Goal: Task Accomplishment & Management: Complete application form

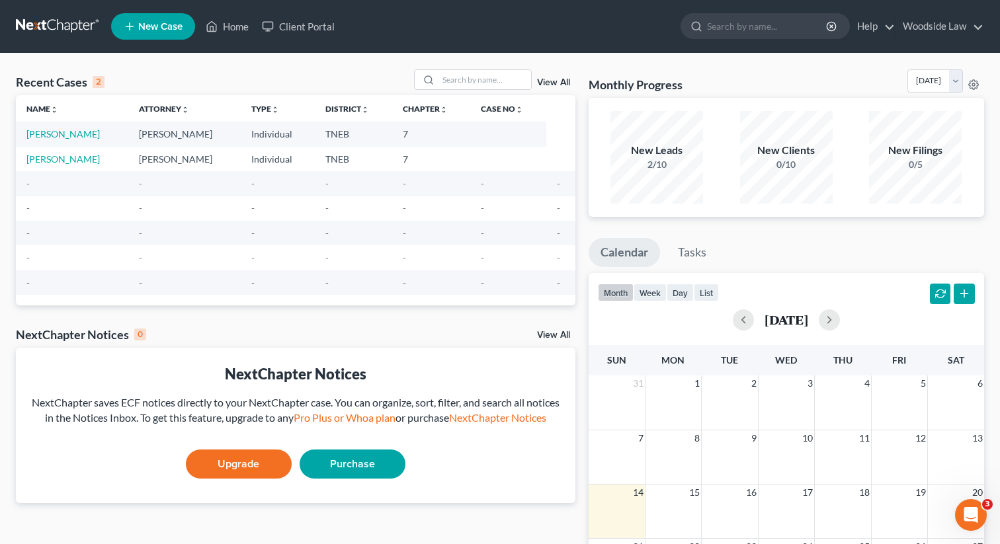
click at [165, 32] on span "New Case" at bounding box center [160, 27] width 44 height 10
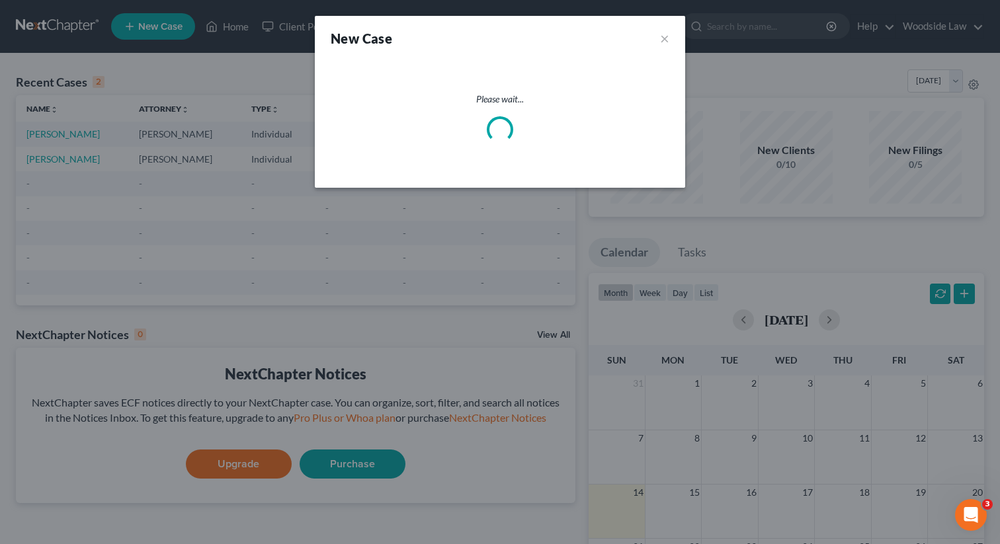
select select "74"
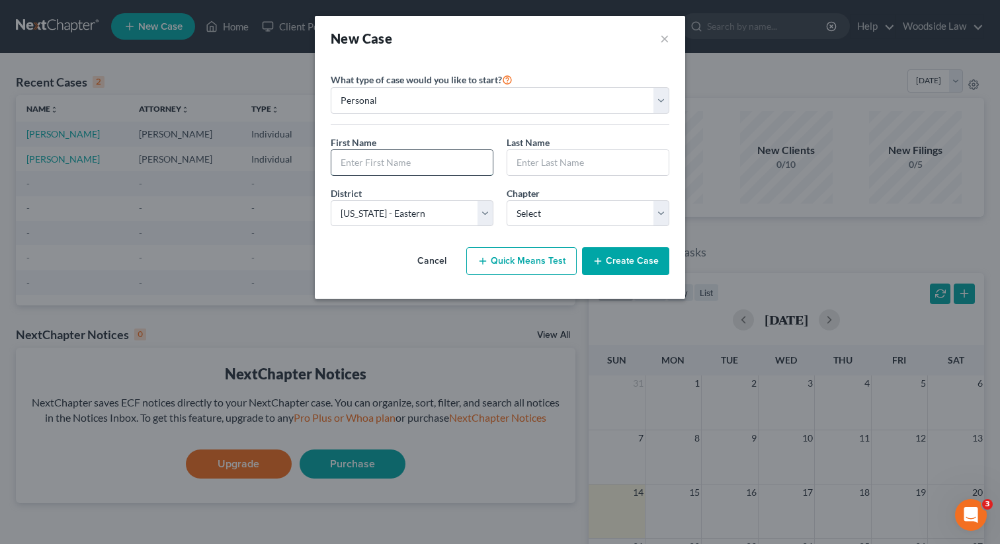
click at [403, 165] on input "text" at bounding box center [411, 162] width 161 height 25
type input "M"
type input "[PERSON_NAME]"
type input "Angsman"
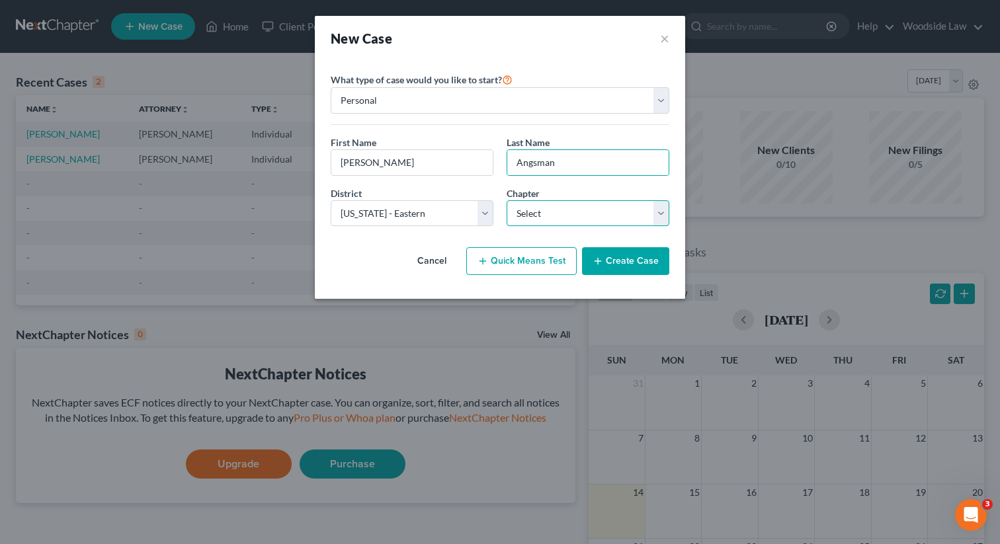
click at [596, 208] on select "Select 7 11 12 13" at bounding box center [587, 213] width 163 height 26
select select "0"
click at [506, 200] on select "Select 7 11 12 13" at bounding box center [587, 213] width 163 height 26
click at [652, 267] on button "Create Case" at bounding box center [625, 261] width 87 height 28
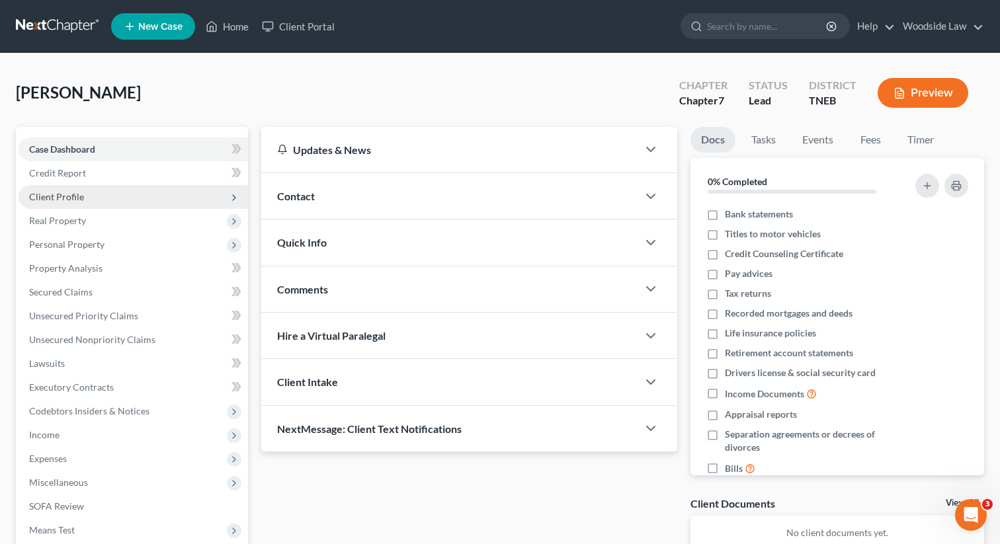
click at [73, 203] on span "Client Profile" at bounding box center [133, 197] width 229 height 24
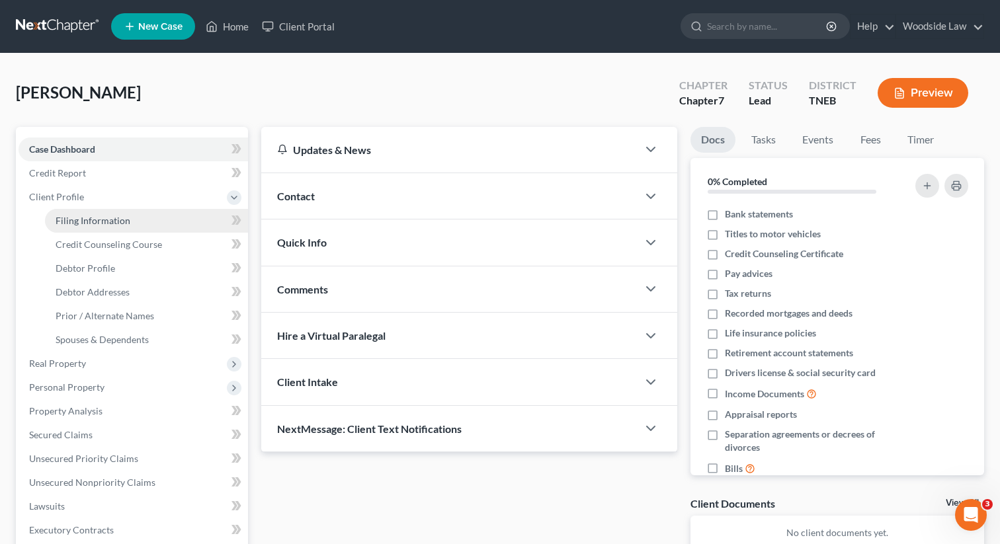
click at [88, 212] on link "Filing Information" at bounding box center [146, 221] width 203 height 24
select select "1"
select select "0"
select select "74"
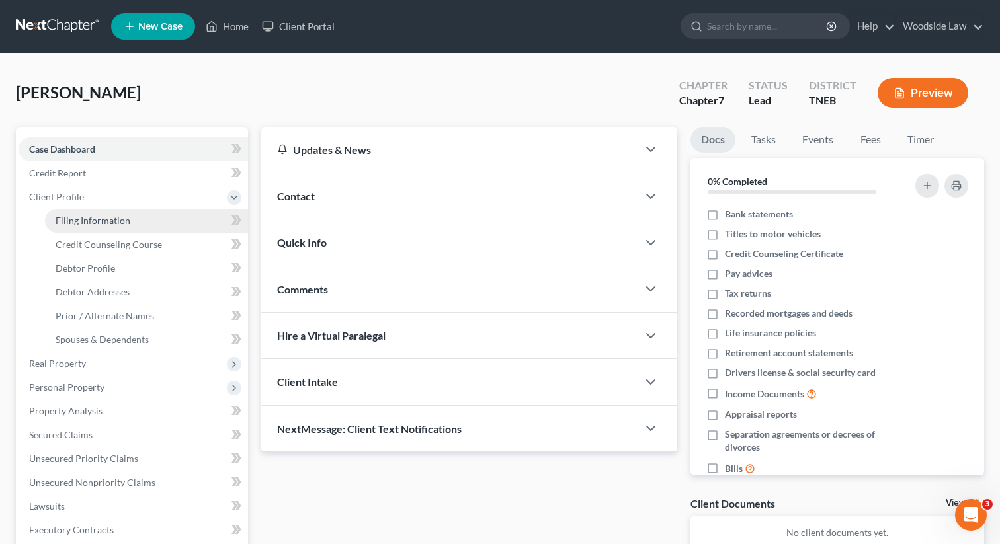
select select "0"
select select "44"
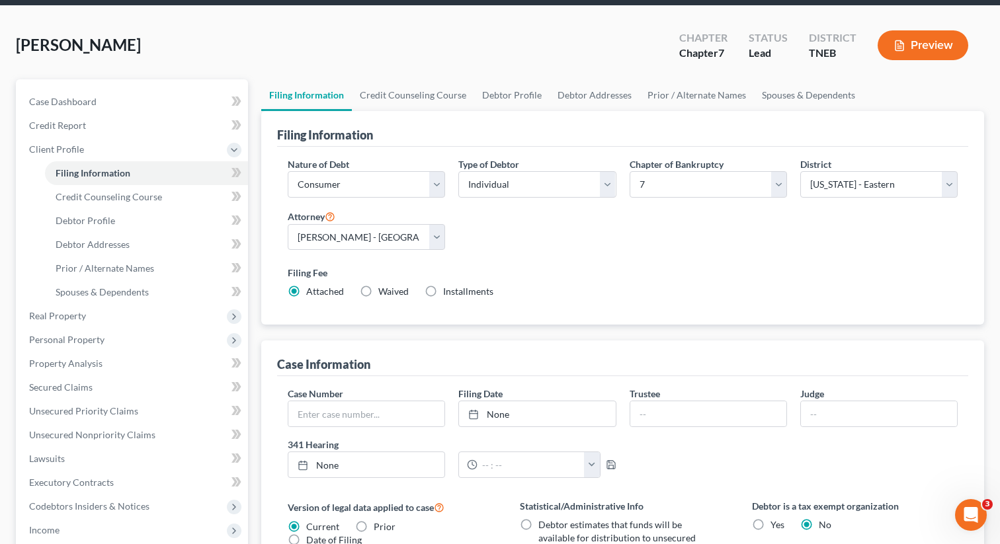
scroll to position [66, 0]
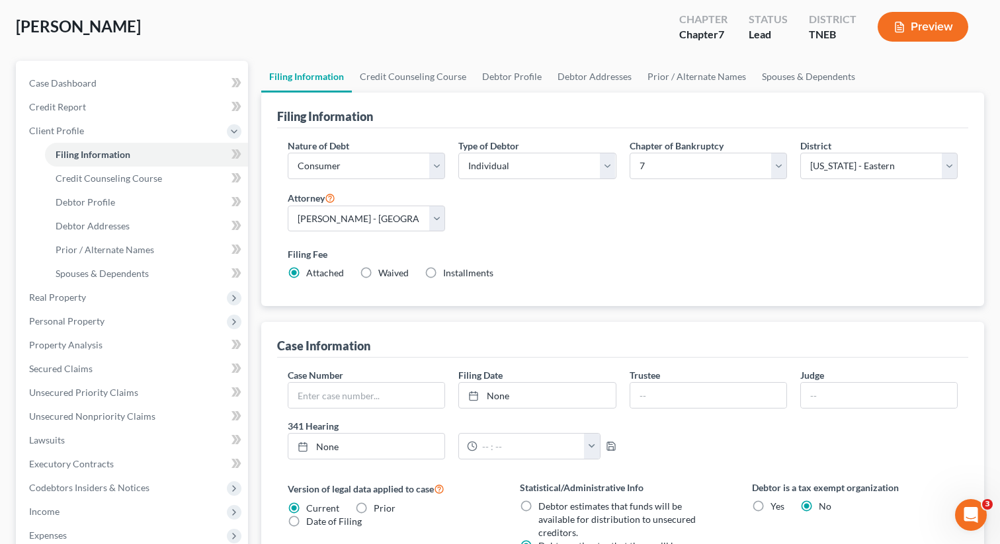
click at [443, 273] on label "Installments Installments" at bounding box center [468, 272] width 50 height 13
click at [448, 273] on input "Installments Installments" at bounding box center [452, 270] width 9 height 9
radio input "true"
radio input "false"
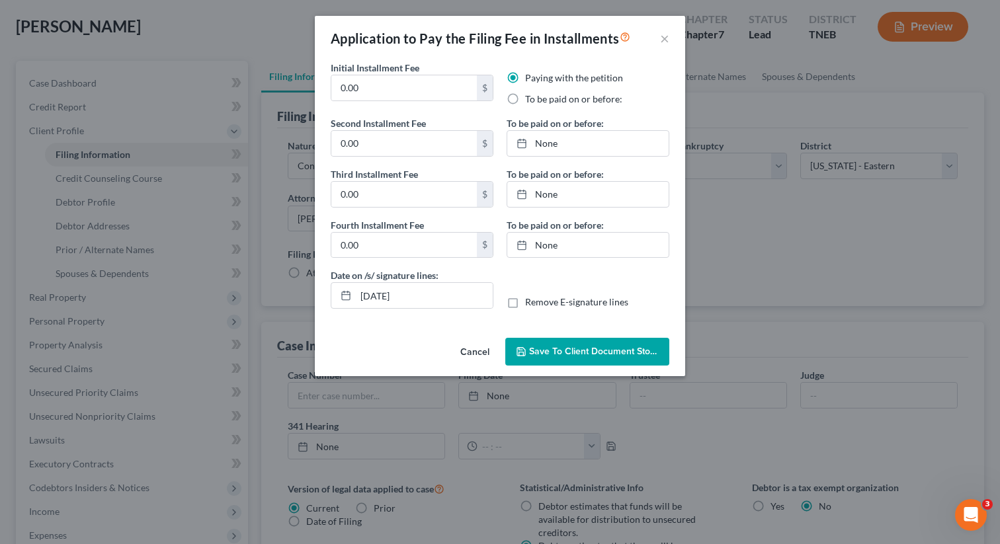
click at [472, 348] on button "Cancel" at bounding box center [475, 352] width 50 height 26
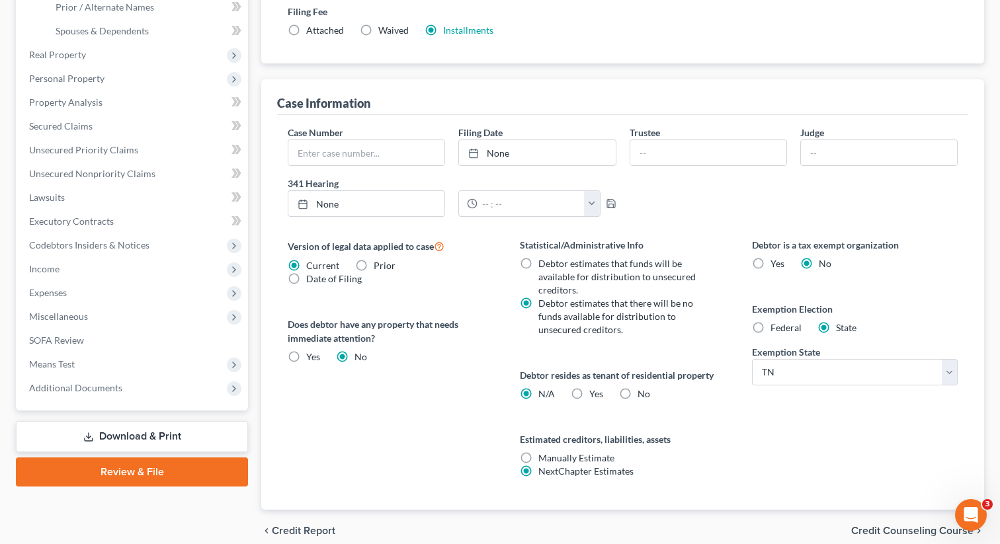
scroll to position [366, 0]
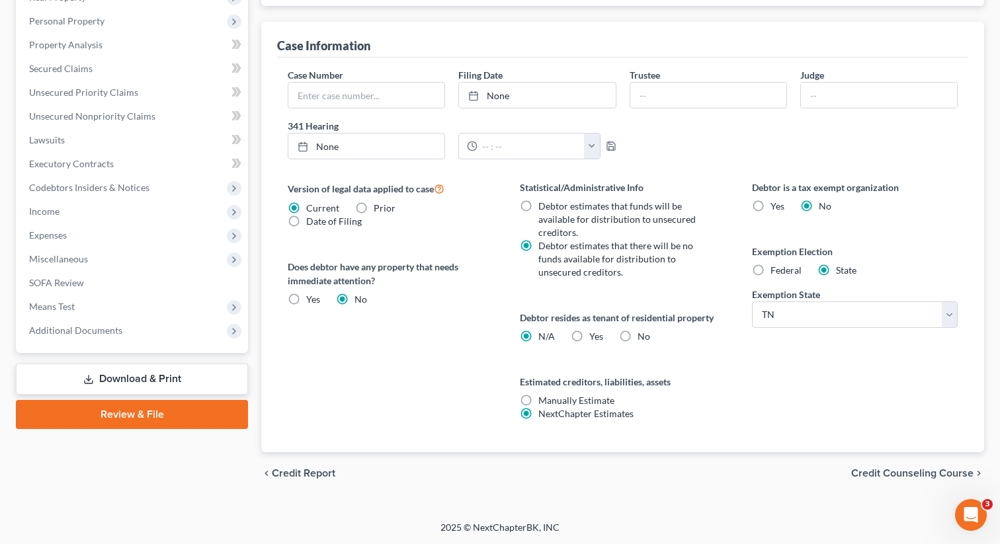
click at [637, 338] on label "No" at bounding box center [643, 336] width 13 height 13
click at [643, 338] on input "No" at bounding box center [647, 334] width 9 height 9
radio input "true"
radio input "false"
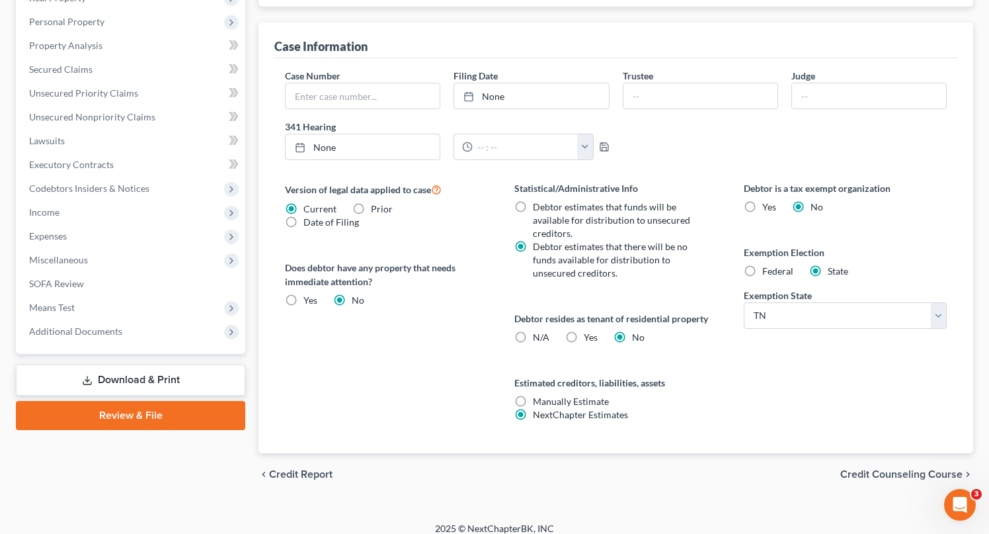
click at [919, 477] on span "Credit Counseling Course" at bounding box center [901, 474] width 122 height 11
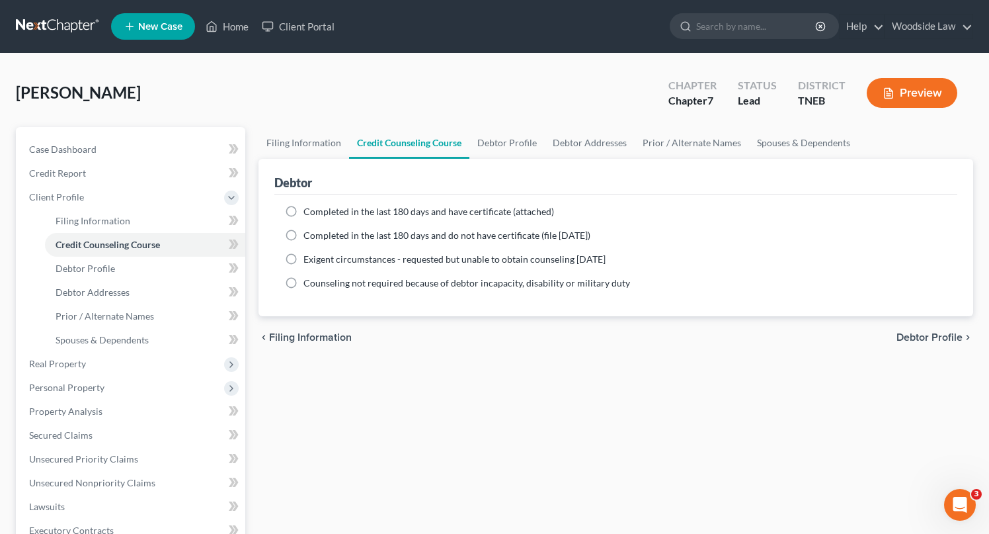
click at [303, 209] on label "Completed in the last 180 days and have certificate (attached)" at bounding box center [428, 211] width 251 height 13
click at [309, 209] on input "Completed in the last 180 days and have certificate (attached)" at bounding box center [313, 209] width 9 height 9
radio input "true"
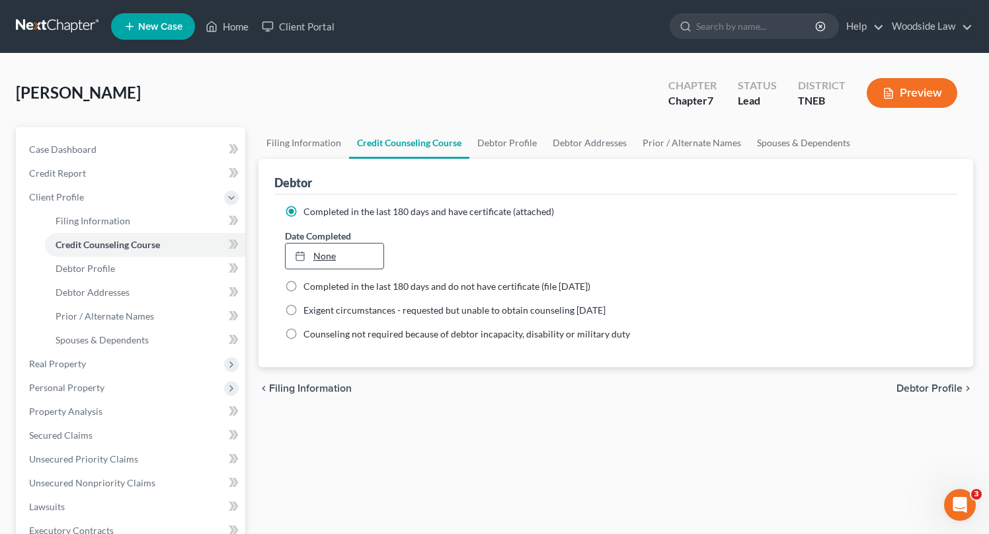
type input "[DATE]"
click at [319, 258] on link "None" at bounding box center [335, 255] width 98 height 25
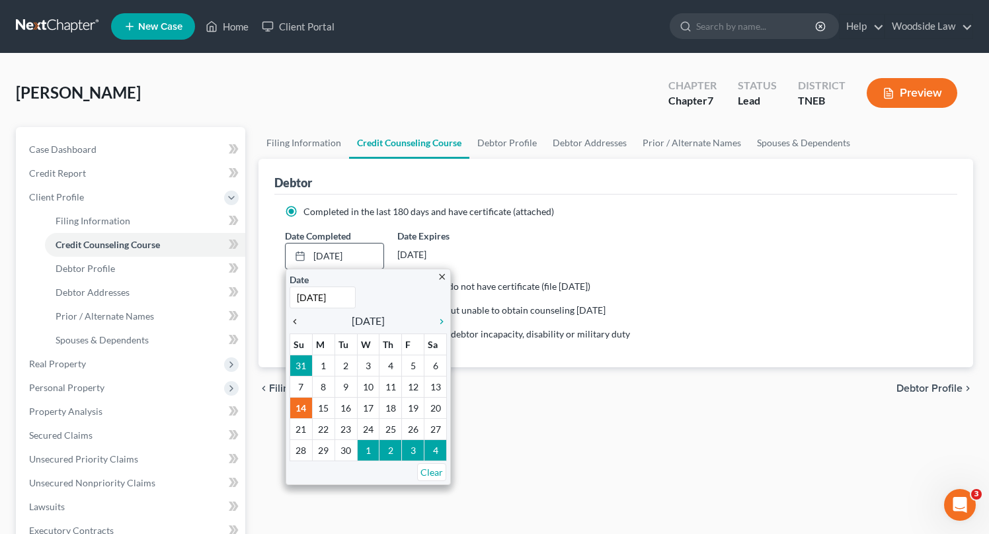
click at [296, 321] on icon "chevron_left" at bounding box center [298, 321] width 17 height 11
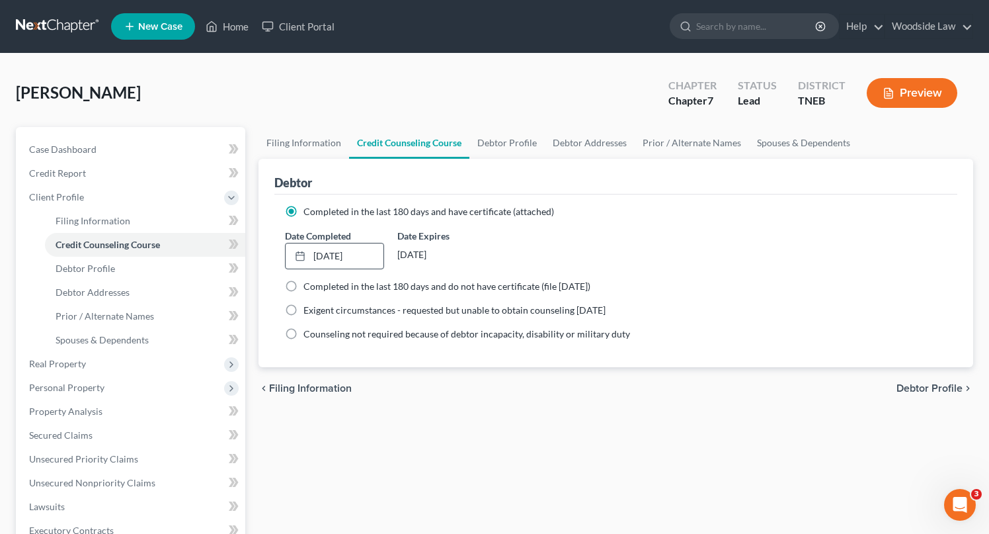
click at [924, 383] on span "Debtor Profile" at bounding box center [929, 388] width 66 height 11
select select "0"
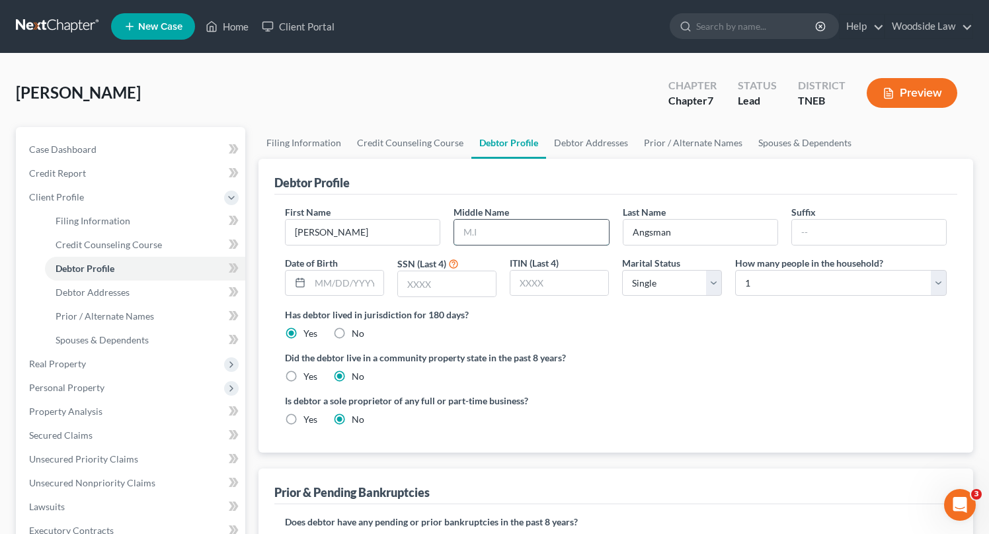
click at [514, 236] on input "text" at bounding box center [531, 231] width 154 height 25
type input "[PERSON_NAME]"
type input "0436"
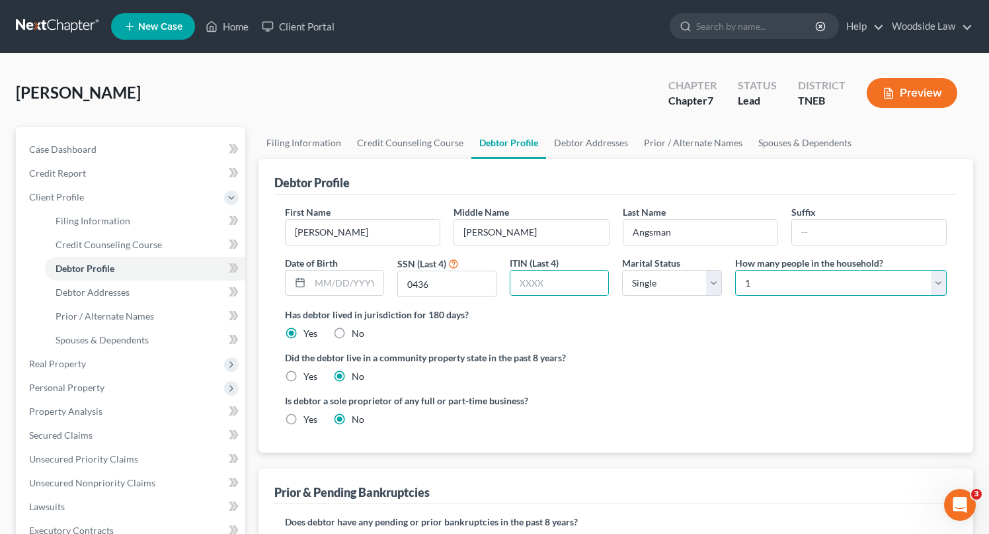
click at [822, 280] on select "Select 1 2 3 4 5 6 7 8 9 10 11 12 13 14 15 16 17 18 19 20" at bounding box center [841, 283] width 212 height 26
select select "1"
click at [735, 270] on select "Select 1 2 3 4 5 6 7 8 9 10 11 12 13 14 15 16 17 18 19 20" at bounding box center [841, 283] width 212 height 26
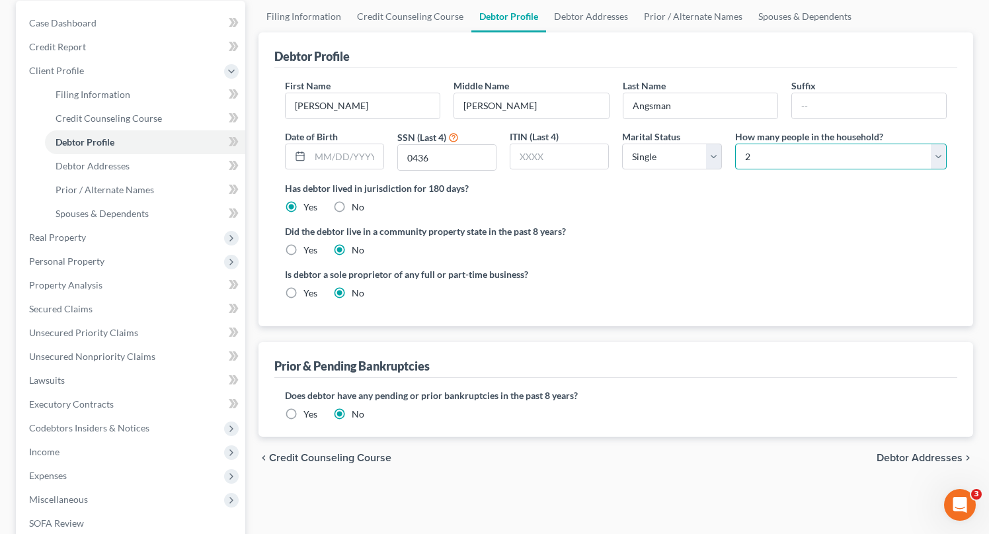
scroll to position [128, 0]
click at [891, 457] on span "Debtor Addresses" at bounding box center [920, 455] width 86 height 11
select select "0"
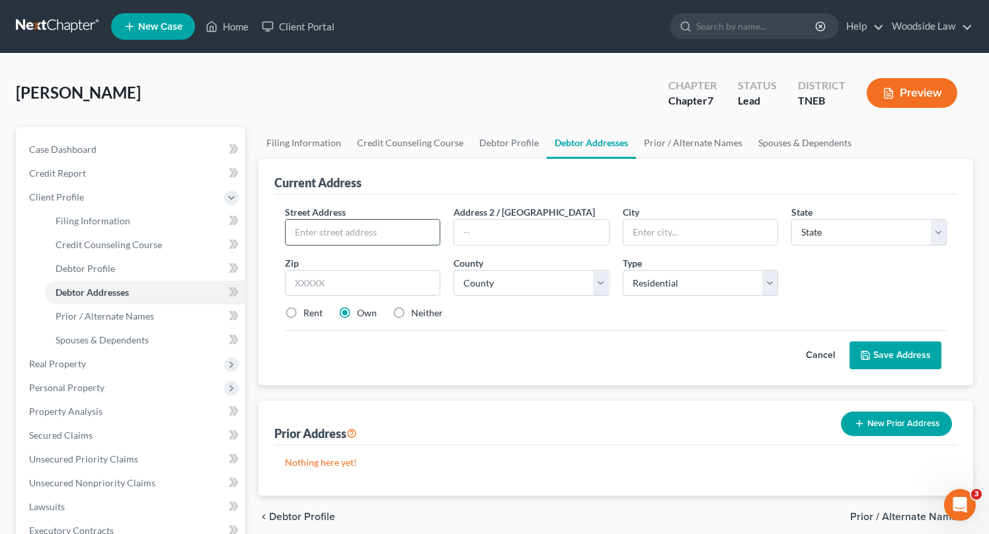
click at [337, 239] on input "text" at bounding box center [363, 231] width 154 height 25
type input "[STREET_ADDRESS]"
type input "37909"
type input "[GEOGRAPHIC_DATA]"
select select "44"
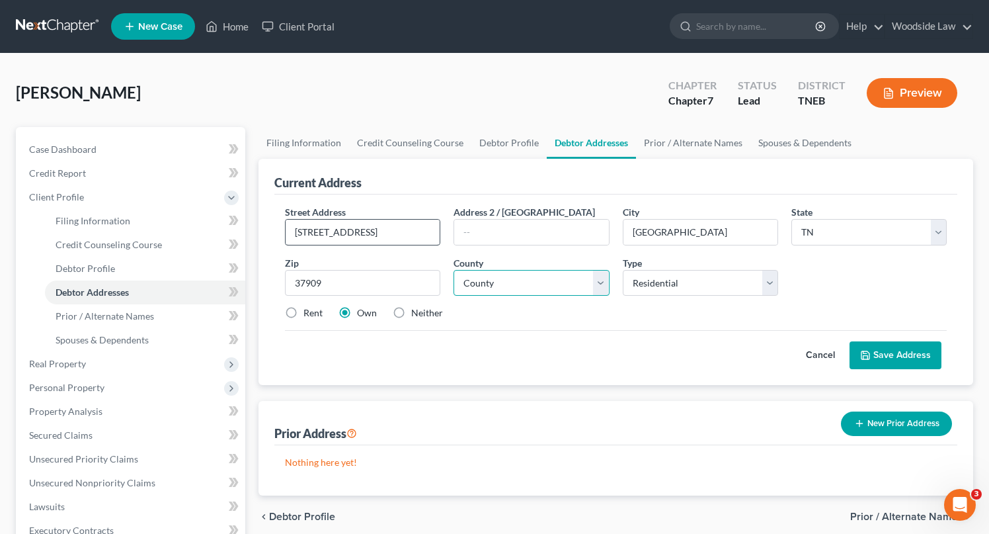
select select "46"
click at [303, 311] on label "Rent" at bounding box center [312, 312] width 19 height 13
click at [309, 311] on input "Rent" at bounding box center [313, 310] width 9 height 9
radio input "true"
click at [411, 310] on label "Neither" at bounding box center [427, 312] width 32 height 13
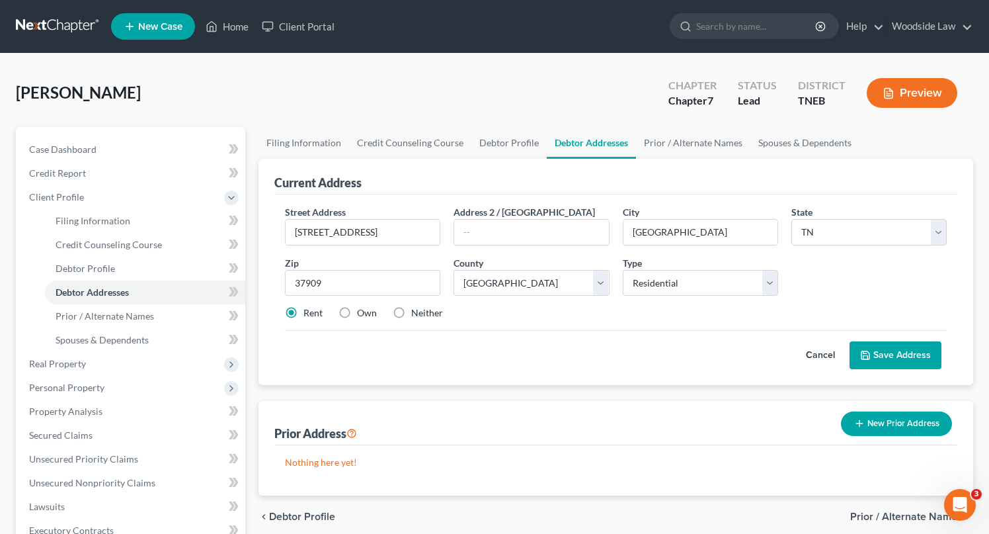
click at [416, 310] on input "Neither" at bounding box center [420, 310] width 9 height 9
radio input "true"
click at [108, 216] on span "Filing Information" at bounding box center [93, 220] width 75 height 11
select select "1"
select select "0"
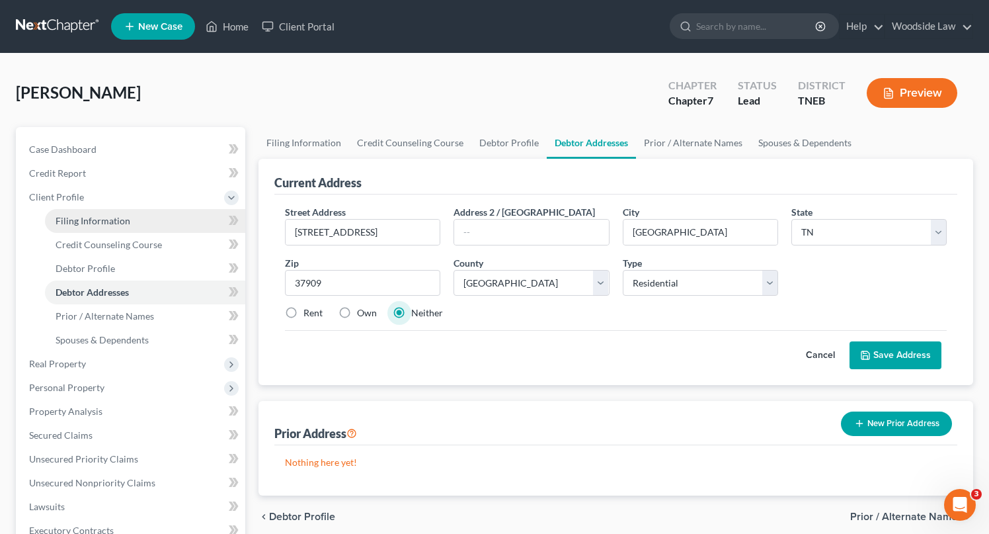
select select "0"
select select "74"
select select "0"
select select "44"
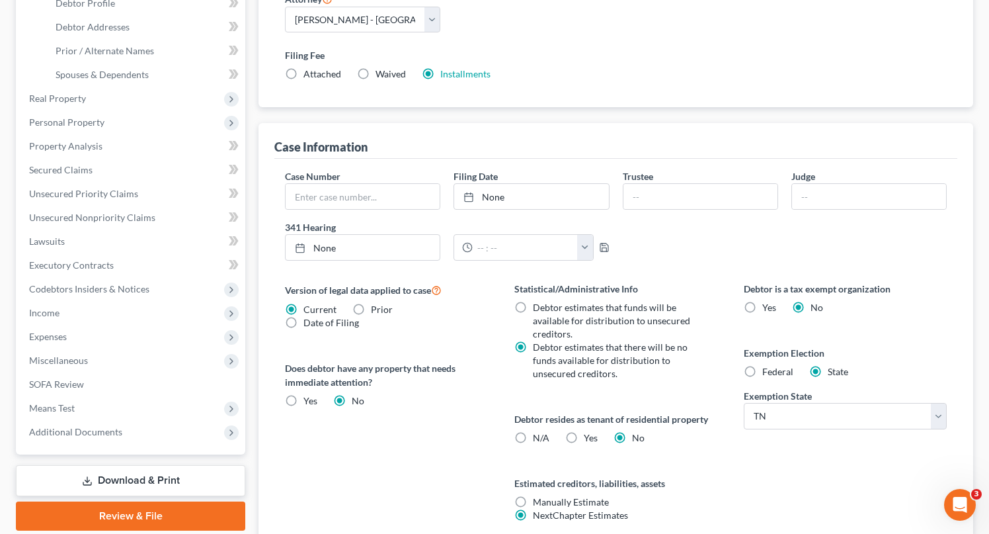
scroll to position [377, 0]
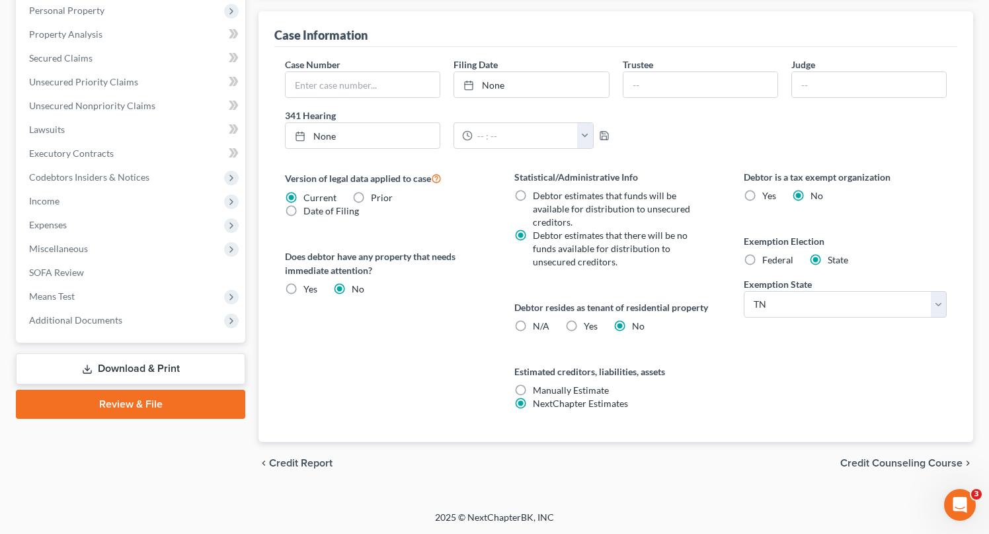
click at [584, 322] on label "Yes Yes" at bounding box center [591, 325] width 14 height 13
click at [589, 322] on input "Yes Yes" at bounding box center [593, 323] width 9 height 9
radio input "true"
radio input "false"
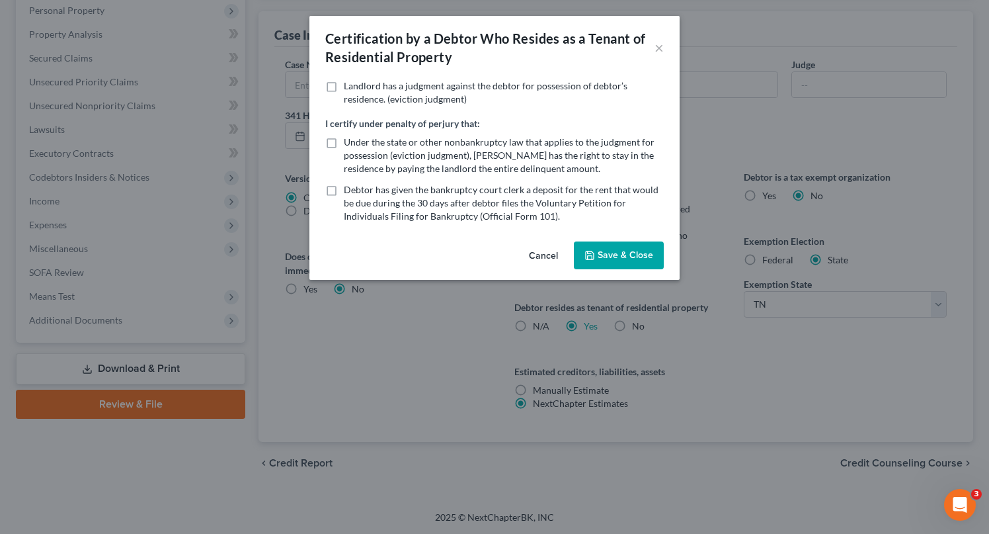
click at [651, 257] on button "Save & Close" at bounding box center [619, 255] width 90 height 28
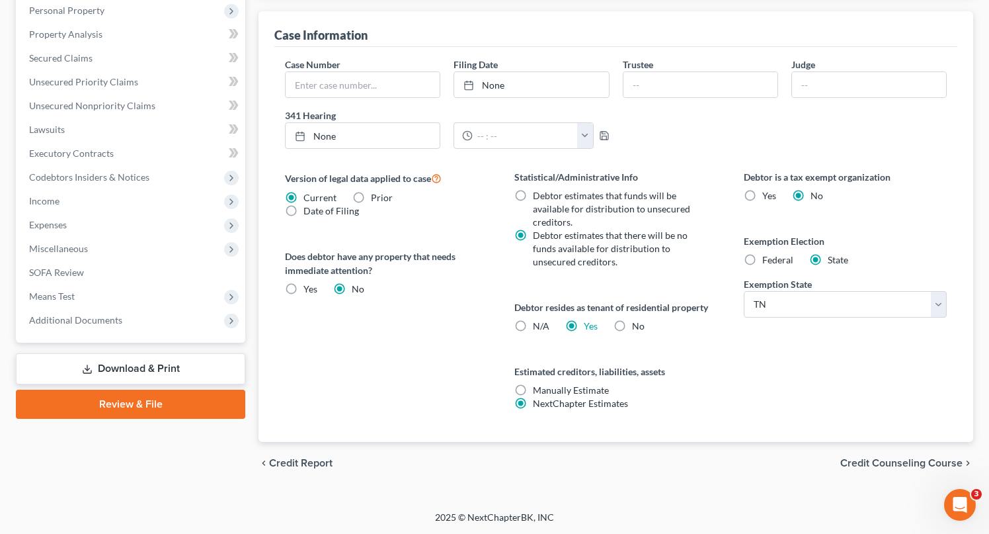
click at [912, 462] on span "Credit Counseling Course" at bounding box center [901, 462] width 122 height 11
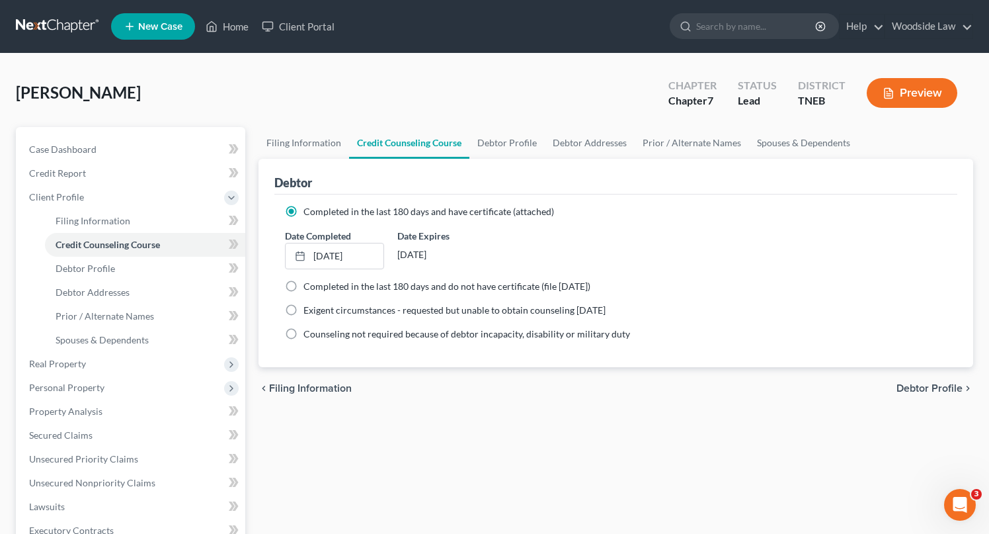
click at [930, 389] on span "Debtor Profile" at bounding box center [929, 388] width 66 height 11
select select "0"
select select "1"
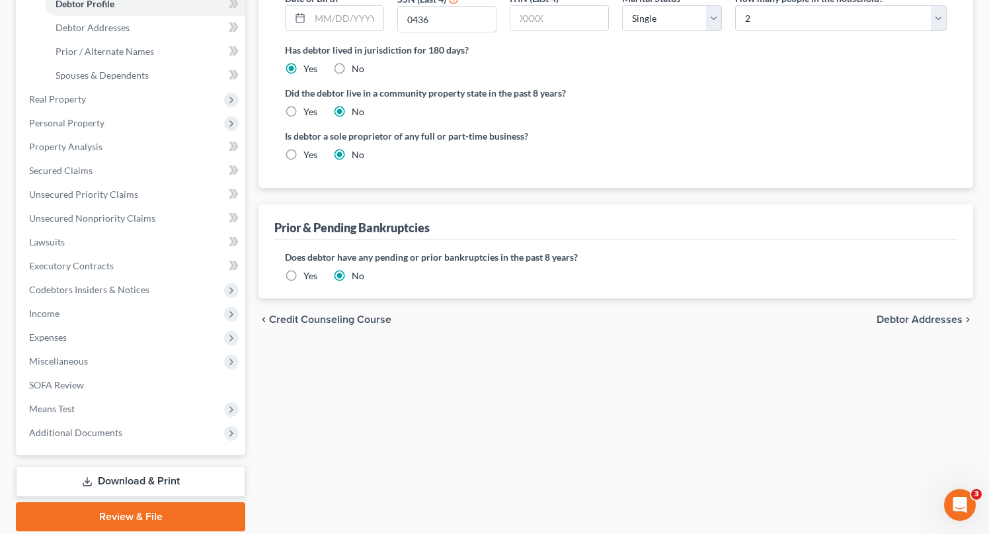
scroll to position [265, 0]
click at [922, 316] on span "Debtor Addresses" at bounding box center [920, 318] width 86 height 11
select select "0"
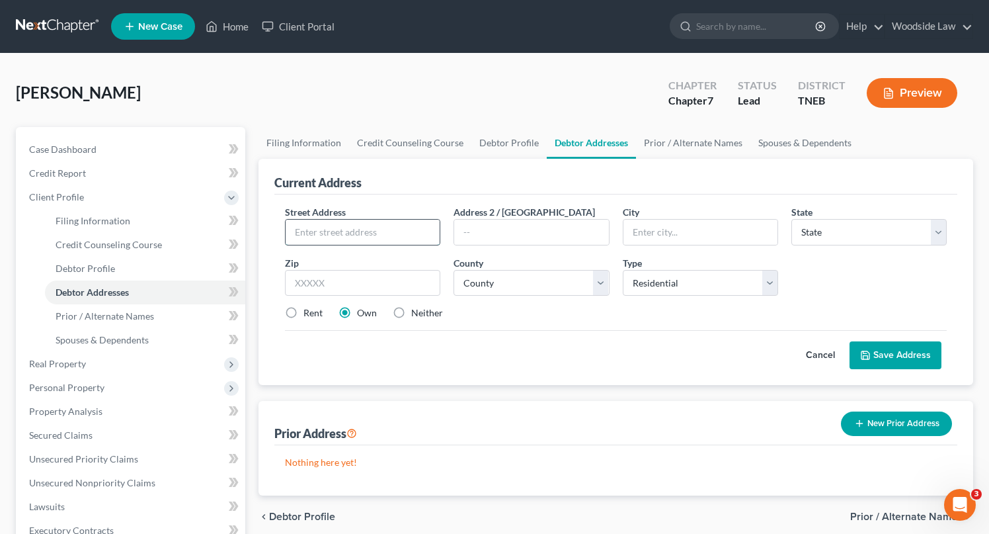
click at [397, 226] on input "text" at bounding box center [363, 231] width 154 height 25
type input "[STREET_ADDRESS]"
click at [336, 283] on input "text" at bounding box center [362, 283] width 155 height 26
type input "37909"
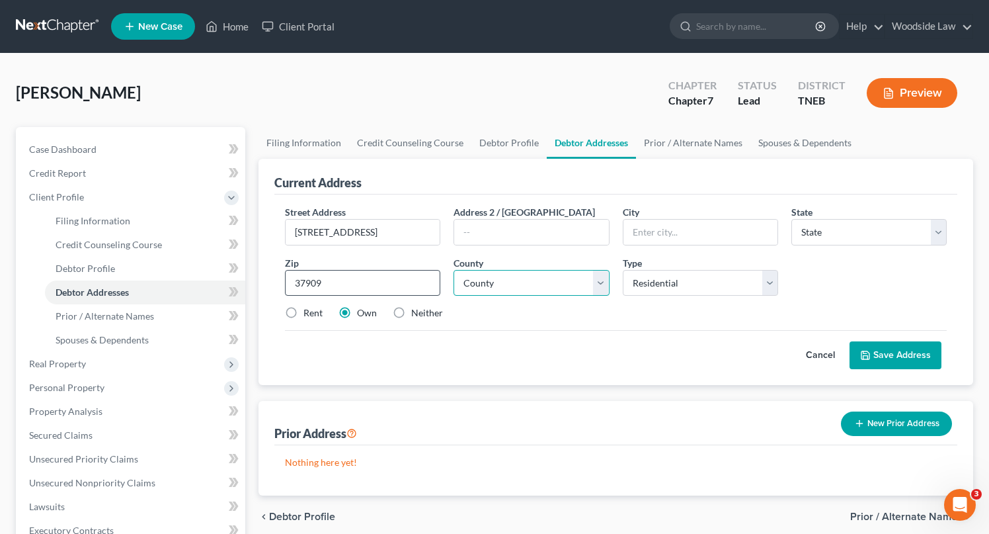
type input "[GEOGRAPHIC_DATA]"
select select "44"
select select "46"
click at [303, 309] on label "Rent" at bounding box center [312, 312] width 19 height 13
click at [309, 309] on input "Rent" at bounding box center [313, 310] width 9 height 9
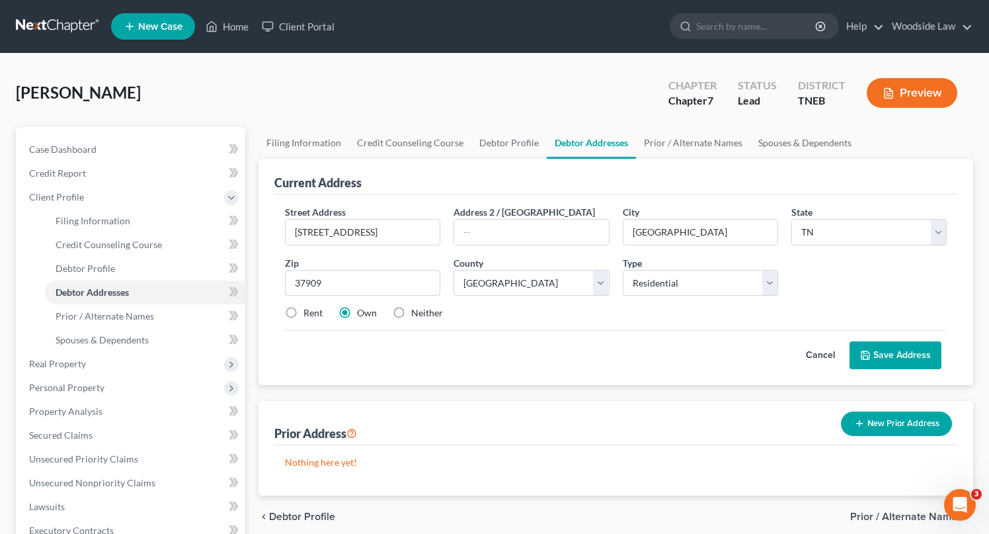
radio input "true"
click at [896, 345] on button "Save Address" at bounding box center [896, 355] width 92 height 28
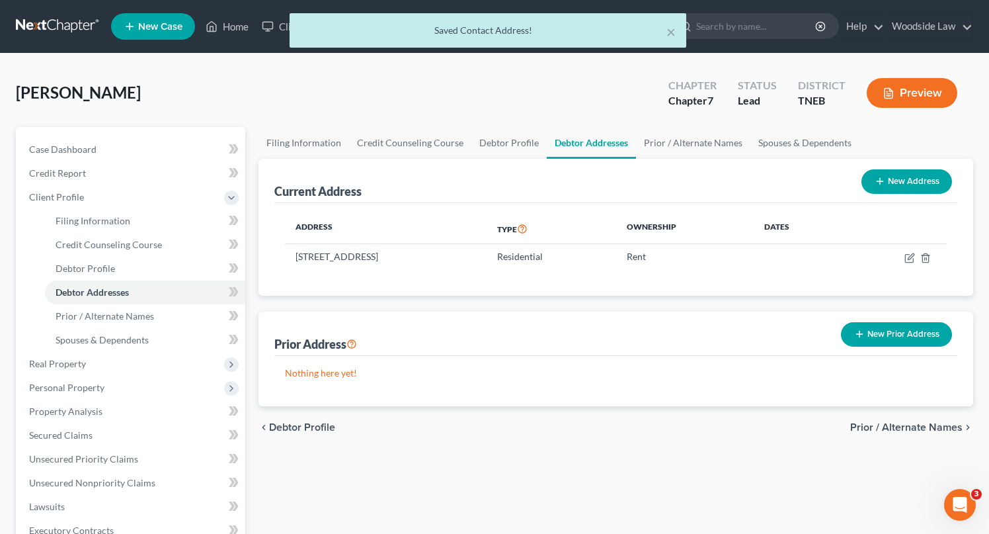
click at [899, 427] on span "Prior / Alternate Names" at bounding box center [906, 427] width 112 height 11
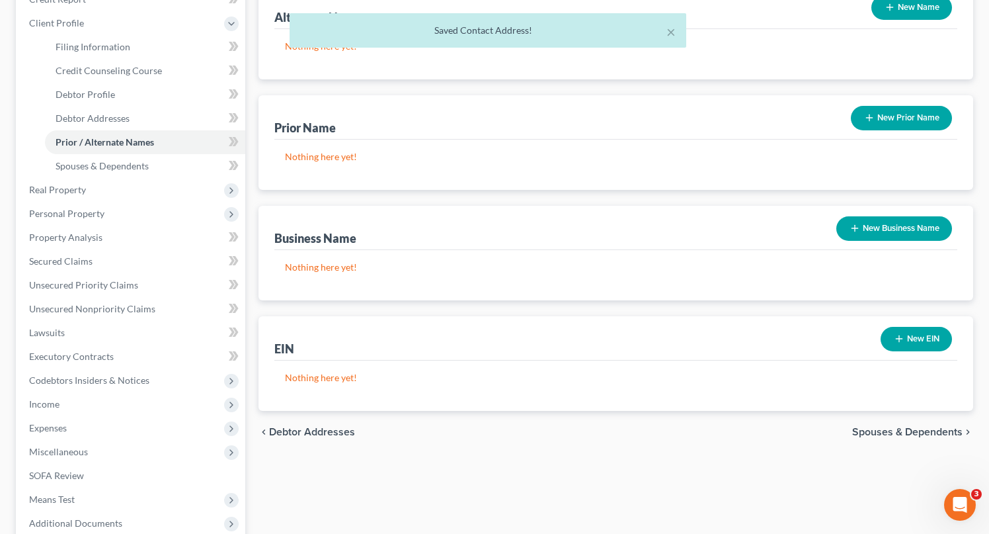
scroll to position [311, 0]
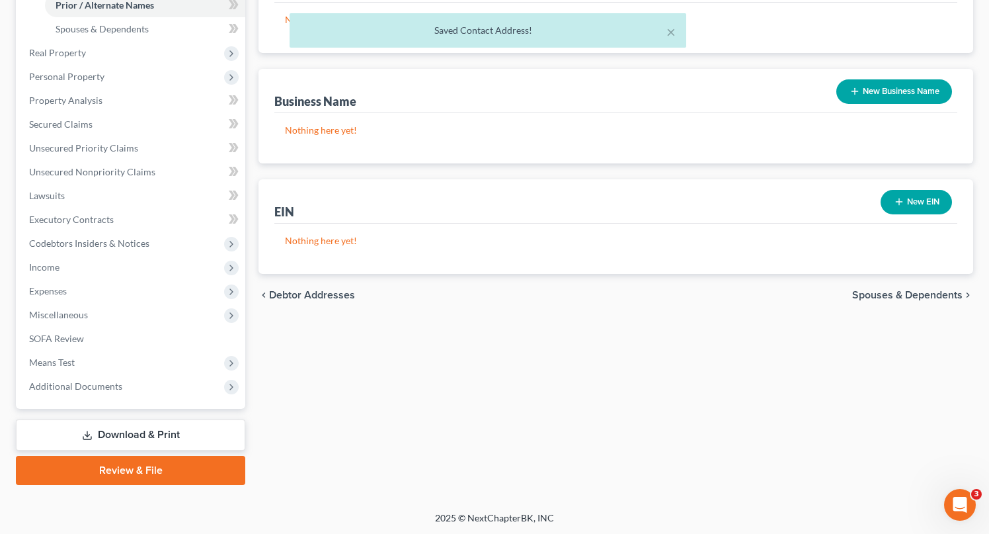
click at [933, 291] on span "Spouses & Dependents" at bounding box center [907, 295] width 110 height 11
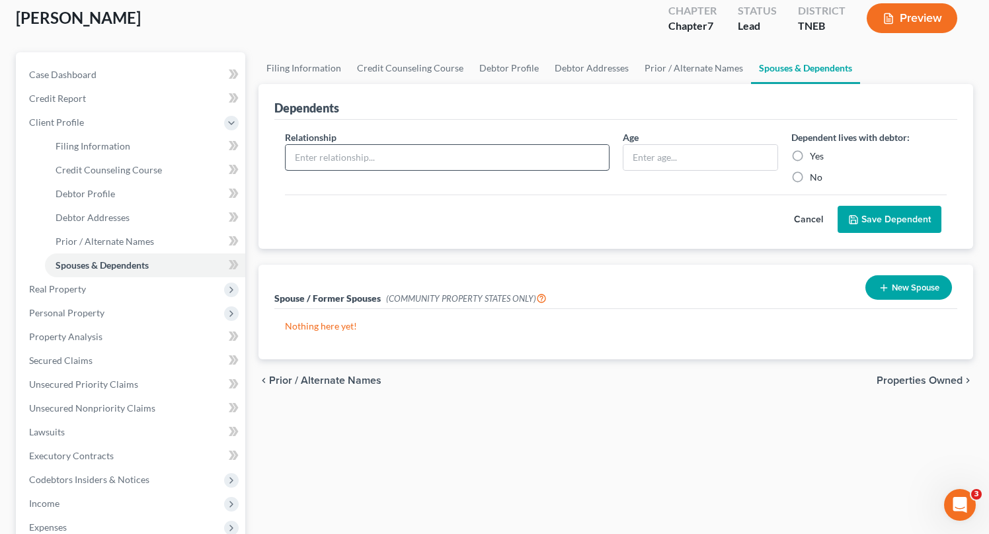
scroll to position [68, 0]
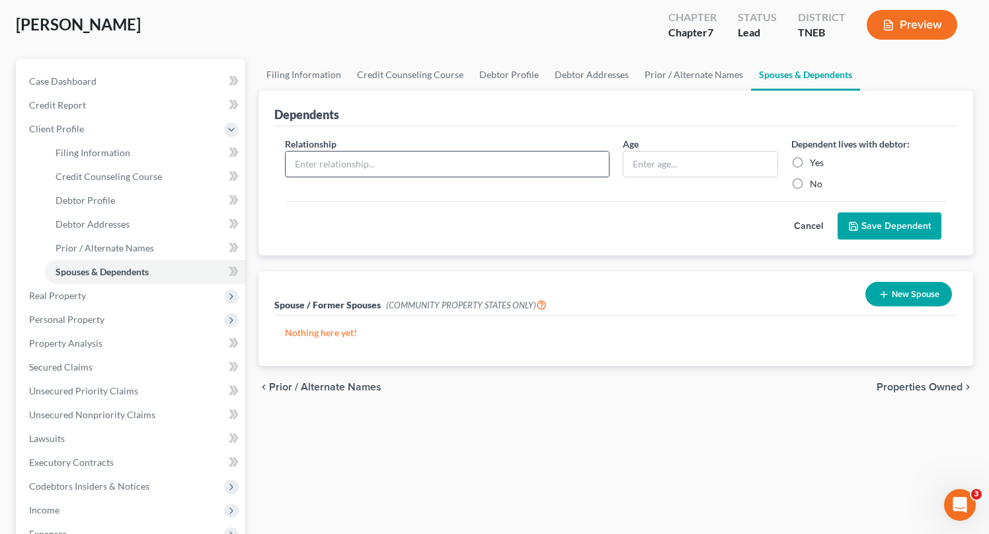
click at [381, 168] on input "text" at bounding box center [447, 163] width 323 height 25
type input "Daughter"
click at [675, 170] on input "text" at bounding box center [700, 163] width 154 height 25
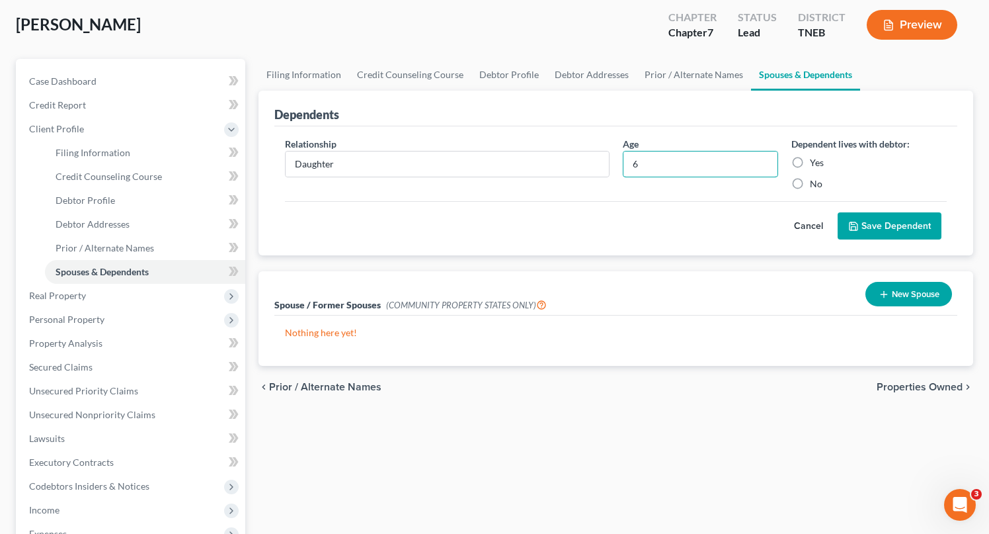
type input "6"
click at [810, 163] on label "Yes" at bounding box center [817, 162] width 14 height 13
click at [815, 163] on input "Yes" at bounding box center [819, 160] width 9 height 9
radio input "true"
click at [889, 227] on button "Save Dependent" at bounding box center [890, 226] width 104 height 28
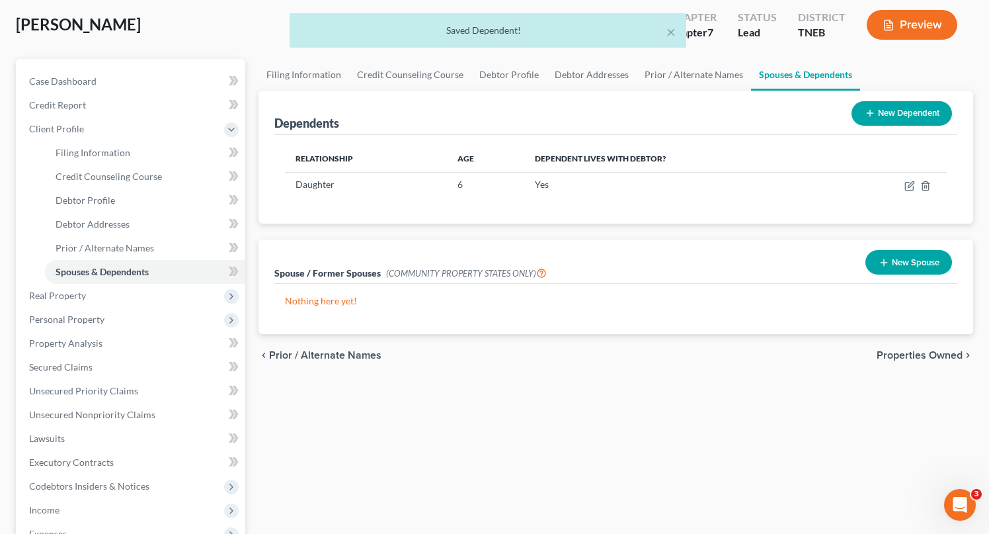
click at [935, 354] on span "Properties Owned" at bounding box center [920, 355] width 86 height 11
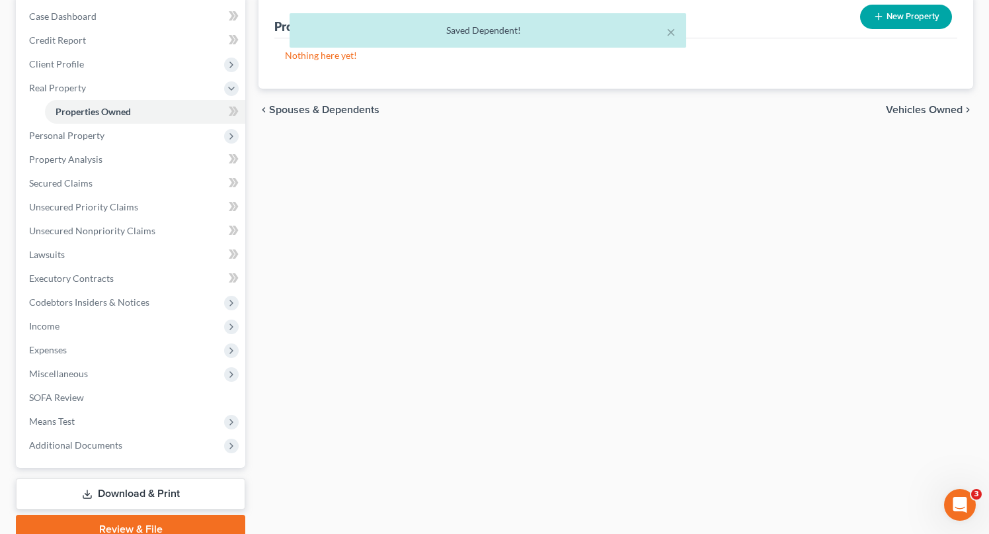
scroll to position [192, 0]
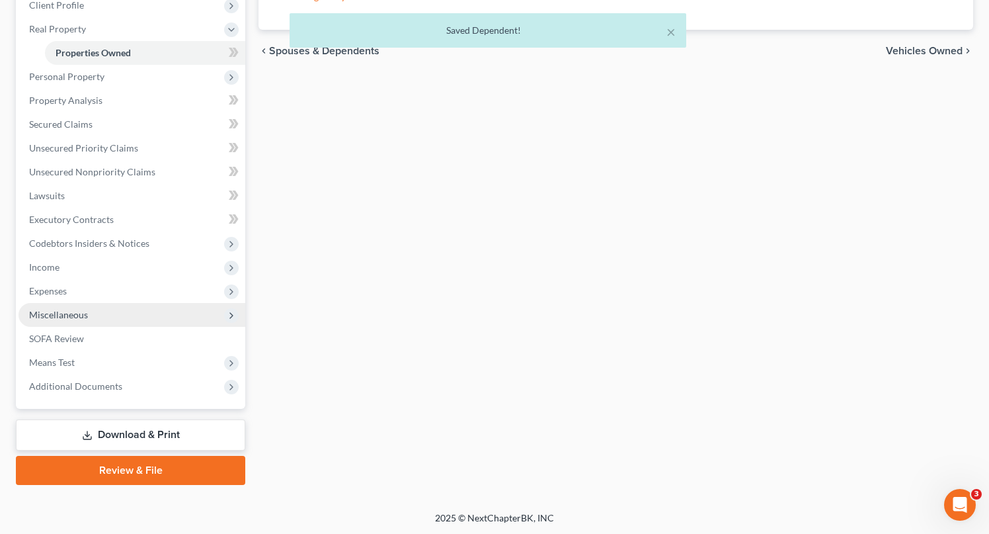
click at [75, 310] on span "Miscellaneous" at bounding box center [58, 314] width 59 height 11
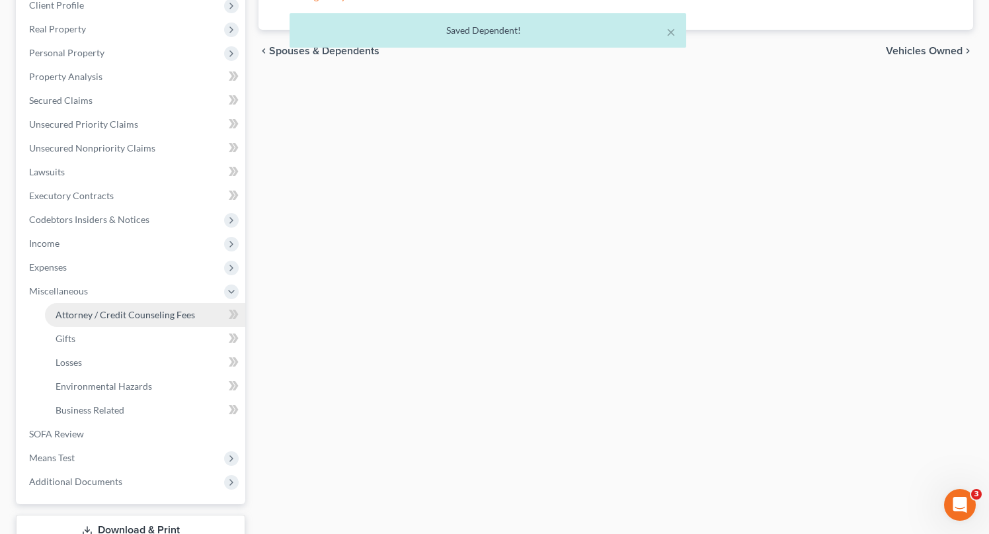
click at [94, 312] on span "Attorney / Credit Counseling Fees" at bounding box center [125, 314] width 139 height 11
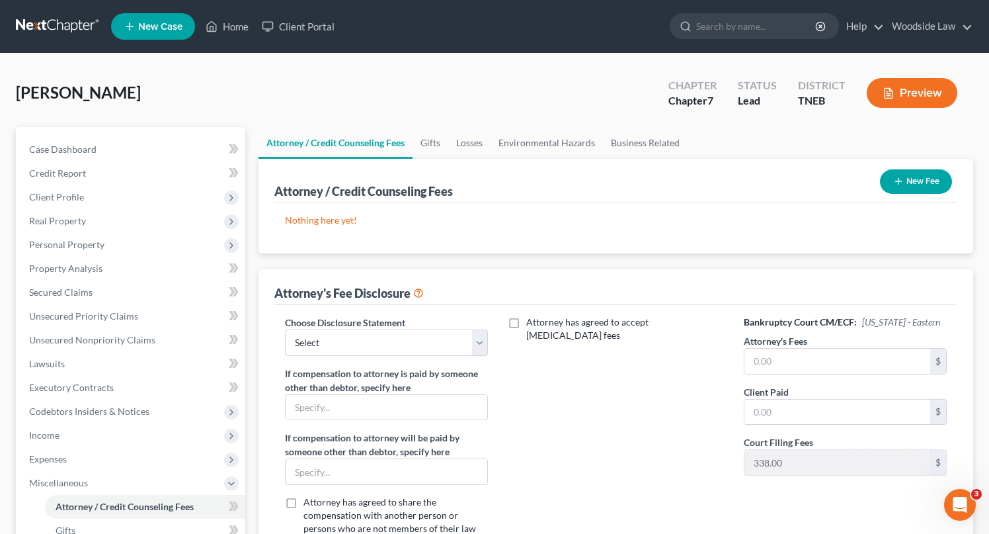
click at [910, 188] on button "New Fee" at bounding box center [916, 181] width 72 height 24
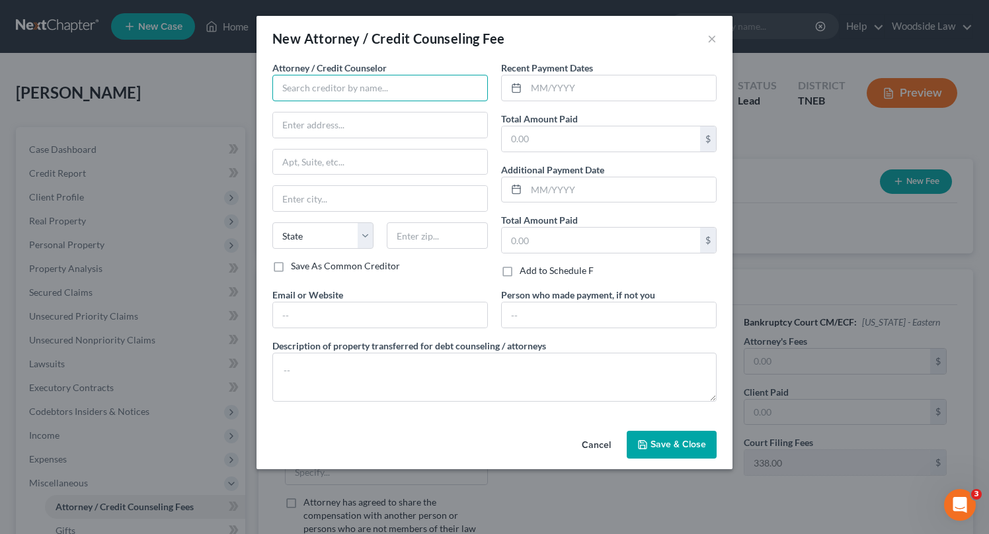
click at [314, 91] on input "text" at bounding box center [380, 88] width 216 height 26
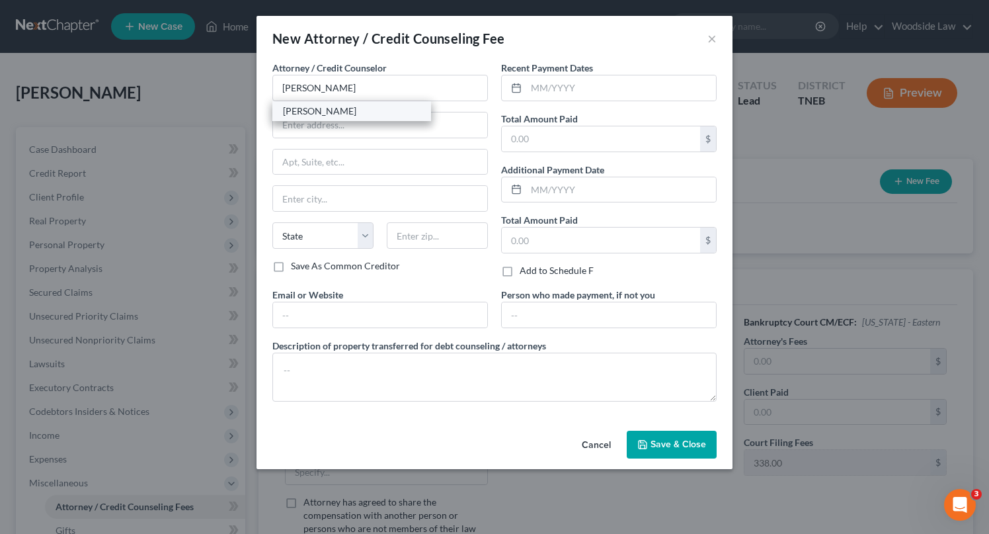
click at [314, 114] on div "[PERSON_NAME]" at bounding box center [352, 110] width 138 height 13
type input "[PERSON_NAME]"
type input "[STREET_ADDRESS]"
type input "Suite 504"
type input "[GEOGRAPHIC_DATA]"
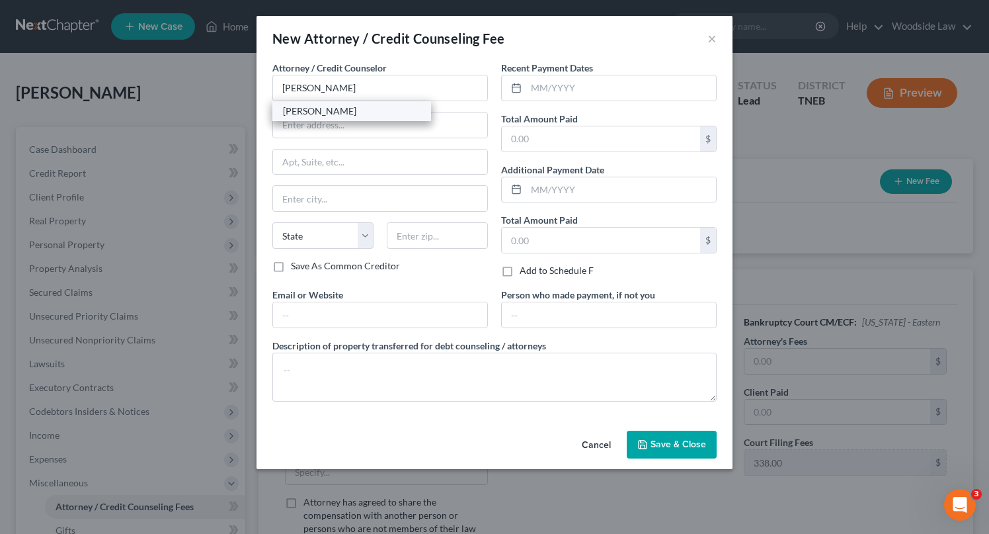
select select "44"
type input "37922"
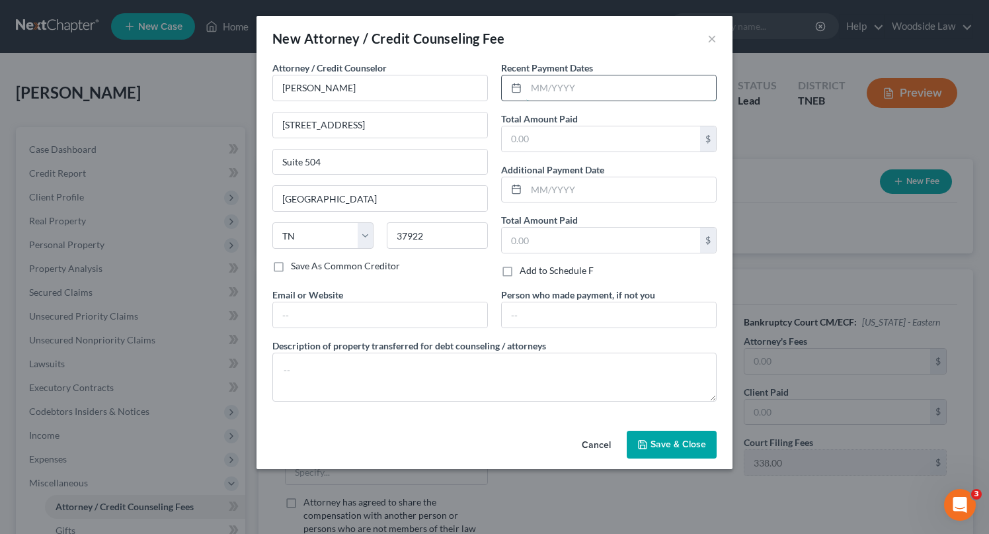
click at [633, 97] on input "text" at bounding box center [621, 87] width 190 height 25
type input "04/2025"
click at [596, 138] on input "text" at bounding box center [601, 138] width 198 height 25
type input "1,350.00"
click at [389, 321] on input "text" at bounding box center [380, 314] width 214 height 25
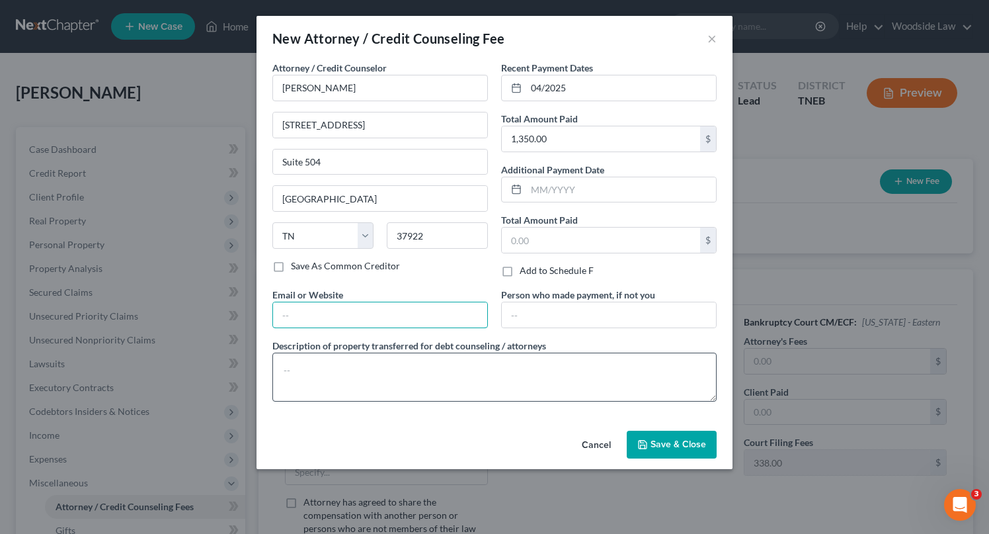
type input "[EMAIL_ADDRESS][DOMAIN_NAME]"
click at [367, 377] on textarea at bounding box center [494, 376] width 444 height 49
type textarea "Attorney Fees"
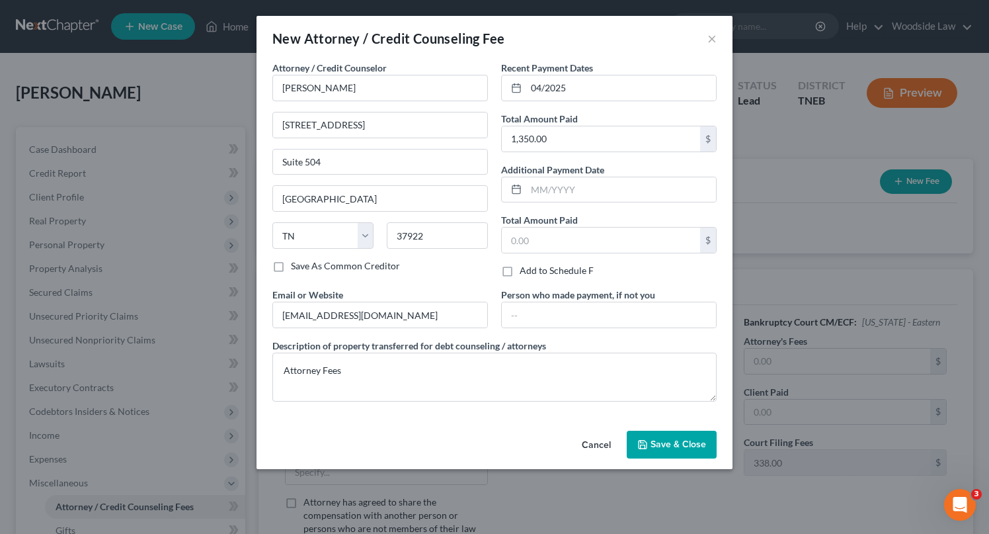
click at [686, 436] on button "Save & Close" at bounding box center [672, 444] width 90 height 28
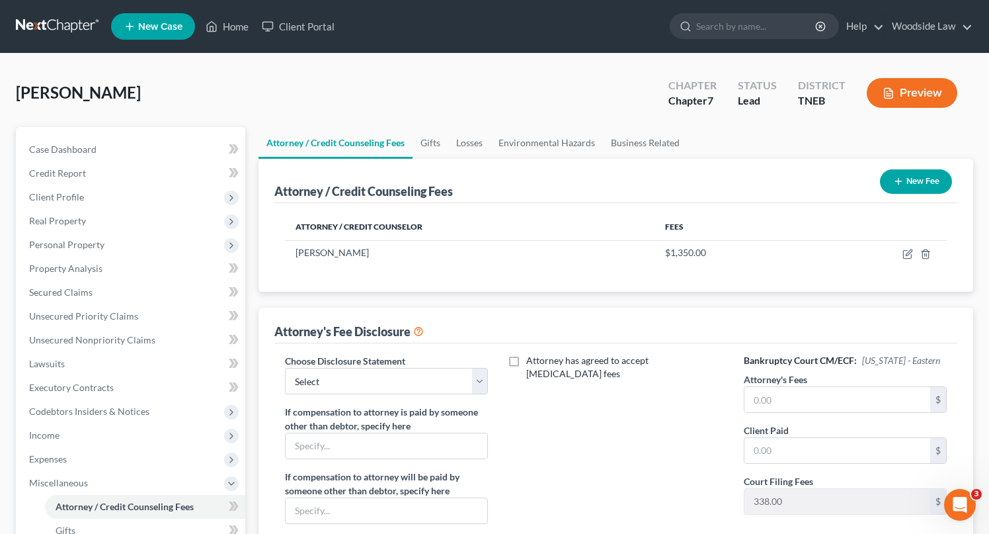
click at [904, 192] on button "New Fee" at bounding box center [916, 181] width 72 height 24
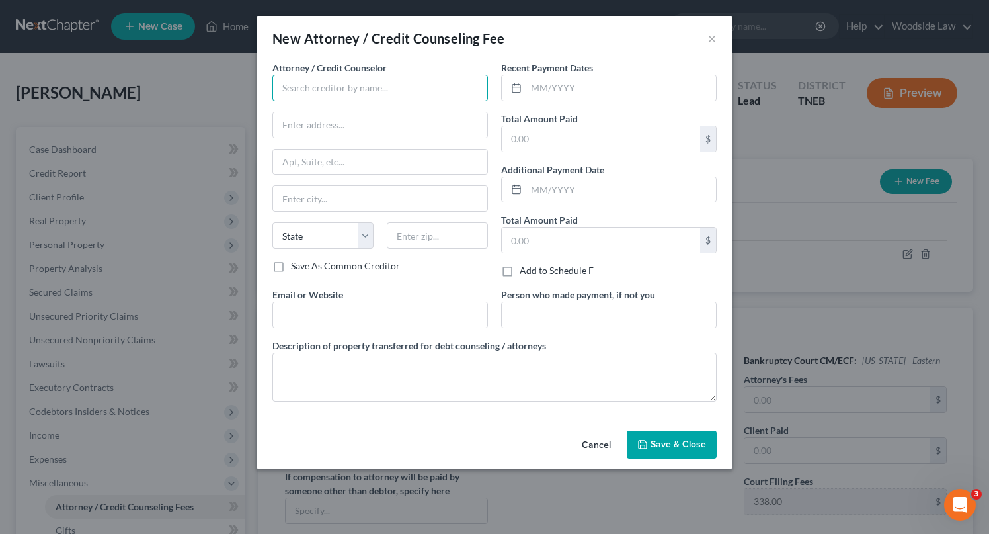
click at [332, 86] on input "text" at bounding box center [380, 88] width 216 height 26
type input "b"
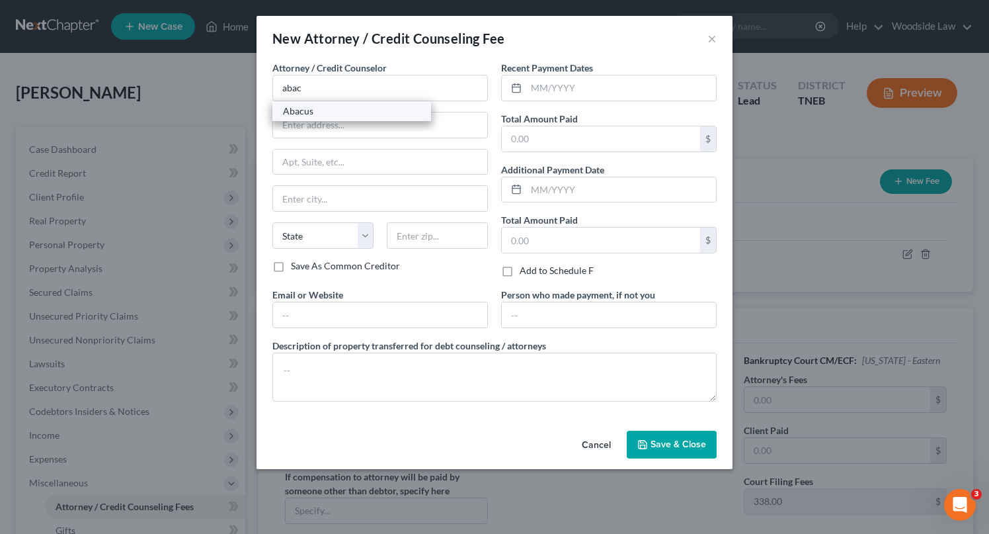
click at [324, 108] on div "Abacus" at bounding box center [352, 110] width 138 height 13
type input "Abacus"
type input "[STREET_ADDRESS]"
type input "Encino"
select select "4"
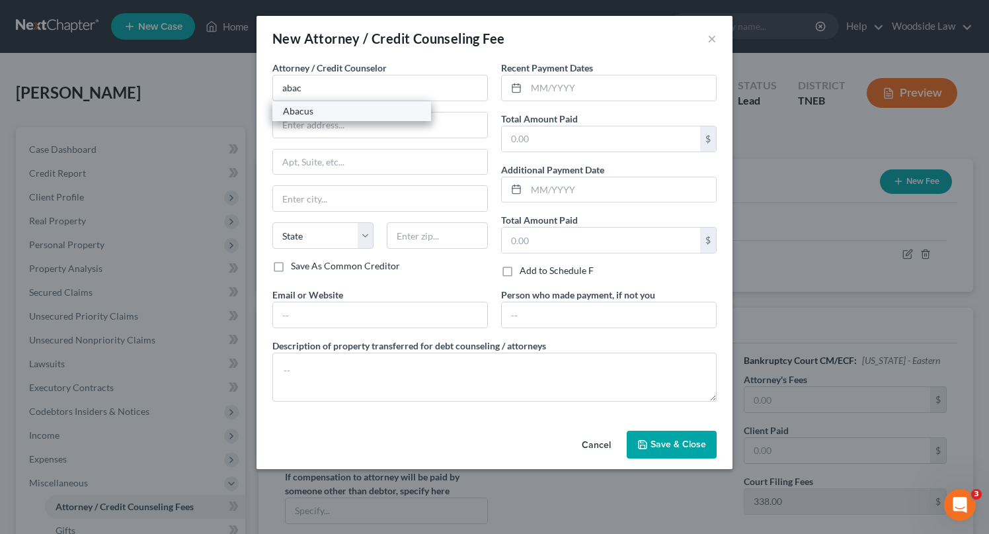
type input "91436"
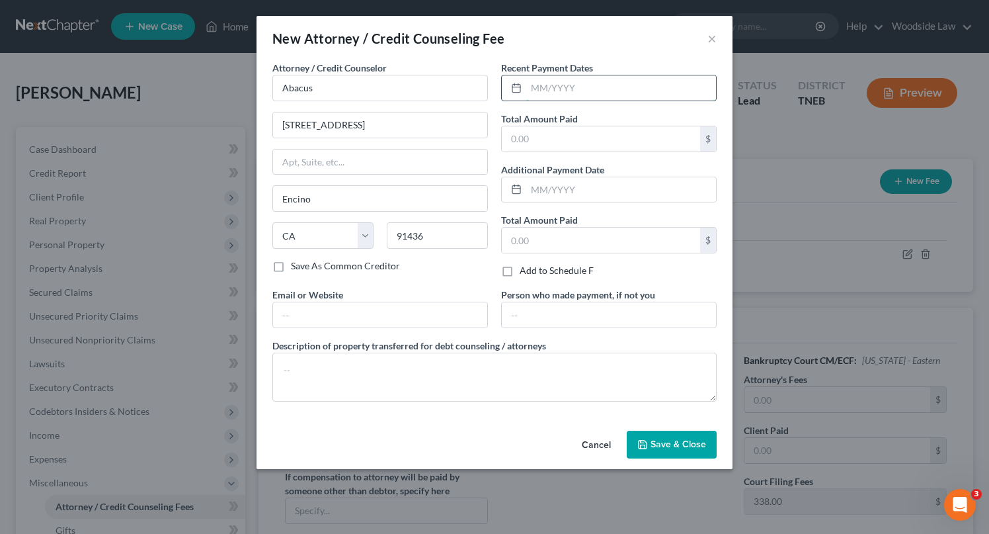
click at [577, 85] on input "text" at bounding box center [621, 87] width 190 height 25
type input "08/2025"
click at [596, 134] on input "text" at bounding box center [601, 138] width 198 height 25
type input "25.00"
click at [382, 319] on input "text" at bounding box center [380, 314] width 214 height 25
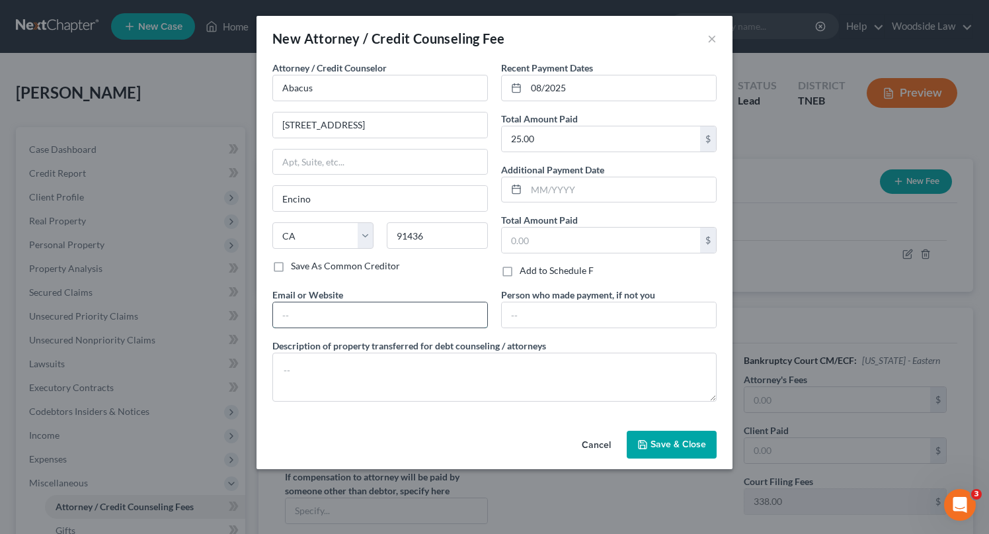
type input "[DOMAIN_NAME]"
click at [385, 369] on textarea at bounding box center [494, 376] width 444 height 49
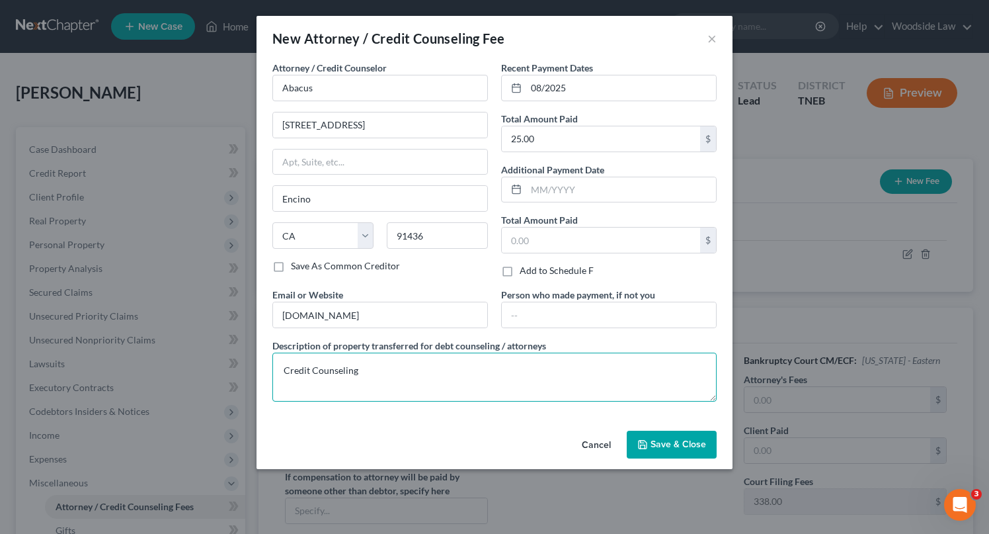
type textarea "Credit Counseling"
click at [682, 442] on span "Save & Close" at bounding box center [679, 443] width 56 height 11
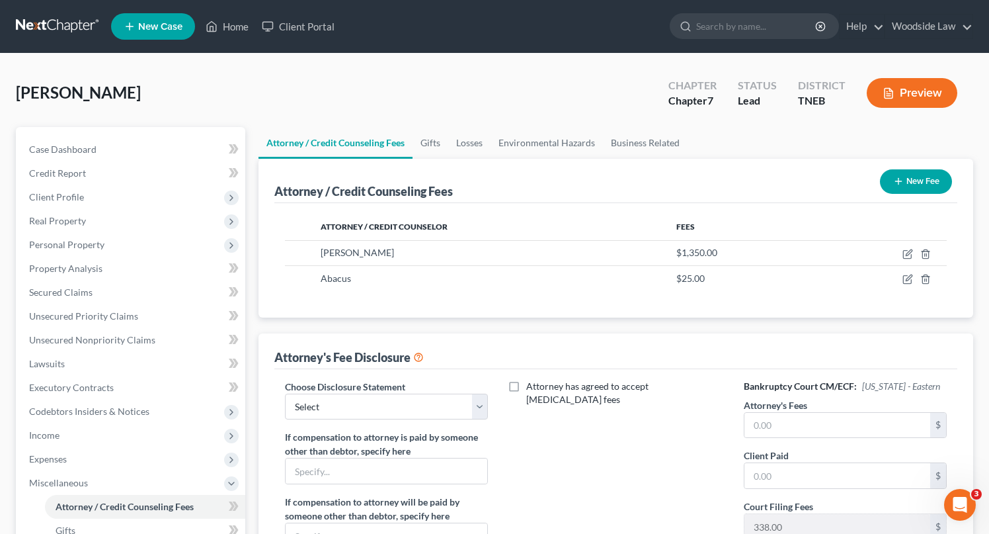
scroll to position [287, 0]
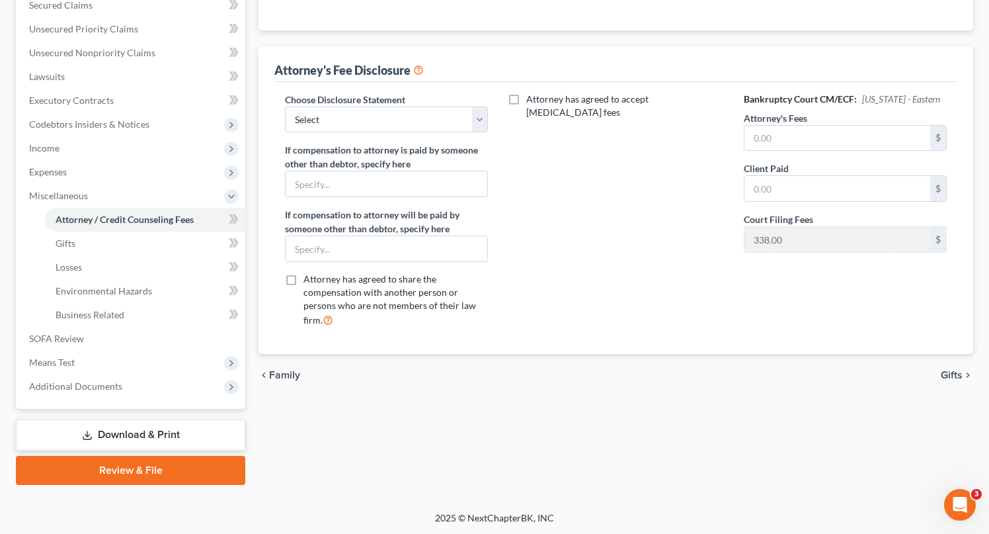
click at [949, 376] on span "Gifts" at bounding box center [952, 375] width 22 height 11
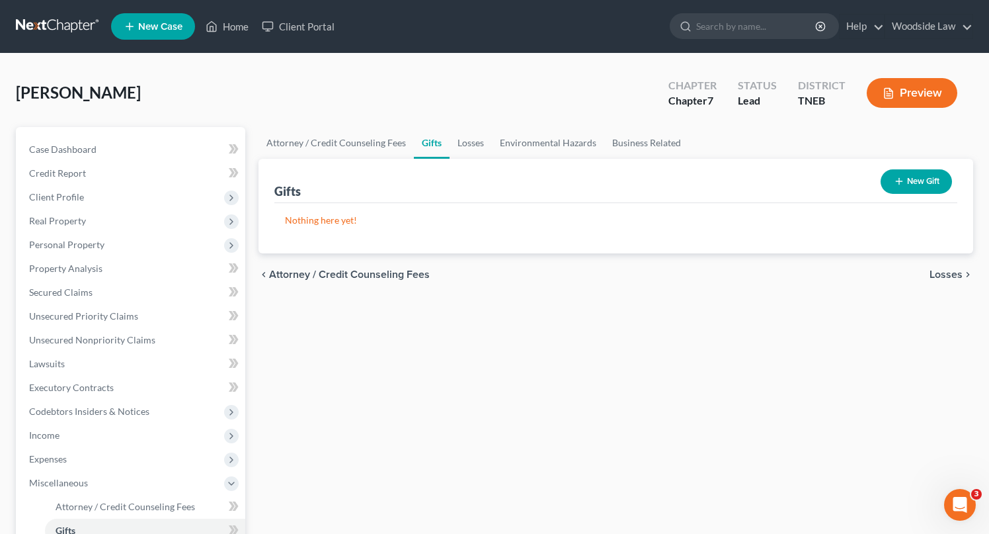
click at [947, 278] on span "Losses" at bounding box center [946, 274] width 33 height 11
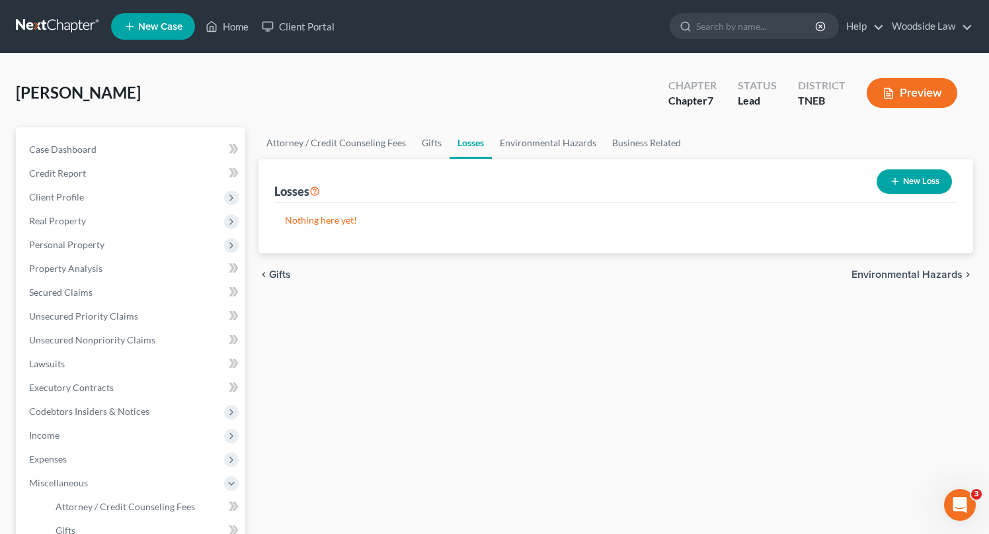
click at [945, 276] on span "Environmental Hazards" at bounding box center [907, 274] width 111 height 11
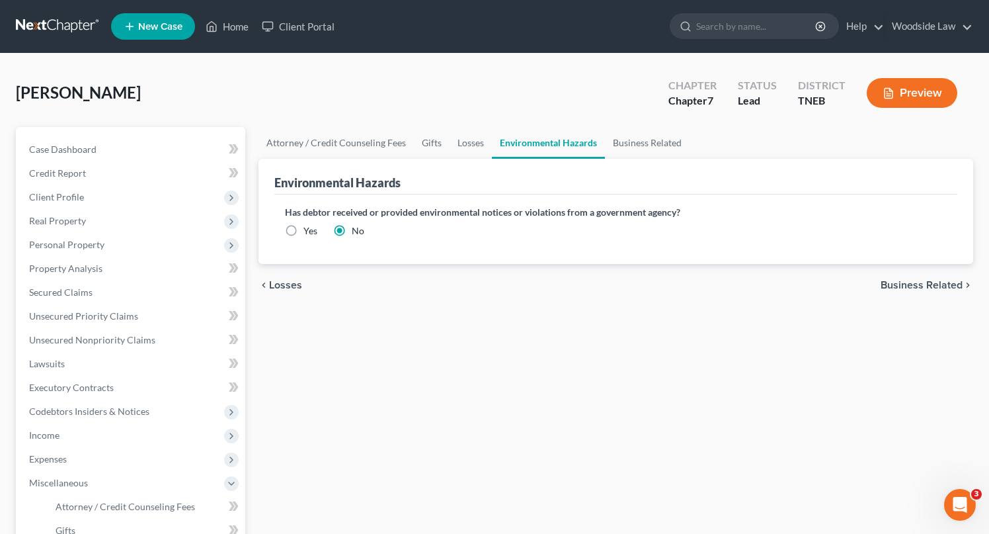
click at [935, 284] on span "Business Related" at bounding box center [922, 285] width 82 height 11
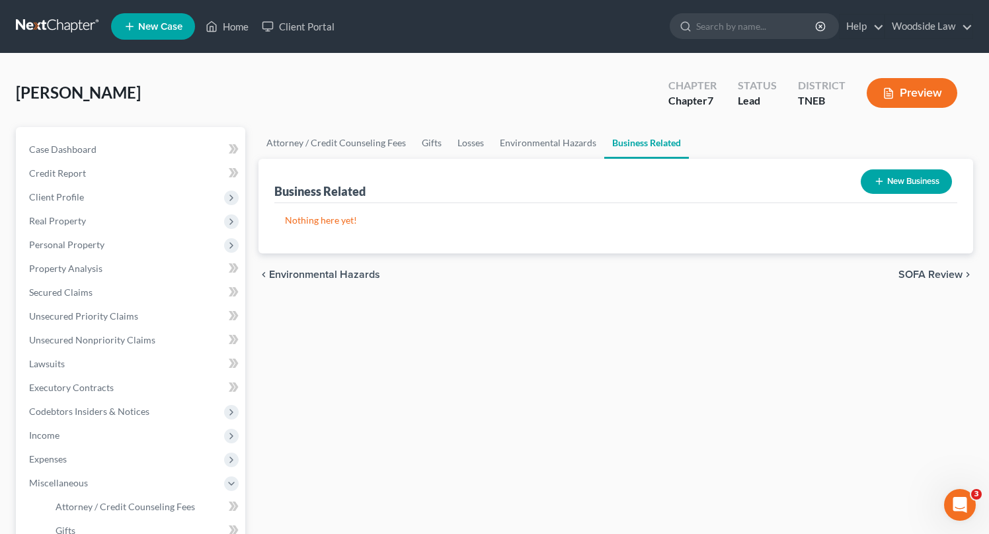
click at [935, 270] on span "SOFA Review" at bounding box center [930, 274] width 64 height 11
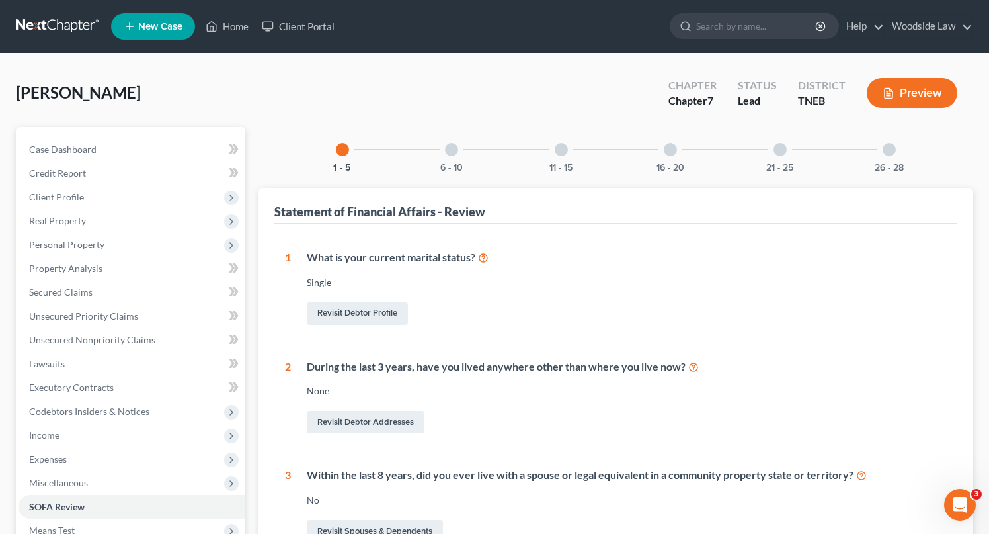
scroll to position [369, 0]
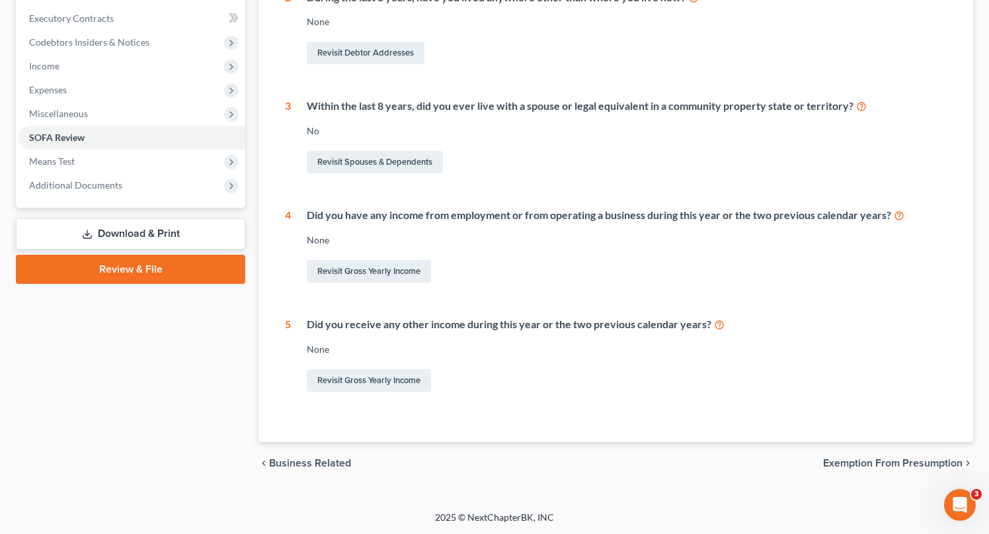
click at [884, 460] on span "Exemption from Presumption" at bounding box center [892, 462] width 139 height 11
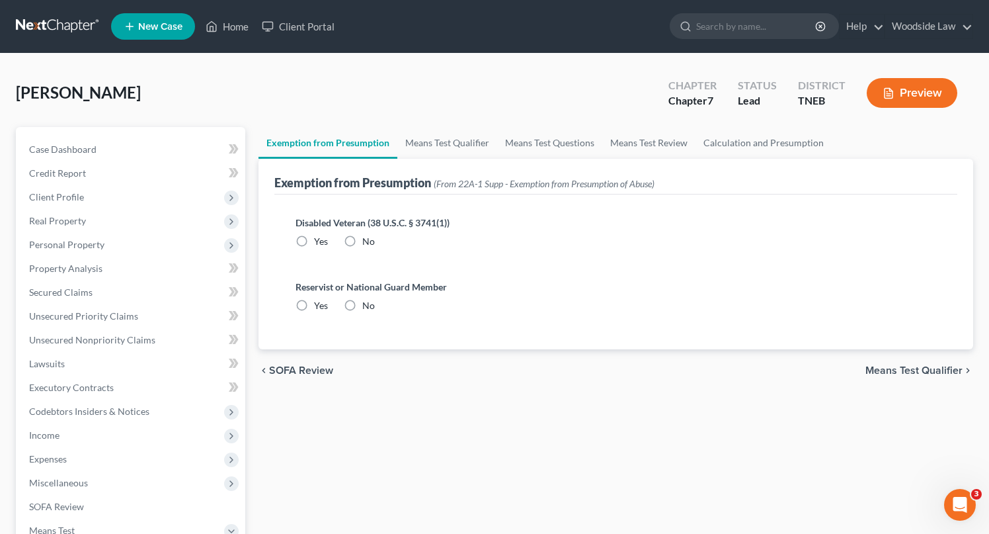
click at [362, 242] on label "No" at bounding box center [368, 241] width 13 height 13
click at [368, 242] on input "No" at bounding box center [372, 239] width 9 height 9
radio input "true"
click at [362, 308] on label "No" at bounding box center [368, 305] width 13 height 13
click at [368, 307] on input "No" at bounding box center [372, 303] width 9 height 9
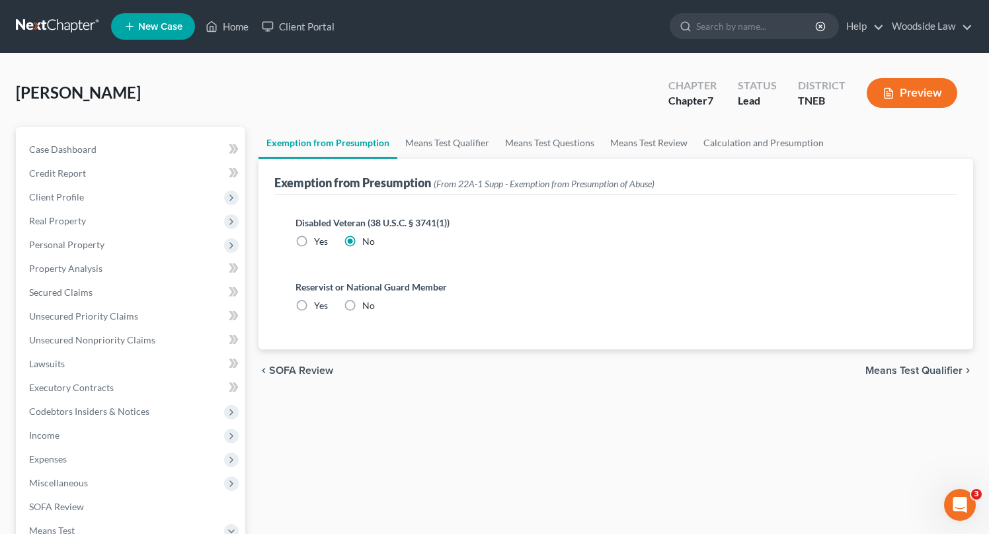
radio input "true"
click at [921, 365] on span "Means Test Qualifier" at bounding box center [913, 370] width 97 height 11
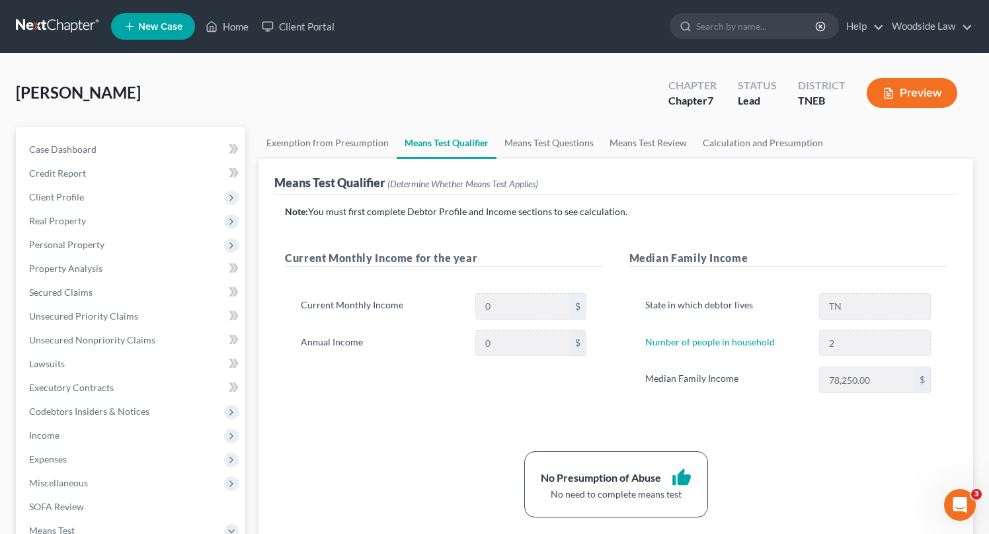
scroll to position [287, 0]
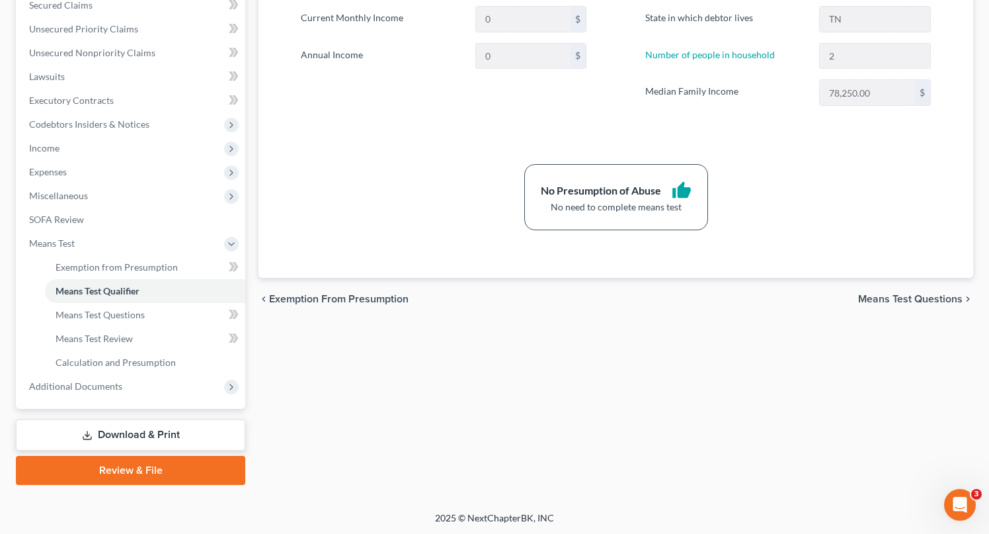
click at [924, 297] on span "Means Test Questions" at bounding box center [910, 299] width 104 height 11
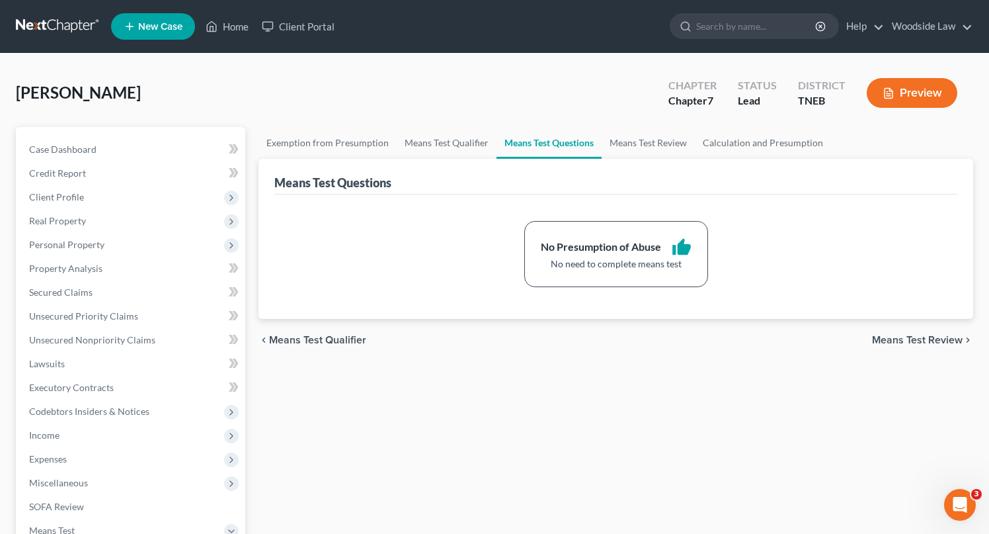
click at [932, 335] on span "Means Test Review" at bounding box center [917, 340] width 91 height 11
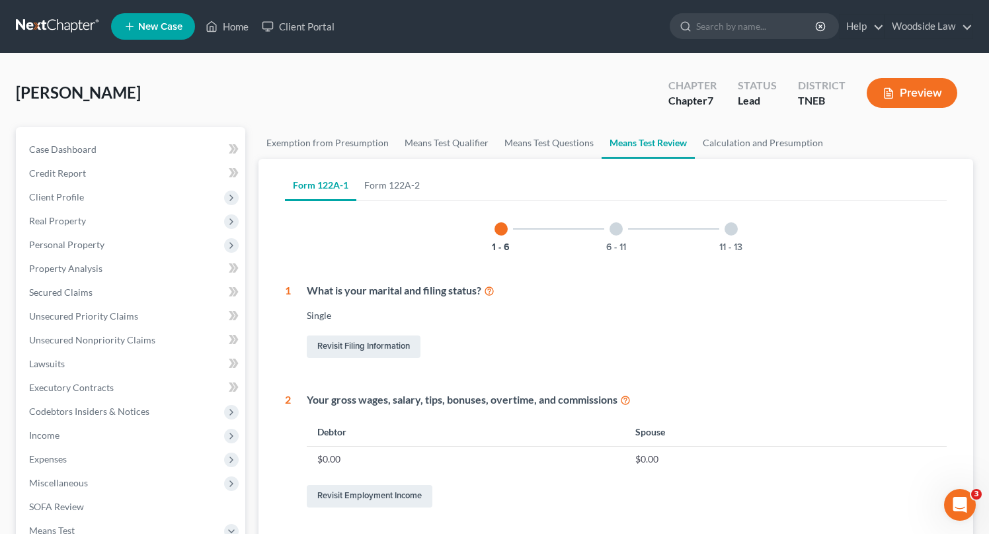
scroll to position [589, 0]
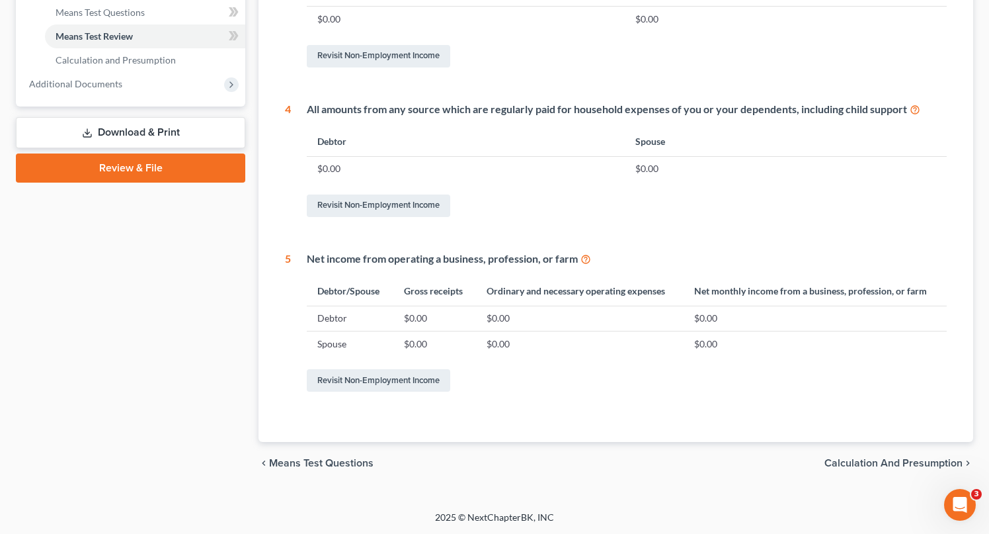
click at [904, 467] on span "Calculation and Presumption" at bounding box center [893, 462] width 138 height 11
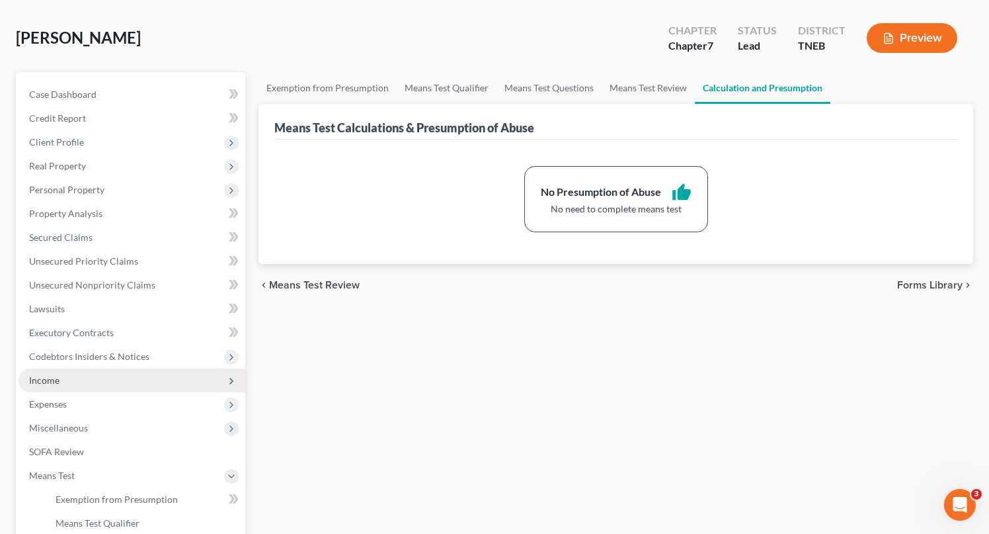
scroll to position [54, 0]
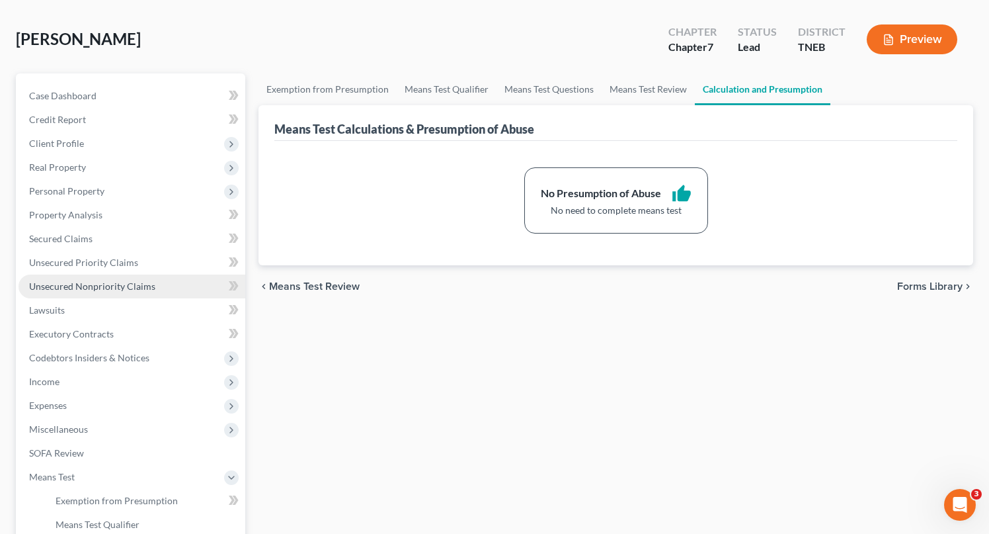
click at [98, 290] on span "Unsecured Nonpriority Claims" at bounding box center [92, 285] width 126 height 11
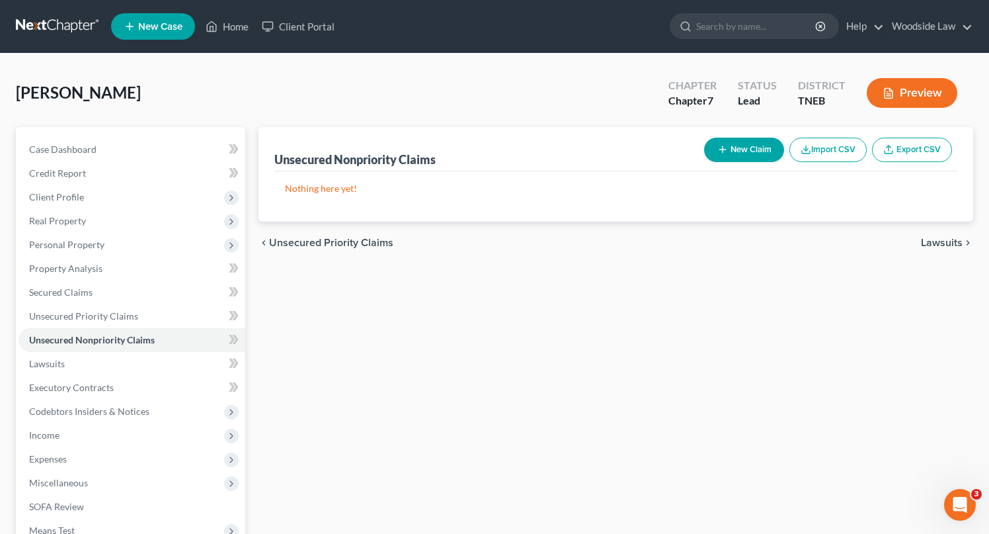
click at [709, 151] on button "New Claim" at bounding box center [744, 150] width 80 height 24
select select "0"
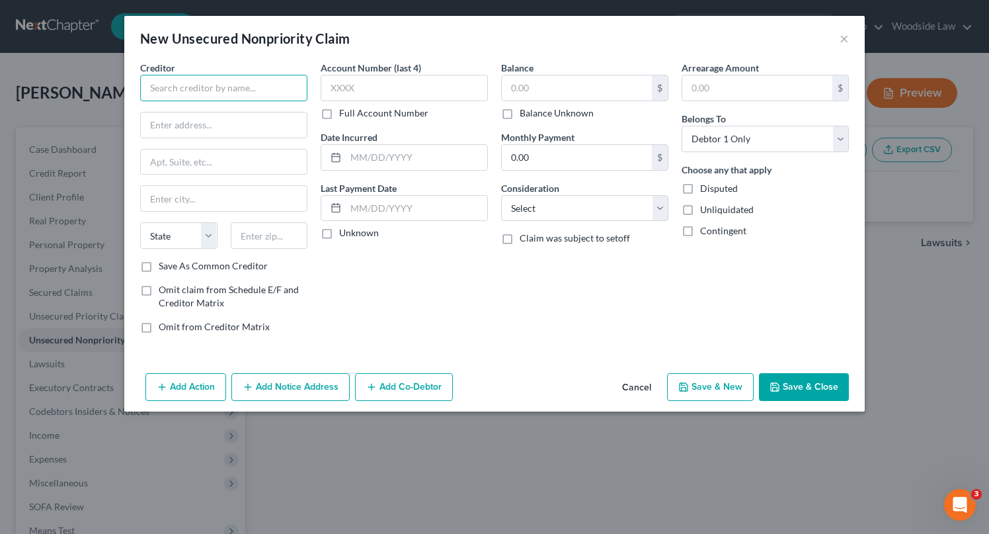
click at [194, 90] on input "text" at bounding box center [223, 88] width 167 height 26
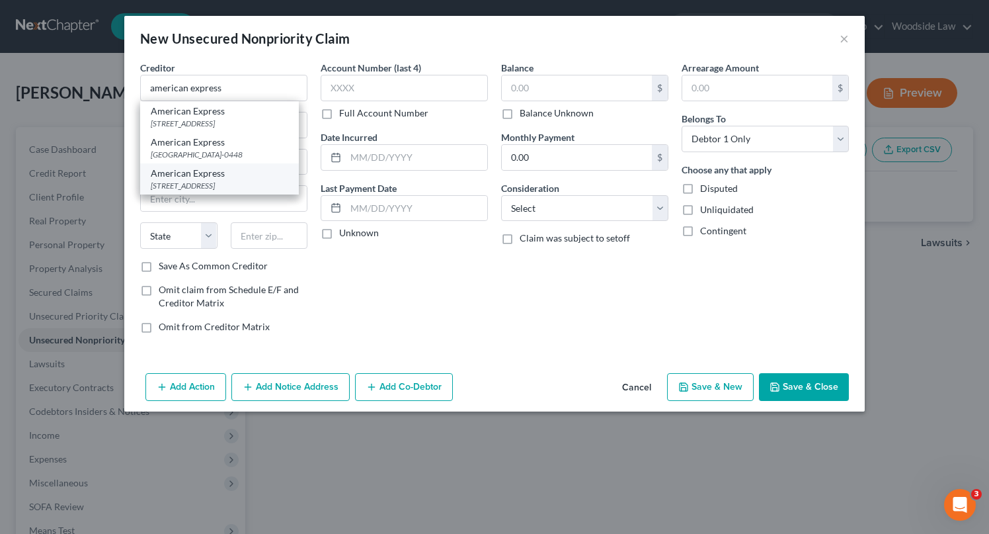
click at [194, 184] on div "[STREET_ADDRESS]" at bounding box center [220, 185] width 138 height 11
type input "American Express"
type input "PO Box 981537"
type input "[GEOGRAPHIC_DATA]"
select select "45"
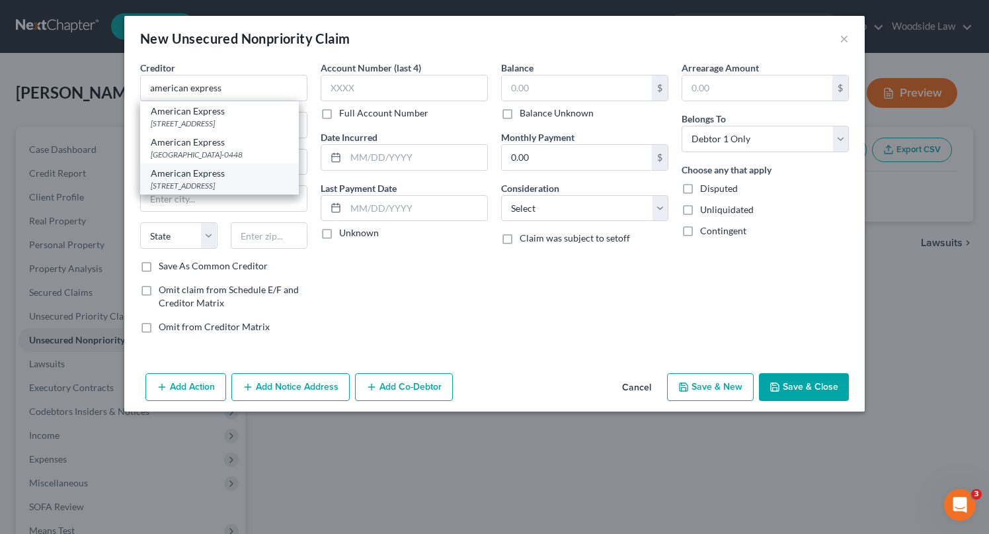
type input "79998"
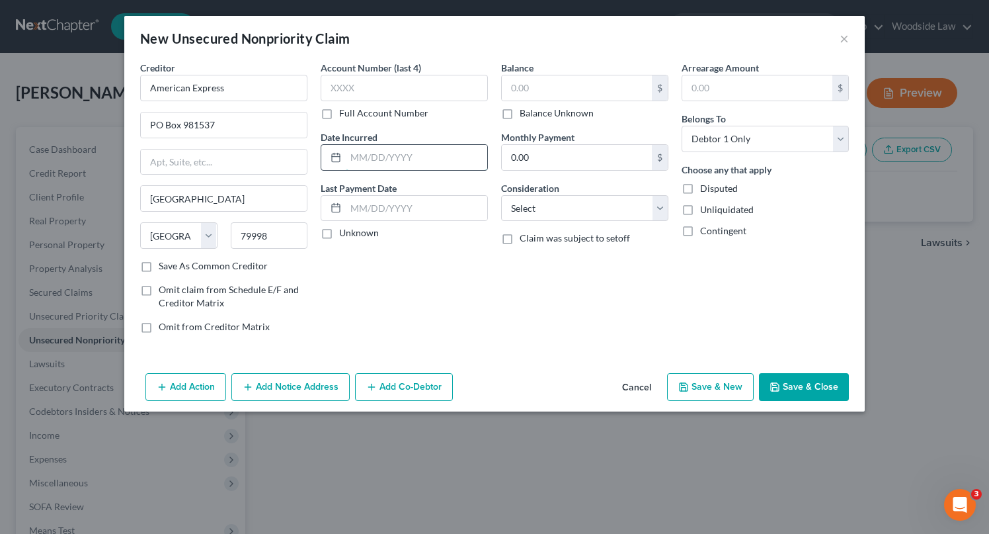
click at [432, 155] on input "text" at bounding box center [416, 157] width 141 height 25
type input "2012"
click at [588, 85] on input "text" at bounding box center [577, 87] width 150 height 25
type input "8,502"
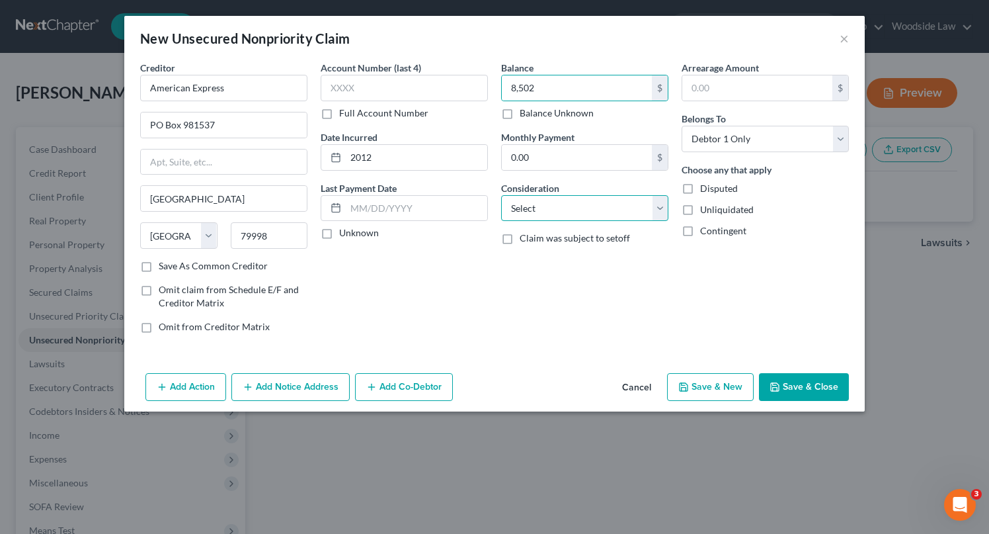
click at [644, 219] on select "Select Cable / Satellite Services Collection Agency Credit Card Debt Debt Couns…" at bounding box center [584, 208] width 167 height 26
select select "2"
click at [501, 195] on select "Select Cable / Satellite Services Collection Agency Credit Card Debt Debt Couns…" at bounding box center [584, 208] width 167 height 26
click at [703, 391] on button "Save & New" at bounding box center [710, 387] width 87 height 28
select select "0"
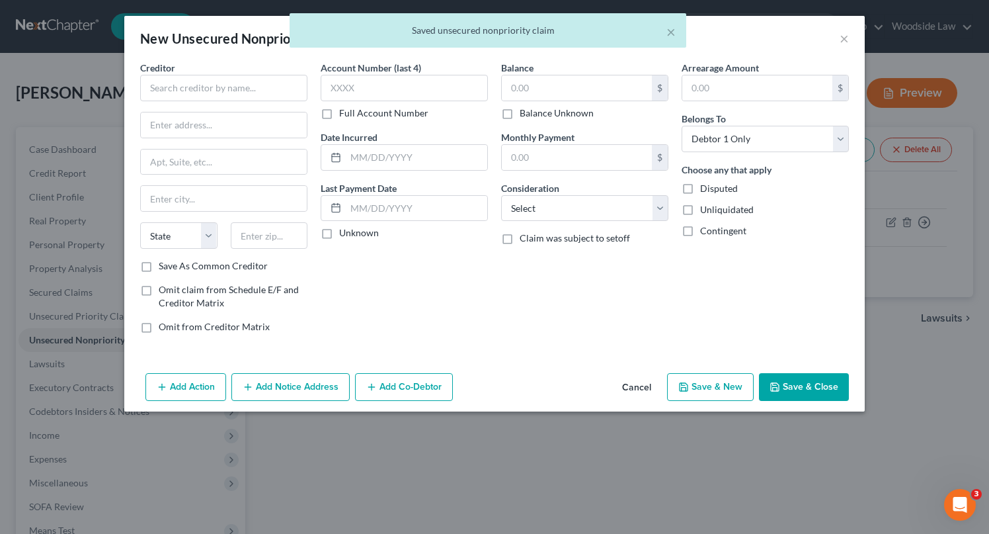
type input "8,502.00"
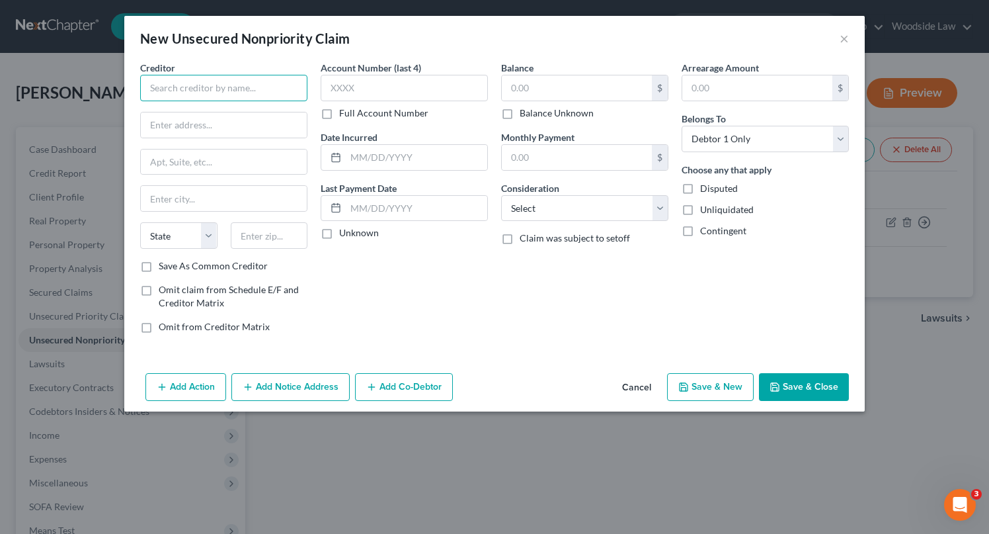
click at [241, 99] on input "text" at bounding box center [223, 88] width 167 height 26
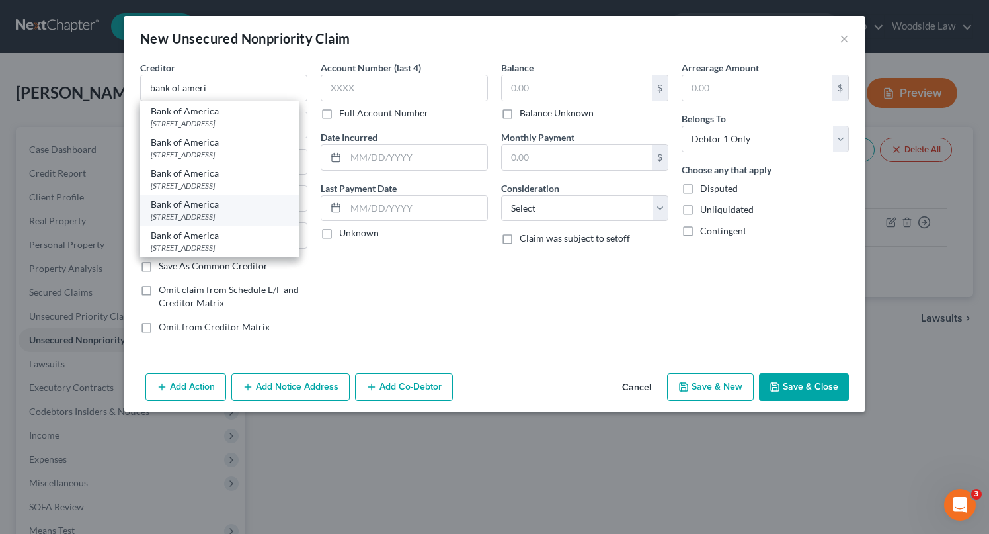
click at [259, 216] on div "[STREET_ADDRESS]" at bounding box center [220, 216] width 138 height 11
type input "Bank of America"
type input "PO Box 15019"
type input "Wilminton"
select select "7"
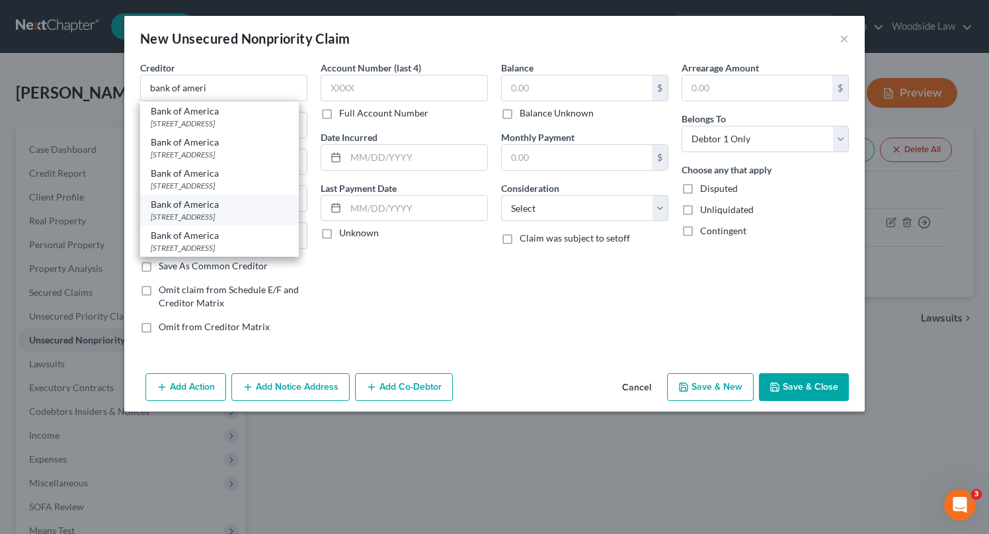
type input "19850-5019"
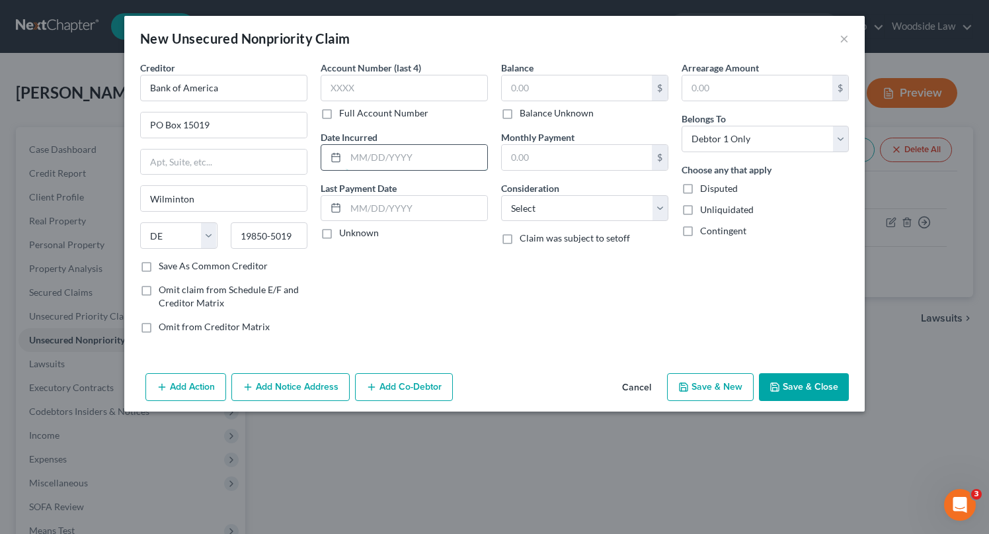
click at [399, 158] on input "text" at bounding box center [416, 157] width 141 height 25
type input "2015"
click at [528, 90] on input "text" at bounding box center [577, 87] width 150 height 25
type input "44,561"
click at [650, 212] on select "Select Cable / Satellite Services Collection Agency Credit Card Debt Debt Couns…" at bounding box center [584, 208] width 167 height 26
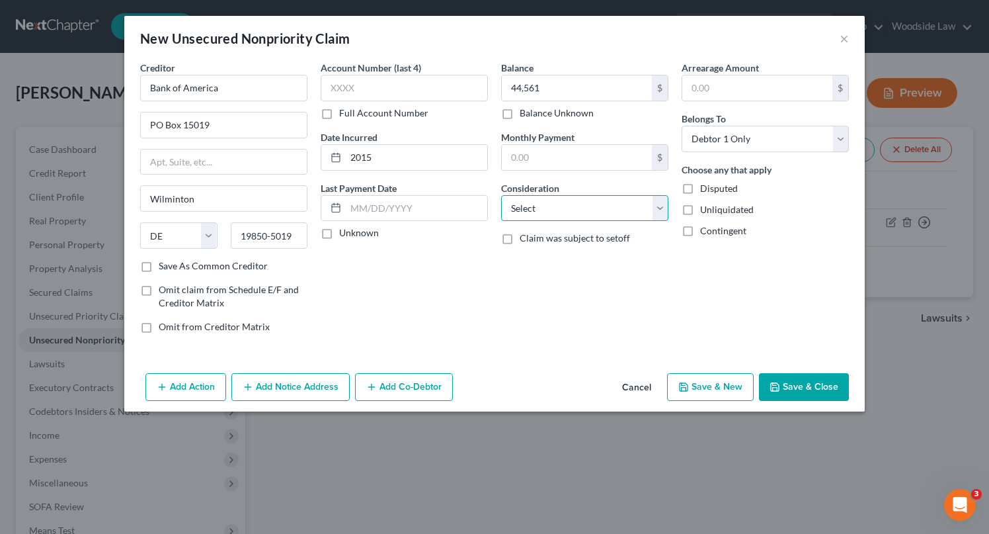
select select "2"
click at [501, 195] on select "Select Cable / Satellite Services Collection Agency Credit Card Debt Debt Couns…" at bounding box center [584, 208] width 167 height 26
click at [723, 385] on button "Save & New" at bounding box center [710, 387] width 87 height 28
select select "0"
type input "44,561.00"
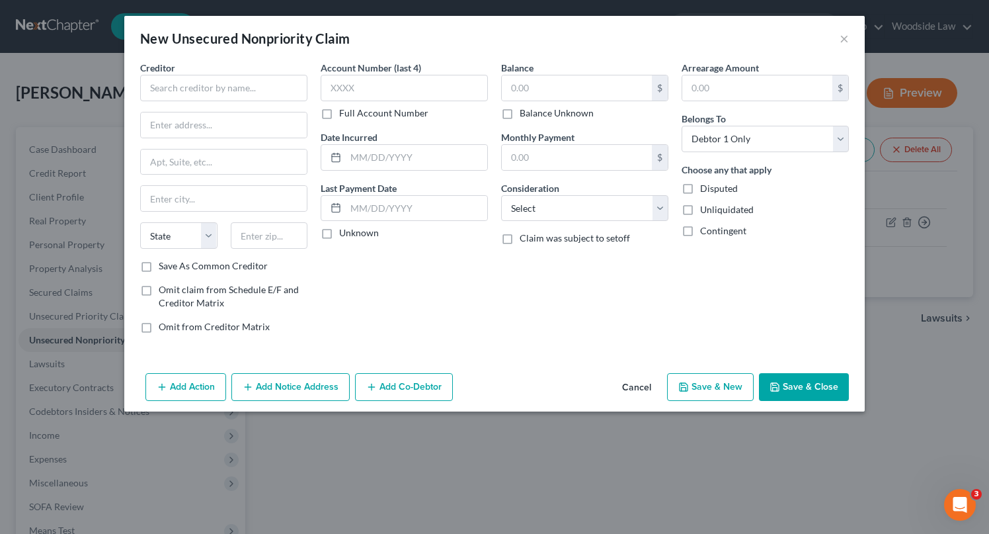
type input "0.00"
click at [225, 84] on input "text" at bounding box center [223, 88] width 167 height 26
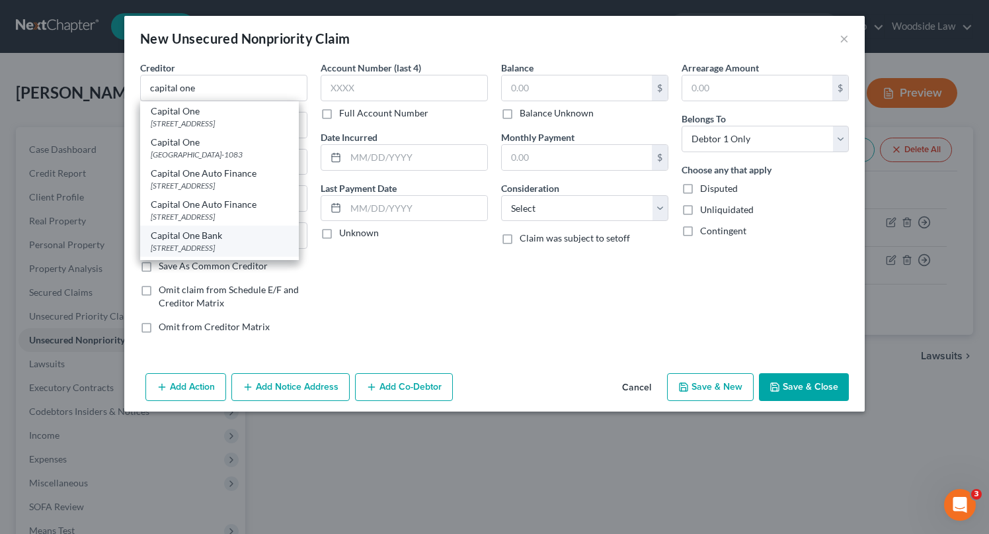
click at [225, 235] on div "Capital One Bank" at bounding box center [220, 235] width 138 height 13
type input "Capital One Bank"
type input "PO Box 31293"
type input "[GEOGRAPHIC_DATA]"
select select "46"
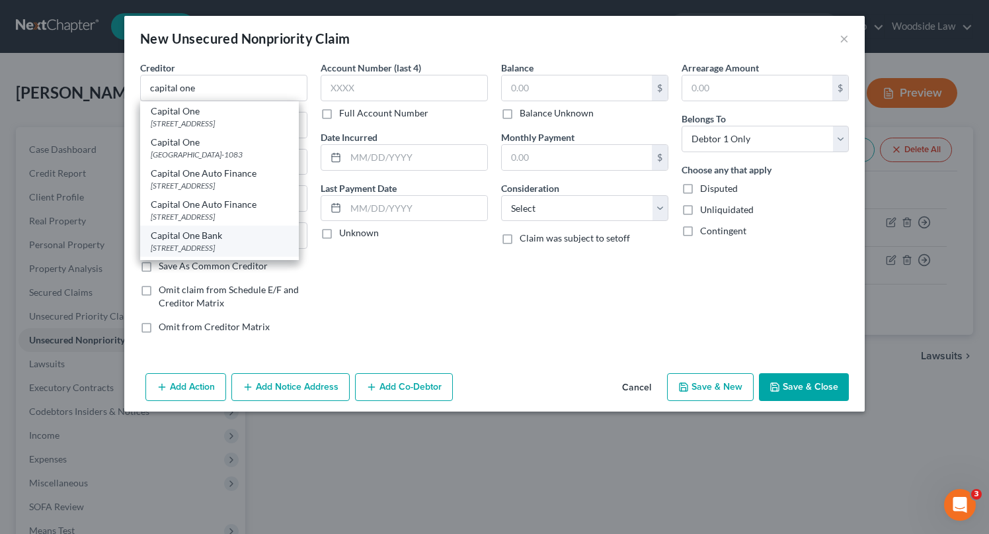
type input "84131"
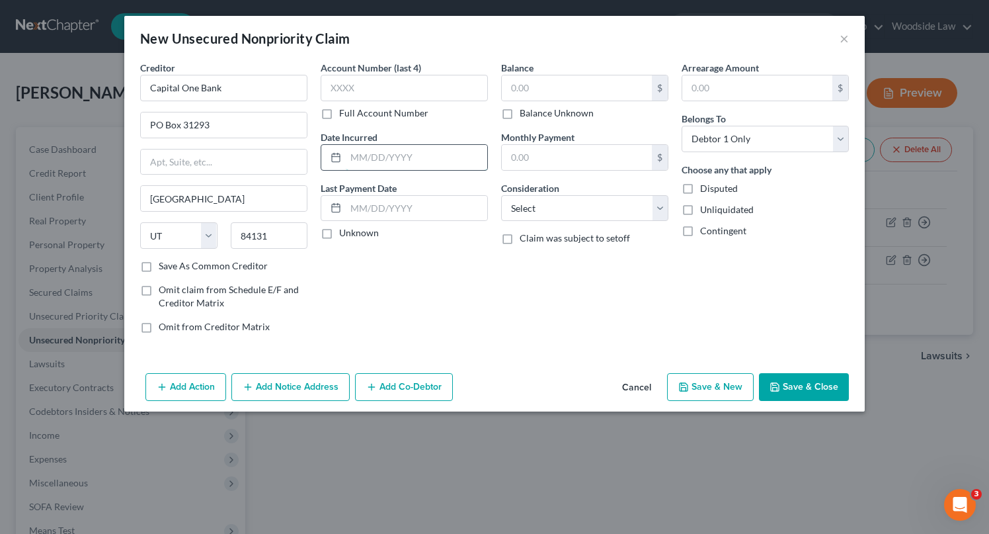
click at [418, 147] on input "text" at bounding box center [416, 157] width 141 height 25
type input "2010"
click at [539, 81] on input "text" at bounding box center [577, 87] width 150 height 25
type input "3,280"
click at [615, 200] on select "Select Cable / Satellite Services Collection Agency Credit Card Debt Debt Couns…" at bounding box center [584, 208] width 167 height 26
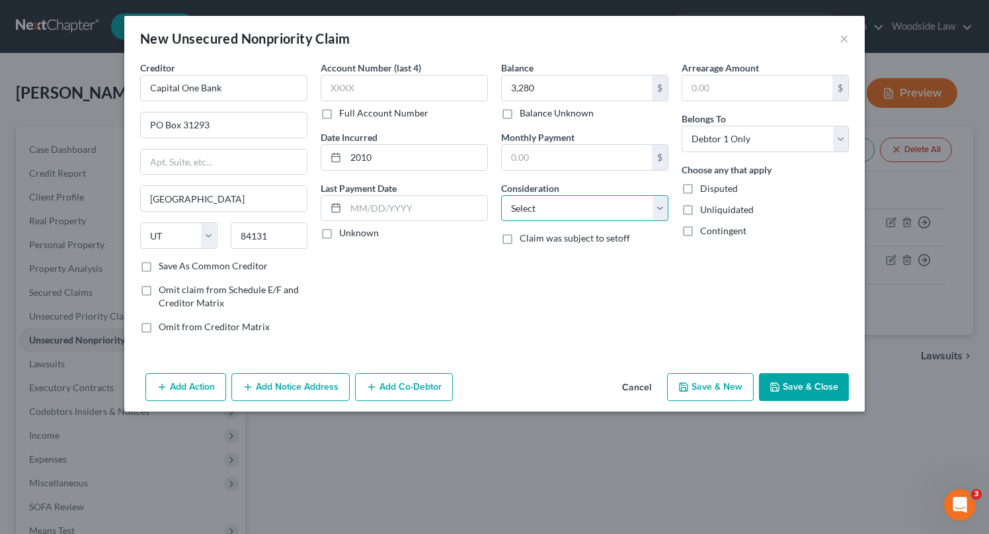
select select "2"
click at [501, 195] on select "Select Cable / Satellite Services Collection Agency Credit Card Debt Debt Couns…" at bounding box center [584, 208] width 167 height 26
click at [793, 389] on button "Save & Close" at bounding box center [804, 387] width 90 height 28
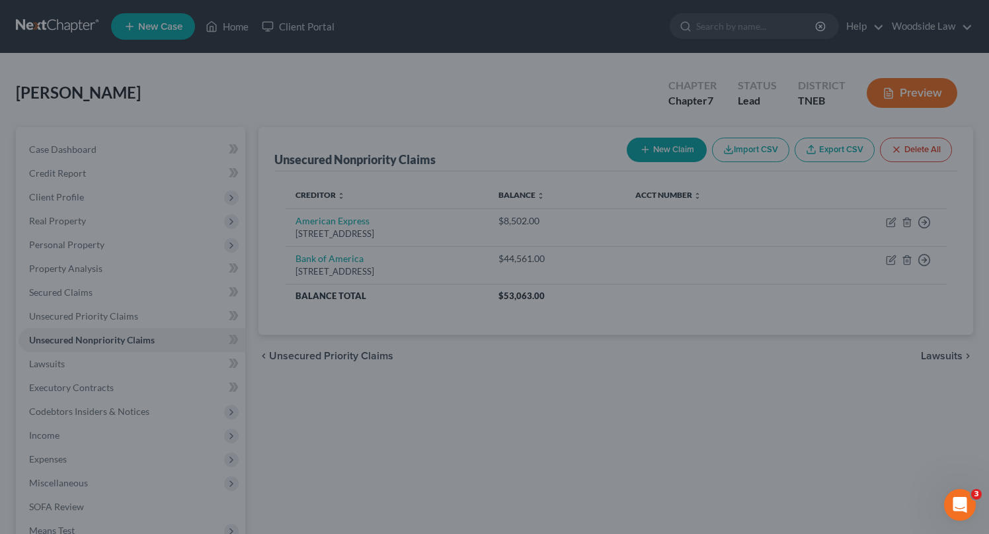
type input "3,280.00"
type input "0.00"
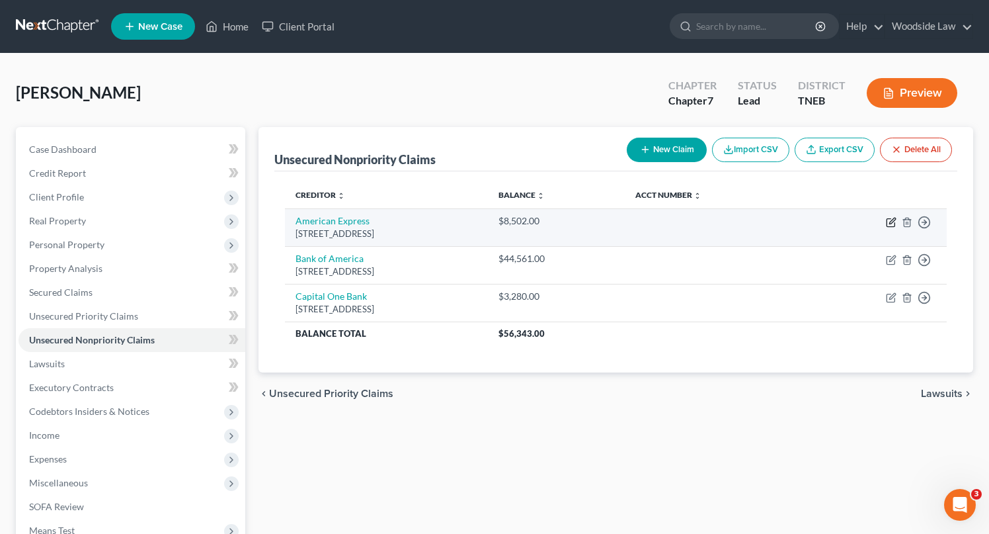
click at [887, 219] on icon "button" at bounding box center [891, 223] width 8 height 8
select select "45"
select select "2"
select select "0"
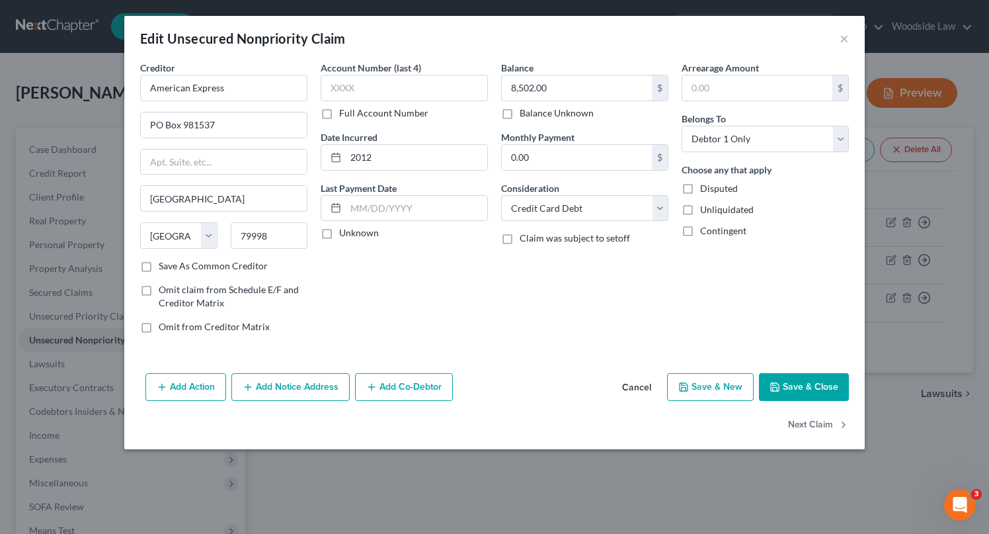
click at [796, 381] on button "Save & Close" at bounding box center [804, 387] width 90 height 28
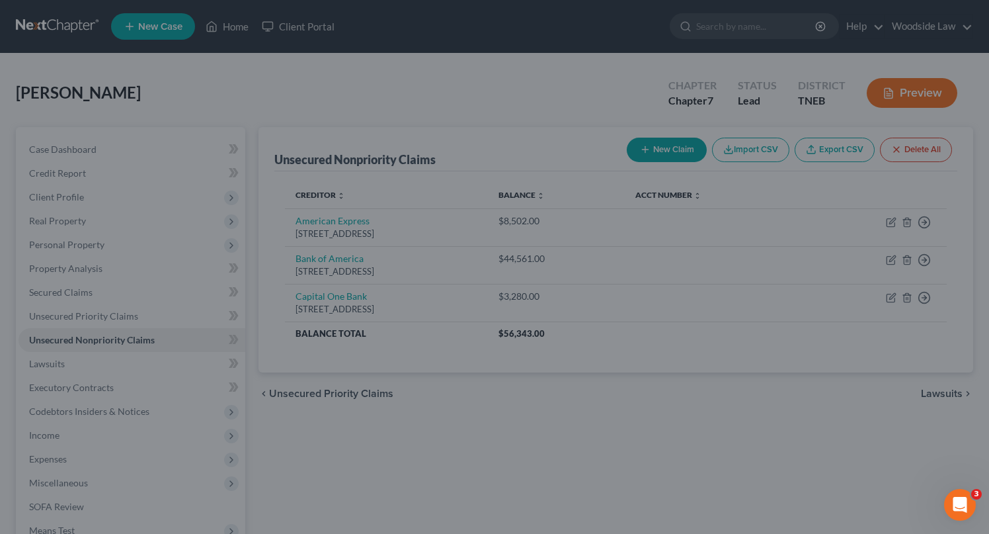
type input "0"
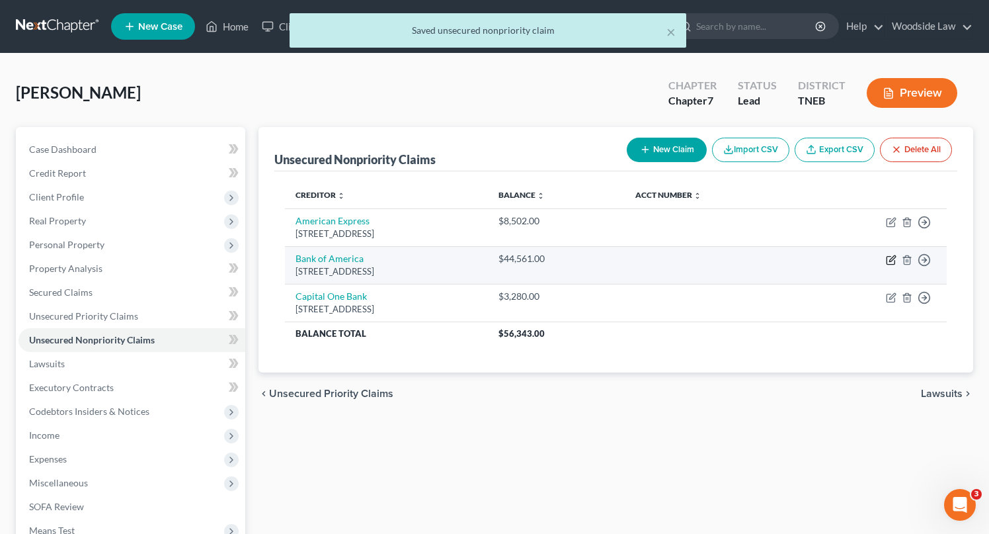
click at [888, 260] on icon "button" at bounding box center [891, 260] width 11 height 11
select select "7"
select select "2"
select select "0"
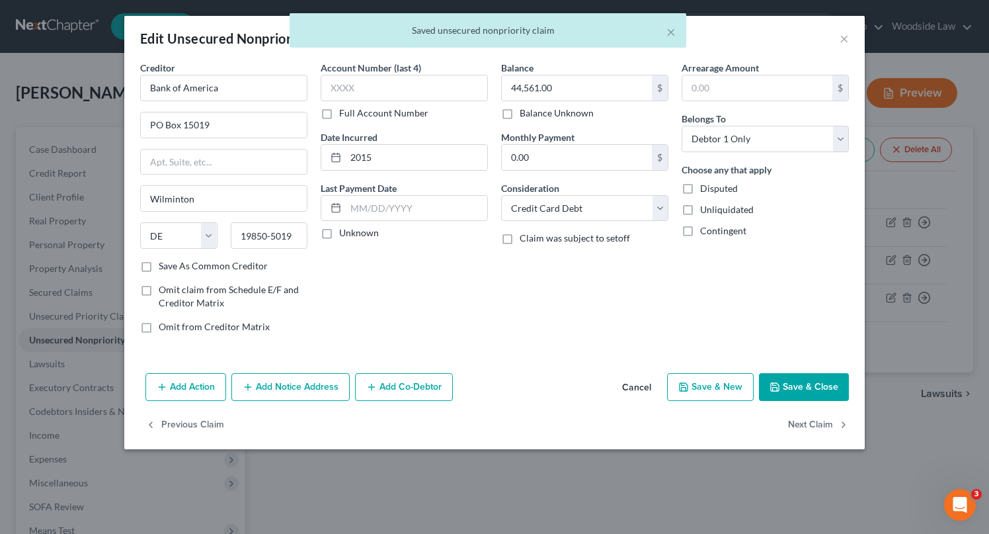
click at [814, 394] on button "Save & Close" at bounding box center [804, 387] width 90 height 28
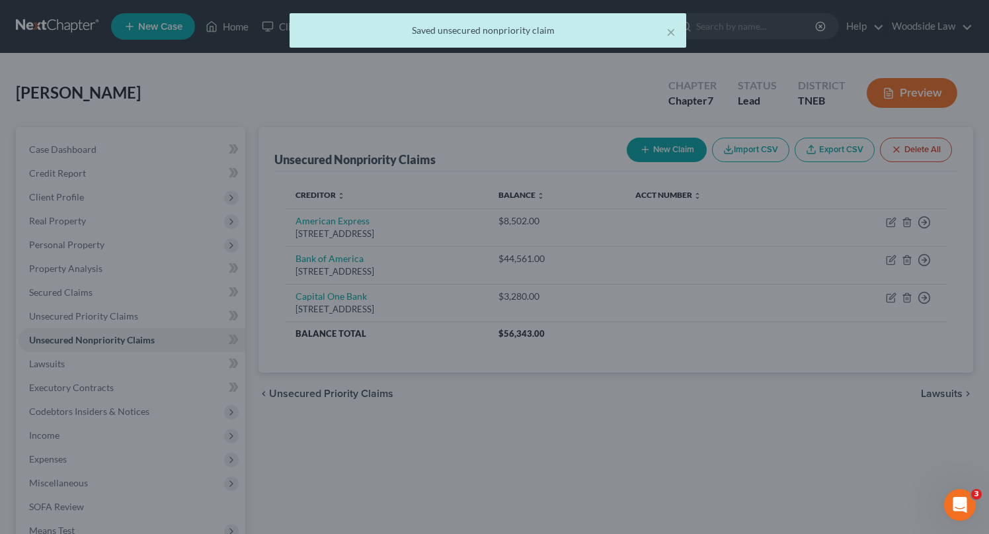
type input "0"
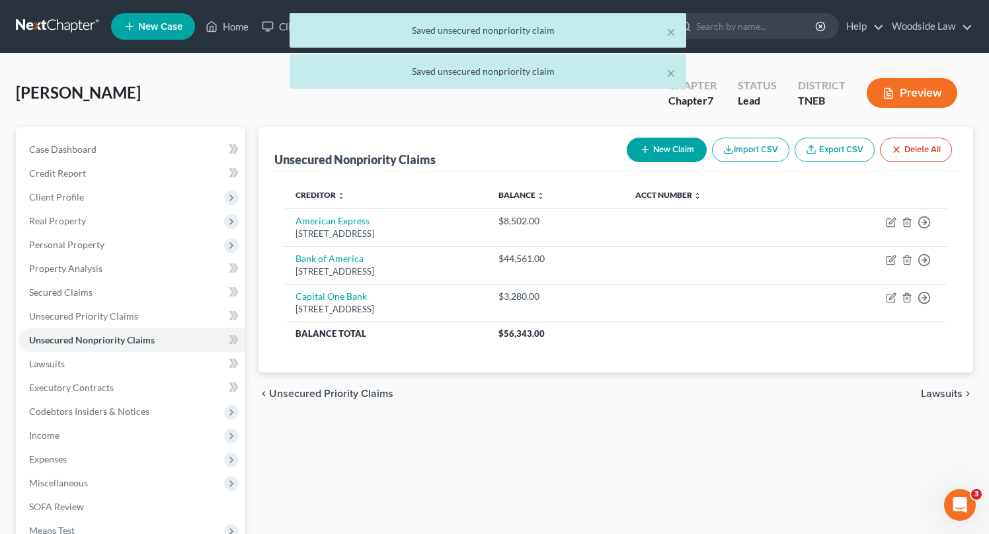
click at [671, 148] on button "New Claim" at bounding box center [667, 150] width 80 height 24
select select "0"
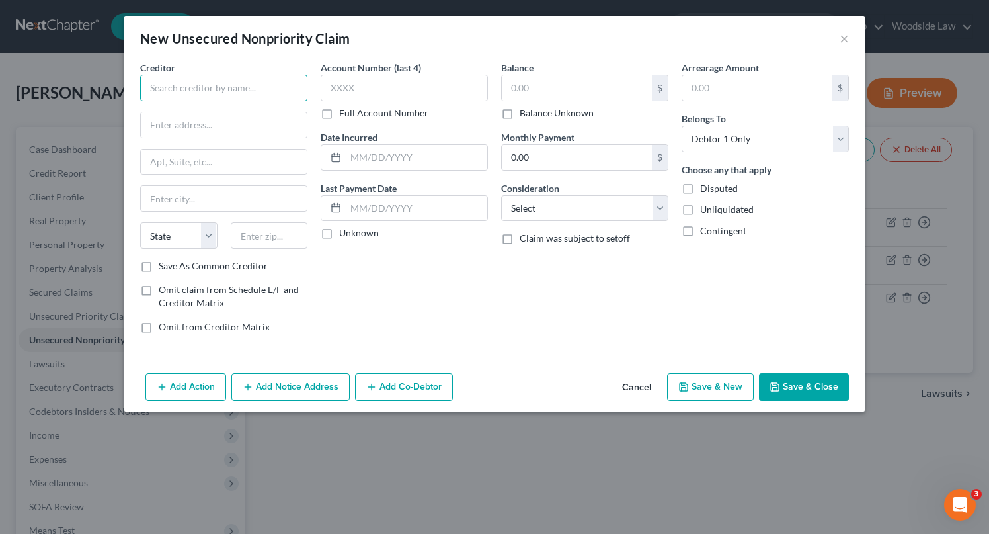
click at [223, 91] on input "text" at bounding box center [223, 88] width 167 height 26
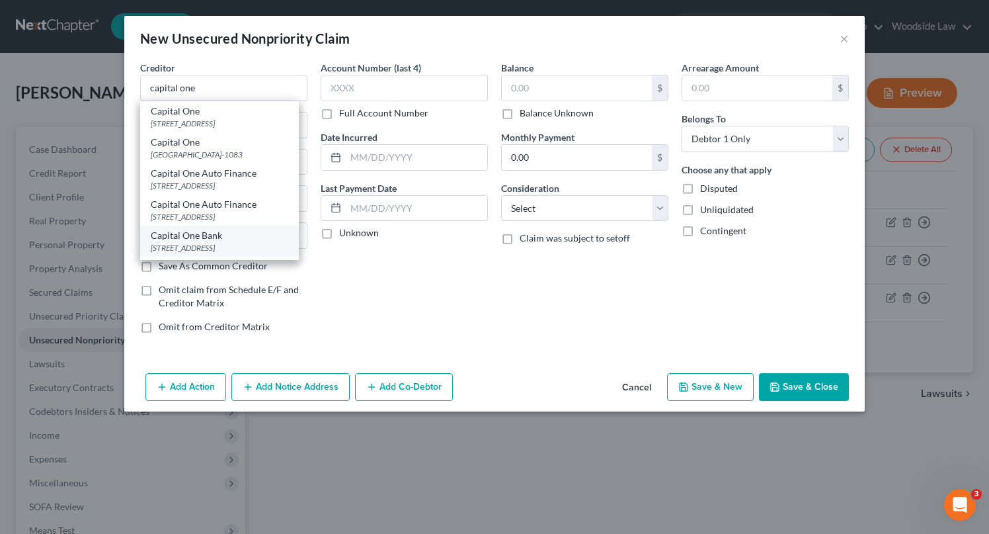
click at [214, 241] on div "Capital One Bank" at bounding box center [220, 235] width 138 height 13
type input "Capital One Bank"
type input "PO Box 31293"
type input "[GEOGRAPHIC_DATA]"
select select "46"
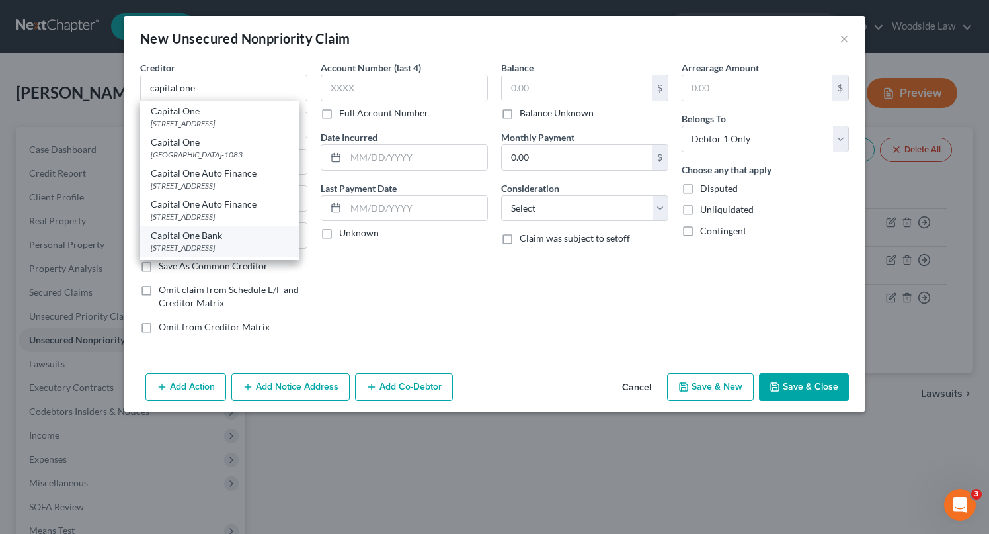
type input "84131"
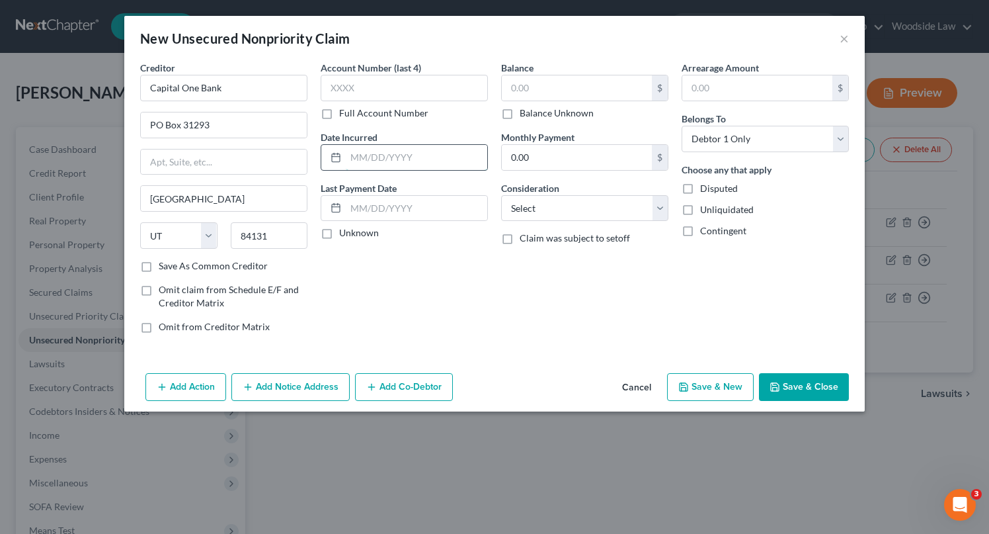
click at [413, 155] on input "text" at bounding box center [416, 157] width 141 height 25
type input "2007"
click at [569, 89] on input "text" at bounding box center [577, 87] width 150 height 25
type input "2,035"
click at [635, 215] on select "Select Cable / Satellite Services Collection Agency Credit Card Debt Debt Couns…" at bounding box center [584, 208] width 167 height 26
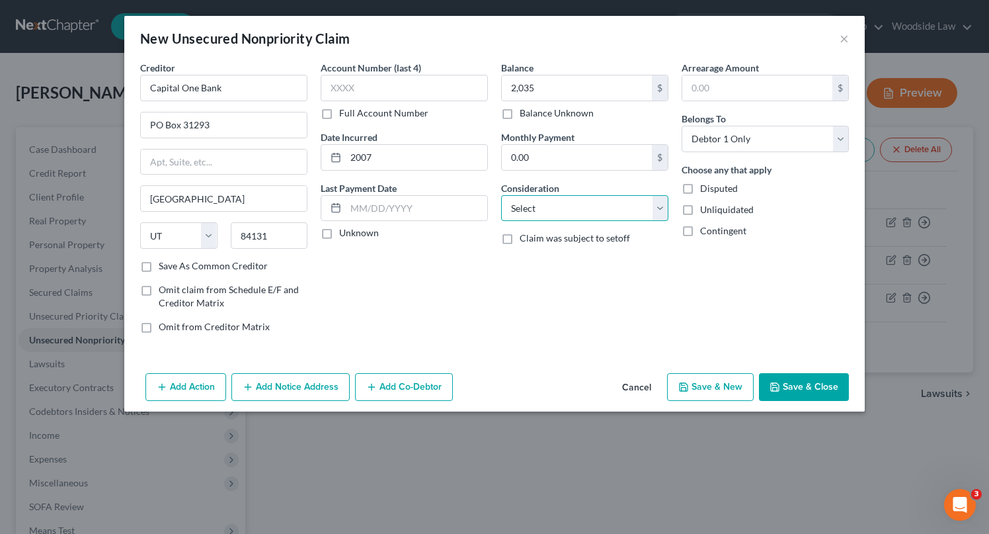
select select "2"
click at [501, 195] on select "Select Cable / Satellite Services Collection Agency Credit Card Debt Debt Couns…" at bounding box center [584, 208] width 167 height 26
click at [729, 387] on button "Save & New" at bounding box center [710, 387] width 87 height 28
select select "0"
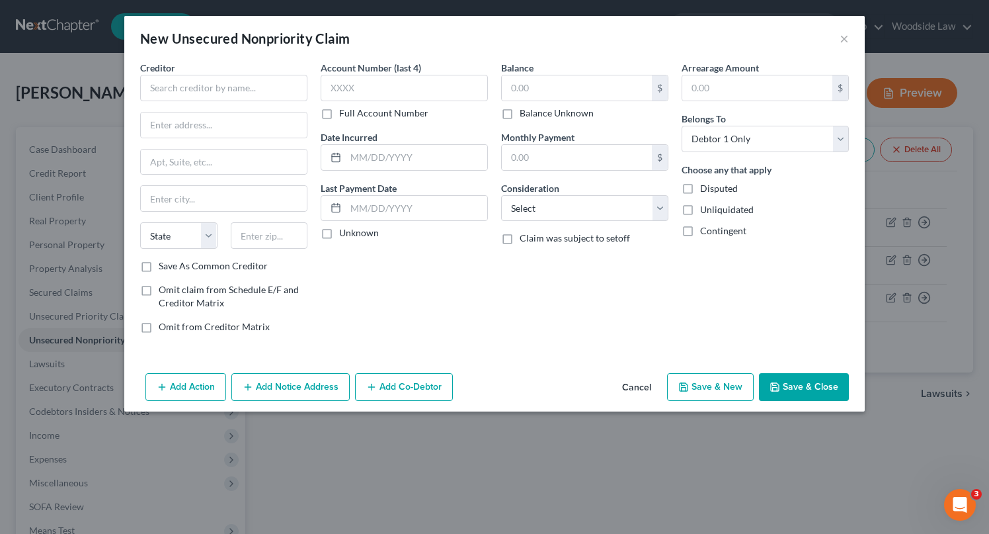
type input "2,035.00"
click at [227, 75] on input "text" at bounding box center [223, 88] width 167 height 26
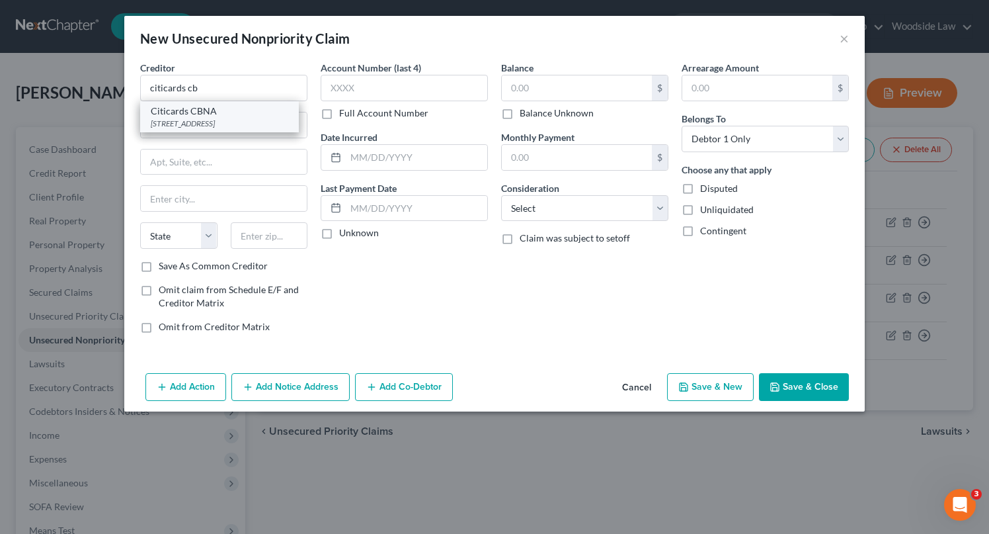
click at [204, 107] on div "Citicards CBNA" at bounding box center [220, 110] width 138 height 13
type input "Citicards CBNA"
type input "PO Box 6241"
type input "[GEOGRAPHIC_DATA]"
select select "43"
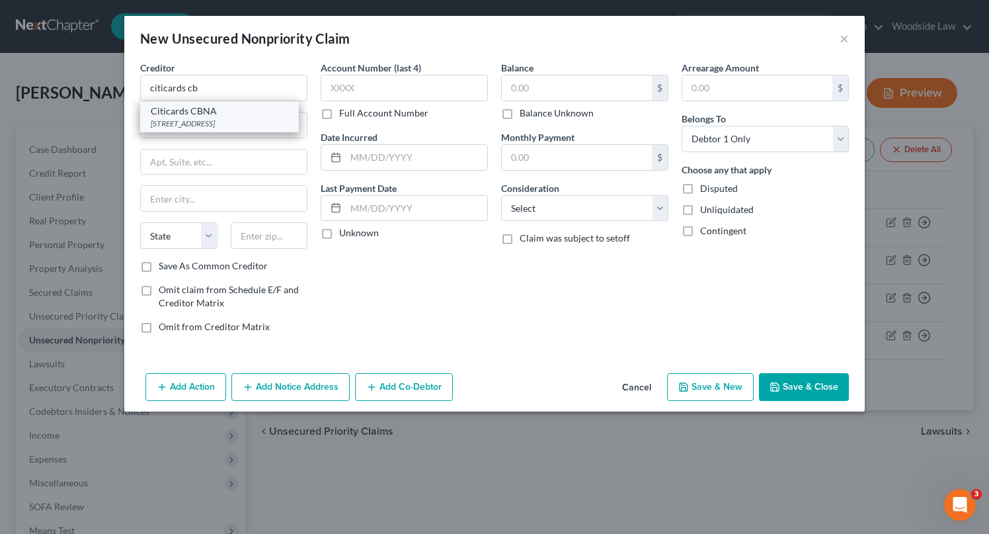
type input "57117"
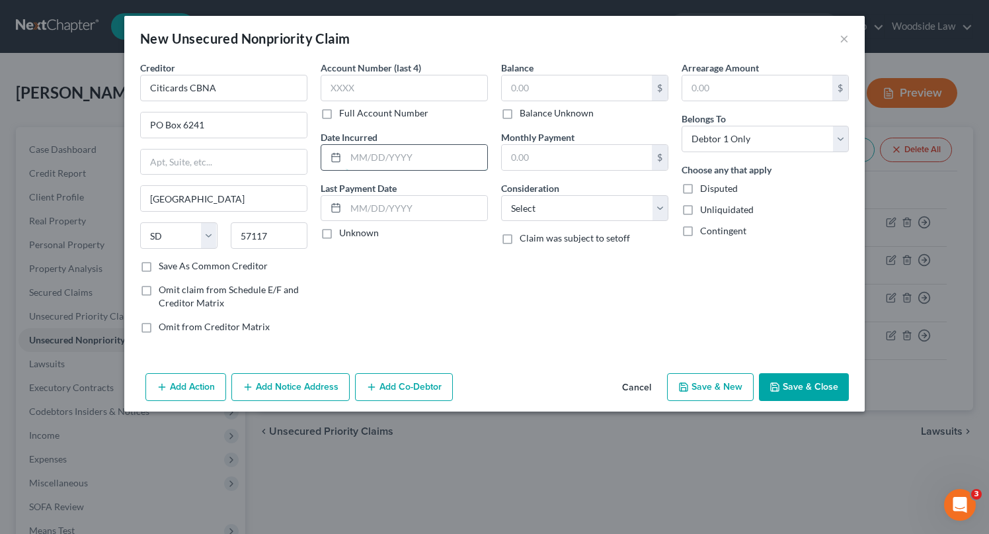
click at [376, 157] on input "text" at bounding box center [416, 157] width 141 height 25
type input "2018"
click at [562, 81] on input "text" at bounding box center [577, 87] width 150 height 25
type input "11,737"
click at [621, 206] on select "Select Cable / Satellite Services Collection Agency Credit Card Debt Debt Couns…" at bounding box center [584, 208] width 167 height 26
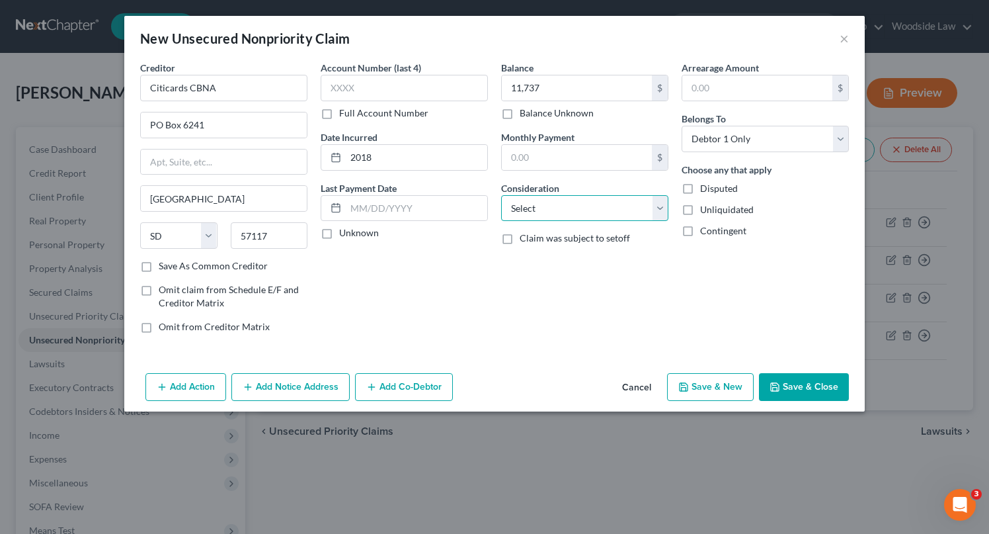
select select "2"
click at [501, 195] on select "Select Cable / Satellite Services Collection Agency Credit Card Debt Debt Couns…" at bounding box center [584, 208] width 167 height 26
click at [303, 385] on button "Add Notice Address" at bounding box center [290, 387] width 118 height 28
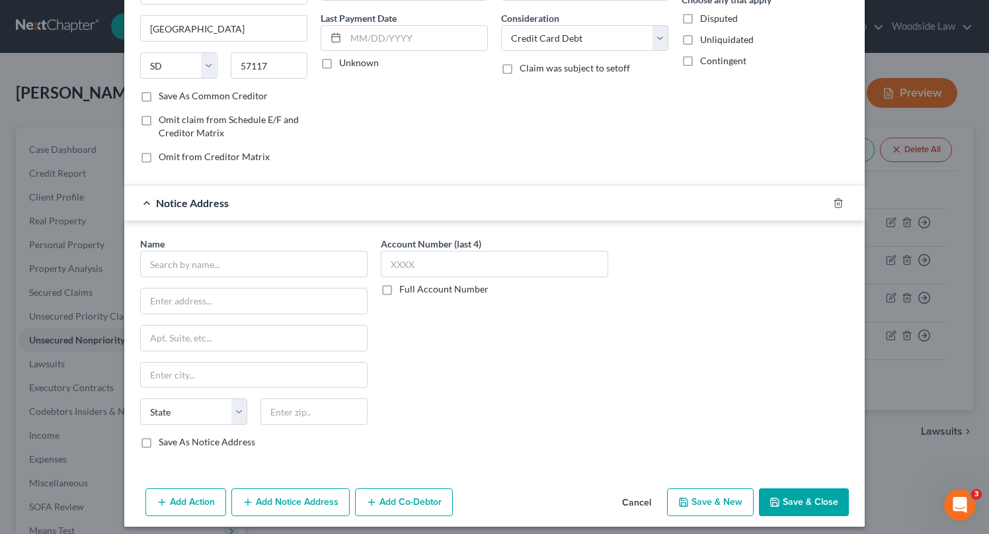
scroll to position [178, 0]
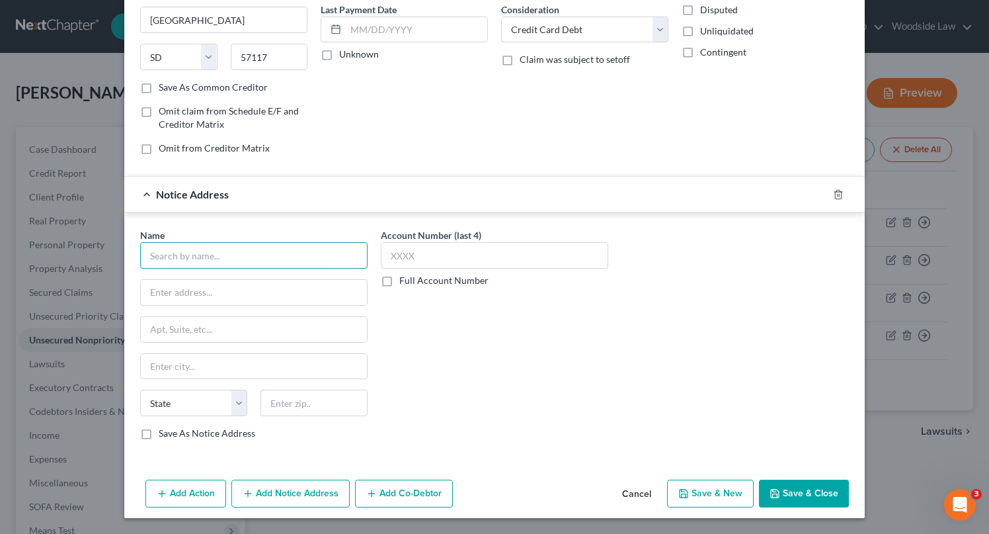
click at [276, 256] on input "text" at bounding box center [253, 255] width 227 height 26
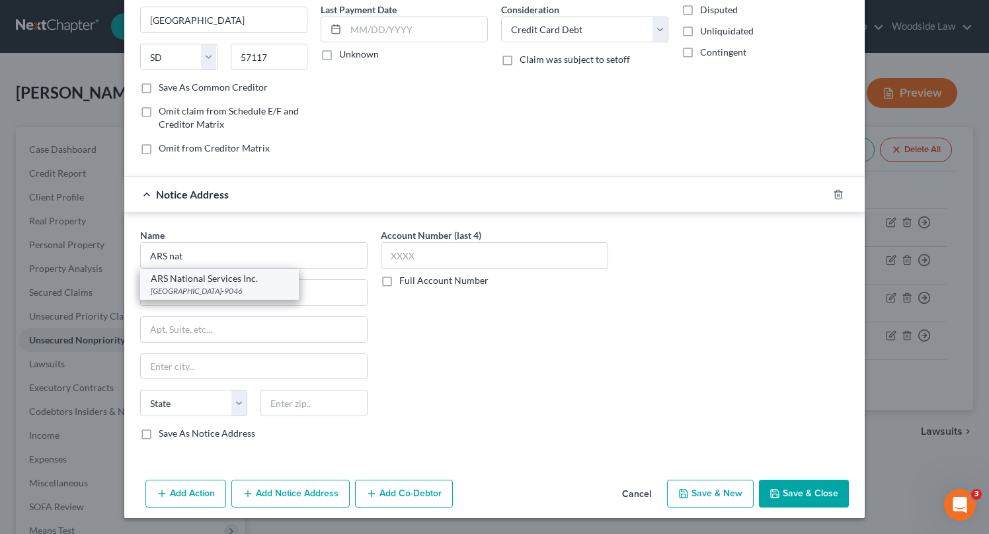
click at [248, 285] on div "[GEOGRAPHIC_DATA]-9046" at bounding box center [220, 290] width 138 height 11
type input "ARS National Services Inc."
type input "PO Box 469046"
type input "Escondido"
select select "4"
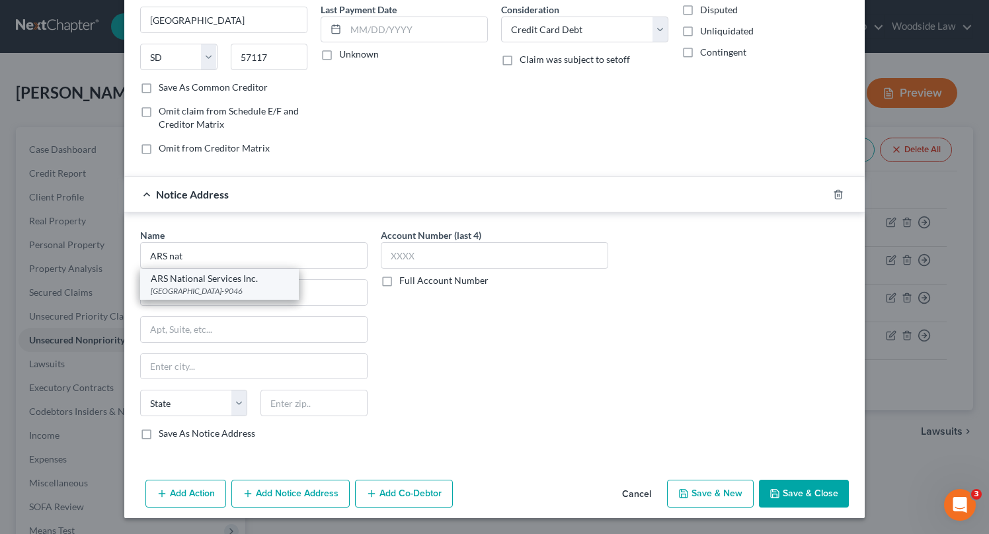
type input "92046-9046"
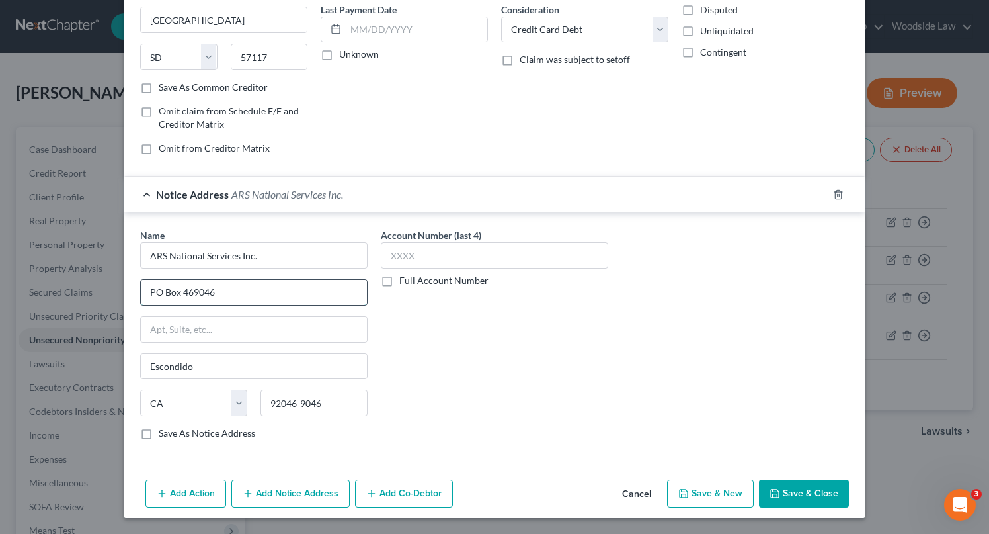
click at [225, 296] on input "PO Box 469046" at bounding box center [254, 292] width 226 height 25
type input "PO Box 469100"
click at [340, 410] on input "92046-9046" at bounding box center [313, 402] width 107 height 26
type input "92046-9100"
click at [159, 433] on label "Save As Notice Address" at bounding box center [207, 432] width 97 height 13
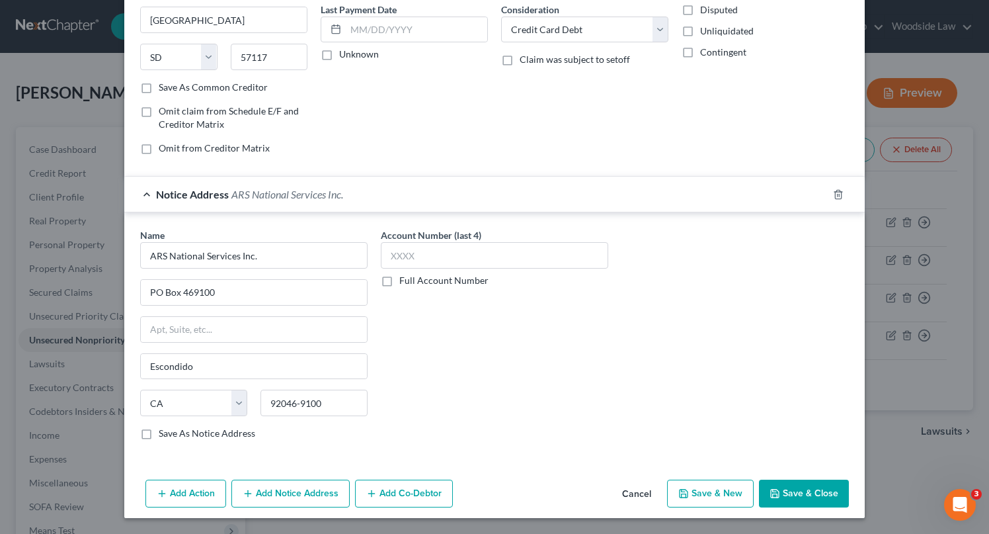
click at [164, 433] on input "Save As Notice Address" at bounding box center [168, 430] width 9 height 9
checkbox input "true"
click at [709, 491] on button "Save & New" at bounding box center [710, 493] width 87 height 28
select select "0"
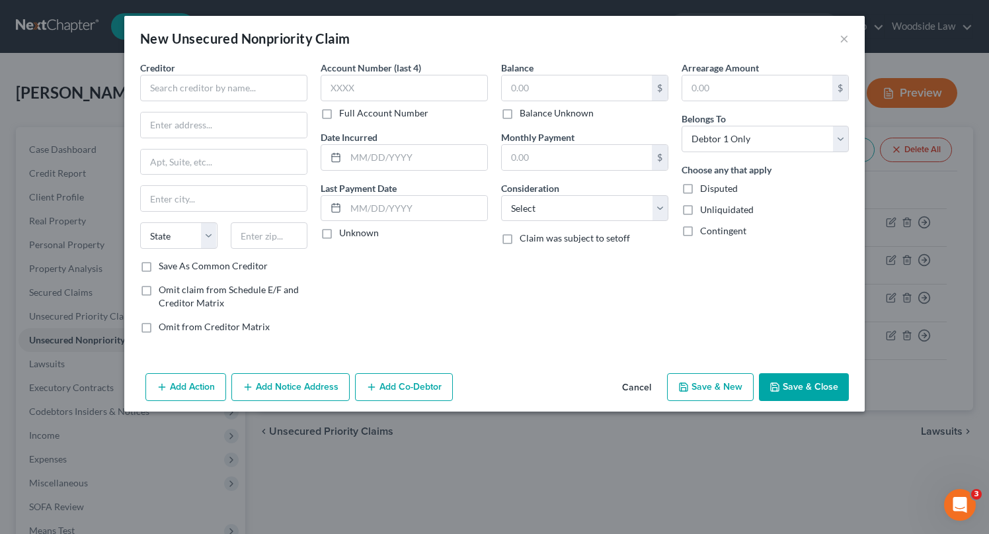
type input "11,737.00"
type input "0.00"
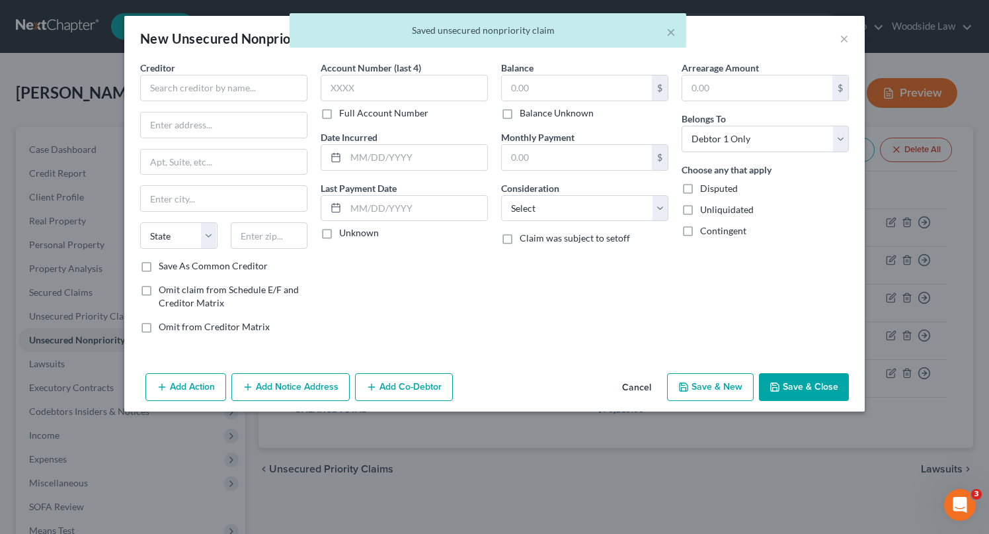
scroll to position [0, 0]
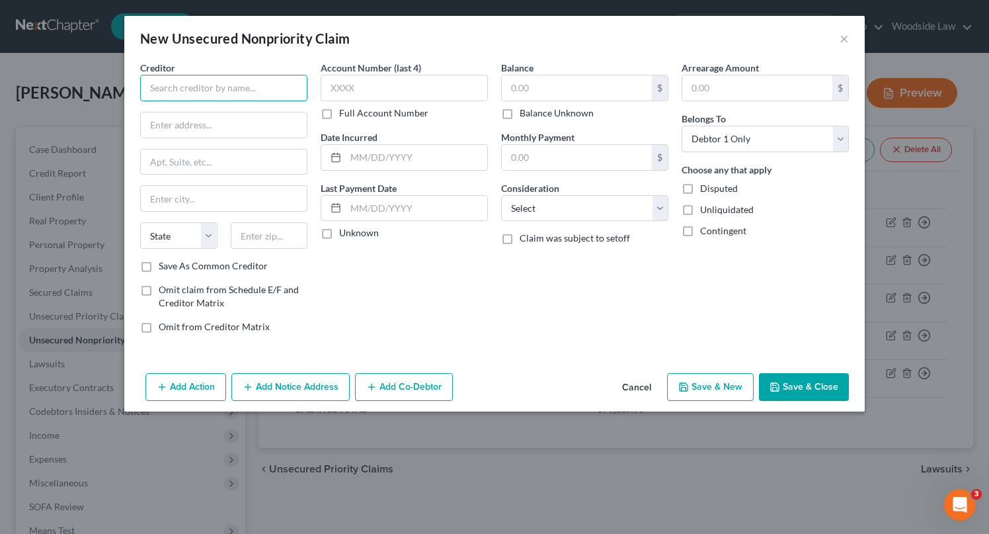
click at [229, 93] on input "text" at bounding box center [223, 88] width 167 height 26
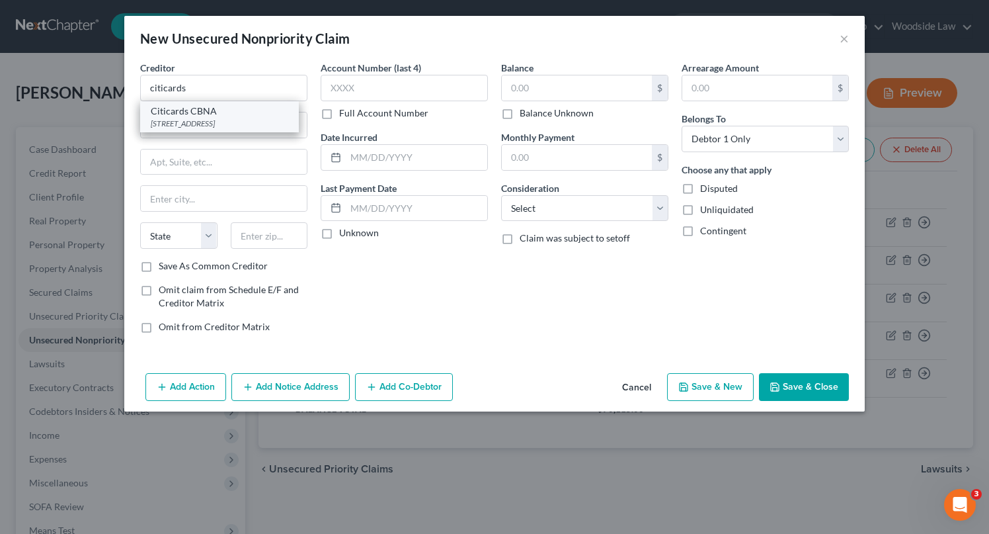
click at [255, 122] on div "[STREET_ADDRESS]" at bounding box center [220, 123] width 138 height 11
type input "Citicards CBNA"
type input "PO Box 6241"
type input "[GEOGRAPHIC_DATA]"
select select "43"
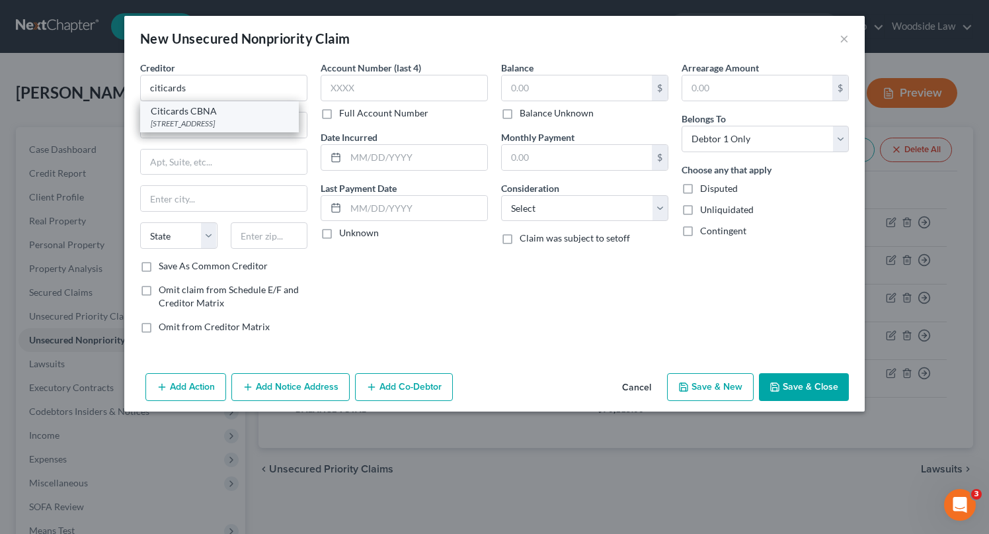
type input "57117"
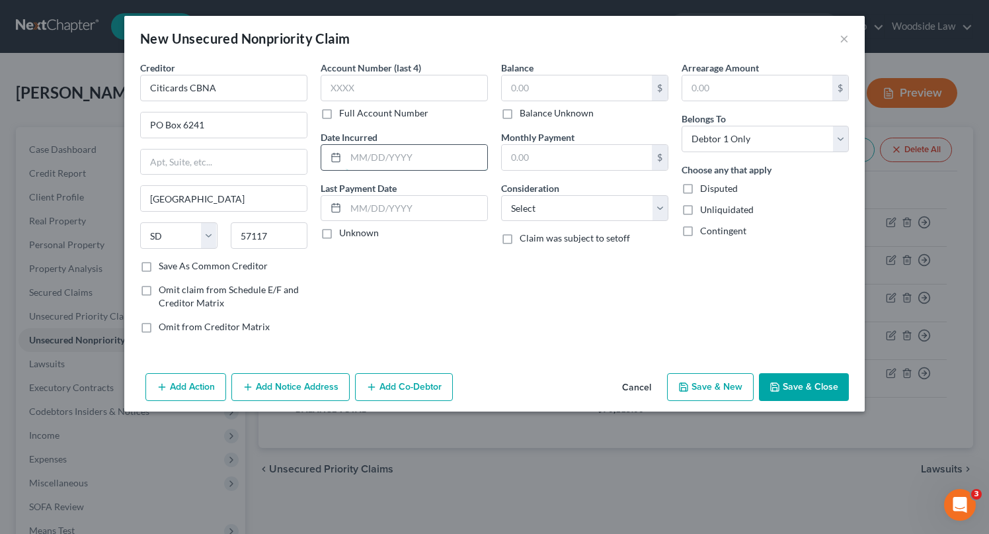
click at [454, 156] on input "text" at bounding box center [416, 157] width 141 height 25
type input "2024"
click at [555, 95] on input "text" at bounding box center [577, 87] width 150 height 25
type input "7,875"
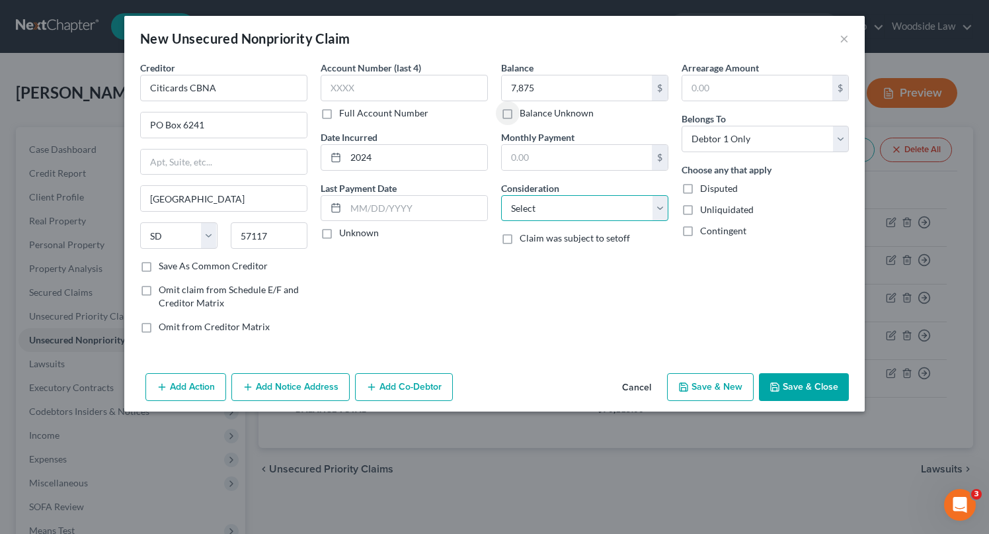
click at [602, 210] on select "Select Cable / Satellite Services Collection Agency Credit Card Debt Debt Couns…" at bounding box center [584, 208] width 167 height 26
select select "2"
click at [501, 195] on select "Select Cable / Satellite Services Collection Agency Credit Card Debt Debt Couns…" at bounding box center [584, 208] width 167 height 26
click at [720, 390] on button "Save & New" at bounding box center [710, 387] width 87 height 28
select select "0"
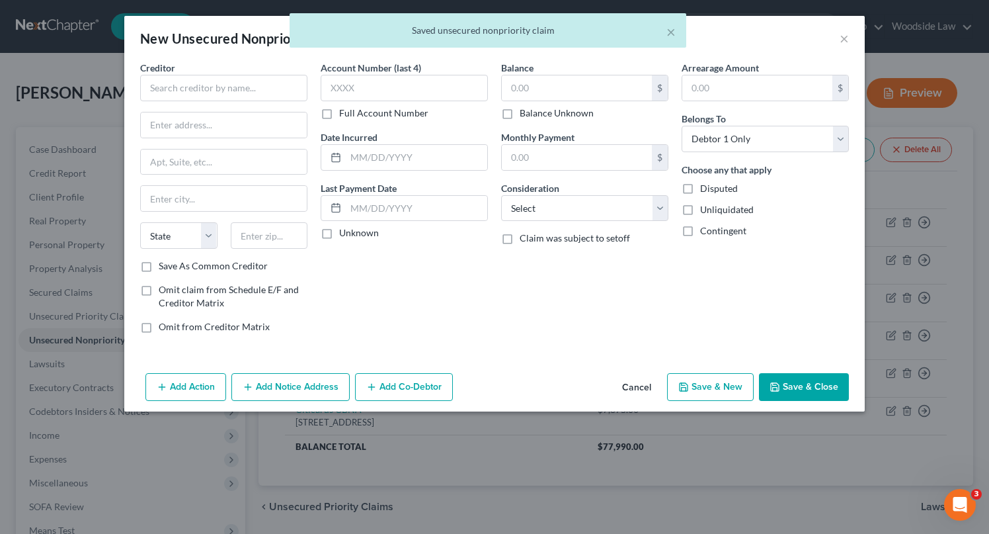
type input "7,875.00"
type input "0.00"
click at [643, 383] on button "Cancel" at bounding box center [637, 387] width 50 height 26
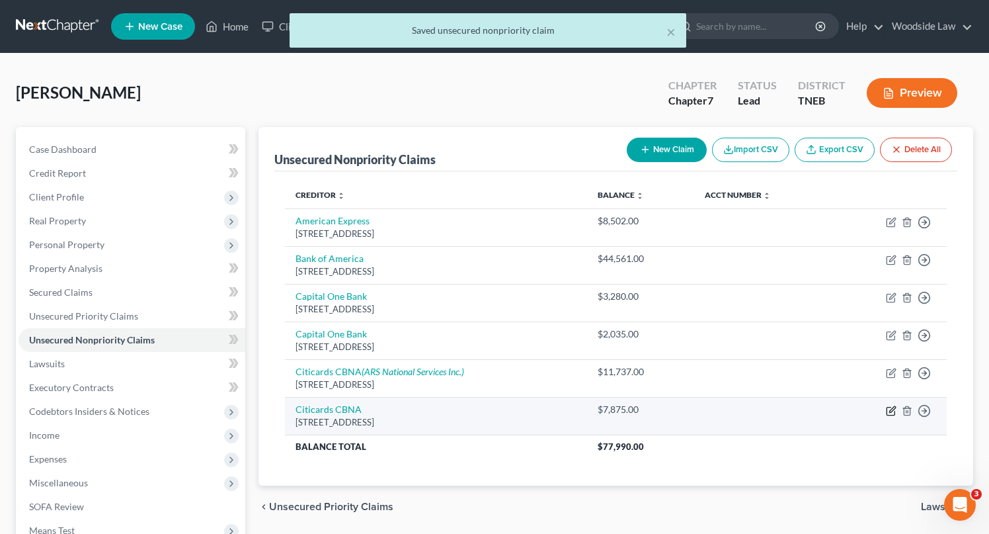
click at [892, 408] on icon "button" at bounding box center [891, 410] width 11 height 11
select select "43"
select select "2"
select select "0"
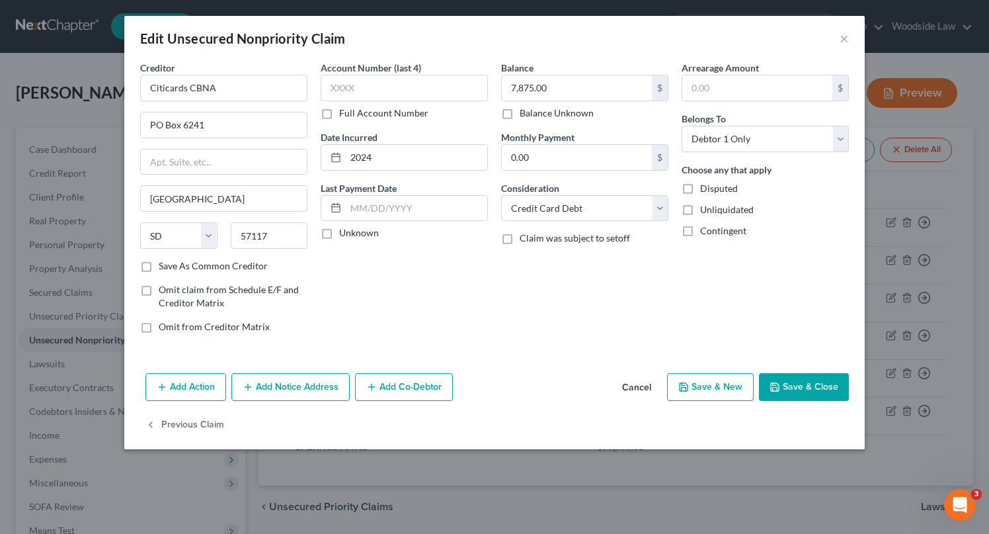
click at [305, 392] on button "Add Notice Address" at bounding box center [290, 387] width 118 height 28
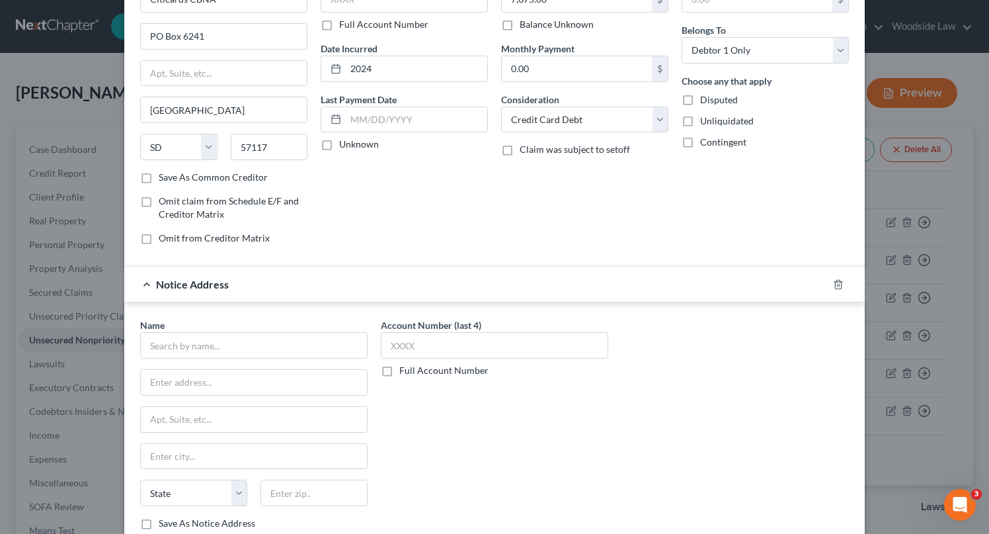
scroll to position [94, 0]
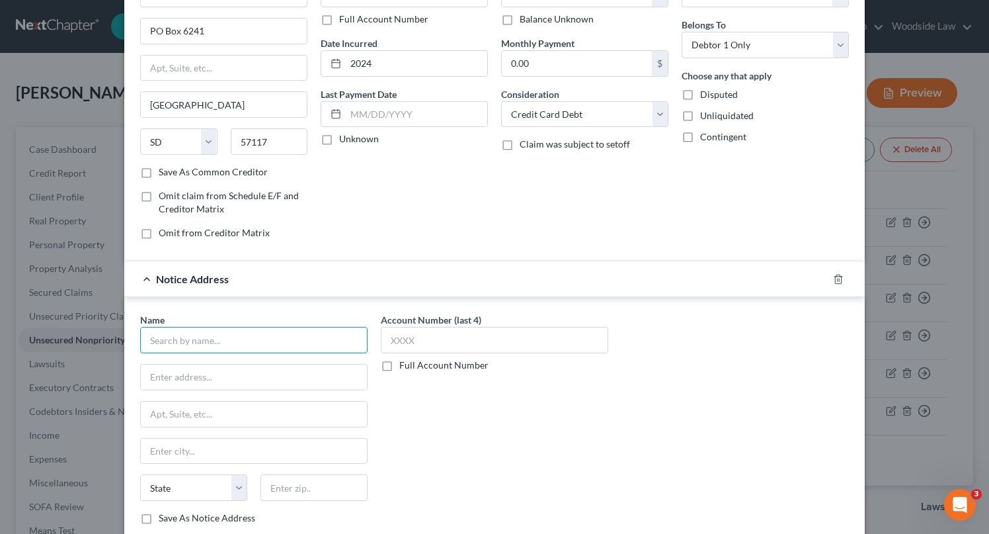
click at [277, 330] on input "text" at bounding box center [253, 340] width 227 height 26
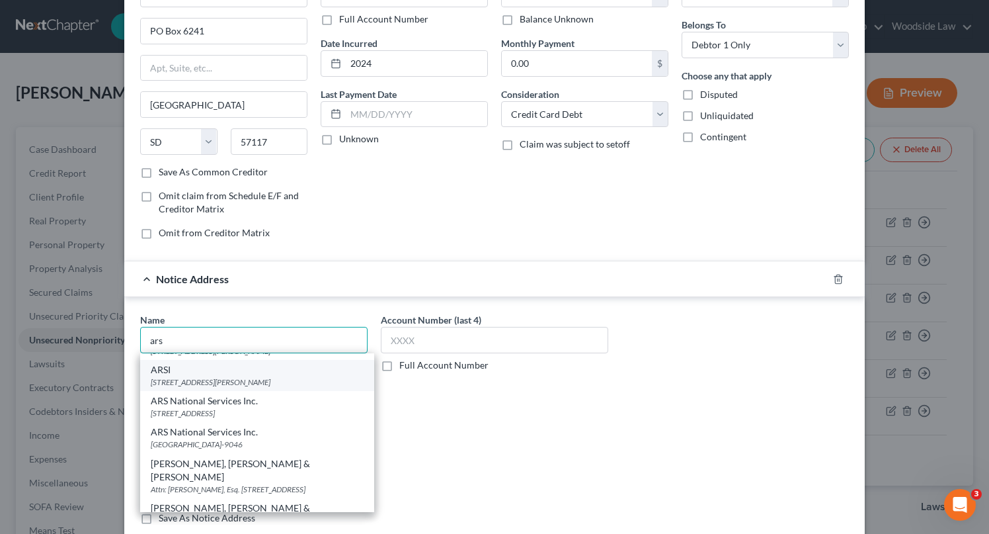
scroll to position [16, 0]
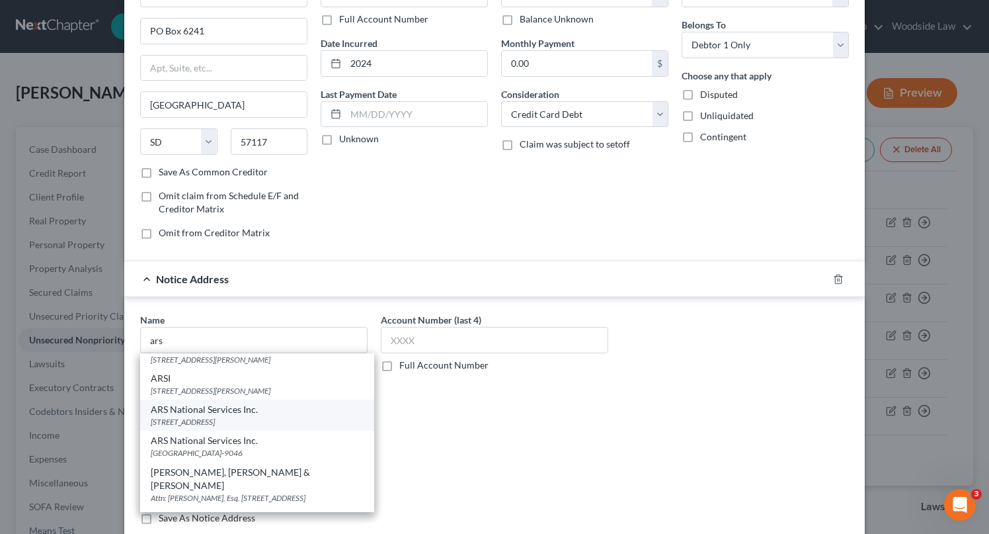
click at [251, 413] on div "ARS National Services Inc." at bounding box center [257, 409] width 213 height 13
type input "ARS National Services Inc."
type input "PO Box 469100"
type input "Escondido"
select select "4"
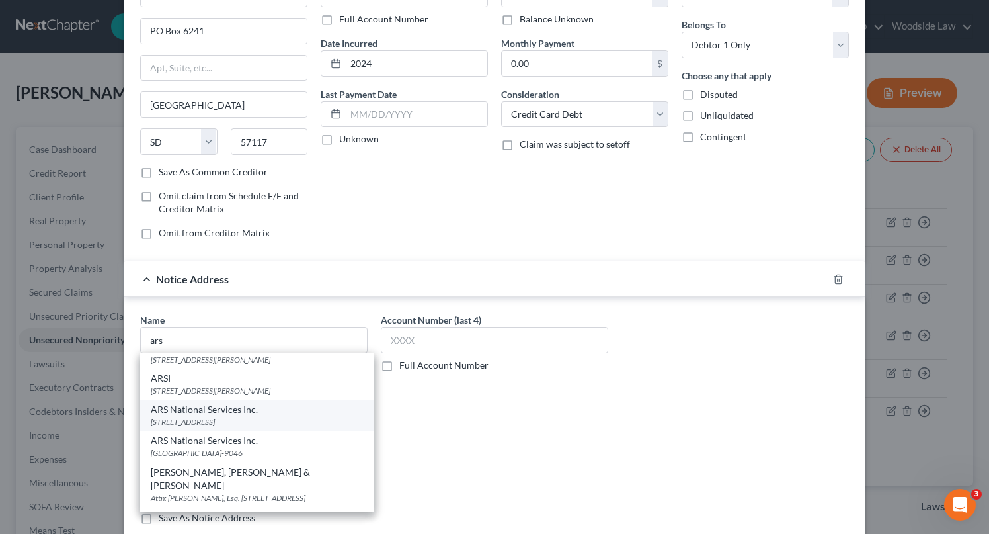
type input "92046-9100"
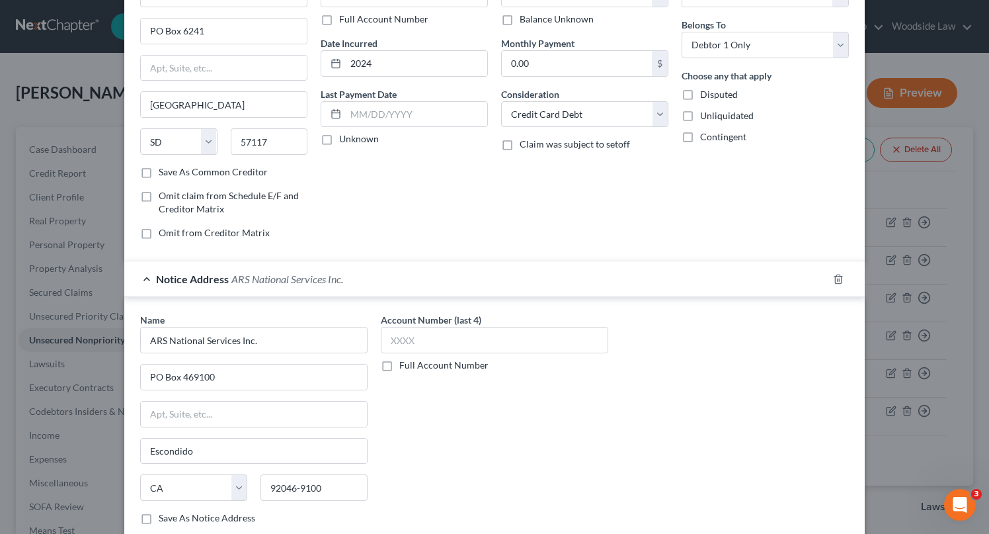
scroll to position [216, 0]
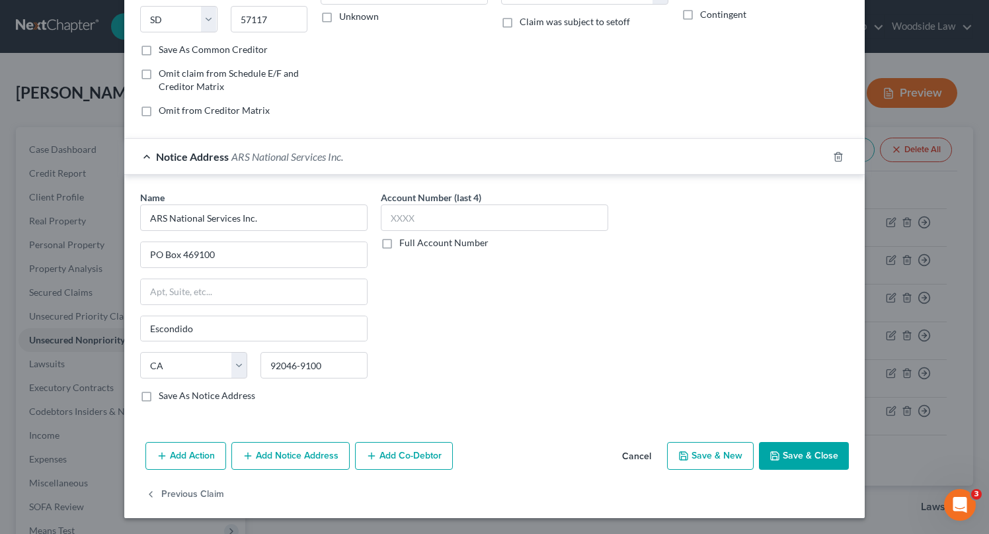
click at [711, 456] on button "Save & New" at bounding box center [710, 456] width 87 height 28
select select "0"
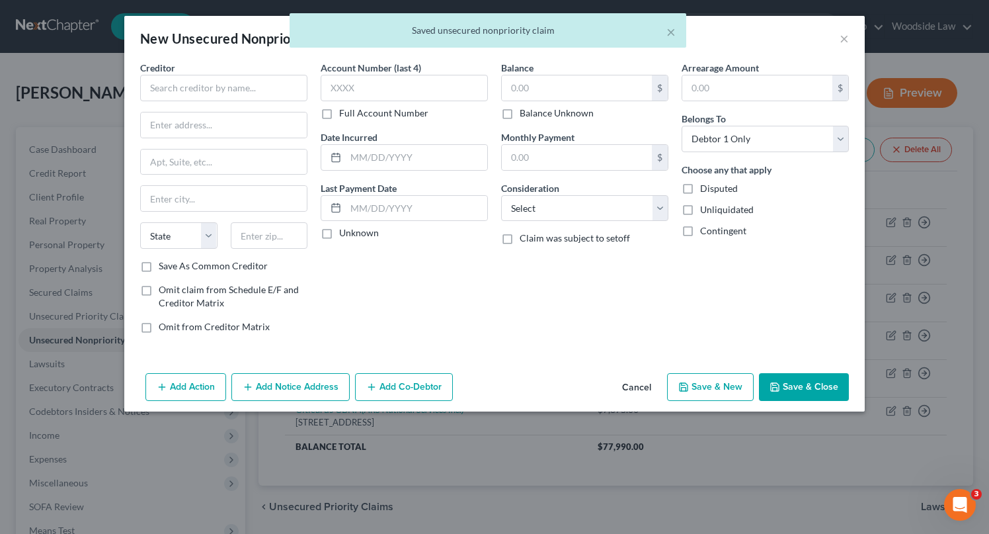
type input "0"
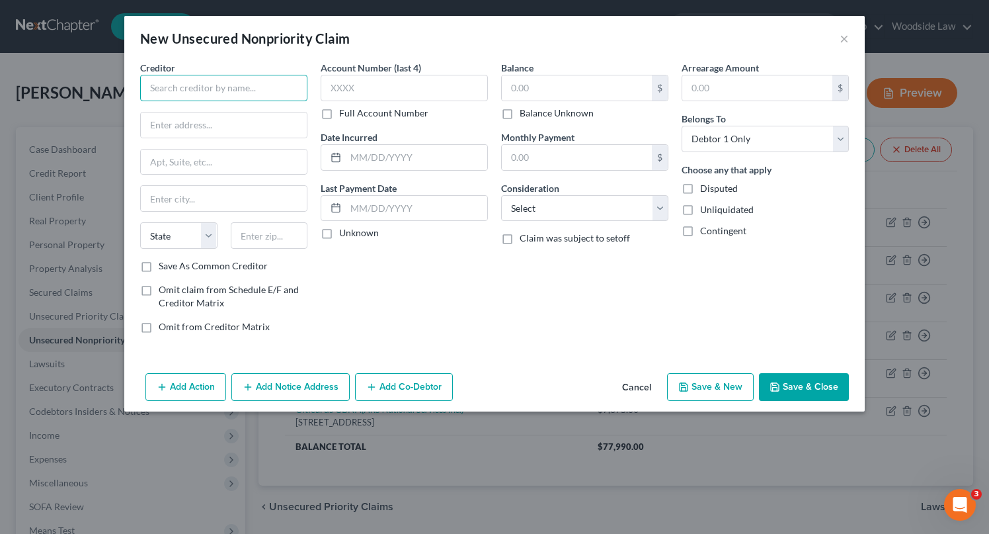
click at [264, 97] on input "text" at bounding box center [223, 88] width 167 height 26
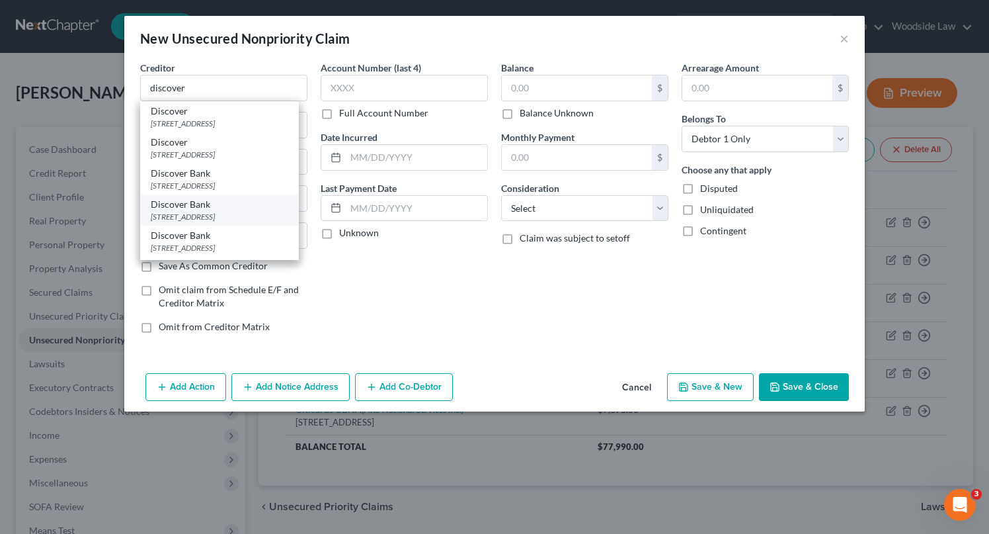
click at [246, 202] on div "Discover Bank" at bounding box center [220, 204] width 138 height 13
type input "Discover Bank"
type input "PO Box 30939"
type input "[GEOGRAPHIC_DATA]"
select select "46"
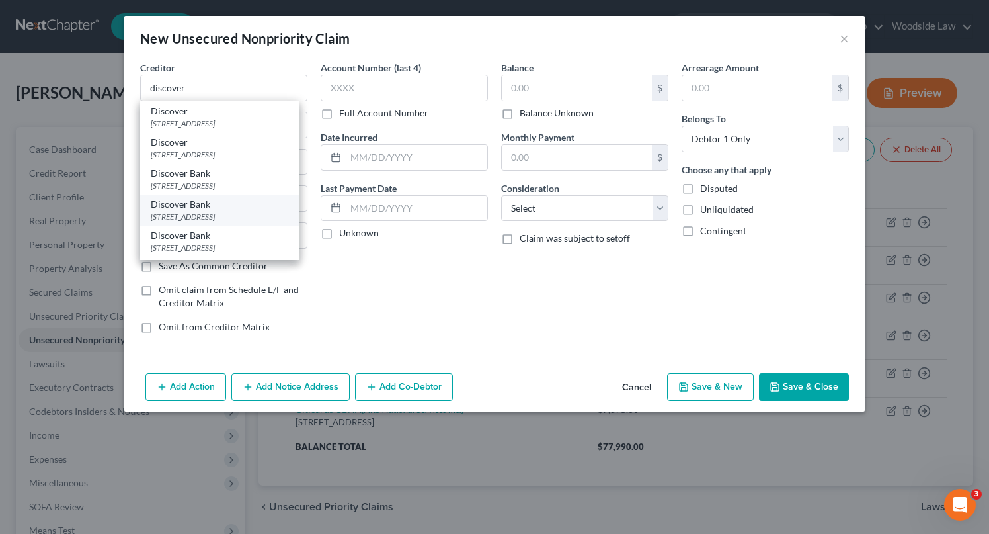
type input "84130"
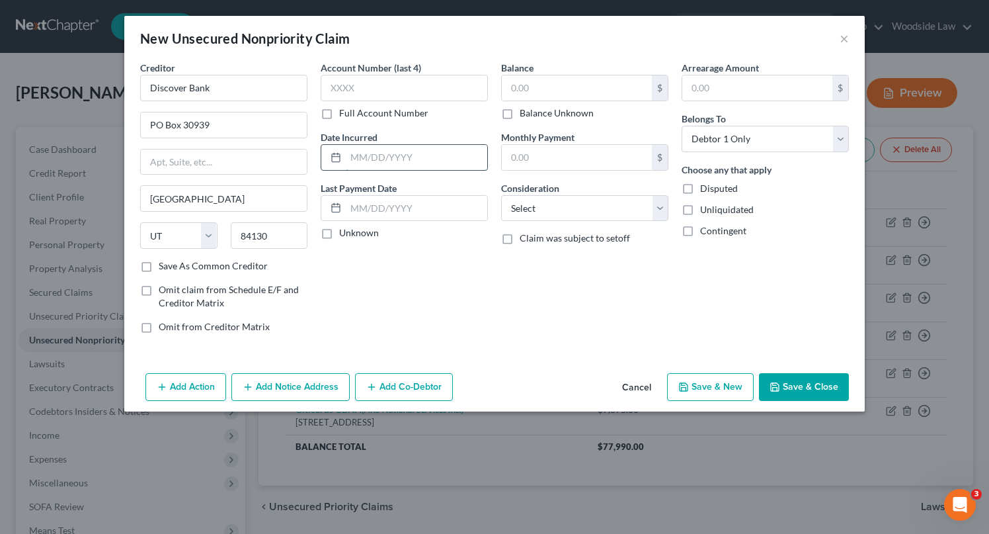
click at [434, 145] on input "text" at bounding box center [416, 157] width 141 height 25
type input "2024"
click at [580, 82] on input "text" at bounding box center [577, 87] width 150 height 25
type input "3,872"
click at [650, 214] on select "Select Cable / Satellite Services Collection Agency Credit Card Debt Debt Couns…" at bounding box center [584, 208] width 167 height 26
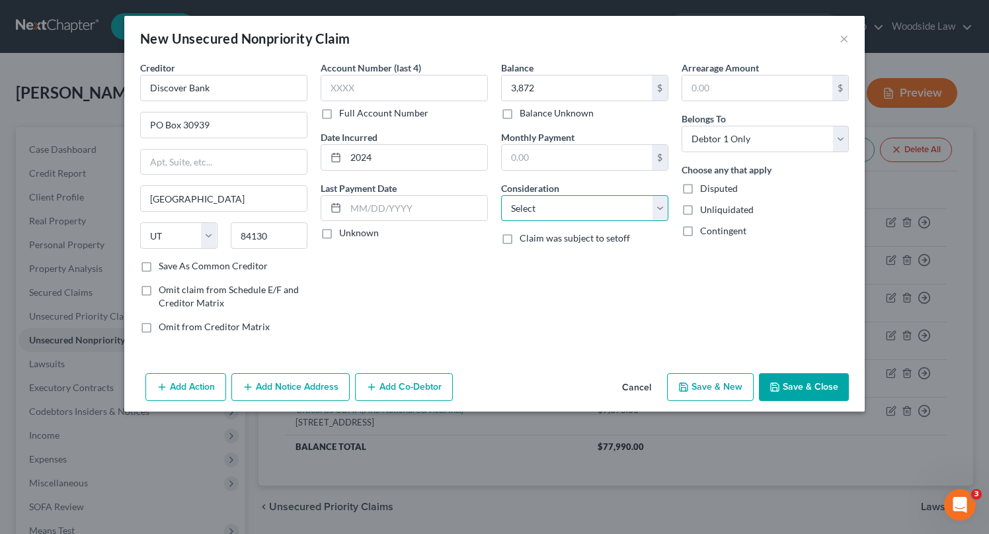
select select "2"
click at [501, 195] on select "Select Cable / Satellite Services Collection Agency Credit Card Debt Debt Couns…" at bounding box center [584, 208] width 167 height 26
click at [721, 383] on button "Save & New" at bounding box center [710, 387] width 87 height 28
select select "0"
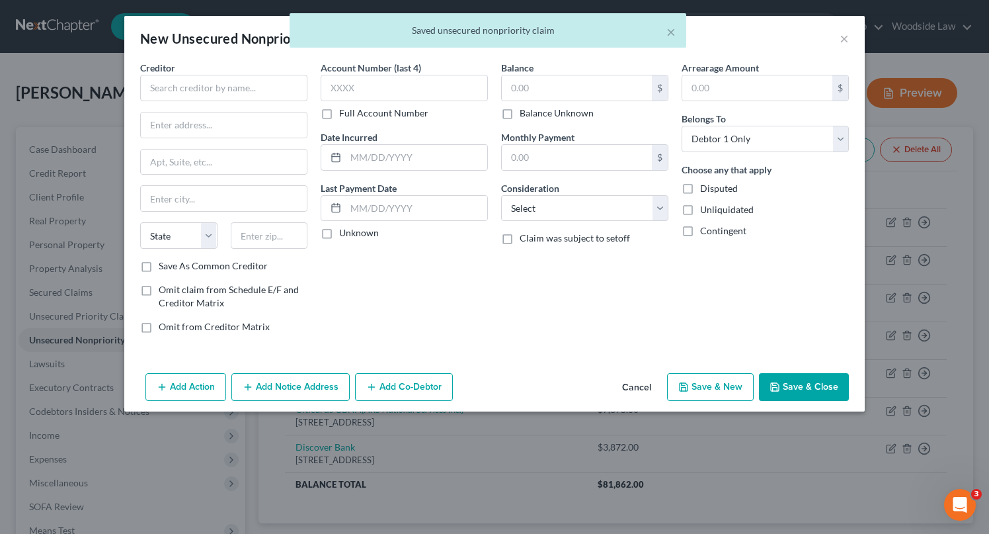
type input "3,872.00"
type input "0.00"
click at [249, 95] on input "text" at bounding box center [223, 88] width 167 height 26
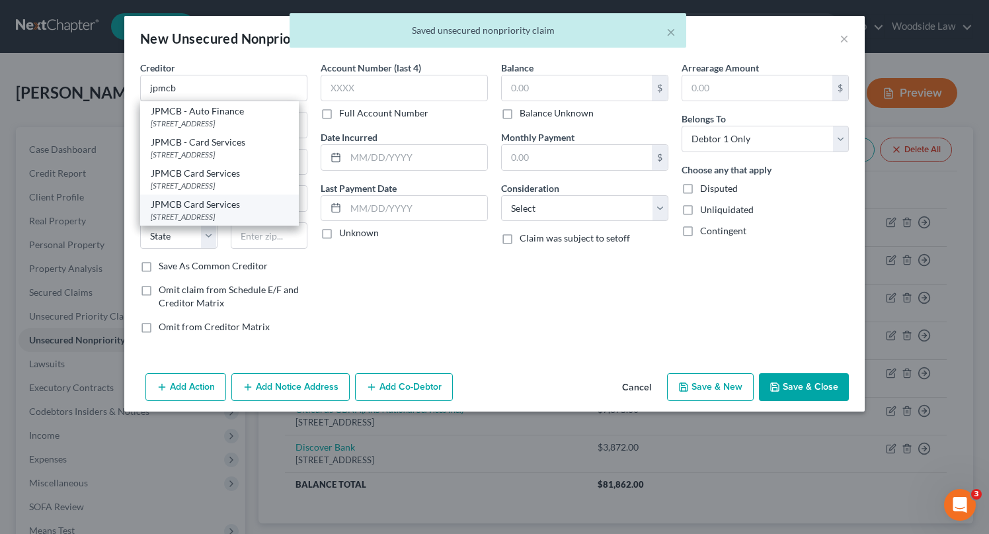
click at [231, 222] on div "[STREET_ADDRESS]" at bounding box center [220, 216] width 138 height 11
type input "JPMCB Card Services"
type input "PO Box 15369"
type input "Wilmington"
select select "7"
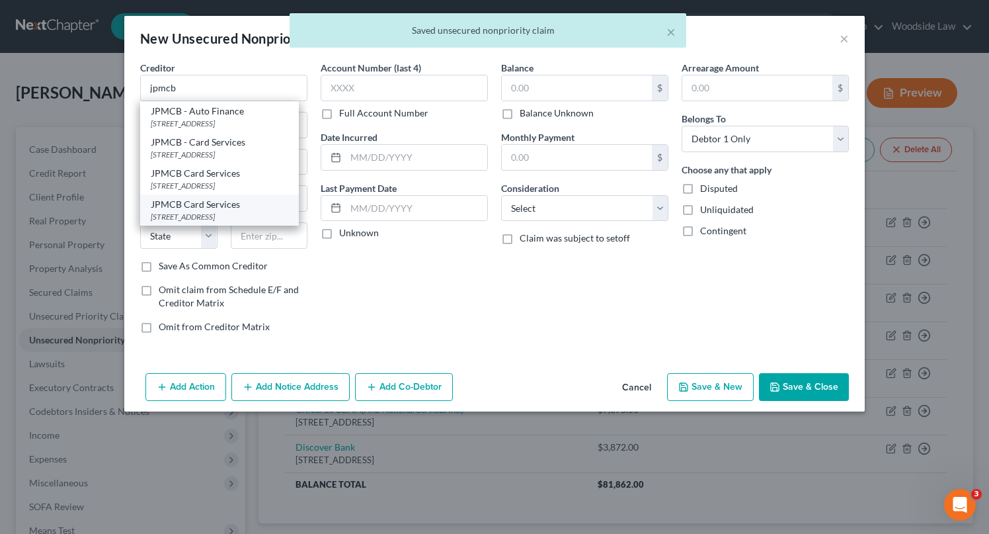
type input "19850"
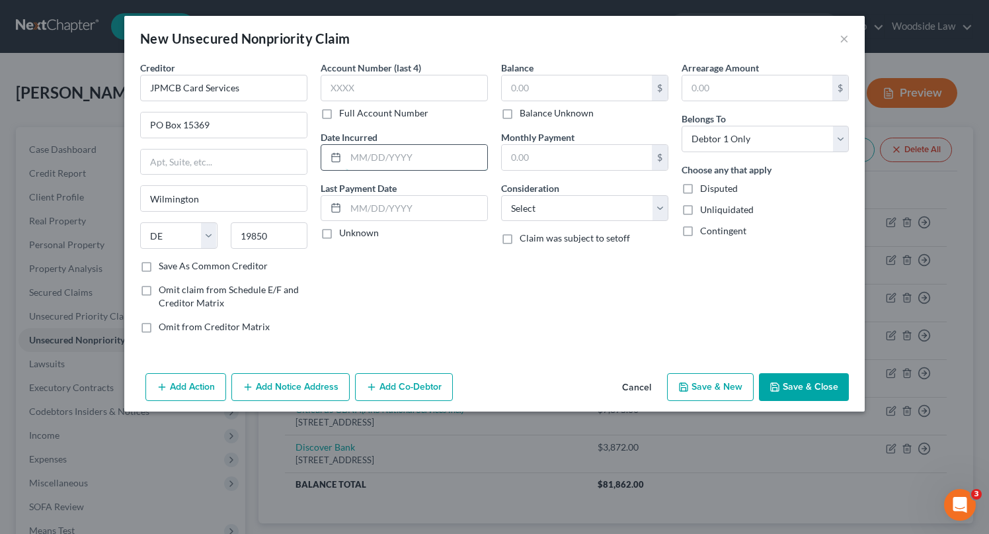
click at [396, 148] on input "text" at bounding box center [416, 157] width 141 height 25
type input "2016"
click at [538, 87] on input "text" at bounding box center [577, 87] width 150 height 25
type input "7,860"
click at [642, 212] on select "Select Cable / Satellite Services Collection Agency Credit Card Debt Debt Couns…" at bounding box center [584, 208] width 167 height 26
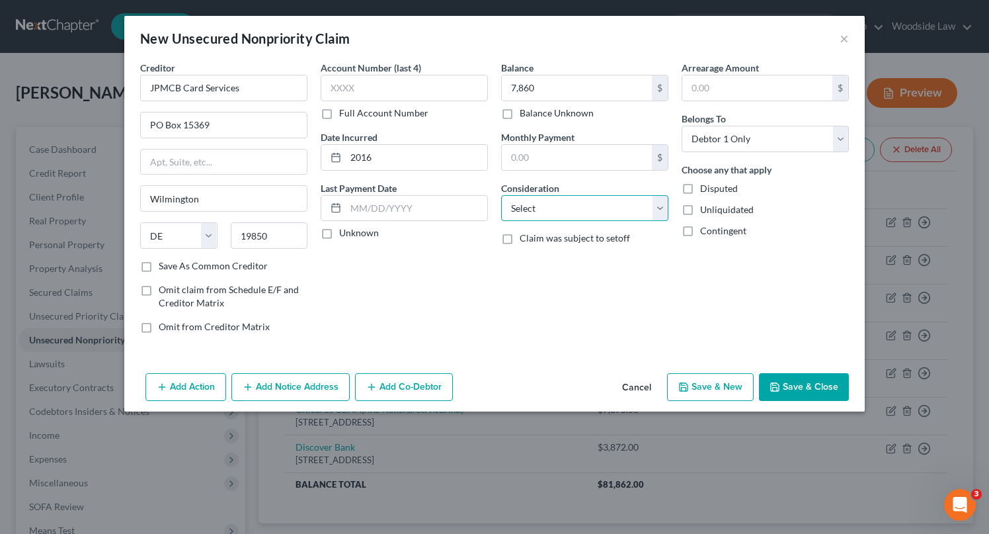
select select "2"
click at [501, 195] on select "Select Cable / Satellite Services Collection Agency Credit Card Debt Debt Couns…" at bounding box center [584, 208] width 167 height 26
click at [709, 388] on button "Save & New" at bounding box center [710, 387] width 87 height 28
select select "0"
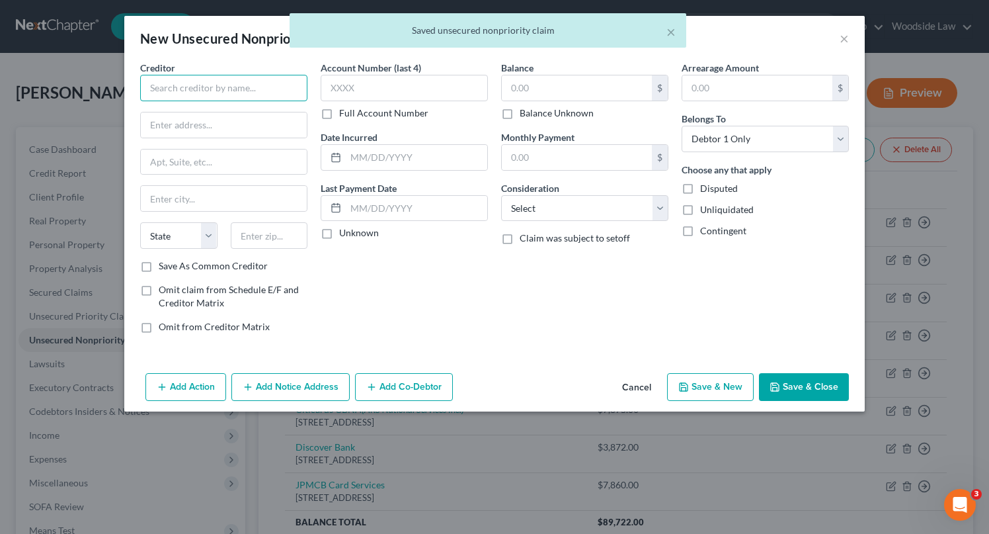
click at [237, 80] on input "text" at bounding box center [223, 88] width 167 height 26
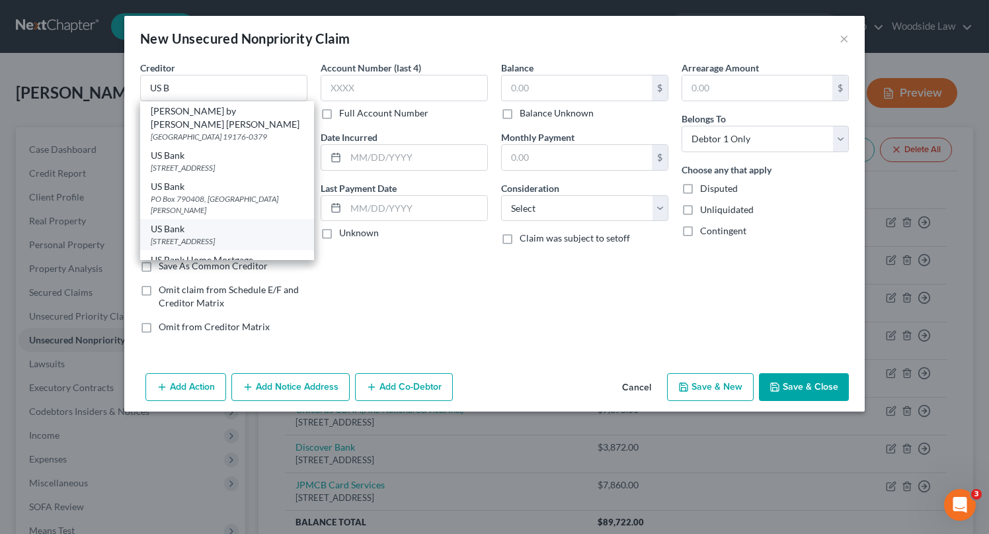
click at [246, 235] on div "[STREET_ADDRESS]" at bounding box center [227, 240] width 153 height 11
type input "US Bank"
type input "PO Box 108"
type input "Saint Louis"
select select "26"
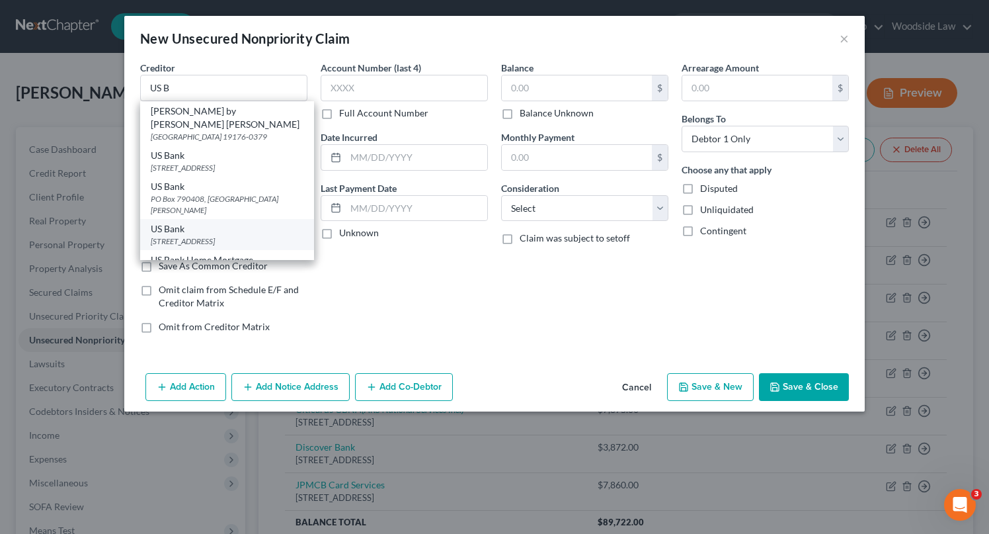
type input "63166"
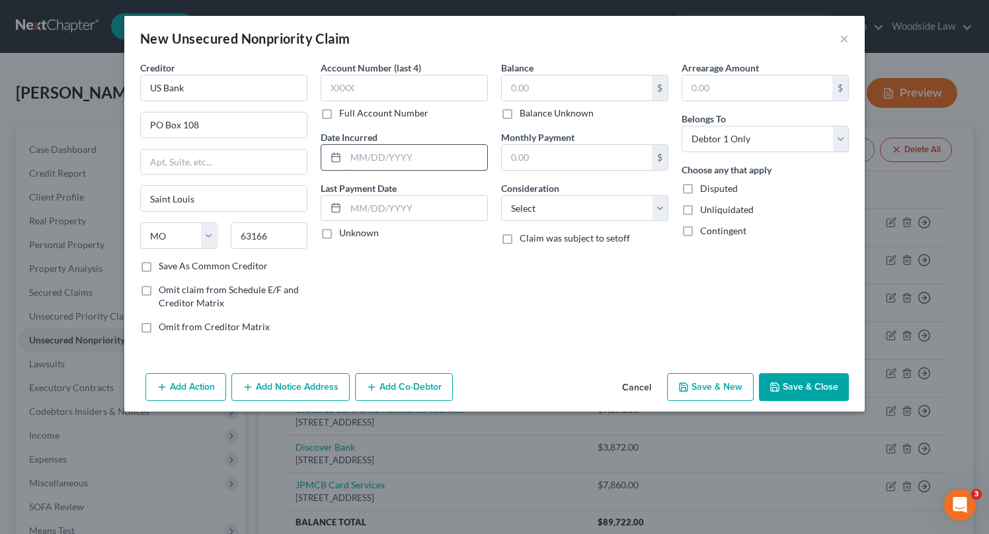
click at [422, 158] on input "text" at bounding box center [416, 157] width 141 height 25
type input "2024"
click at [554, 91] on input "text" at bounding box center [577, 87] width 150 height 25
type input "3,928"
click at [597, 208] on select "Select Cable / Satellite Services Collection Agency Credit Card Debt Debt Couns…" at bounding box center [584, 208] width 167 height 26
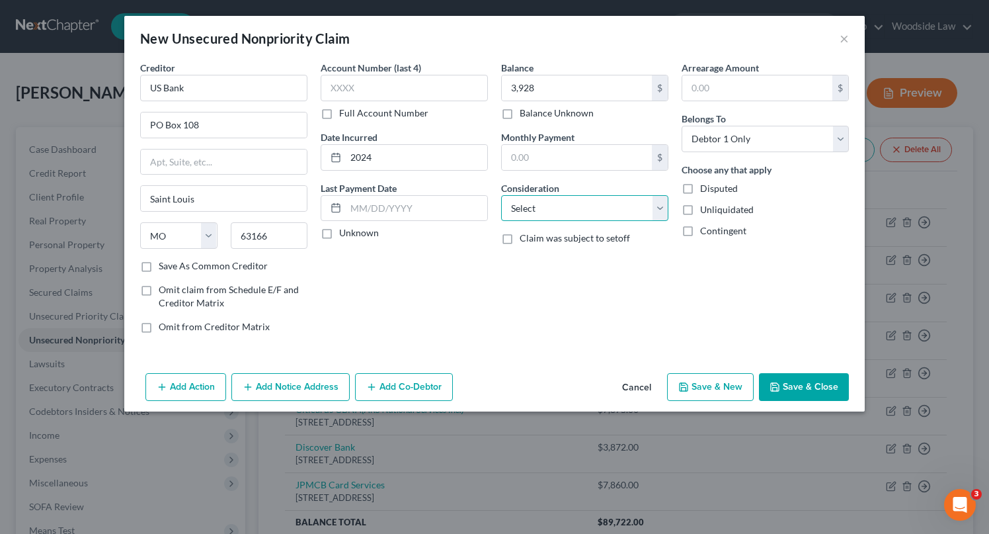
select select "2"
click at [501, 195] on select "Select Cable / Satellite Services Collection Agency Credit Card Debt Debt Couns…" at bounding box center [584, 208] width 167 height 26
click at [820, 391] on button "Save & Close" at bounding box center [804, 387] width 90 height 28
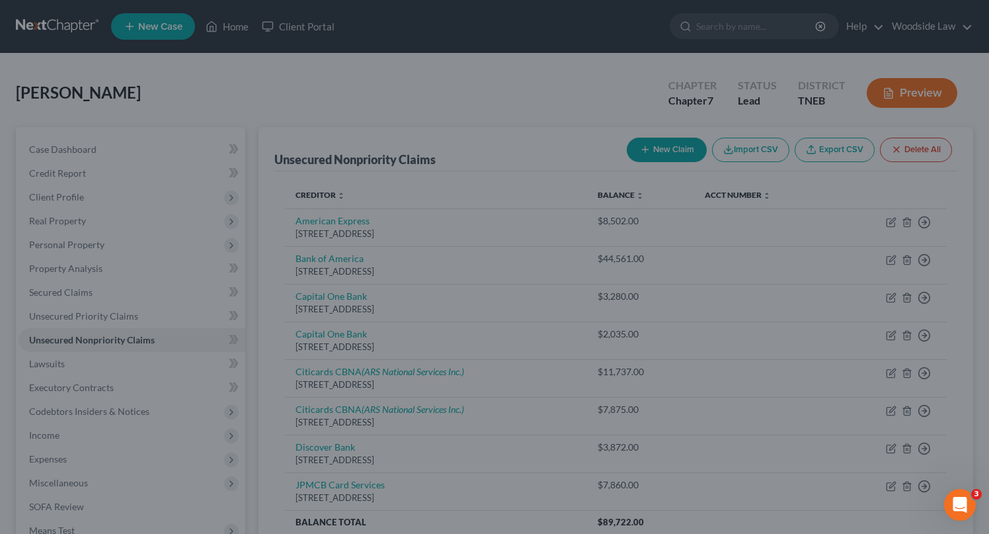
type input "3,928.00"
type input "0.00"
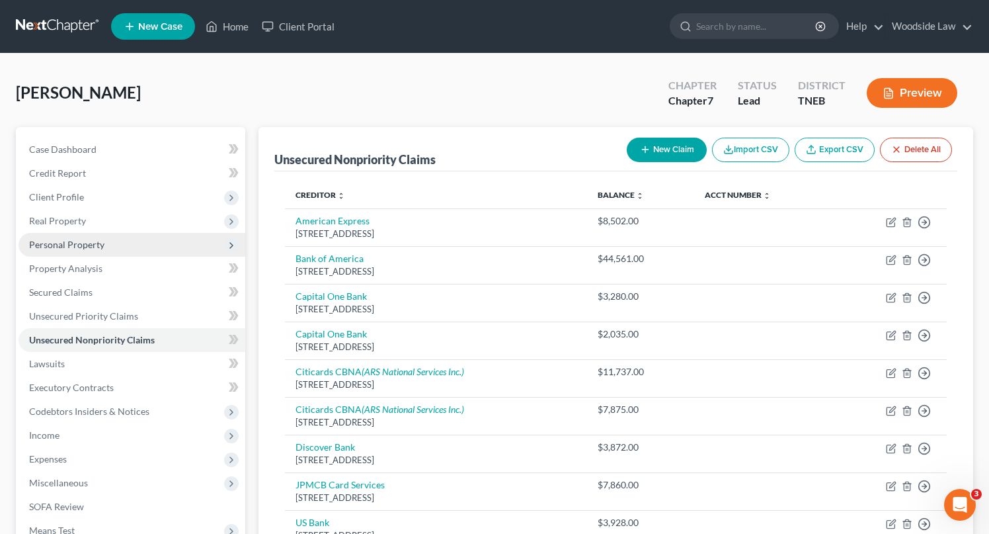
click at [83, 239] on span "Personal Property" at bounding box center [66, 244] width 75 height 11
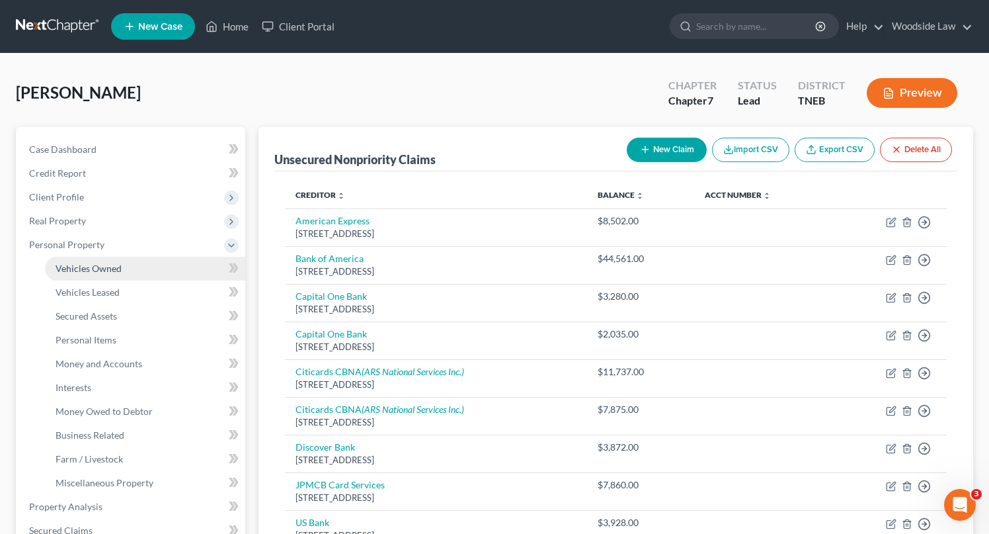
click at [61, 272] on span "Vehicles Owned" at bounding box center [89, 267] width 66 height 11
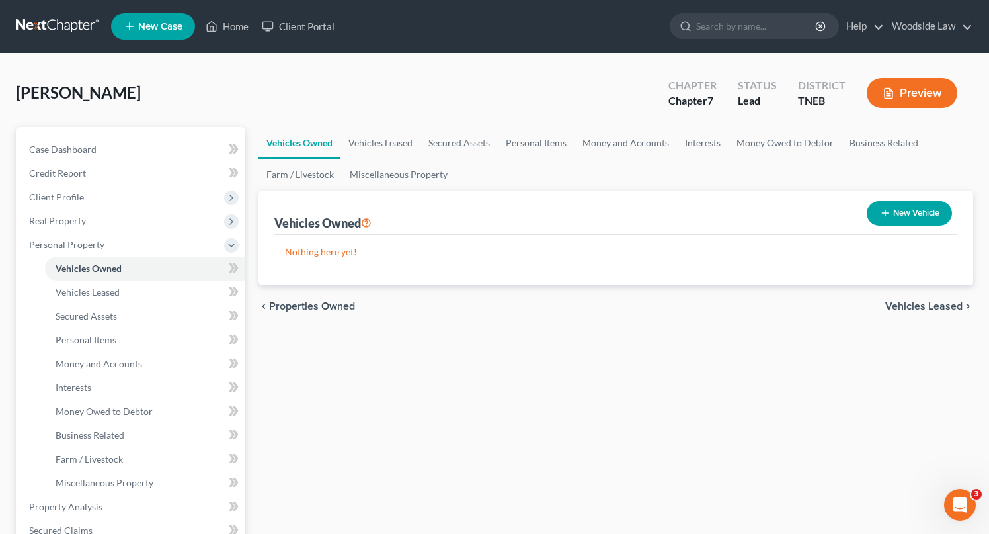
click at [885, 206] on button "New Vehicle" at bounding box center [909, 213] width 85 height 24
select select "0"
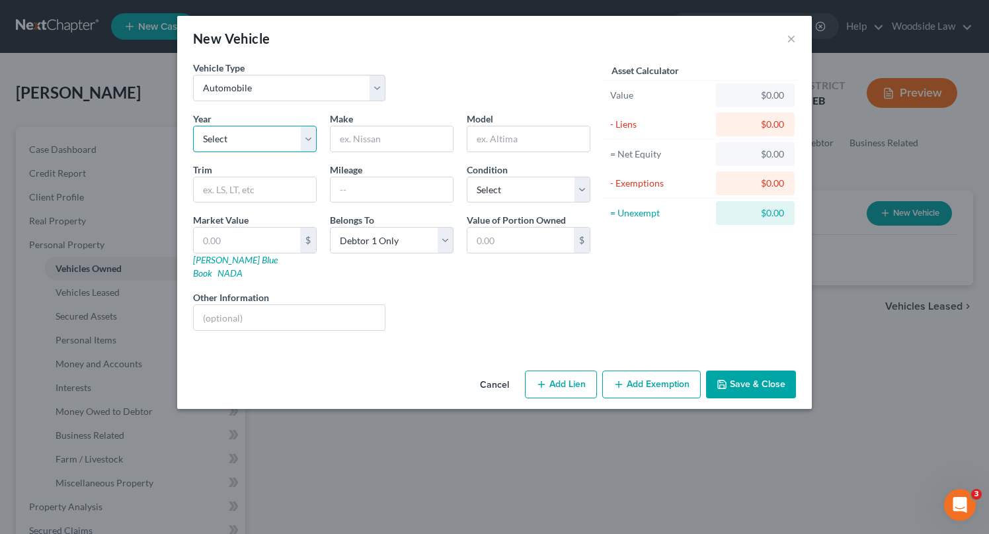
click at [234, 146] on select "Select 2026 2025 2024 2023 2022 2021 2020 2019 2018 2017 2016 2015 2014 2013 20…" at bounding box center [255, 139] width 124 height 26
select select "4"
click at [193, 126] on select "Select 2026 2025 2024 2023 2022 2021 2020 2019 2018 2017 2016 2015 2014 2013 20…" at bounding box center [255, 139] width 124 height 26
click at [429, 136] on input "text" at bounding box center [392, 138] width 122 height 25
type input "Kia"
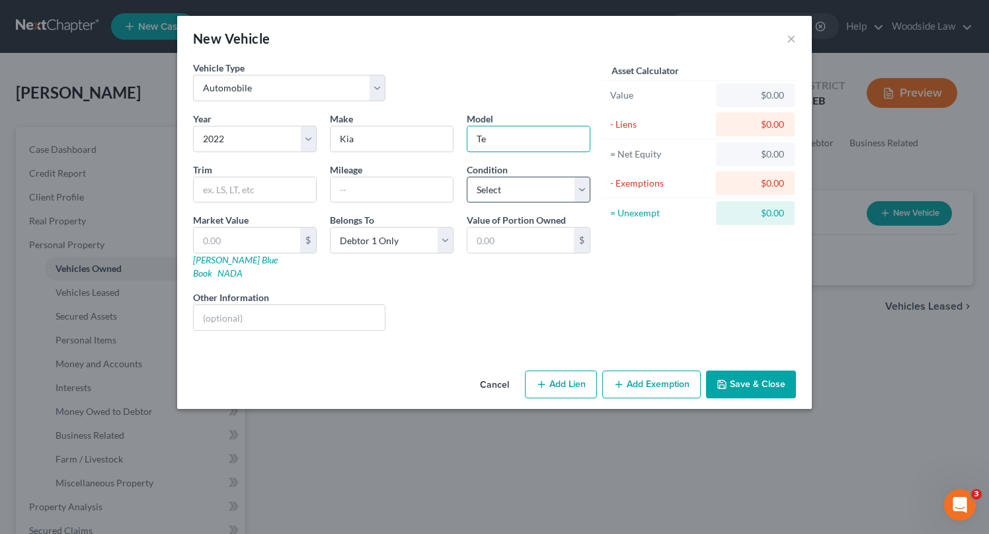
type input "Telluride"
click at [413, 190] on input "text" at bounding box center [392, 189] width 122 height 25
type input "54,000"
select select "2"
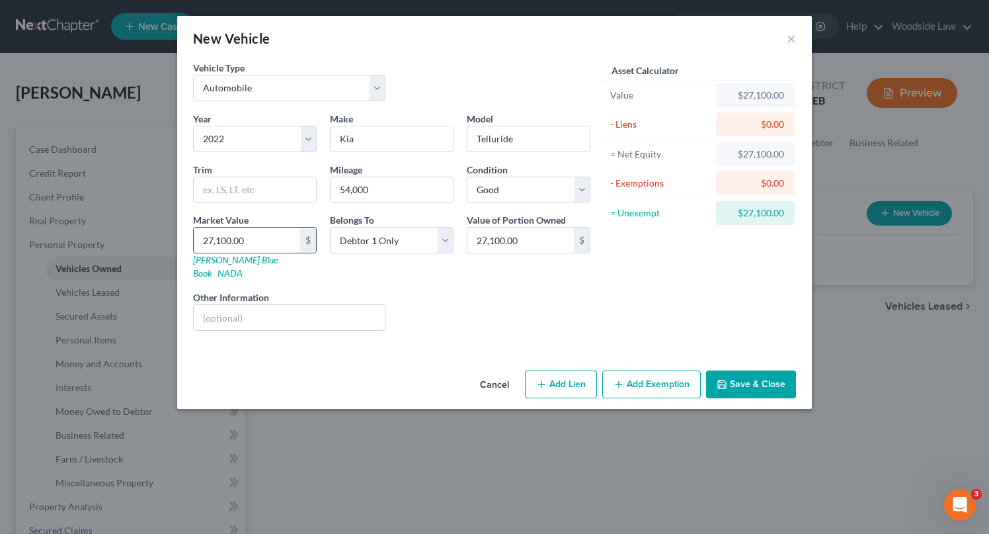
click at [258, 231] on input "27,100.00" at bounding box center [247, 239] width 106 height 25
click at [554, 372] on button "Add Lien" at bounding box center [561, 384] width 72 height 28
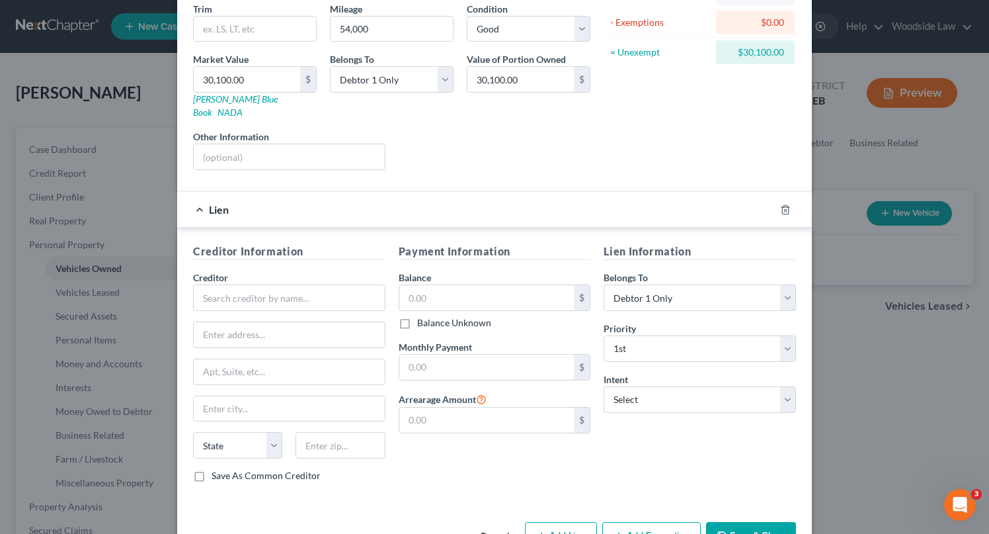
scroll to position [178, 0]
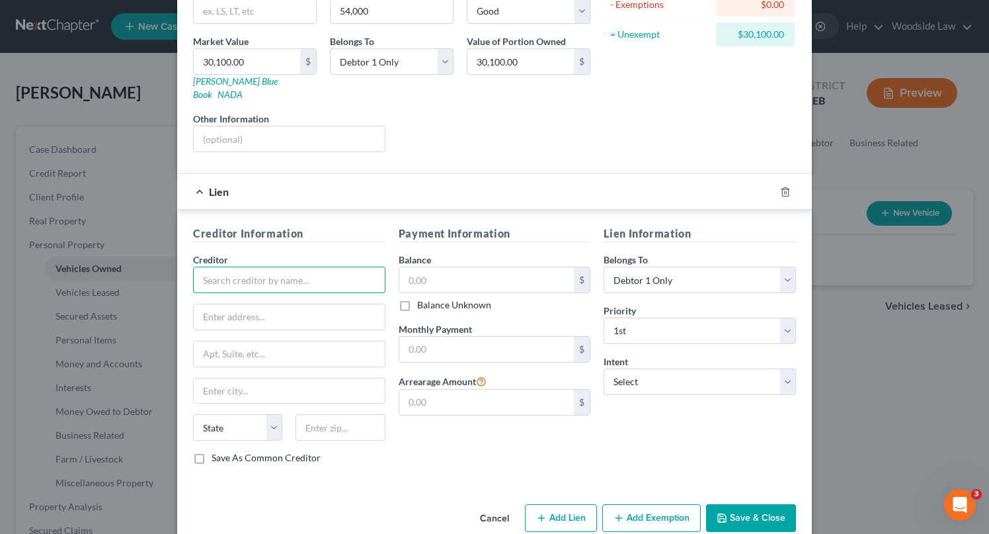
click at [258, 270] on input "text" at bounding box center [289, 279] width 192 height 26
click at [251, 296] on div "Ally Financial" at bounding box center [273, 302] width 138 height 13
click at [434, 269] on input "text" at bounding box center [486, 279] width 175 height 25
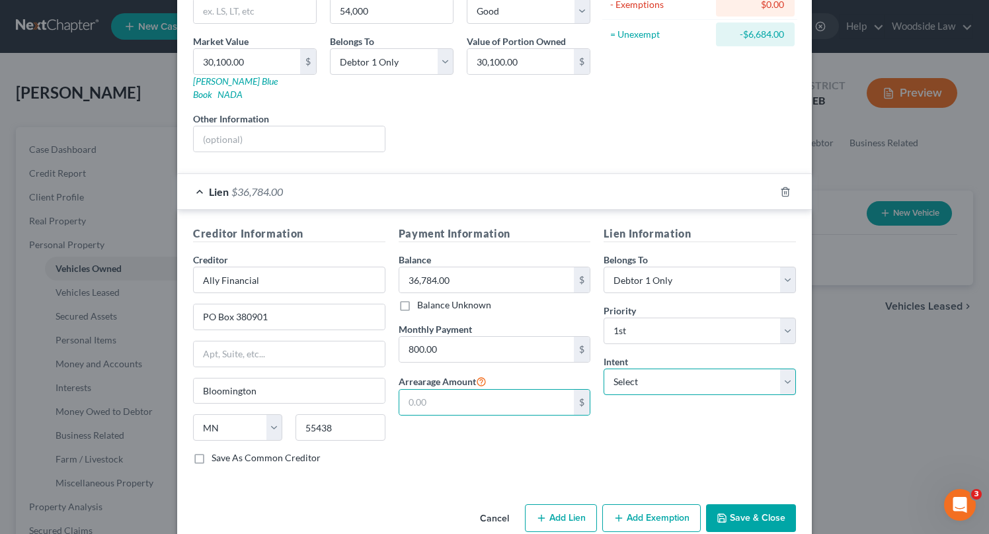
click at [628, 371] on select "Select Surrender Redeem Reaffirm Avoid Other" at bounding box center [700, 381] width 192 height 26
click at [604, 368] on select "Select Surrender Redeem Reaffirm Avoid Other" at bounding box center [700, 381] width 192 height 26
click at [757, 373] on select "Select Surrender Redeem Reaffirm Avoid Other" at bounding box center [700, 381] width 192 height 26
click at [604, 368] on select "Select Surrender Redeem Reaffirm Avoid Other" at bounding box center [700, 381] width 192 height 26
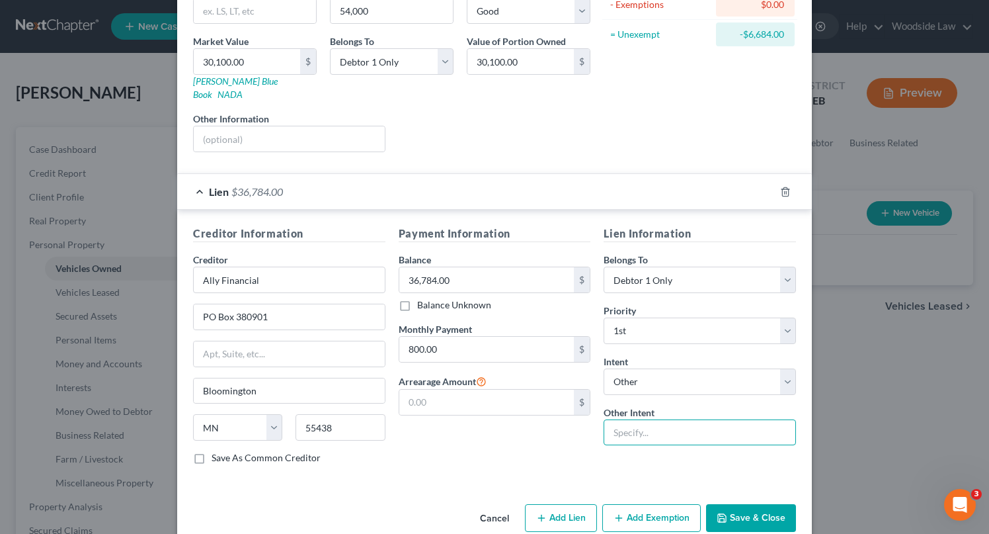
click at [694, 419] on input "text" at bounding box center [700, 432] width 192 height 26
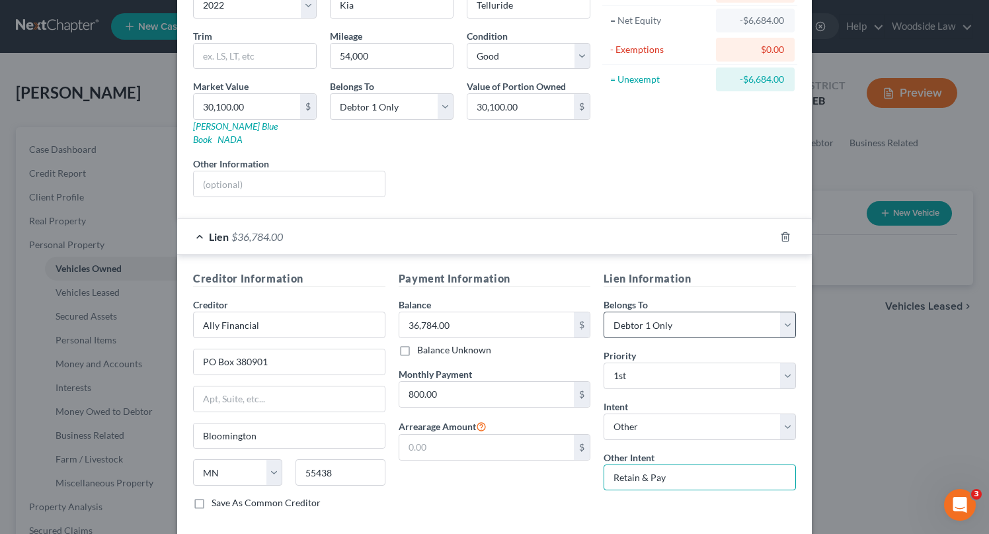
scroll to position [190, 0]
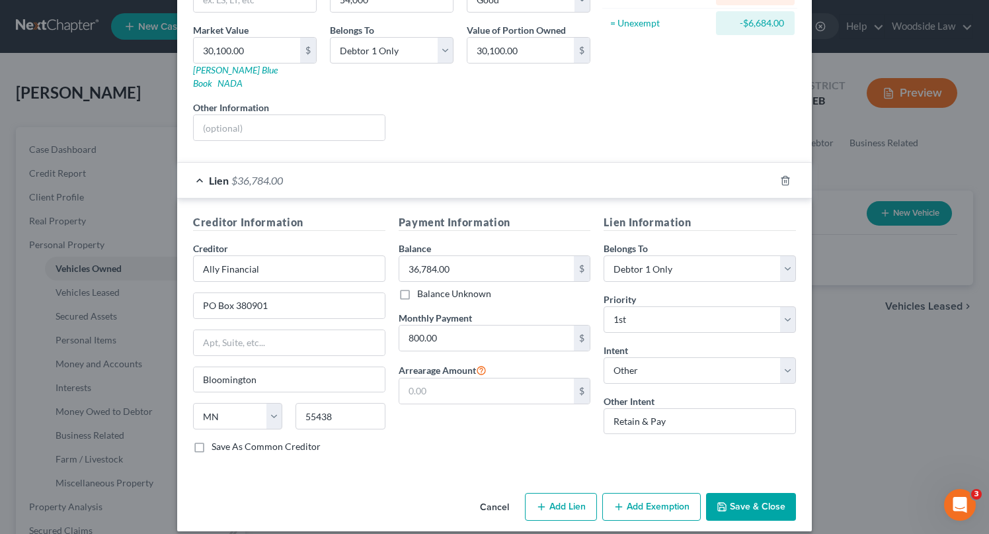
click at [740, 493] on button "Save & Close" at bounding box center [751, 507] width 90 height 28
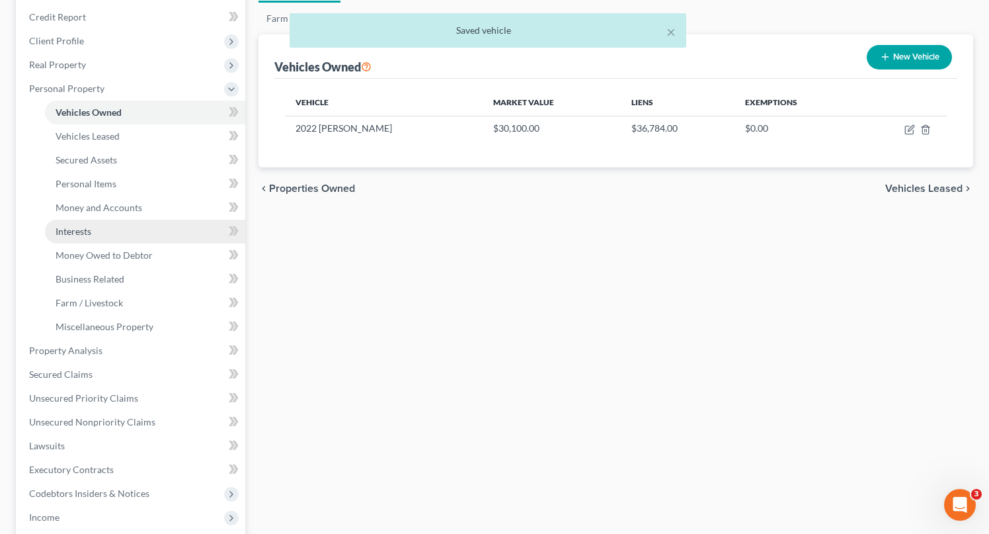
scroll to position [208, 0]
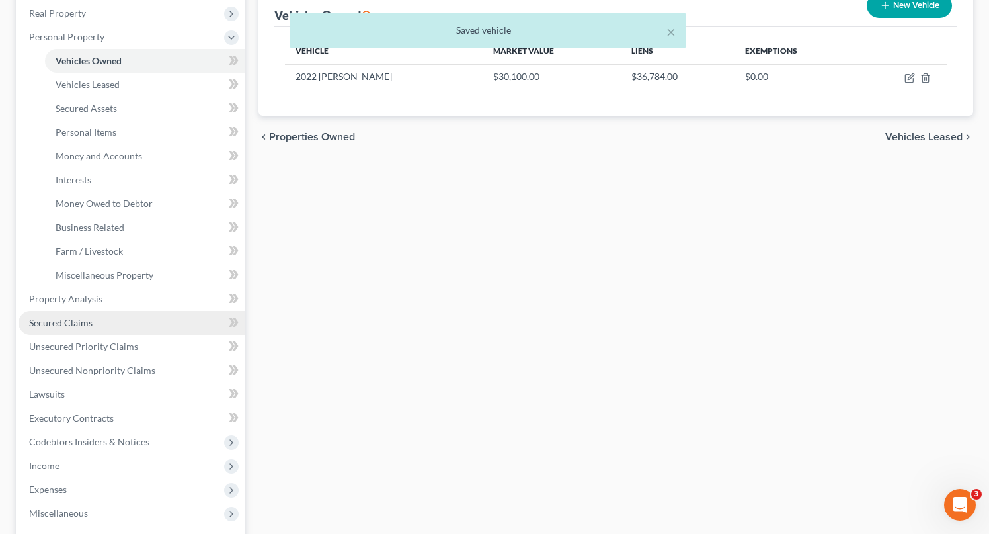
click at [69, 327] on link "Secured Claims" at bounding box center [132, 323] width 227 height 24
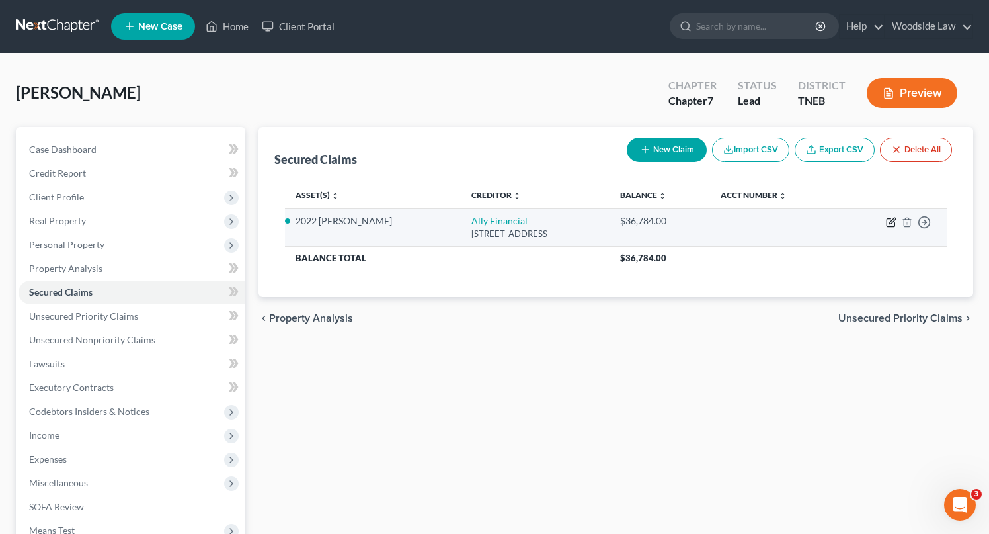
click at [892, 220] on icon "button" at bounding box center [891, 222] width 11 height 11
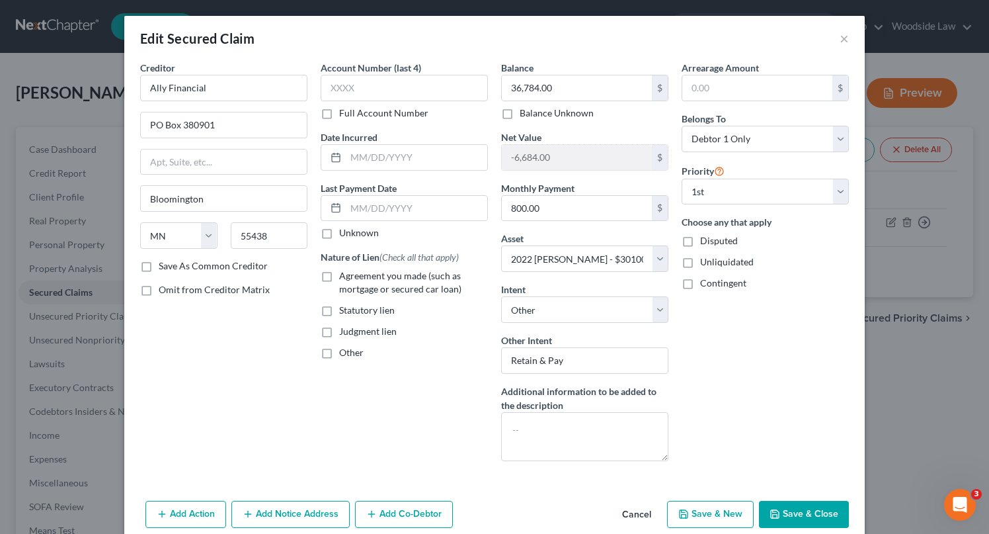
click at [339, 271] on label "Agreement you made (such as mortgage or secured car loan)" at bounding box center [413, 282] width 149 height 26
click at [344, 271] on input "Agreement you made (such as mortgage or secured car loan)" at bounding box center [348, 273] width 9 height 9
click at [419, 161] on input "text" at bounding box center [416, 157] width 141 height 25
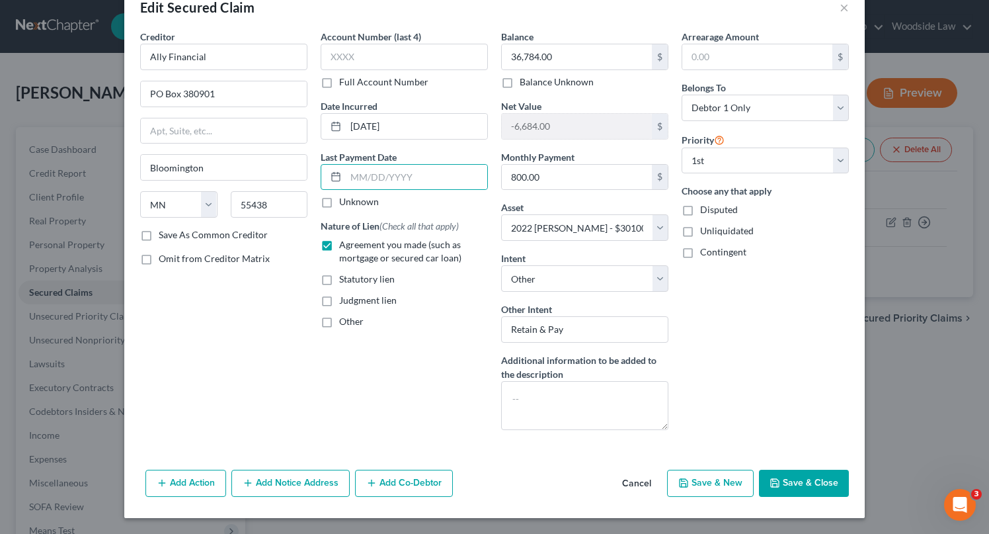
click at [803, 487] on button "Save & Close" at bounding box center [804, 483] width 90 height 28
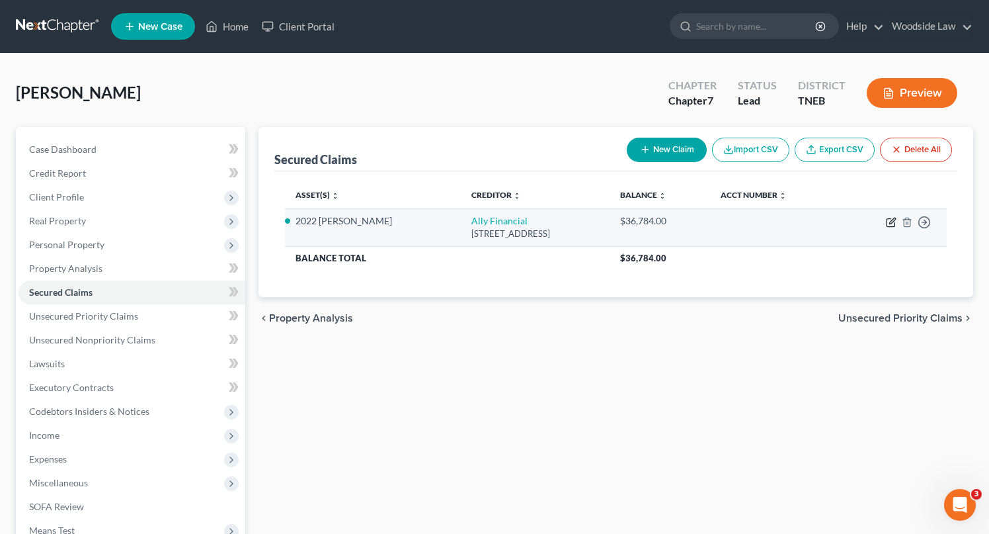
click at [889, 219] on icon "button" at bounding box center [891, 222] width 11 height 11
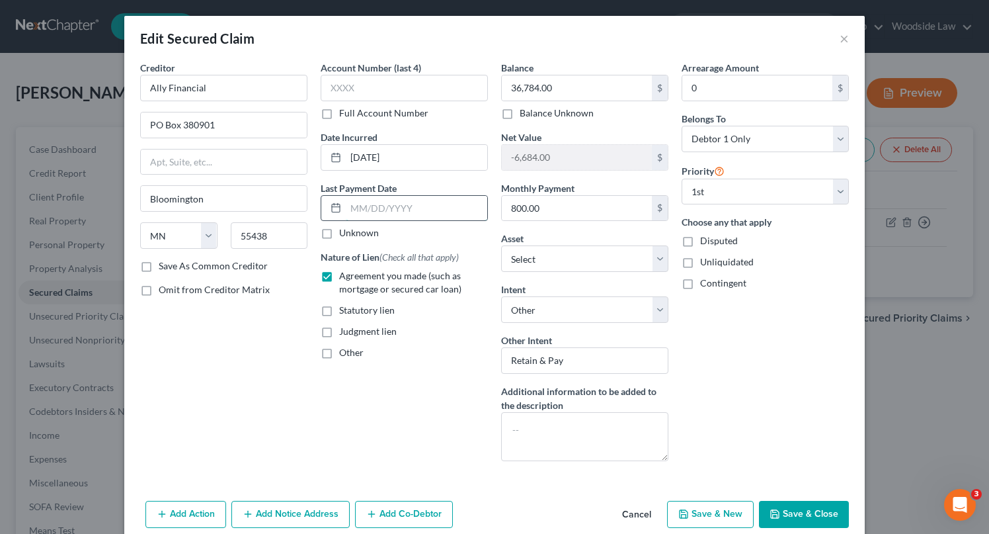
click at [402, 203] on input "text" at bounding box center [416, 208] width 141 height 25
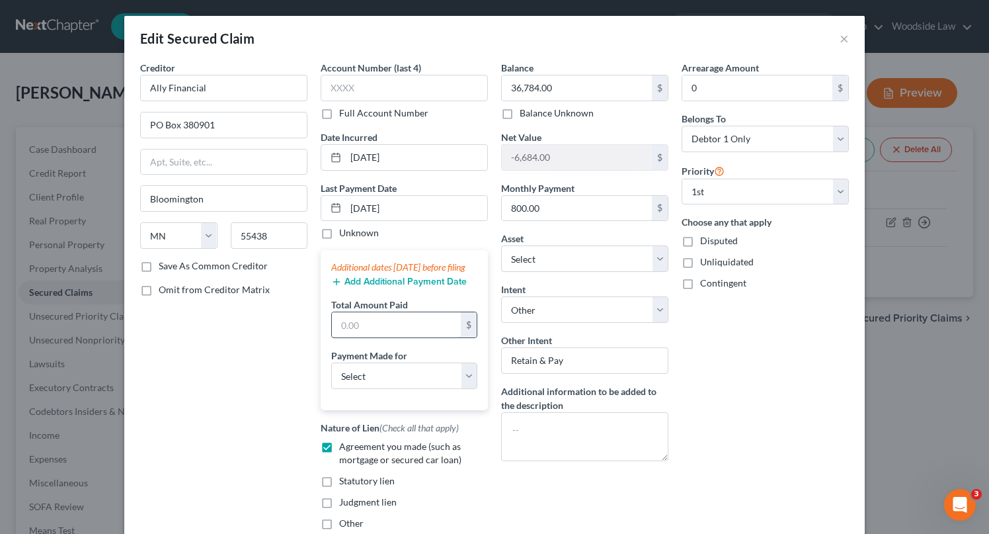
click at [414, 335] on input "text" at bounding box center [396, 324] width 129 height 25
click at [432, 389] on select "Select Car Credit Card Loan Repayment Mortgage Other Suppliers Or Vendors" at bounding box center [404, 375] width 146 height 26
click at [331, 376] on select "Select Car Credit Card Loan Repayment Mortgage Other Suppliers Or Vendors" at bounding box center [404, 375] width 146 height 26
click at [403, 287] on button "Add Additional Payment Date" at bounding box center [399, 281] width 136 height 11
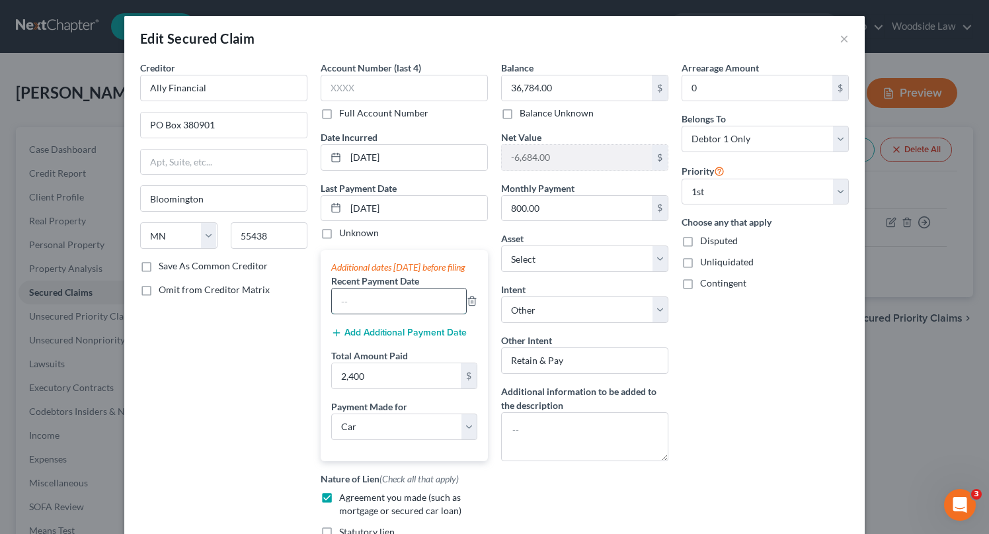
click at [403, 302] on input "text" at bounding box center [399, 300] width 134 height 25
click at [407, 338] on button "Add Additional Payment Date" at bounding box center [399, 332] width 136 height 11
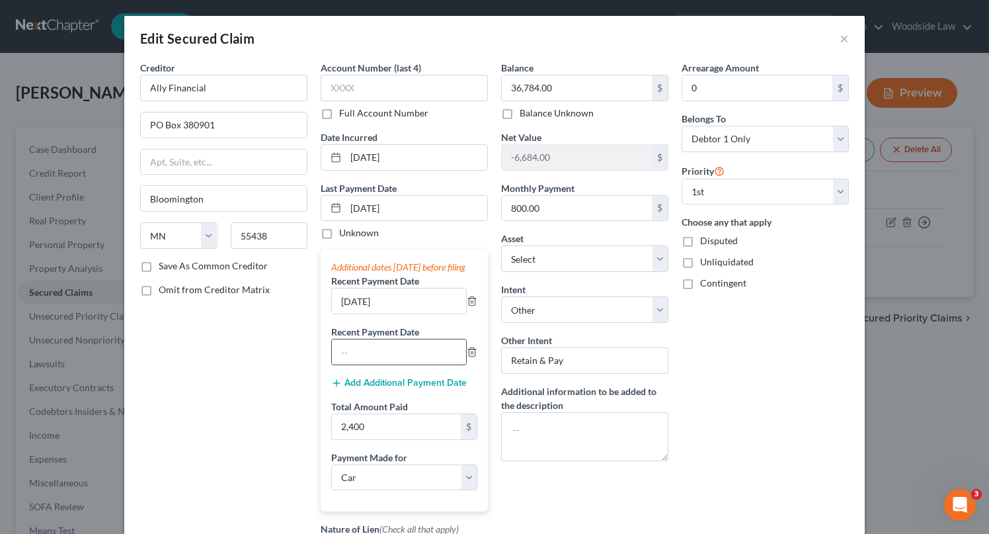
click at [407, 364] on input "text" at bounding box center [399, 351] width 134 height 25
click at [307, 340] on div "Creditor * Ally Financial [GEOGRAPHIC_DATA][US_STATE] AZ CA CO [GEOGRAPHIC_DATA…" at bounding box center [224, 351] width 180 height 580
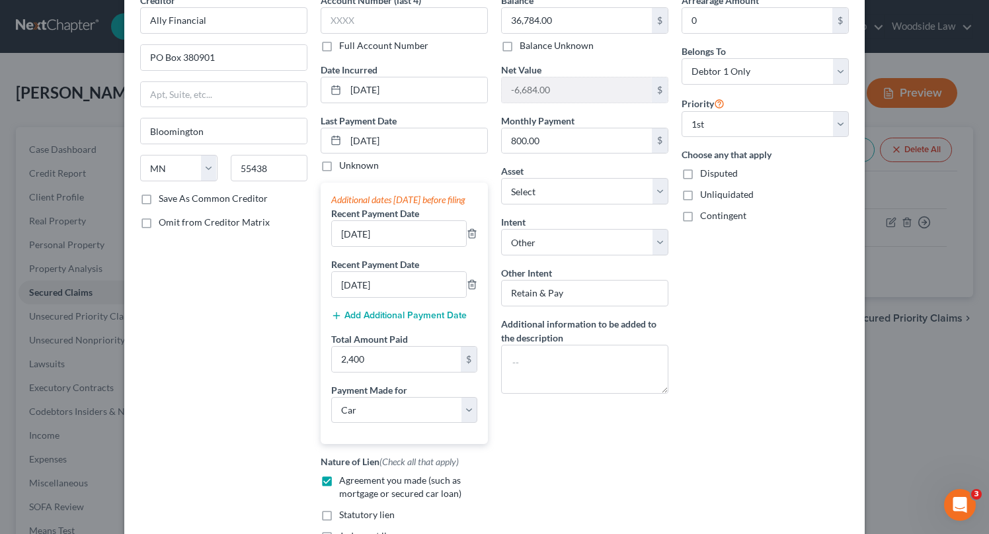
scroll to position [215, 0]
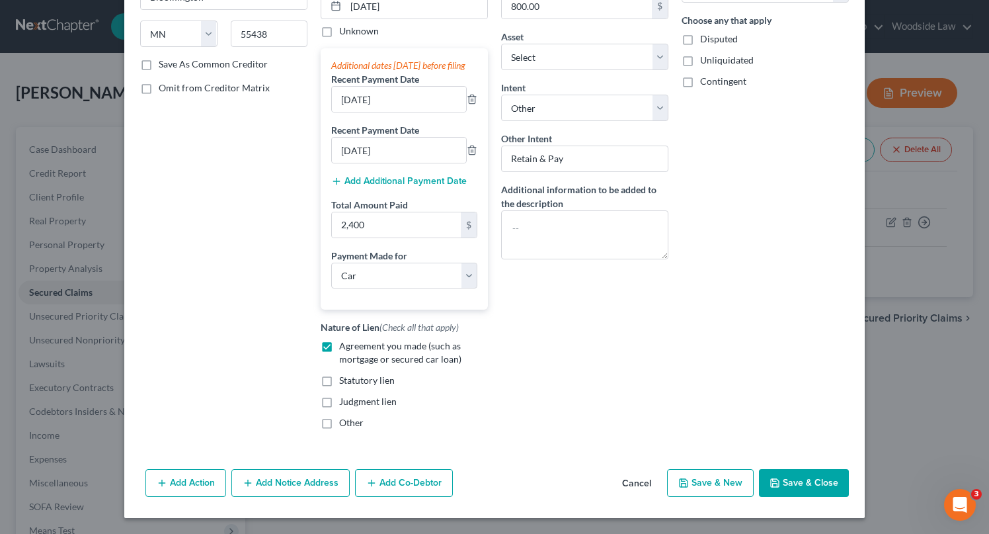
click at [805, 473] on button "Save & Close" at bounding box center [804, 483] width 90 height 28
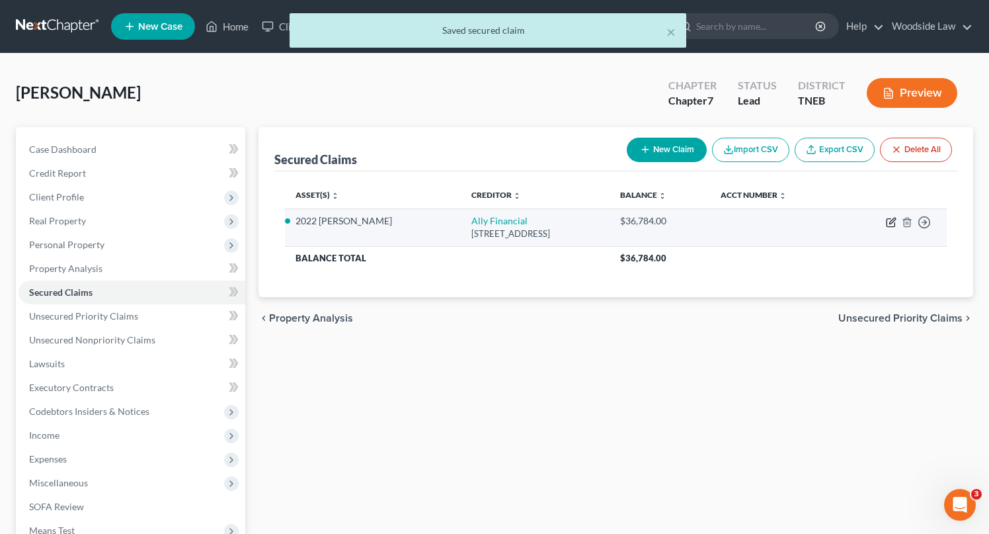
click at [892, 224] on icon "button" at bounding box center [891, 222] width 11 height 11
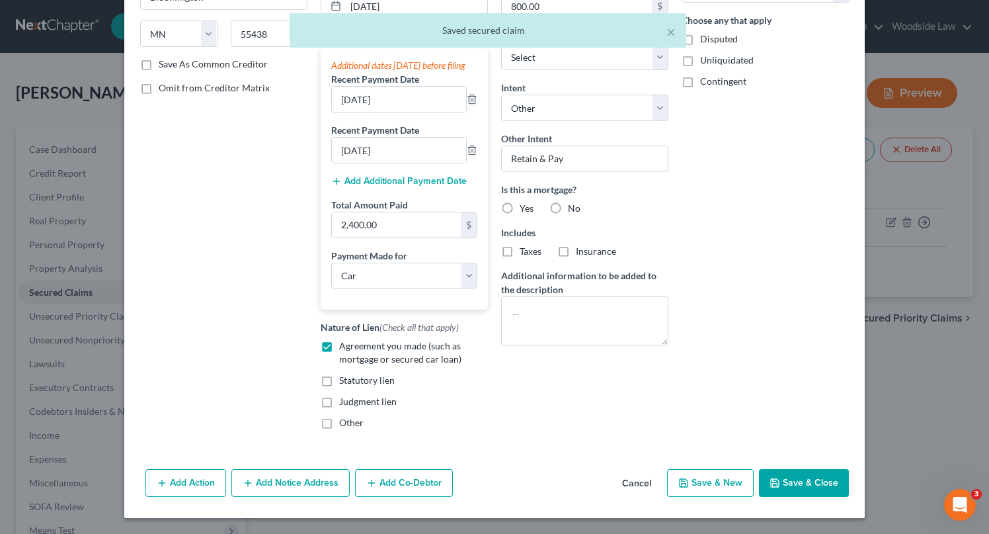
click at [814, 481] on button "Save & Close" at bounding box center [804, 483] width 90 height 28
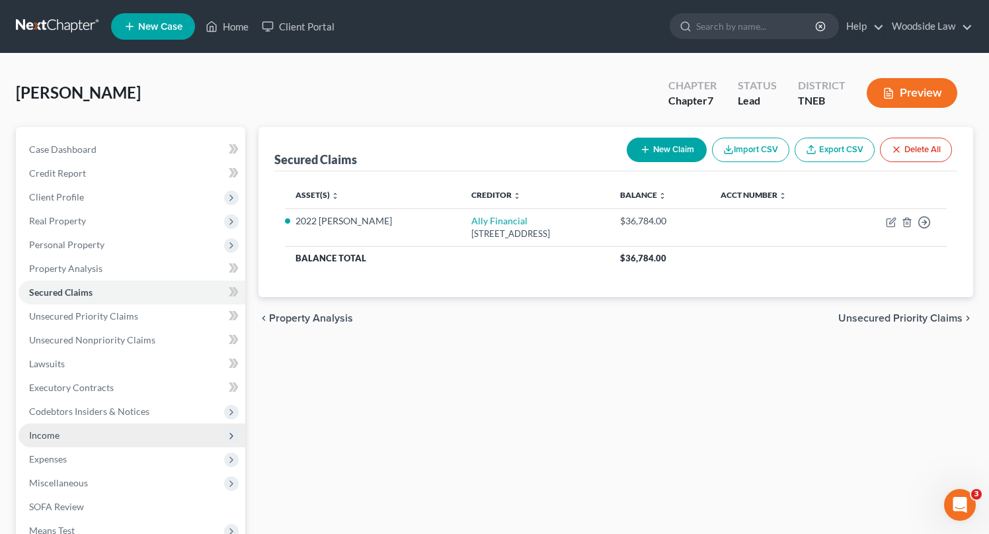
click at [60, 430] on span "Income" at bounding box center [132, 435] width 227 height 24
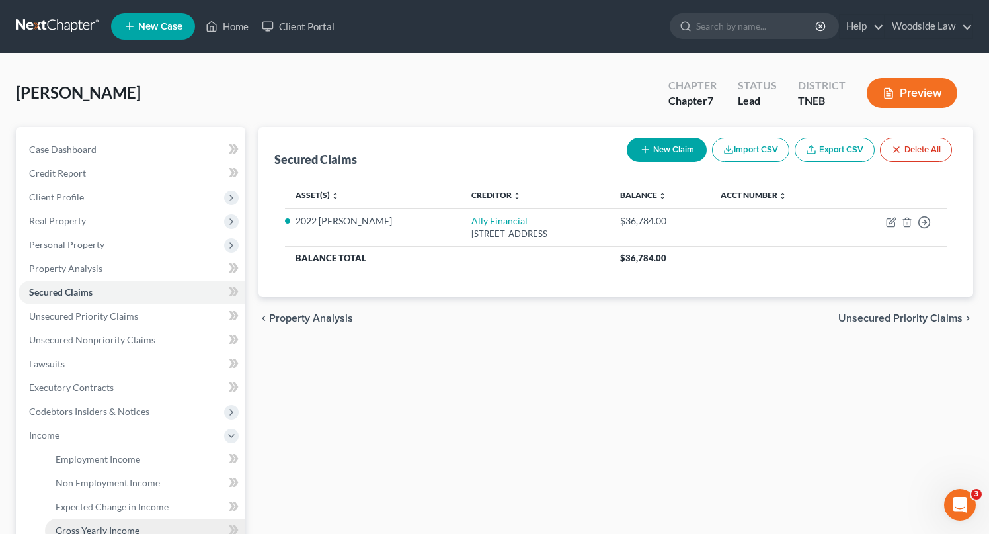
click at [122, 527] on span "Gross Yearly Income" at bounding box center [98, 529] width 84 height 11
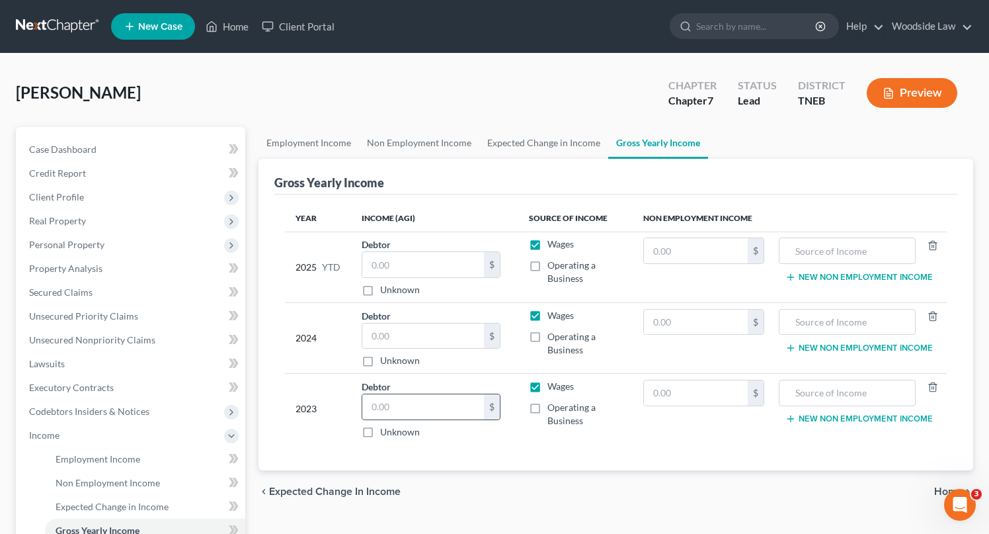
click at [411, 418] on div "$" at bounding box center [431, 406] width 139 height 26
click at [405, 397] on input "text" at bounding box center [423, 406] width 122 height 25
click at [440, 324] on input "text" at bounding box center [423, 335] width 122 height 25
click at [423, 257] on input "text" at bounding box center [423, 264] width 122 height 25
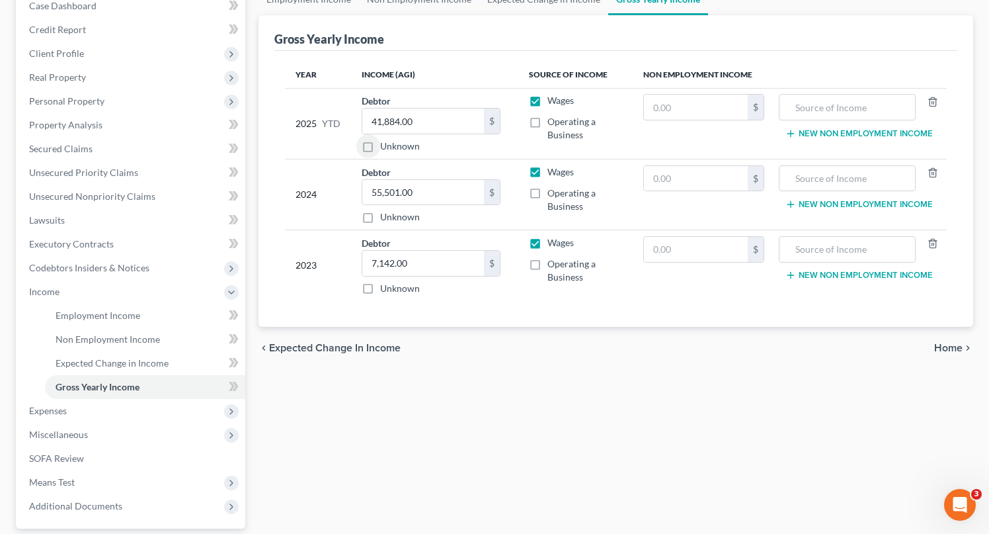
scroll to position [142, 0]
click at [950, 347] on span "Home" at bounding box center [948, 349] width 28 height 11
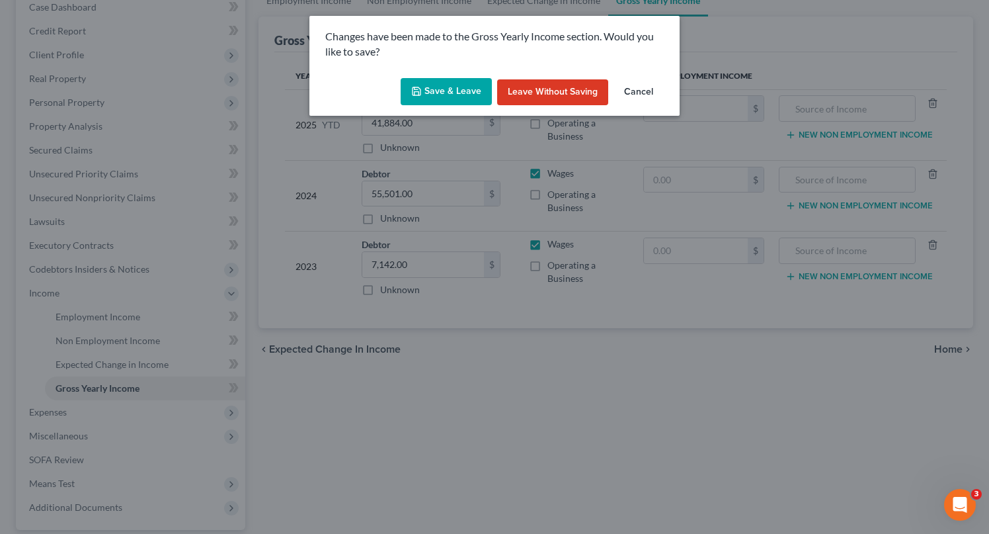
click at [444, 97] on button "Save & Leave" at bounding box center [446, 92] width 91 height 28
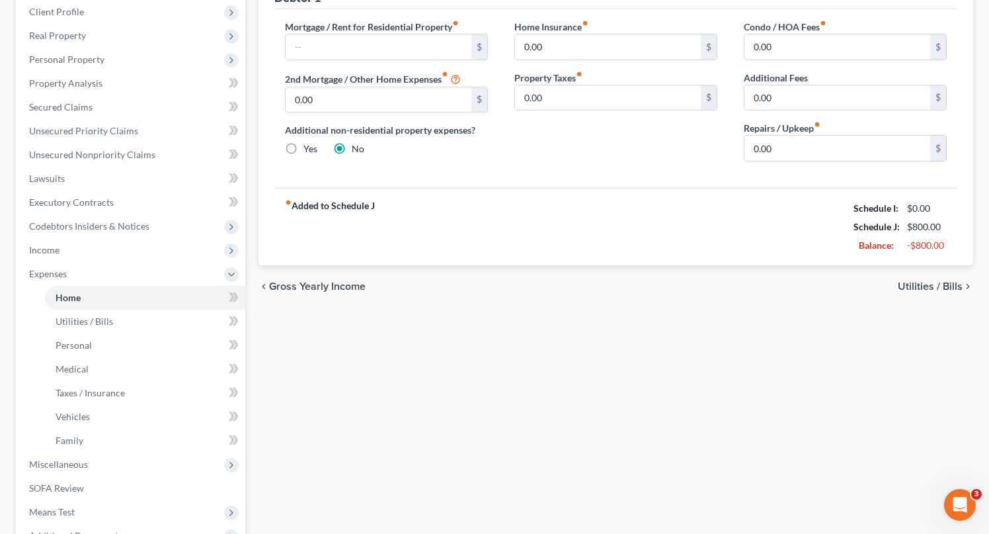
scroll to position [188, 0]
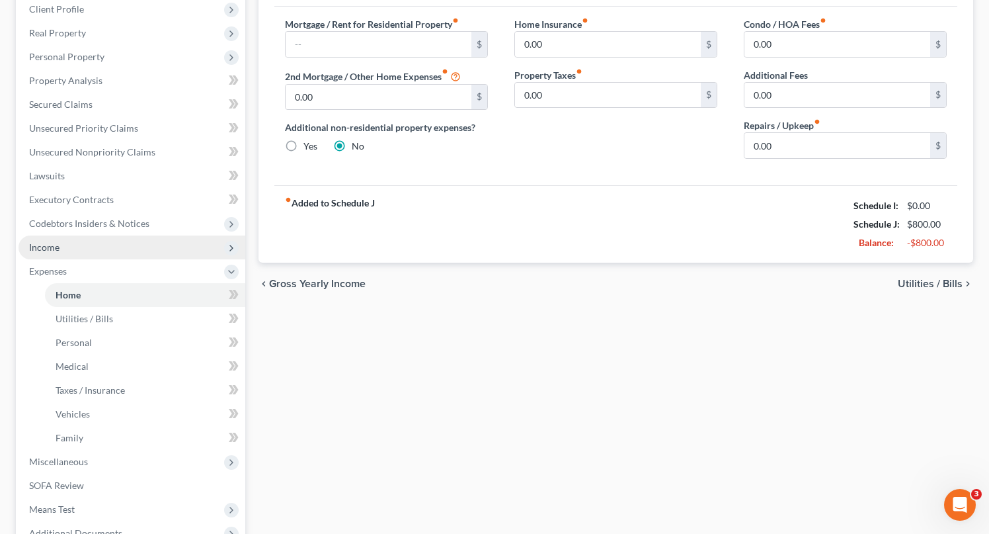
click at [71, 247] on span "Income" at bounding box center [132, 247] width 227 height 24
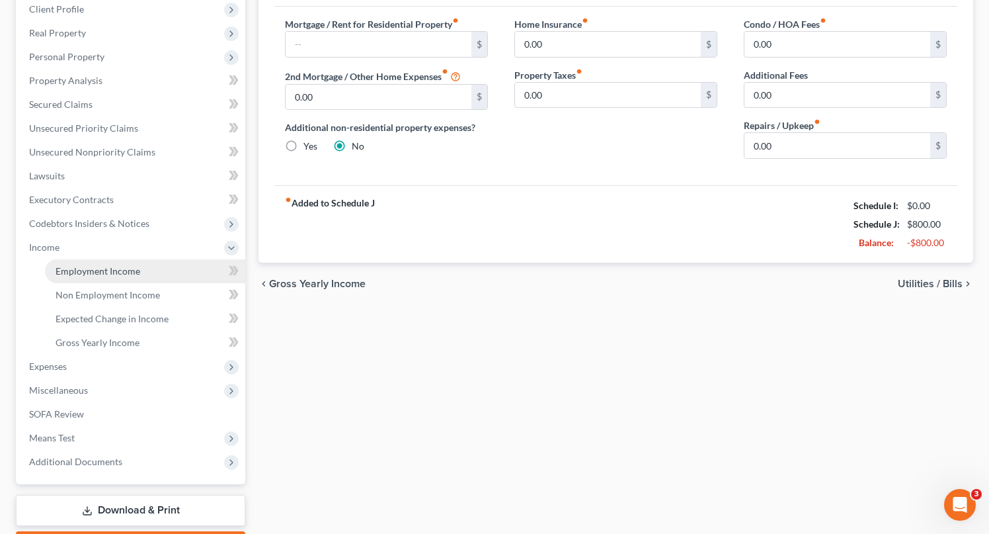
click at [120, 268] on span "Employment Income" at bounding box center [98, 270] width 85 height 11
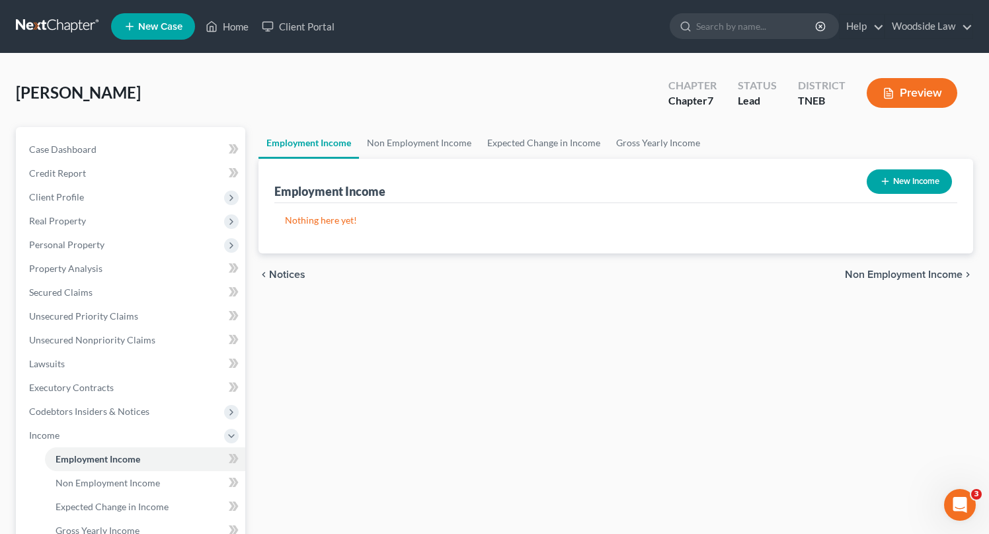
click at [913, 185] on button "New Income" at bounding box center [909, 181] width 85 height 24
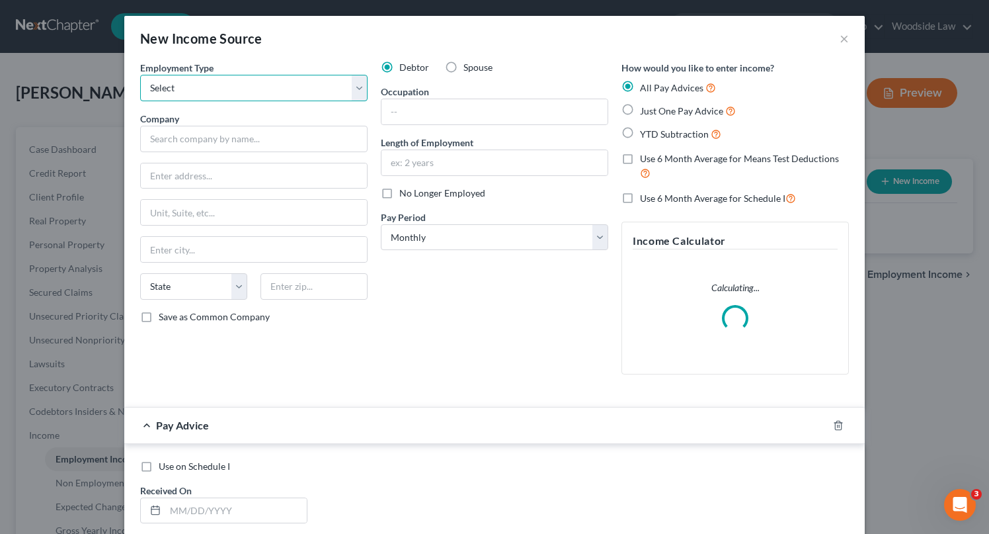
click at [277, 97] on select "Select Full or [DEMOGRAPHIC_DATA] Employment Self Employment" at bounding box center [253, 88] width 227 height 26
click at [140, 75] on select "Select Full or [DEMOGRAPHIC_DATA] Employment Self Employment" at bounding box center [253, 88] width 227 height 26
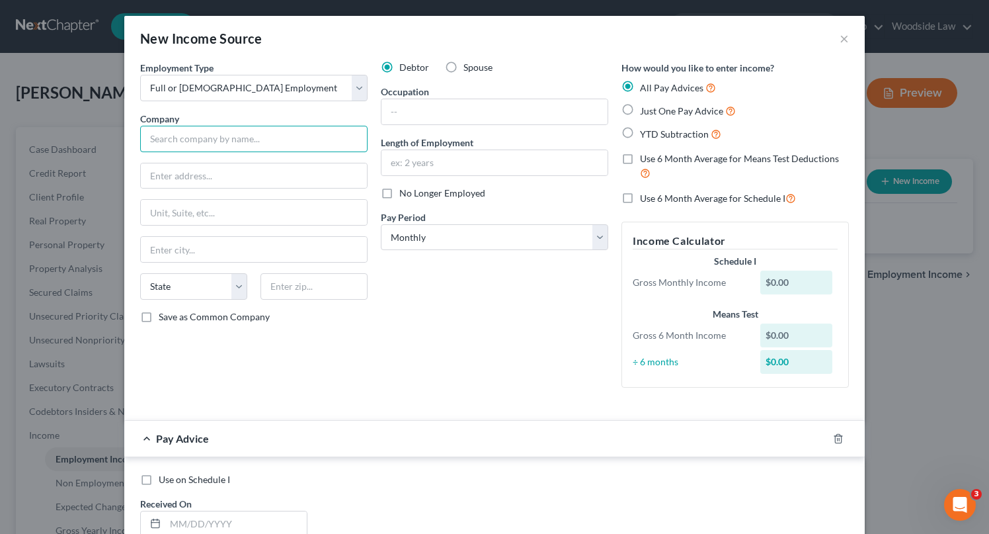
click at [262, 138] on input "text" at bounding box center [253, 139] width 227 height 26
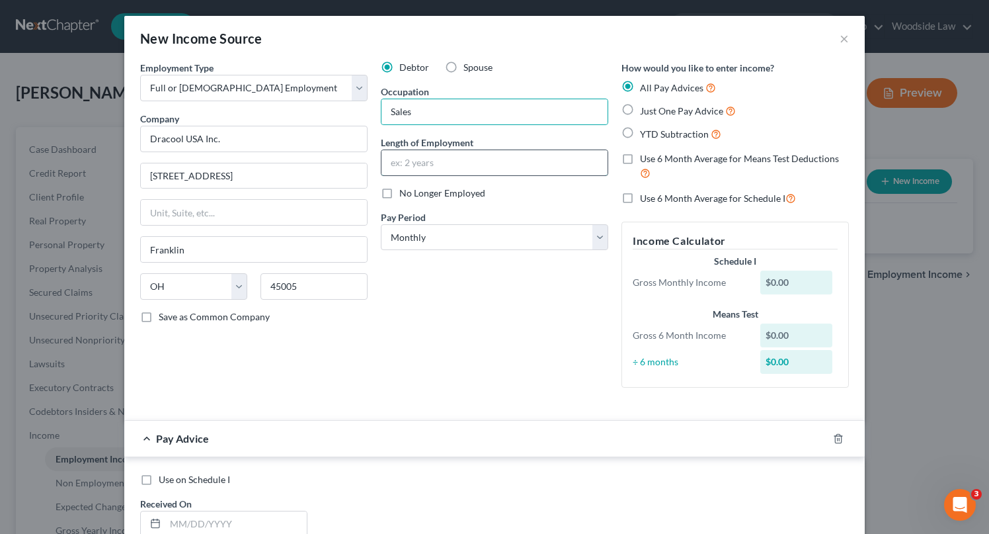
click at [496, 165] on input "text" at bounding box center [494, 162] width 226 height 25
click at [640, 106] on label "Just One Pay Advice" at bounding box center [688, 110] width 96 height 15
click at [645, 106] on input "Just One Pay Advice" at bounding box center [649, 107] width 9 height 9
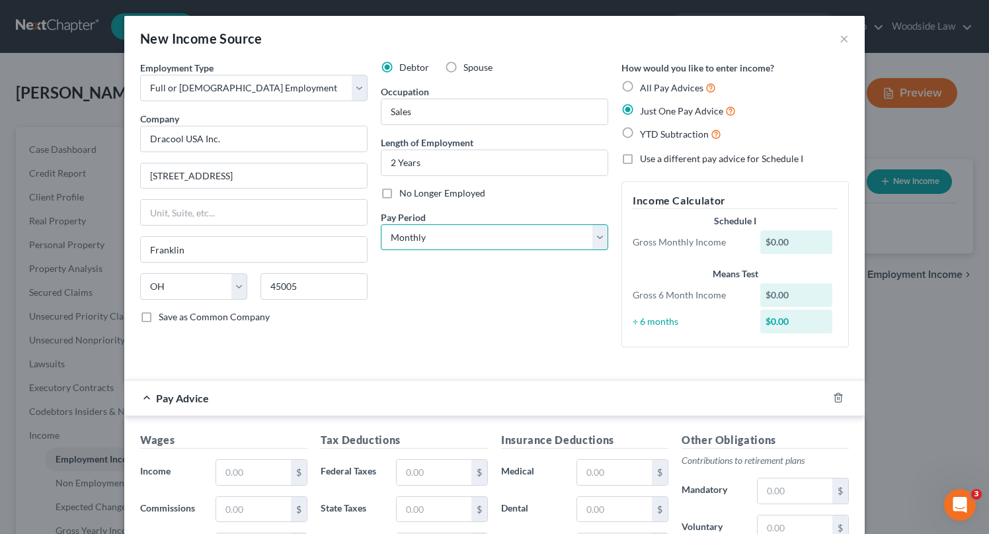
click at [535, 243] on select "Select Monthly Twice Monthly Every Other Week Weekly" at bounding box center [494, 237] width 227 height 26
click at [381, 224] on select "Select Monthly Twice Monthly Every Other Week Weekly" at bounding box center [494, 237] width 227 height 26
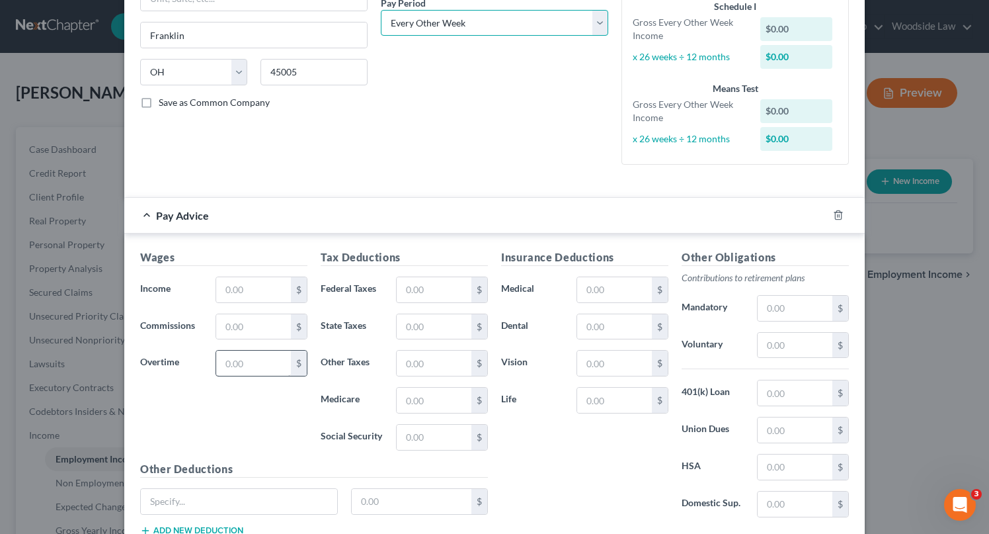
scroll to position [241, 0]
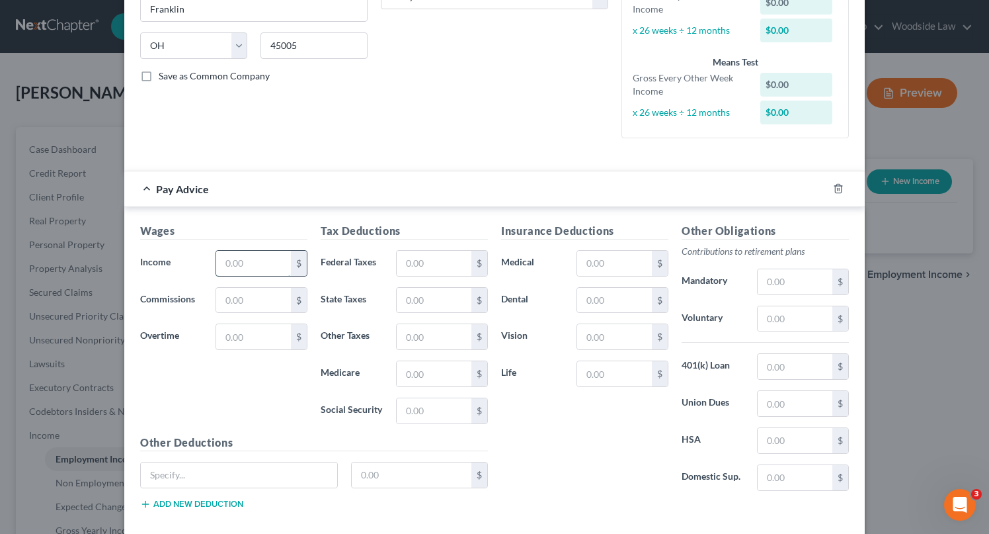
click at [264, 258] on input "text" at bounding box center [253, 263] width 75 height 25
click at [613, 263] on input "text" at bounding box center [614, 263] width 75 height 25
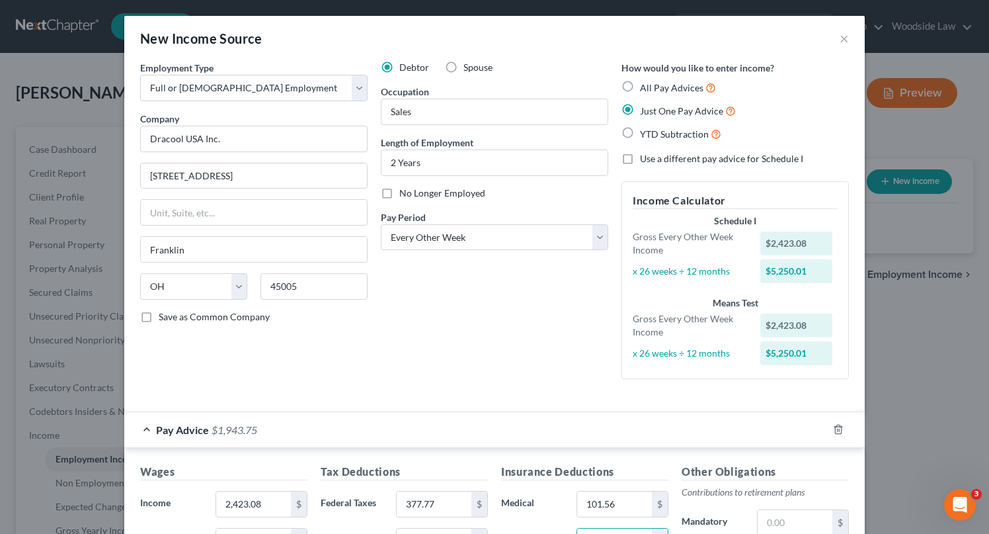
scroll to position [309, 0]
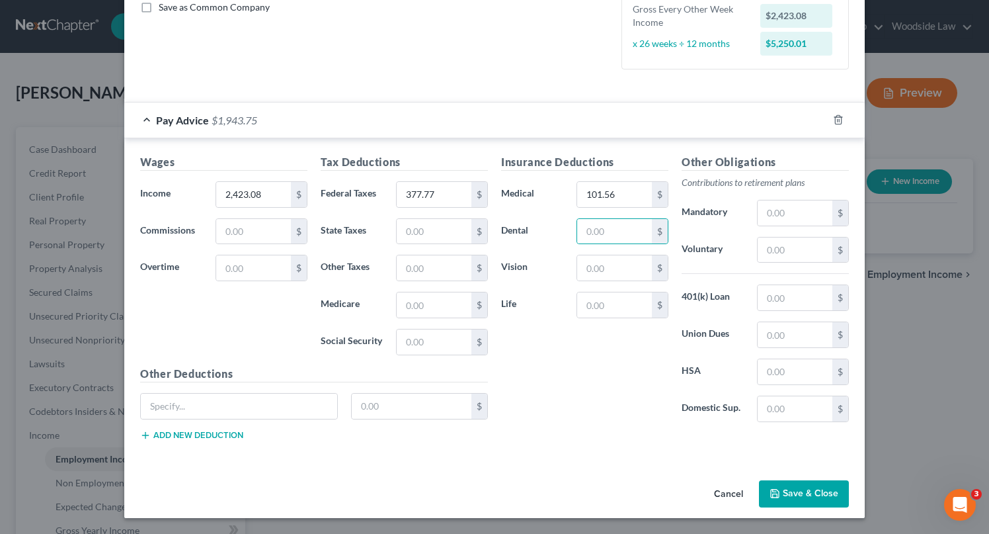
click at [831, 495] on button "Save & Close" at bounding box center [804, 494] width 90 height 28
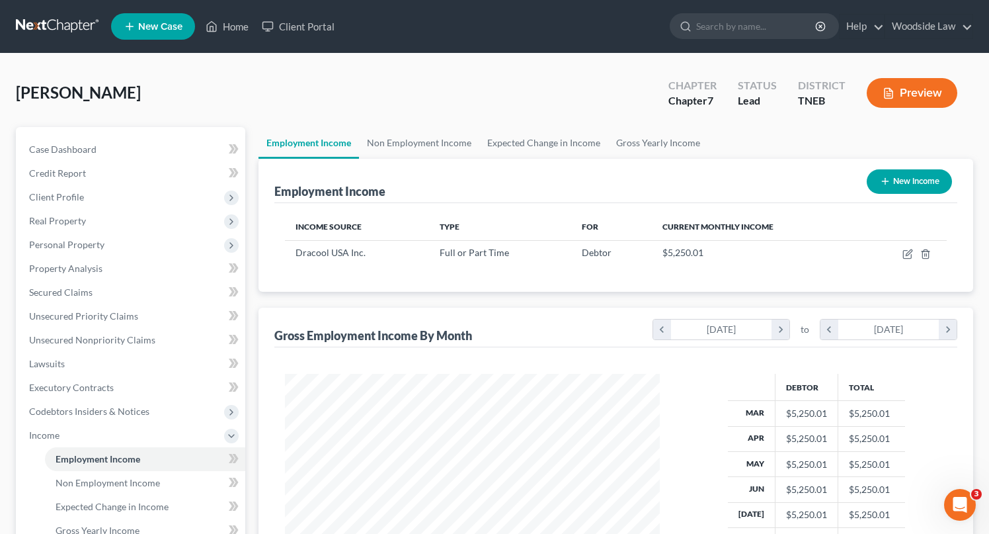
scroll to position [263, 0]
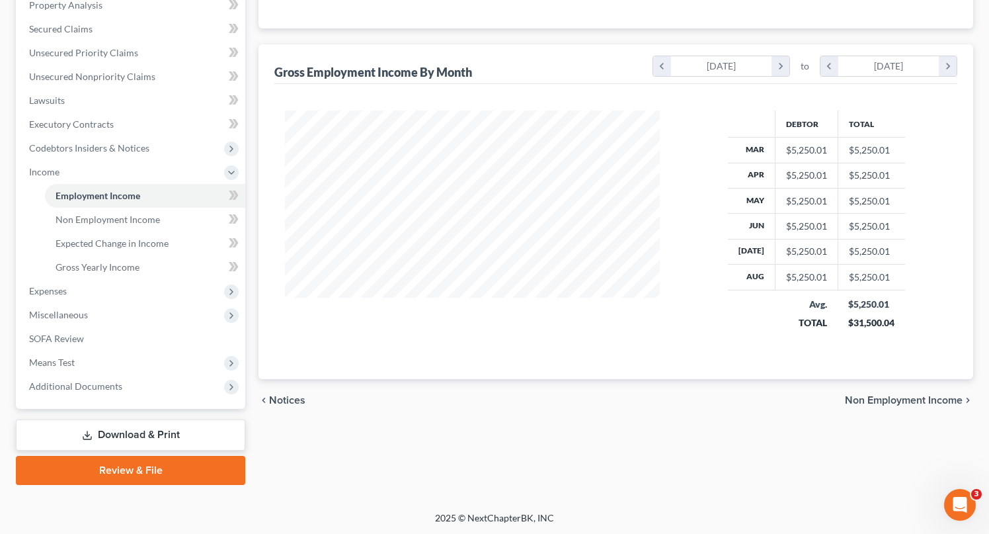
click at [913, 396] on span "Non Employment Income" at bounding box center [904, 400] width 118 height 11
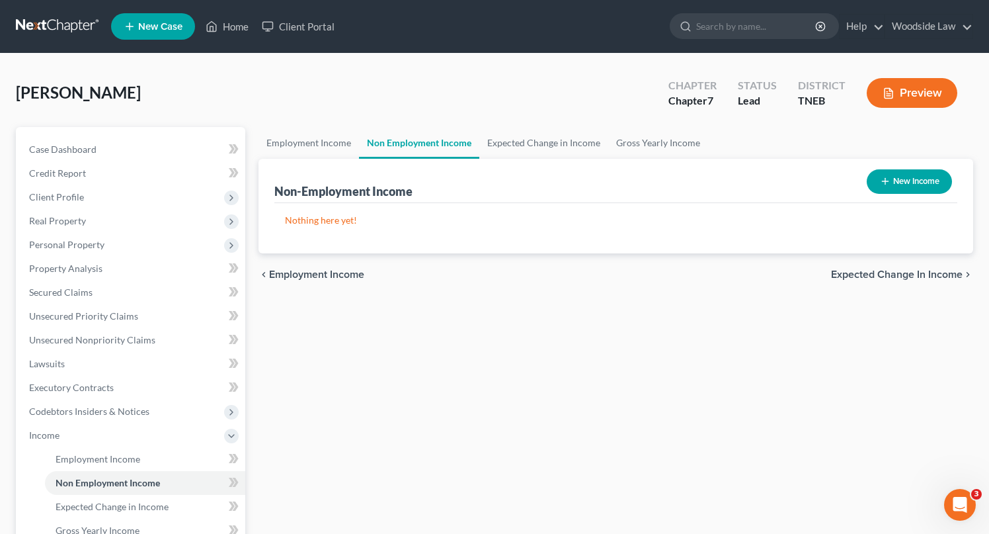
click at [928, 274] on span "Expected Change in Income" at bounding box center [897, 274] width 132 height 11
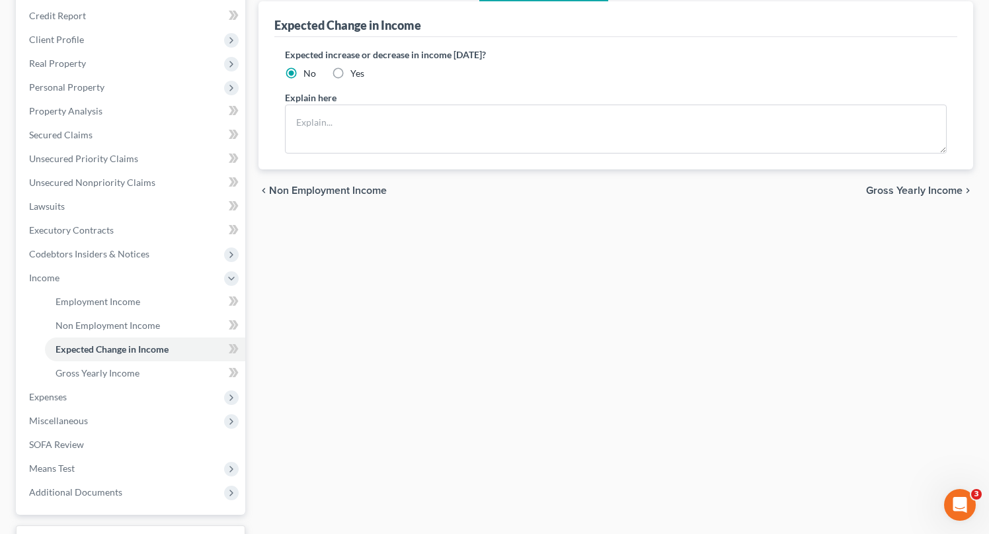
scroll to position [159, 0]
click at [920, 187] on span "Gross Yearly Income" at bounding box center [914, 188] width 97 height 11
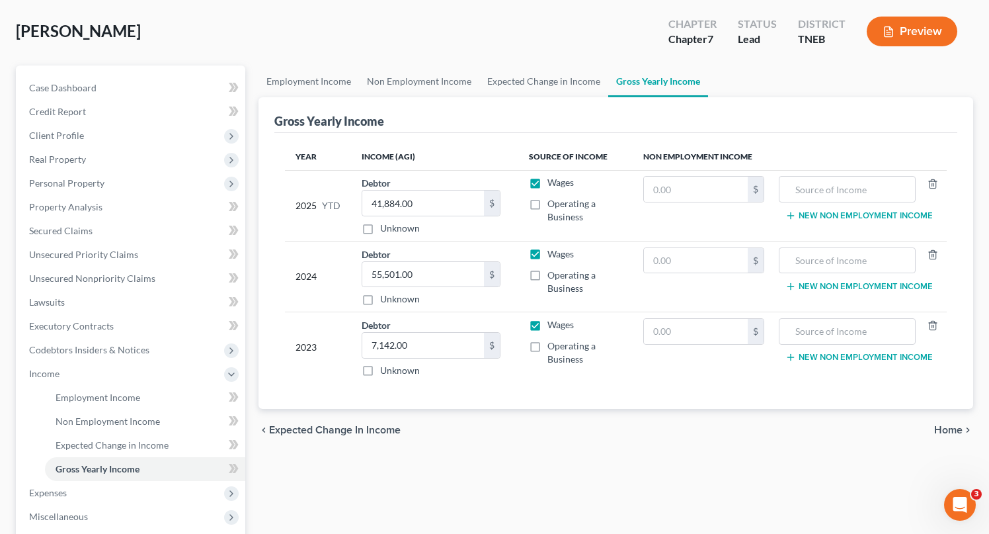
scroll to position [89, 0]
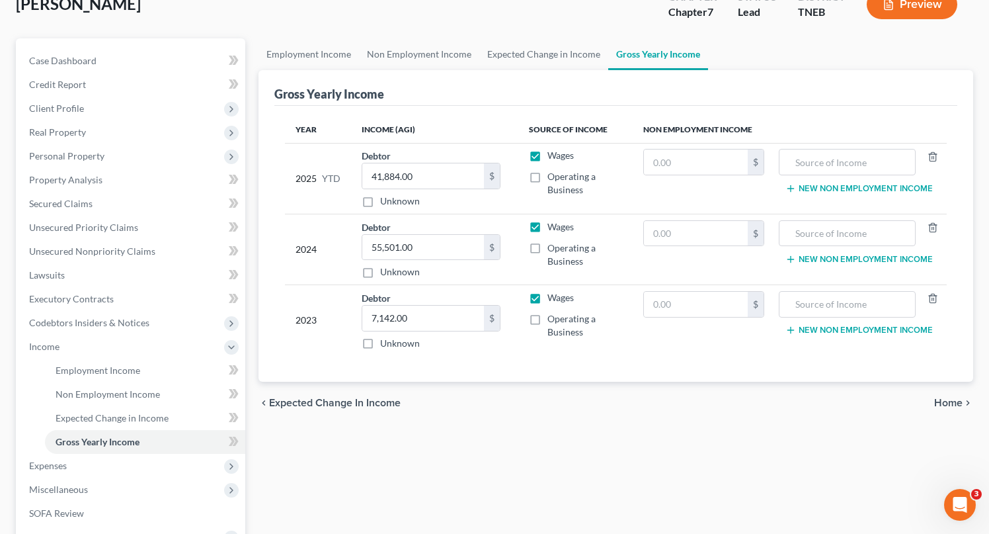
click at [937, 404] on span "Home" at bounding box center [948, 402] width 28 height 11
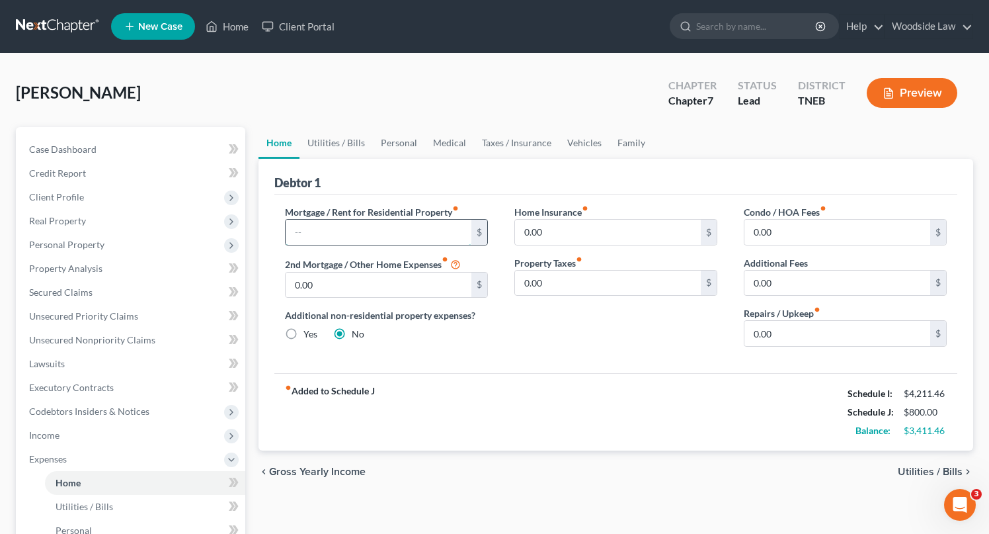
click at [414, 237] on input "text" at bounding box center [379, 231] width 186 height 25
click at [857, 339] on input "0.00" at bounding box center [837, 333] width 186 height 25
click at [952, 473] on span "Utilities / Bills" at bounding box center [930, 471] width 65 height 11
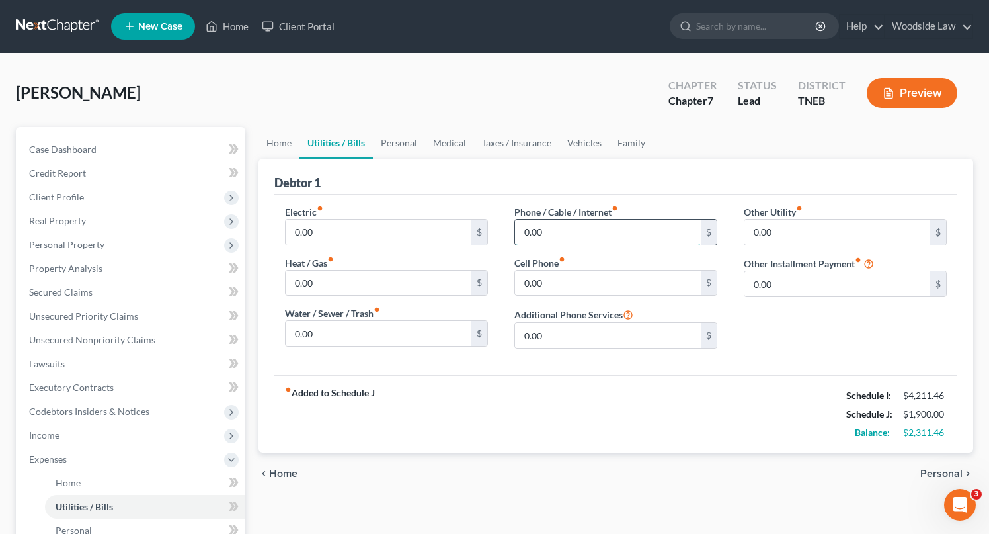
click at [569, 240] on input "0.00" at bounding box center [608, 231] width 186 height 25
click at [944, 471] on span "Personal" at bounding box center [941, 473] width 42 height 11
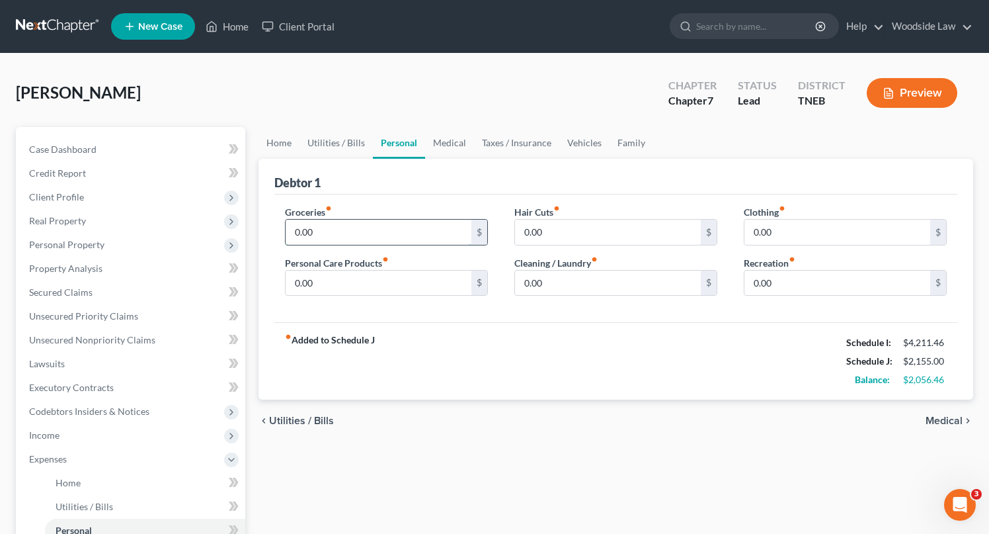
click at [337, 233] on input "0.00" at bounding box center [379, 231] width 186 height 25
click at [341, 240] on input "86" at bounding box center [379, 231] width 186 height 25
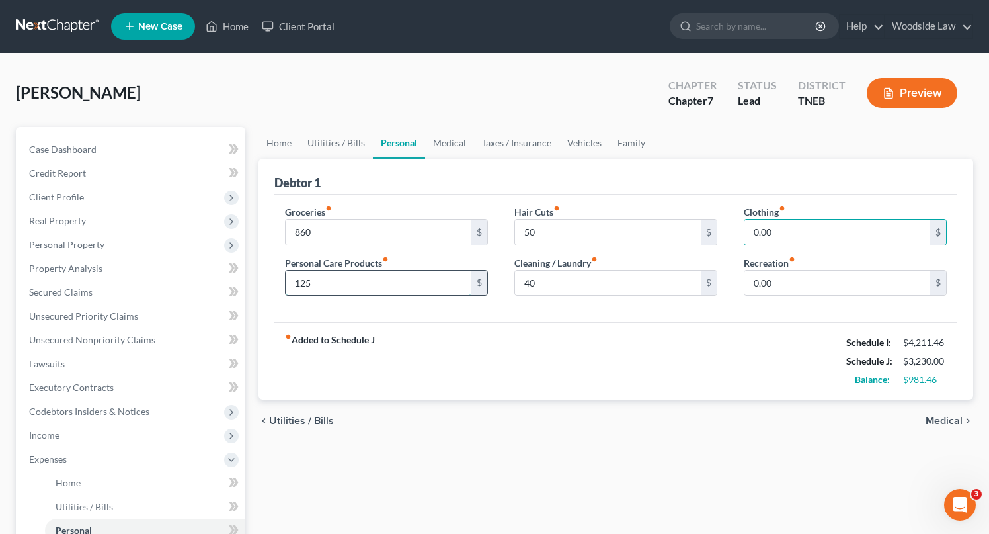
click at [339, 291] on input "125" at bounding box center [379, 282] width 186 height 25
click at [947, 420] on span "Medical" at bounding box center [944, 420] width 37 height 11
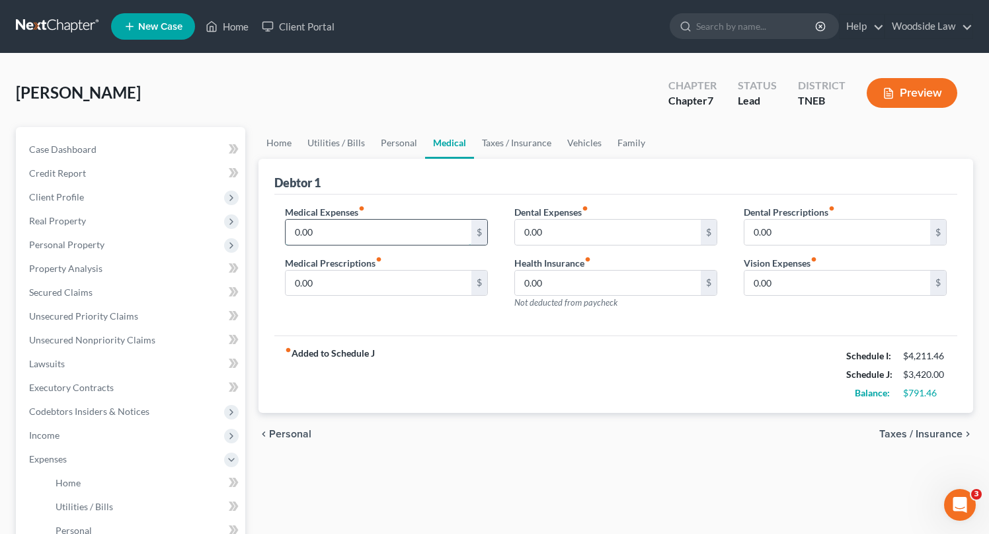
click at [331, 228] on input "0.00" at bounding box center [379, 231] width 186 height 25
click at [925, 436] on span "Taxes / Insurance" at bounding box center [920, 433] width 83 height 11
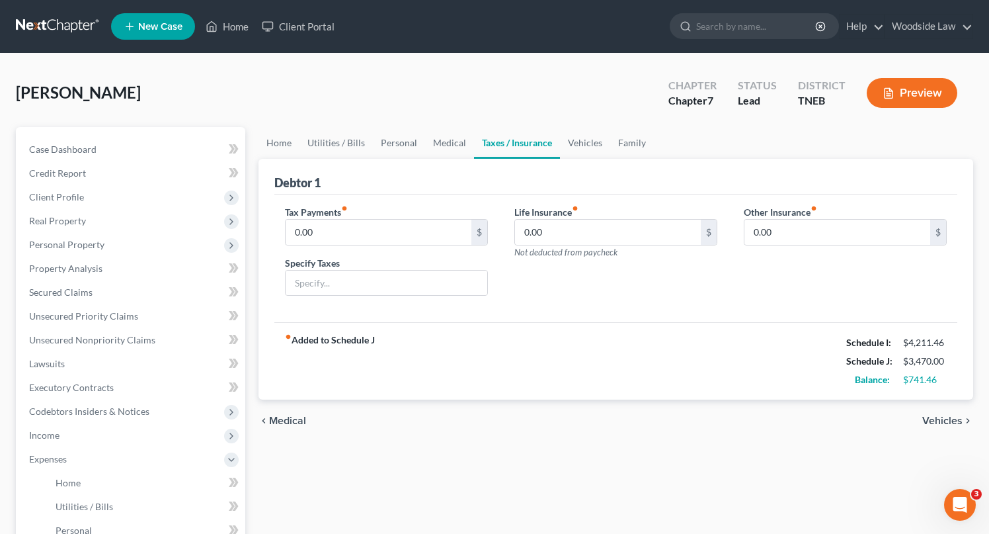
click at [930, 421] on span "Vehicles" at bounding box center [942, 420] width 40 height 11
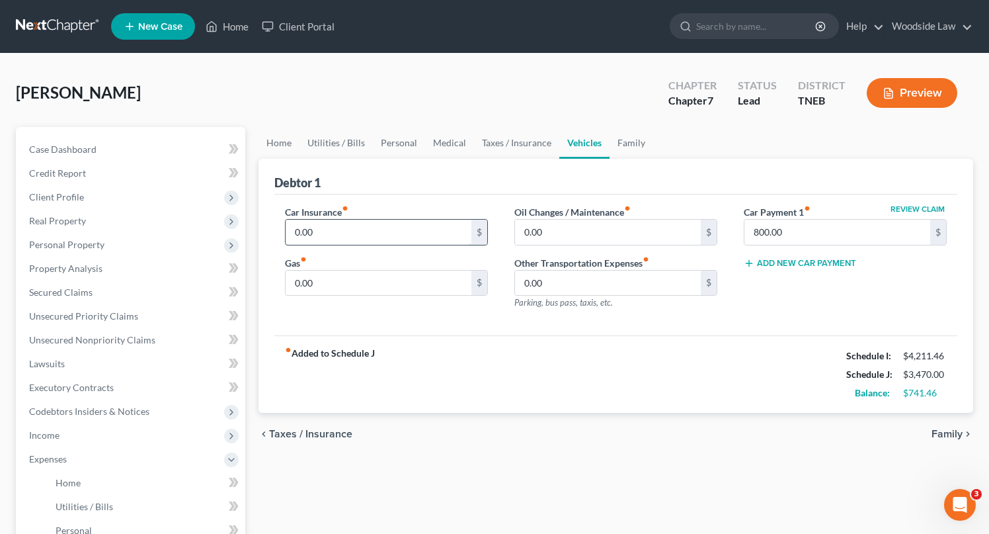
click at [415, 233] on input "0.00" at bounding box center [379, 231] width 186 height 25
click at [935, 430] on span "Family" at bounding box center [947, 433] width 31 height 11
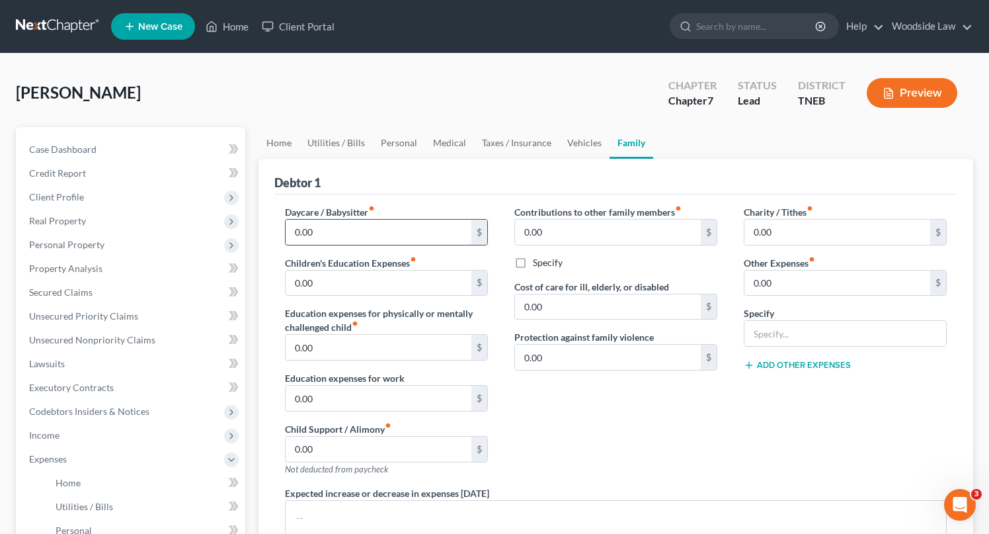
click at [316, 235] on input "0.00" at bounding box center [379, 231] width 186 height 25
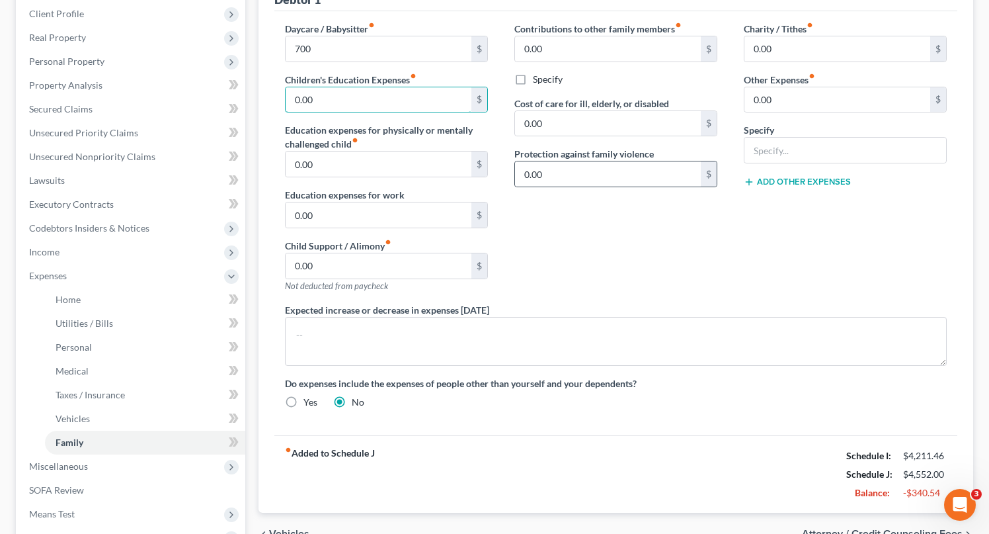
scroll to position [219, 0]
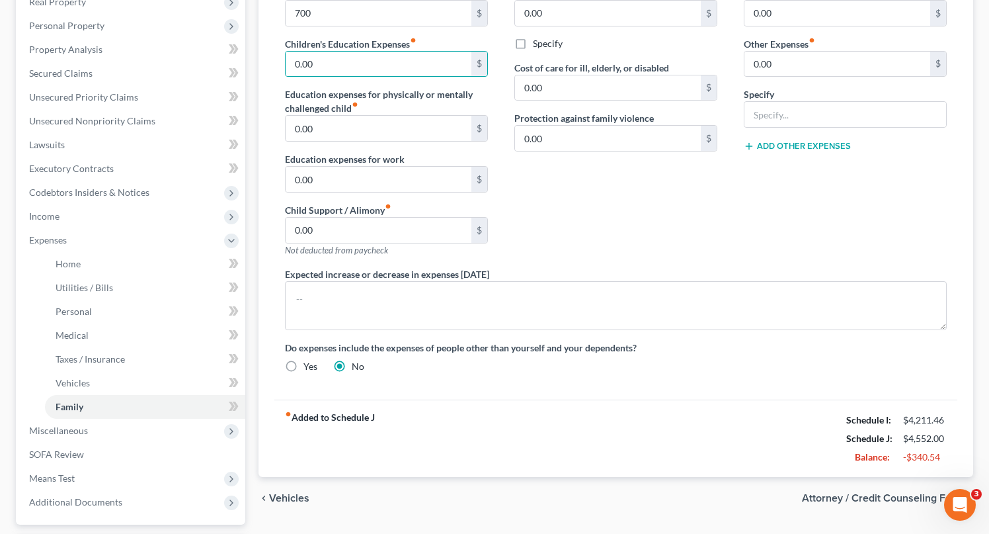
click at [853, 497] on span "Attorney / Credit Counseling Fees" at bounding box center [882, 498] width 161 height 11
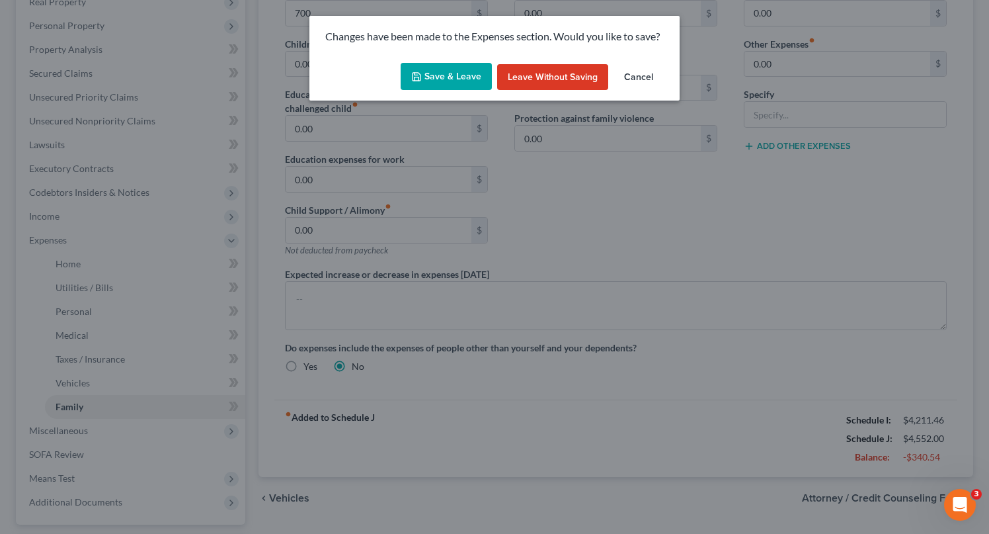
click at [430, 67] on button "Save & Leave" at bounding box center [446, 77] width 91 height 28
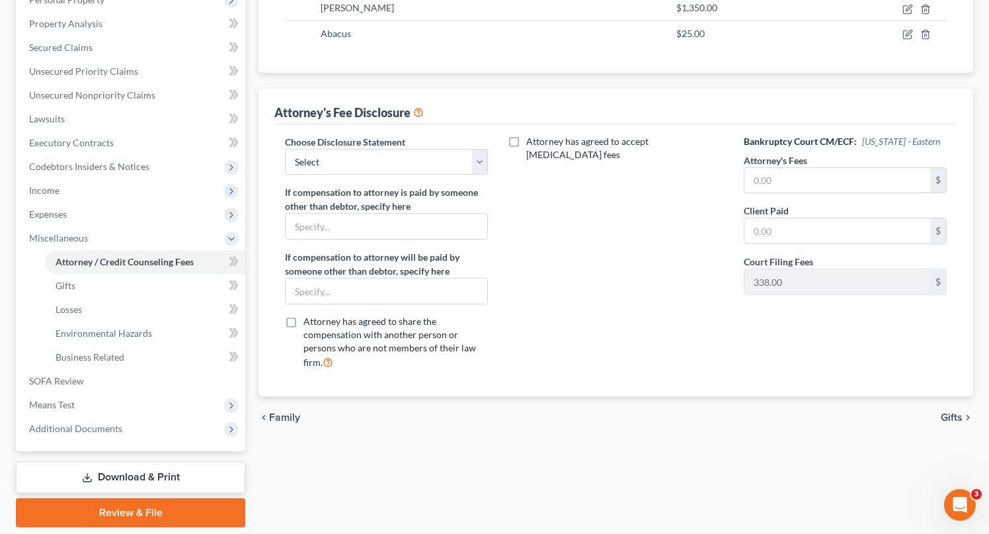
scroll to position [287, 0]
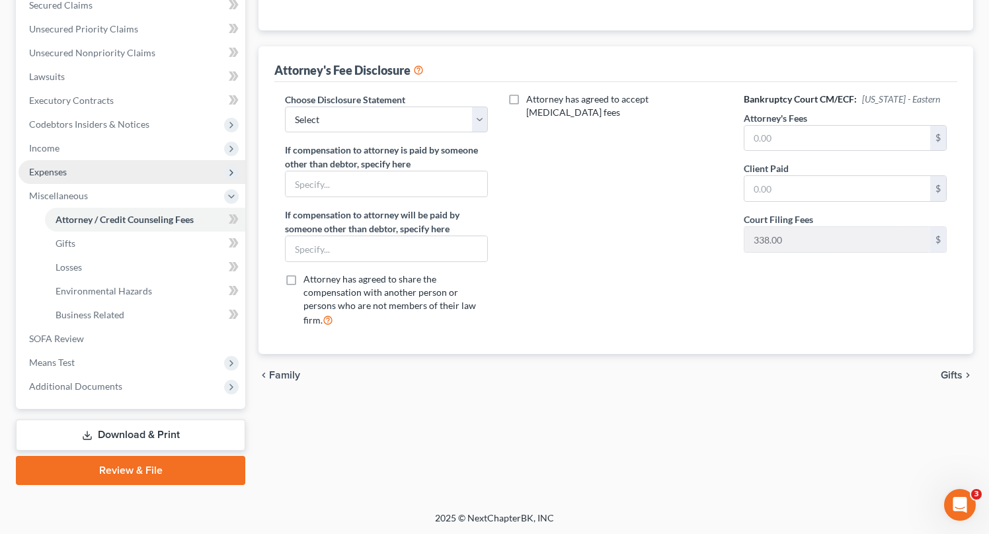
click at [50, 170] on span "Expenses" at bounding box center [48, 171] width 38 height 11
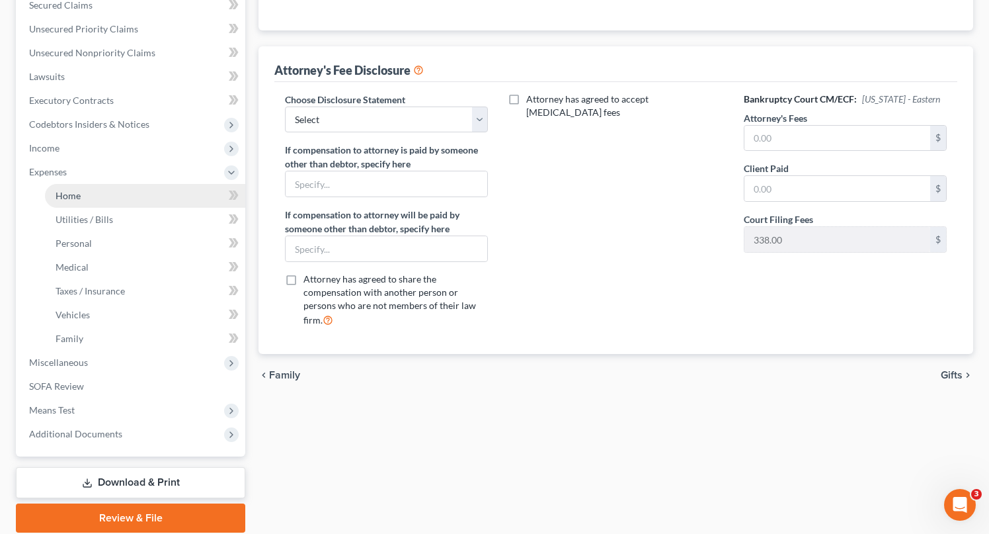
click at [74, 196] on span "Home" at bounding box center [68, 195] width 25 height 11
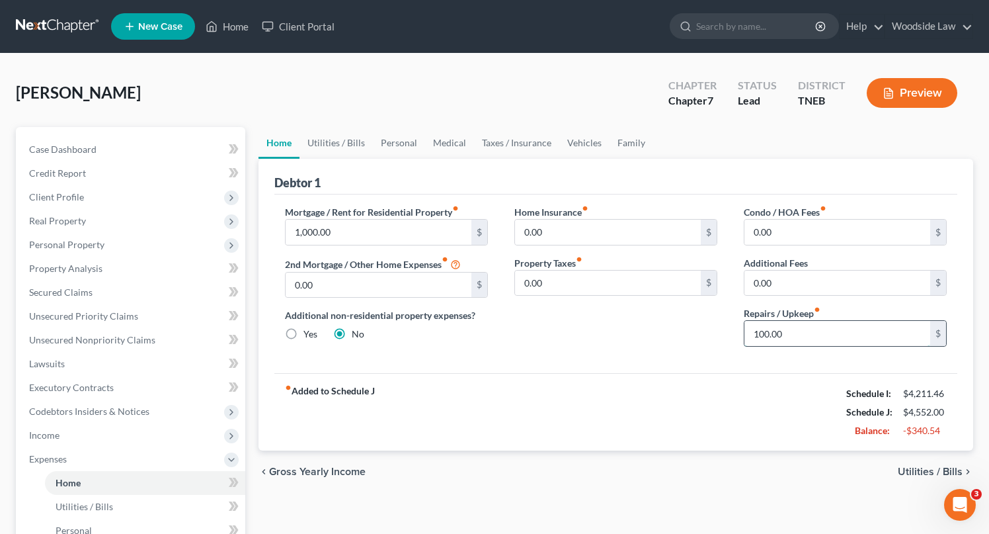
click at [773, 331] on input "100.00" at bounding box center [837, 333] width 186 height 25
click at [935, 468] on span "Utilities / Bills" at bounding box center [930, 471] width 65 height 11
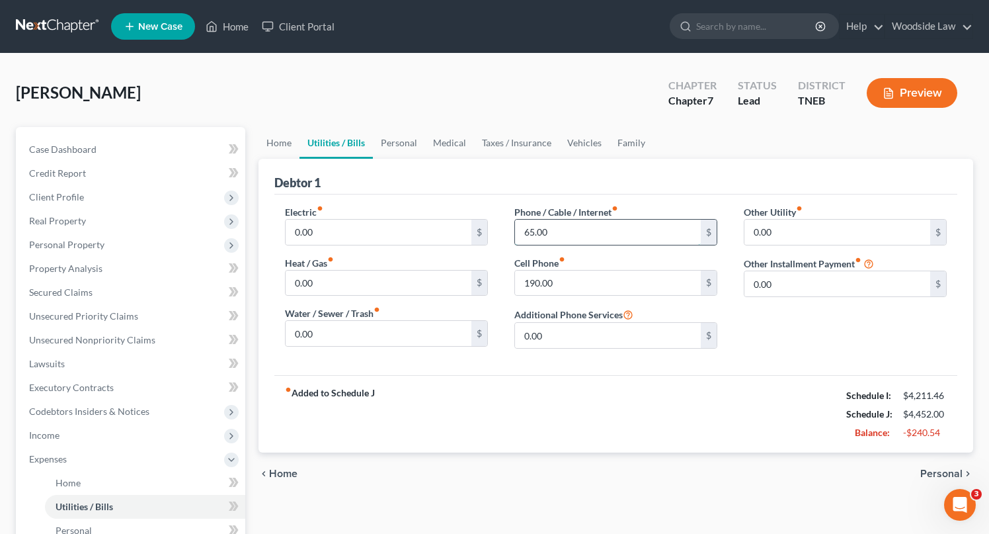
click at [535, 234] on input "65.00" at bounding box center [608, 231] width 186 height 25
click at [940, 473] on span "Personal" at bounding box center [941, 473] width 42 height 11
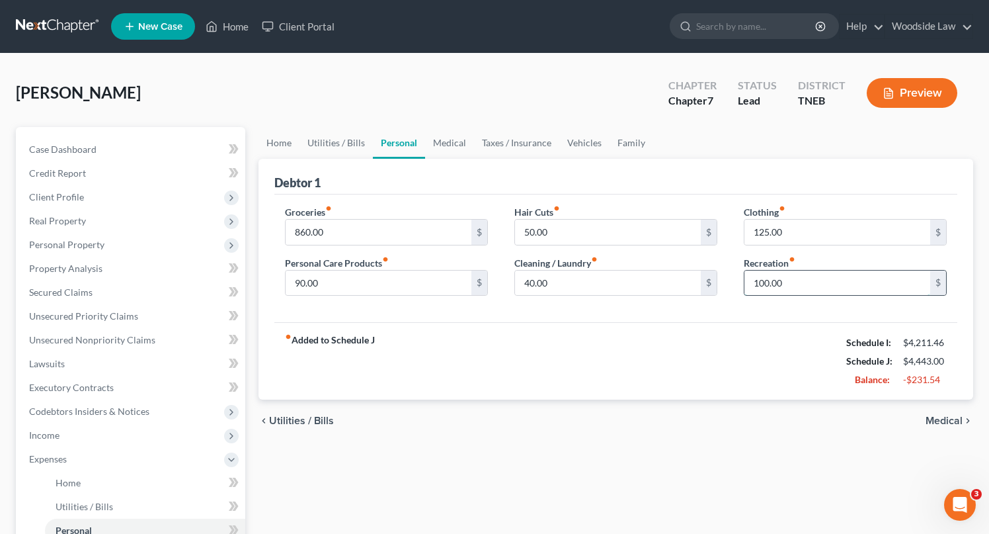
click at [814, 286] on input "100.00" at bounding box center [837, 282] width 186 height 25
click at [790, 237] on input "125.00" at bounding box center [837, 231] width 186 height 25
click at [370, 233] on input "860.00" at bounding box center [379, 231] width 186 height 25
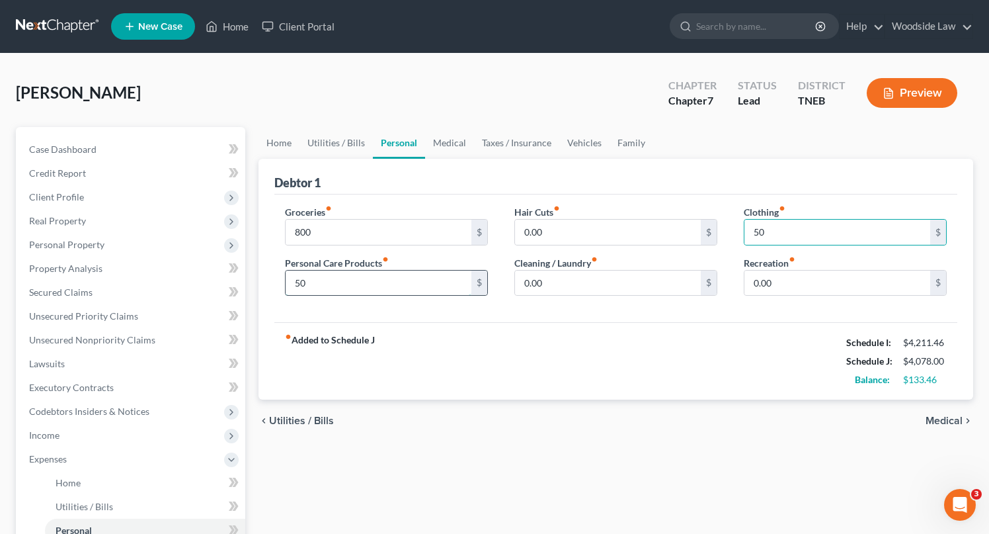
click at [364, 292] on input "50" at bounding box center [379, 282] width 186 height 25
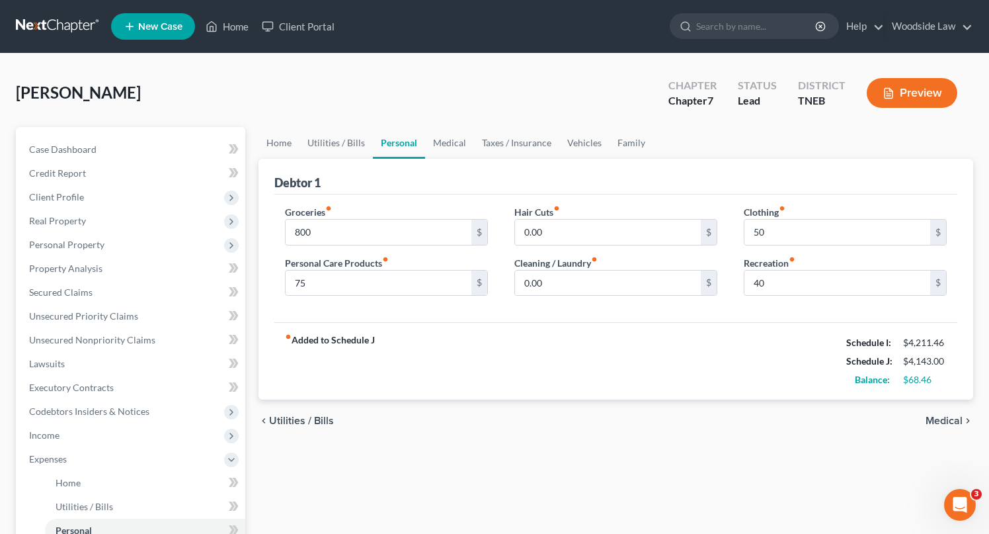
click at [944, 418] on span "Medical" at bounding box center [944, 420] width 37 height 11
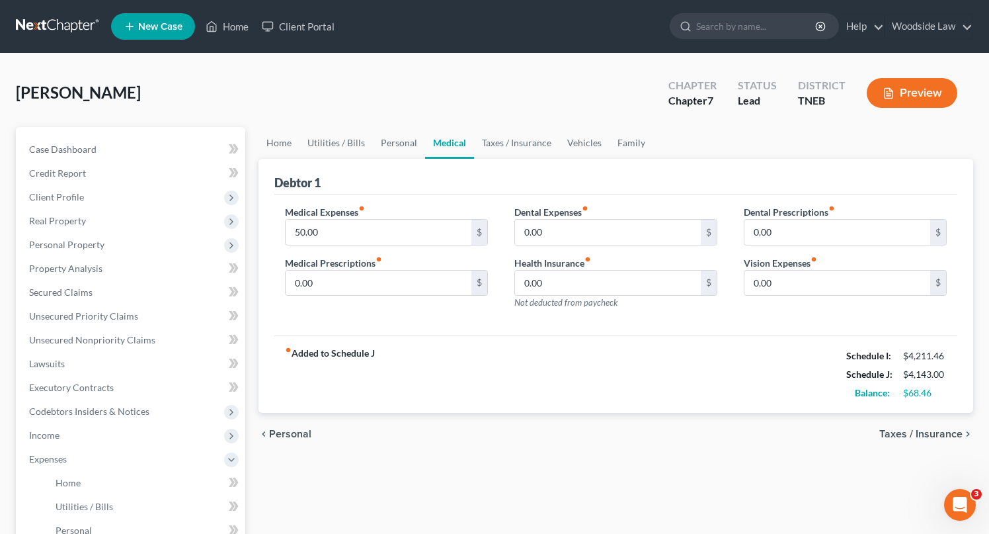
click at [932, 436] on span "Taxes / Insurance" at bounding box center [920, 433] width 83 height 11
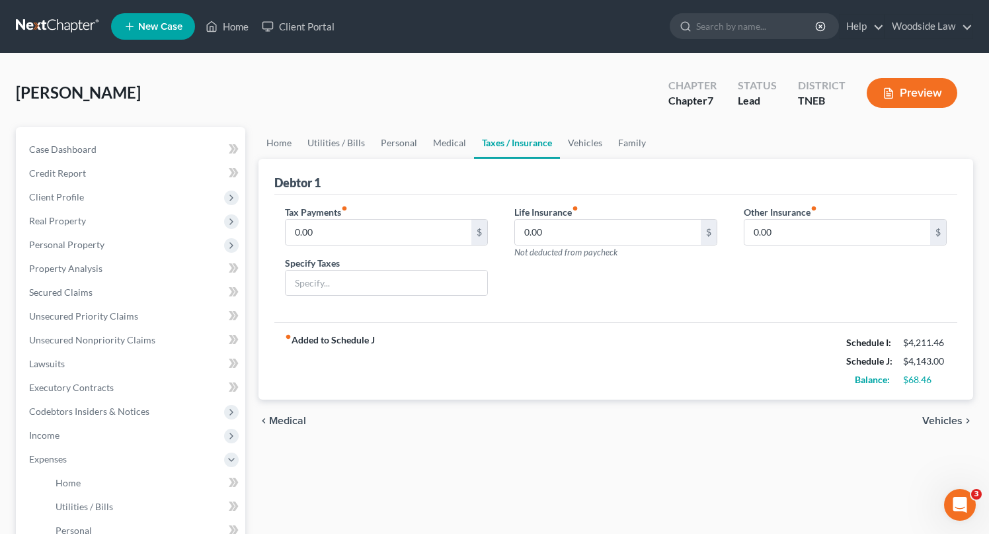
click at [932, 422] on span "Vehicles" at bounding box center [942, 420] width 40 height 11
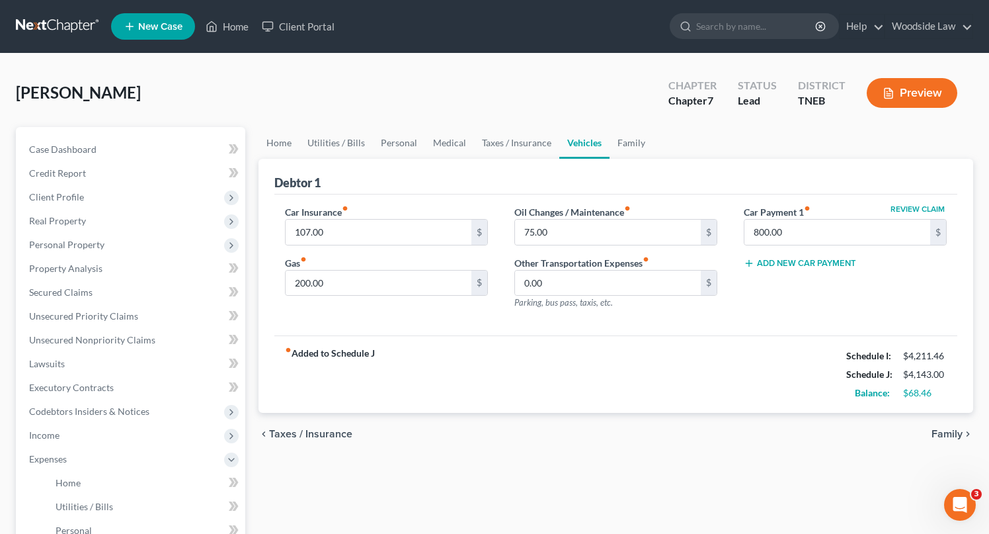
click at [951, 428] on span "Family" at bounding box center [947, 433] width 31 height 11
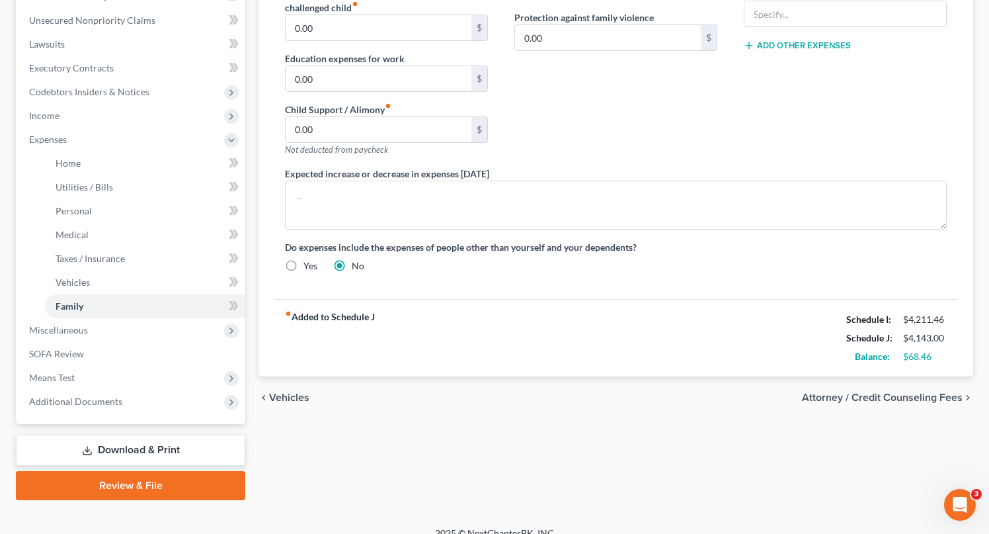
scroll to position [325, 0]
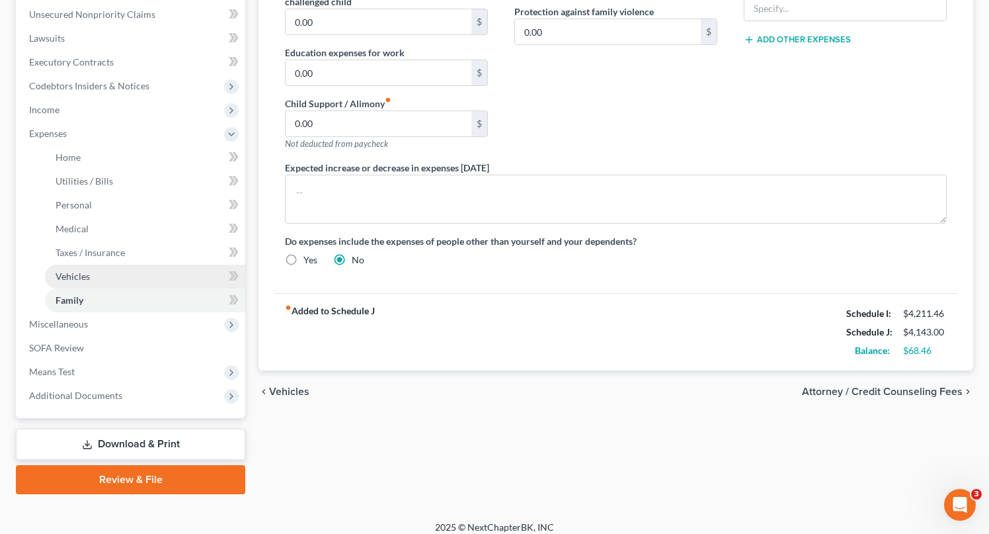
click at [111, 275] on link "Vehicles" at bounding box center [145, 276] width 200 height 24
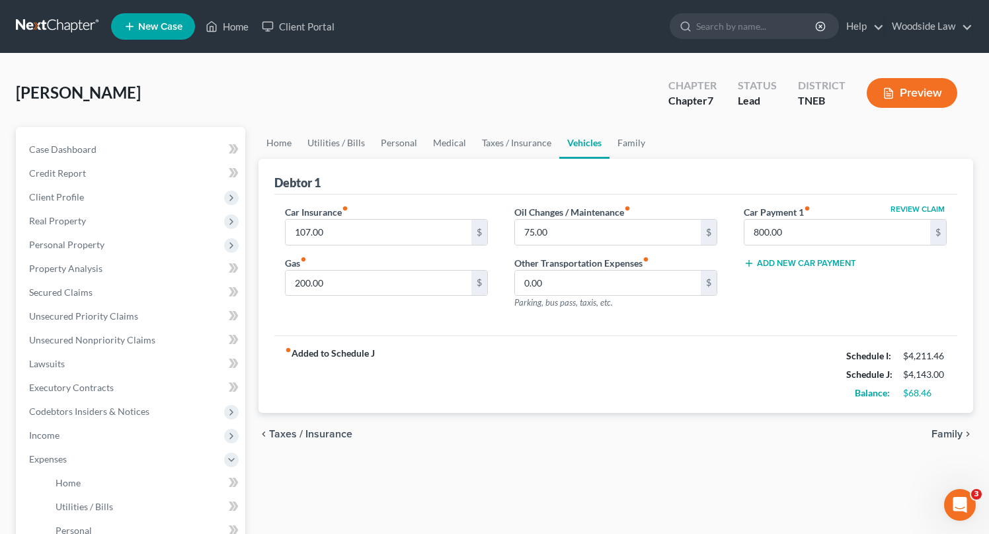
click at [932, 433] on span "Family" at bounding box center [947, 433] width 31 height 11
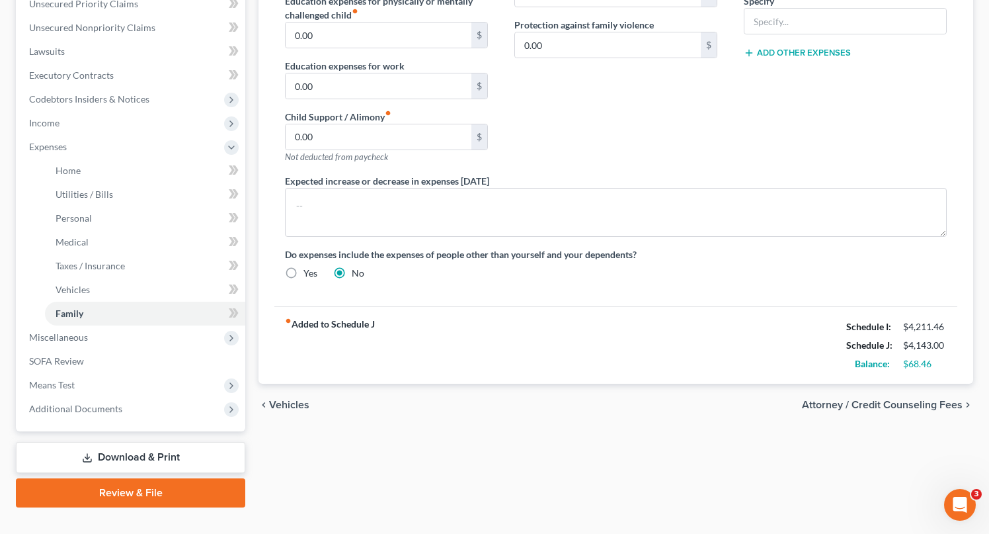
scroll to position [335, 0]
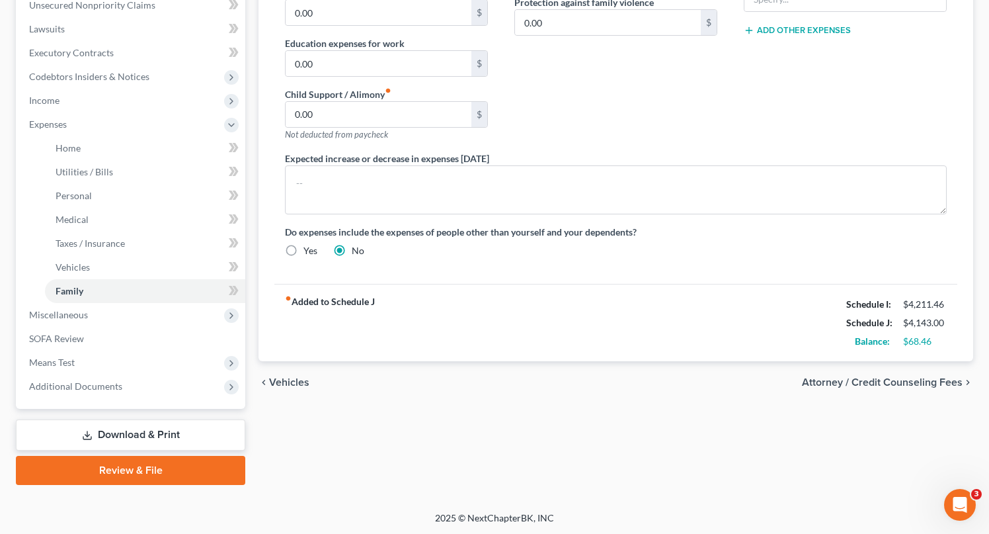
click at [916, 381] on span "Attorney / Credit Counseling Fees" at bounding box center [882, 382] width 161 height 11
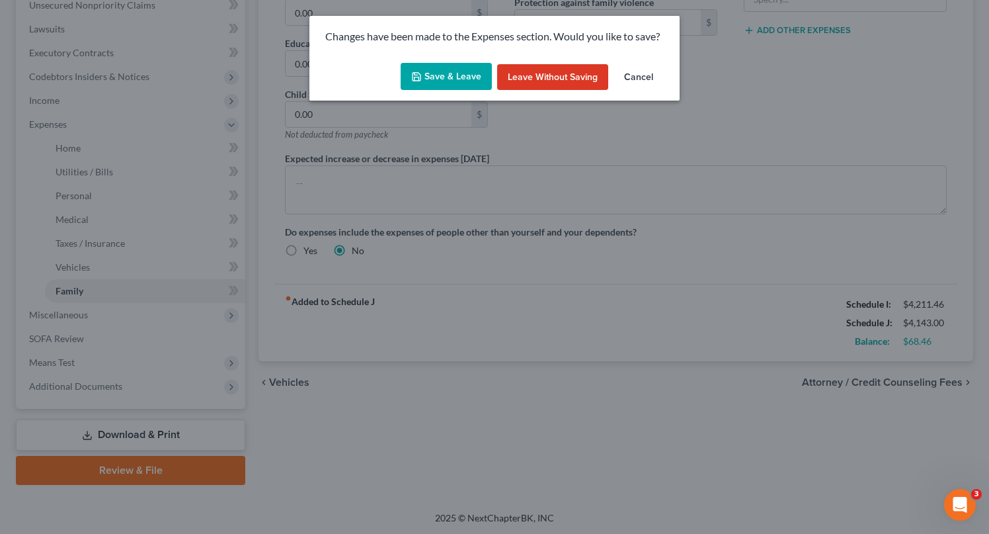
click at [449, 81] on button "Save & Leave" at bounding box center [446, 77] width 91 height 28
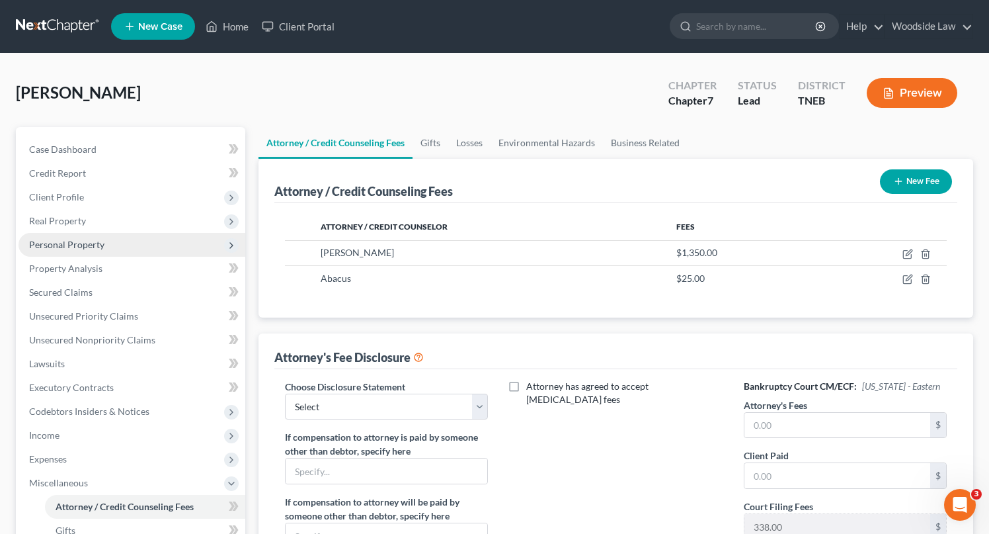
click at [79, 241] on span "Personal Property" at bounding box center [66, 244] width 75 height 11
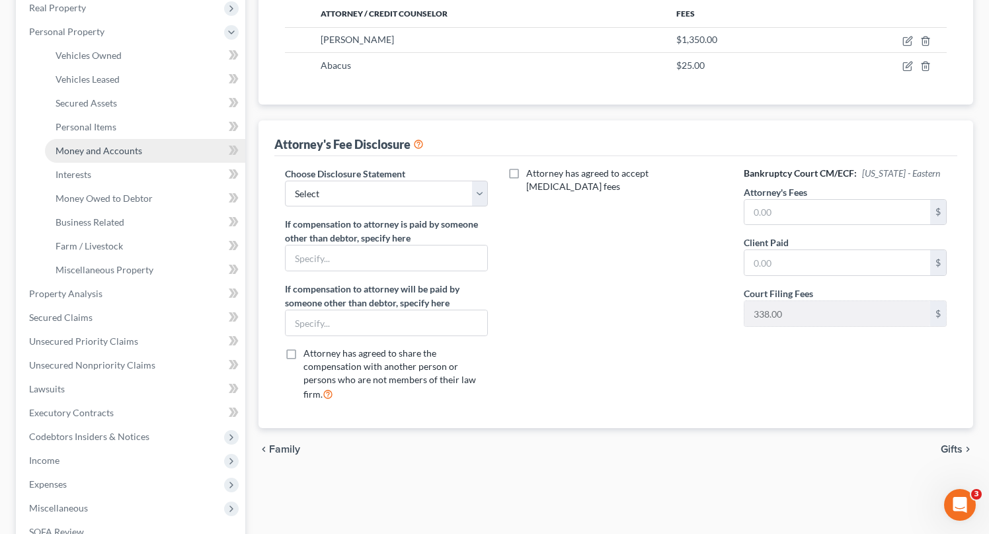
scroll to position [216, 0]
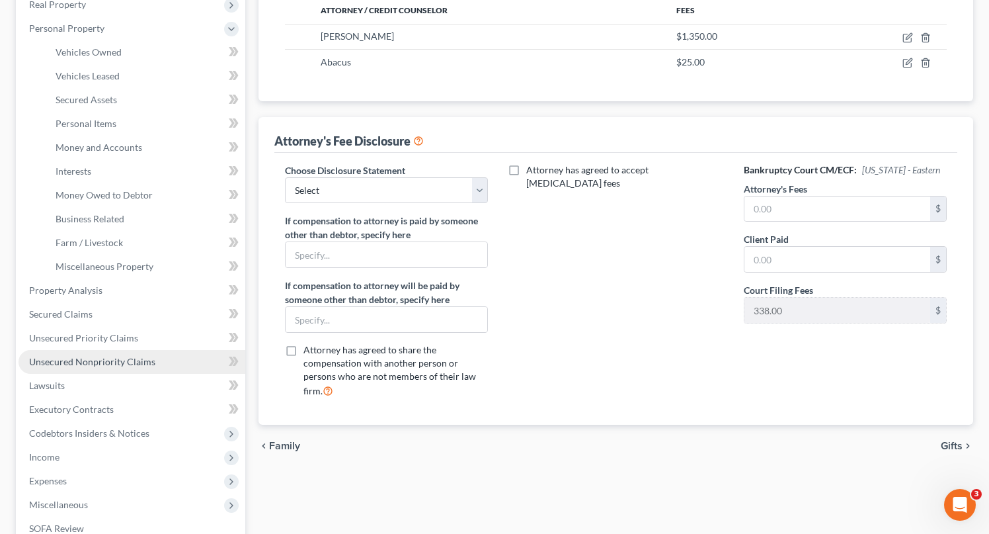
click at [85, 360] on span "Unsecured Nonpriority Claims" at bounding box center [92, 361] width 126 height 11
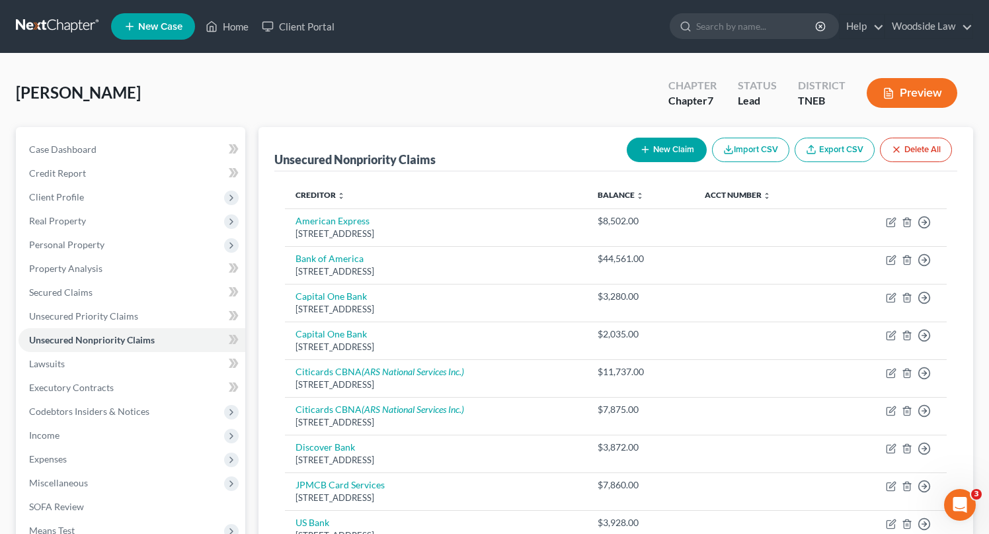
scroll to position [168, 0]
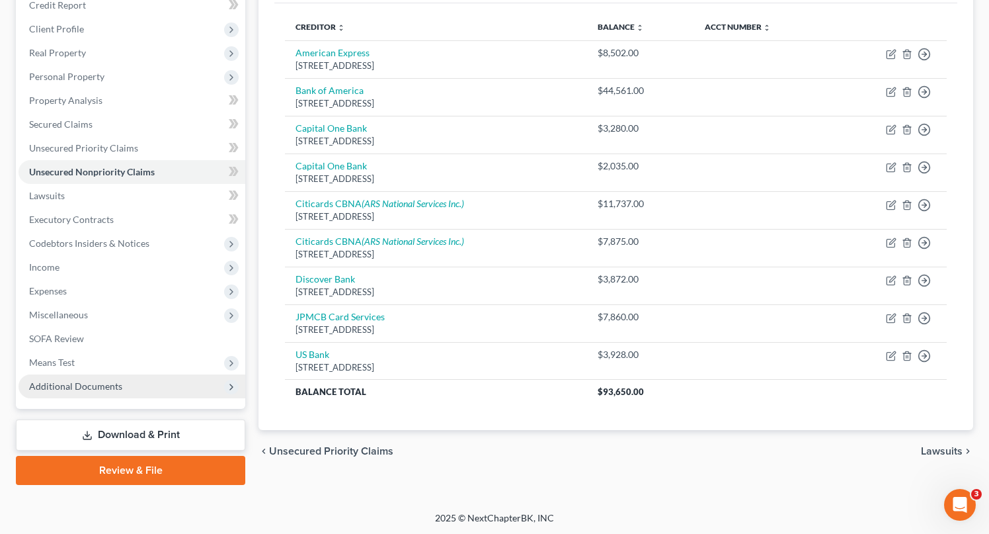
click at [91, 388] on span "Additional Documents" at bounding box center [75, 385] width 93 height 11
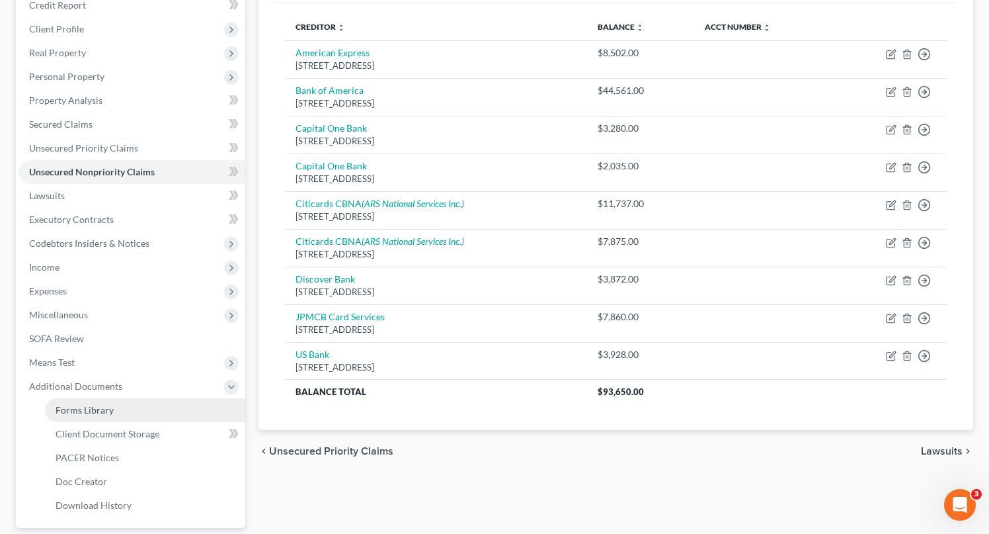
click at [98, 405] on span "Forms Library" at bounding box center [85, 409] width 58 height 11
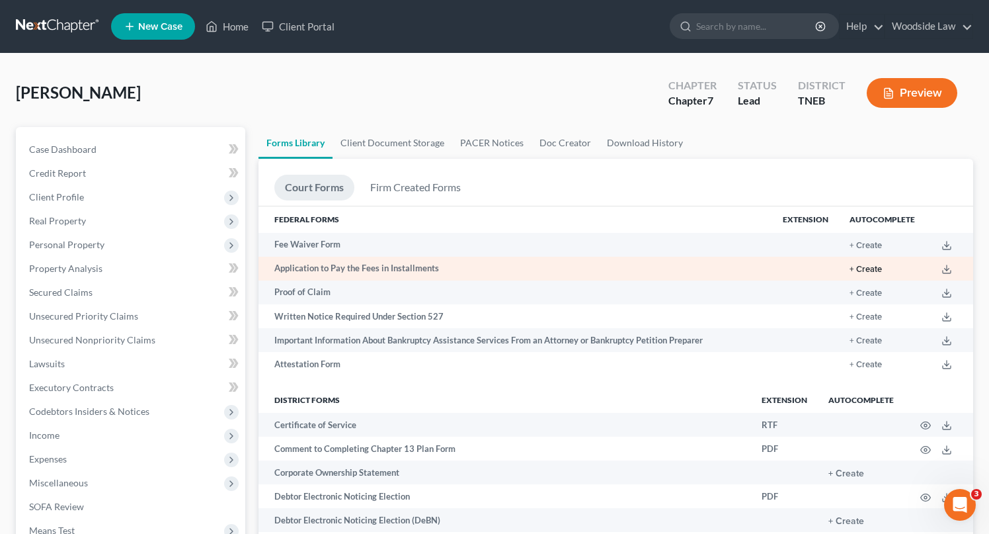
click at [864, 271] on button "+ Create" at bounding box center [866, 269] width 32 height 9
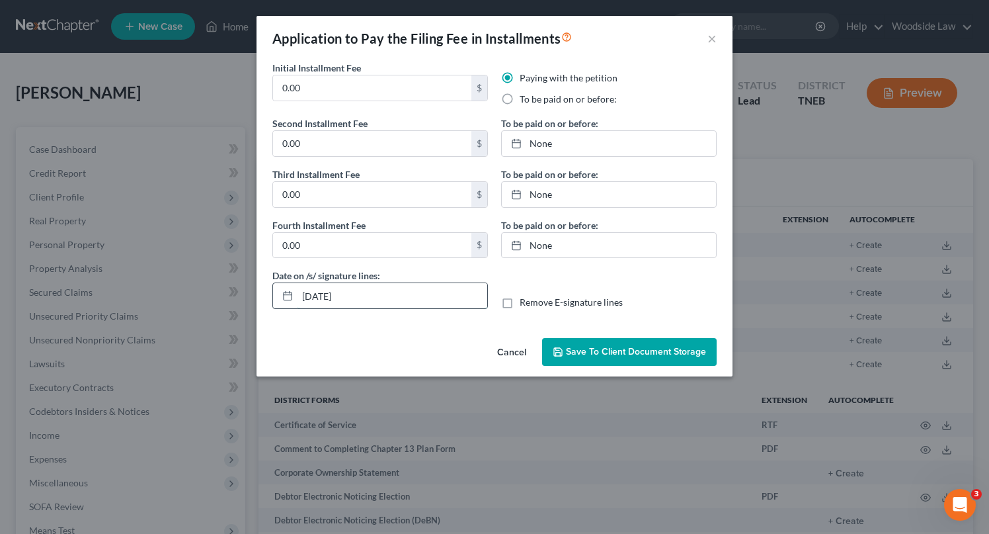
click at [326, 294] on input "[DATE]" at bounding box center [392, 295] width 190 height 25
click at [520, 100] on label "To be paid on or before:" at bounding box center [568, 99] width 97 height 13
click at [525, 100] on input "To be paid on or before:" at bounding box center [529, 97] width 9 height 9
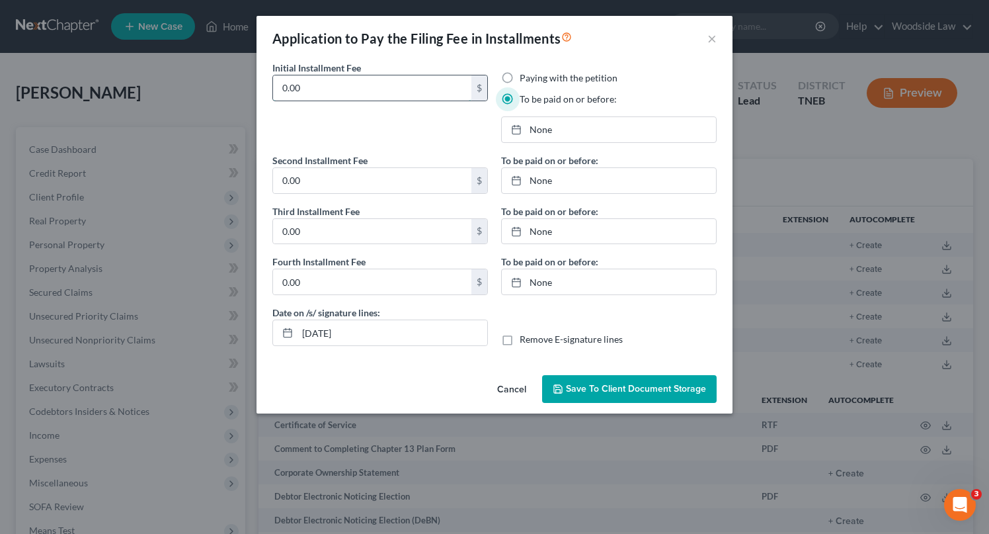
click at [321, 91] on input "0.00" at bounding box center [372, 87] width 198 height 25
click at [322, 178] on input "0.00" at bounding box center [372, 180] width 198 height 25
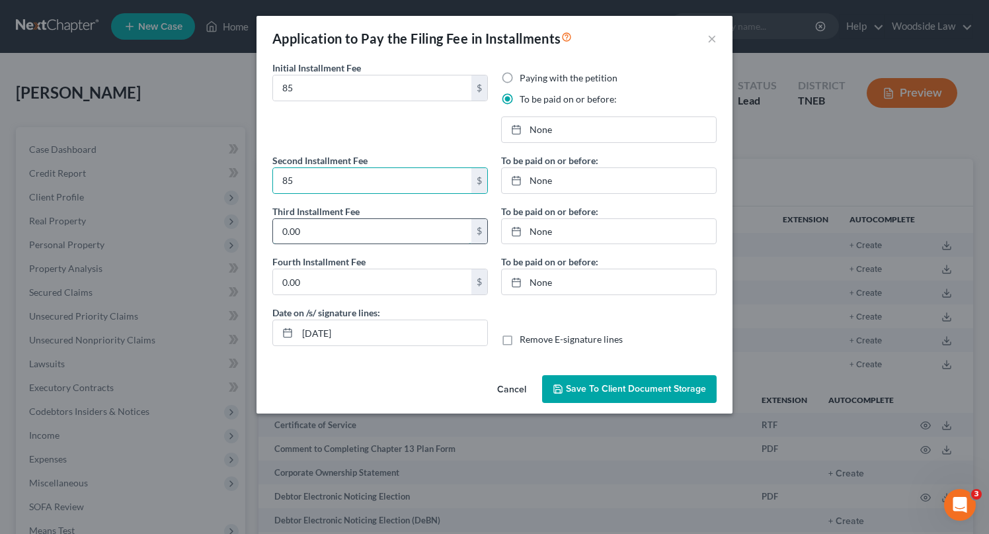
click at [323, 225] on input "0.00" at bounding box center [372, 231] width 198 height 25
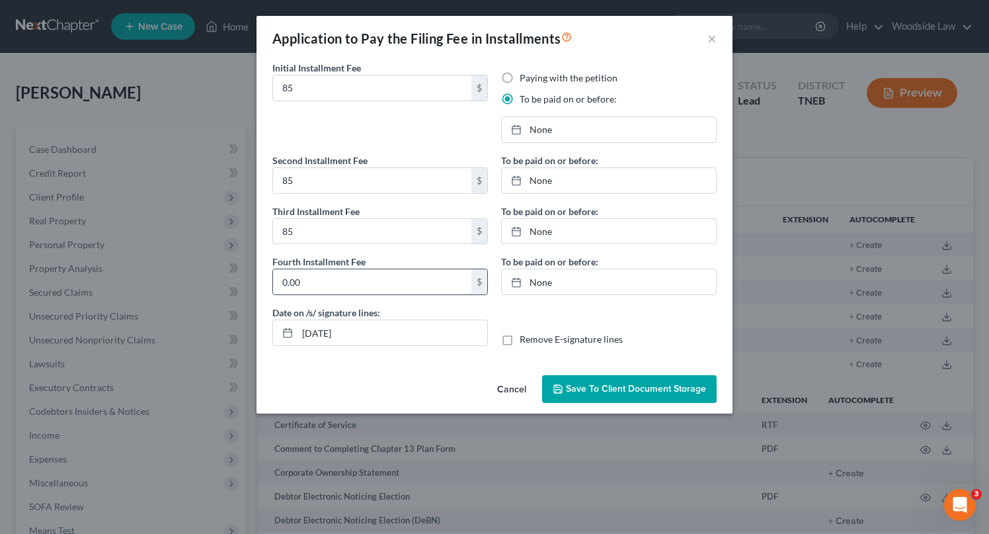
click at [327, 282] on input "0.00" at bounding box center [372, 281] width 198 height 25
click at [548, 132] on link "[DATE]" at bounding box center [609, 129] width 214 height 25
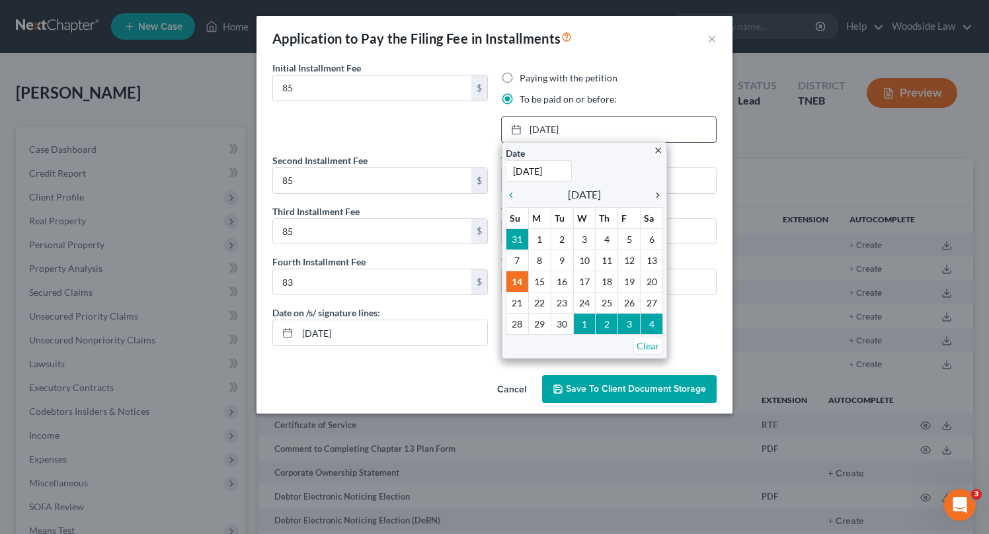
click at [657, 193] on icon "chevron_right" at bounding box center [654, 195] width 17 height 11
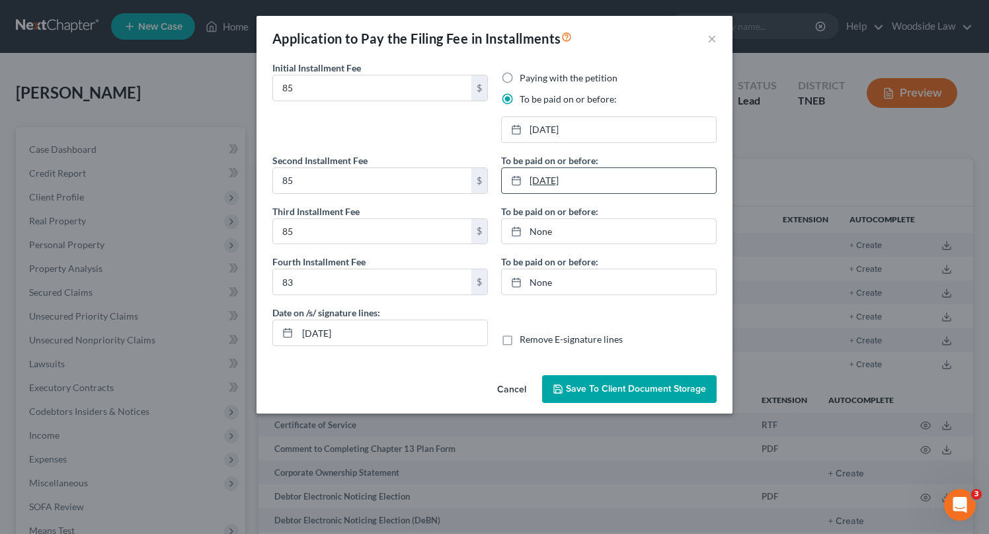
click at [569, 182] on link "[DATE]" at bounding box center [609, 180] width 214 height 25
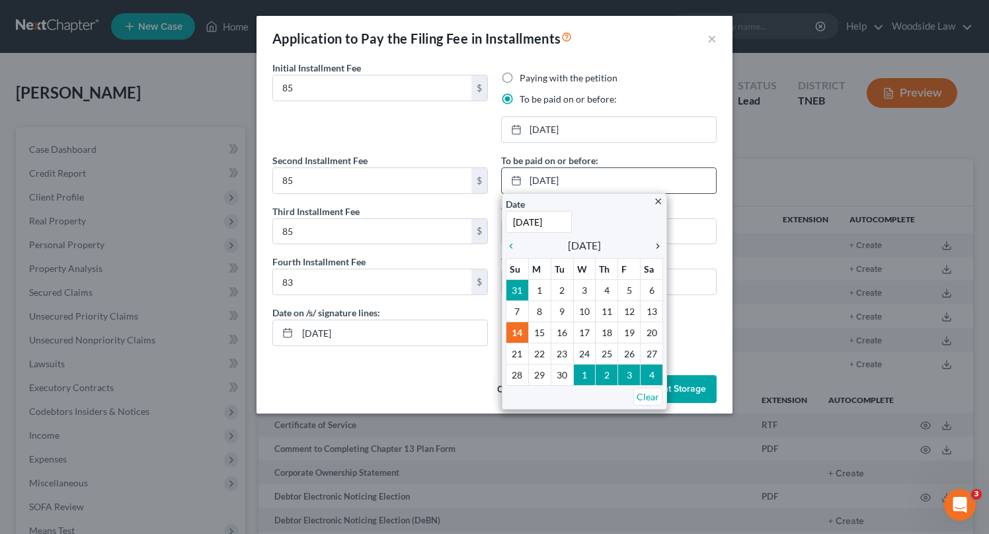
click at [657, 249] on icon "chevron_right" at bounding box center [654, 246] width 17 height 11
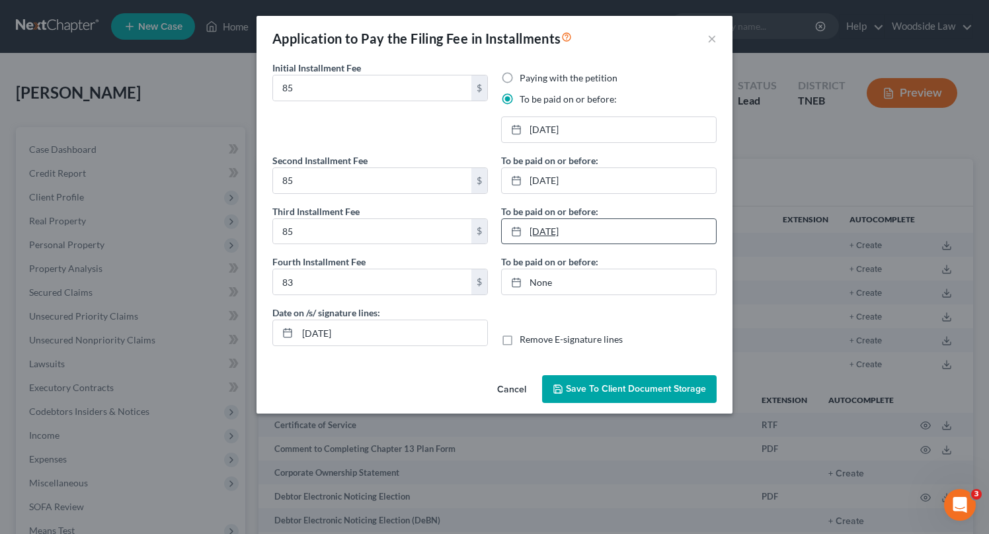
click at [547, 235] on link "[DATE]" at bounding box center [609, 231] width 214 height 25
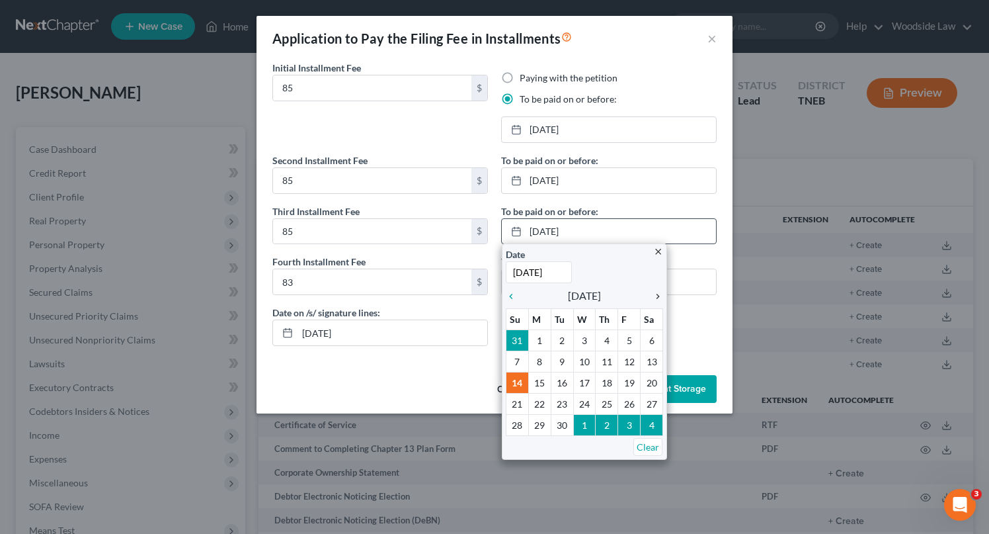
click at [654, 298] on icon "chevron_right" at bounding box center [654, 296] width 17 height 11
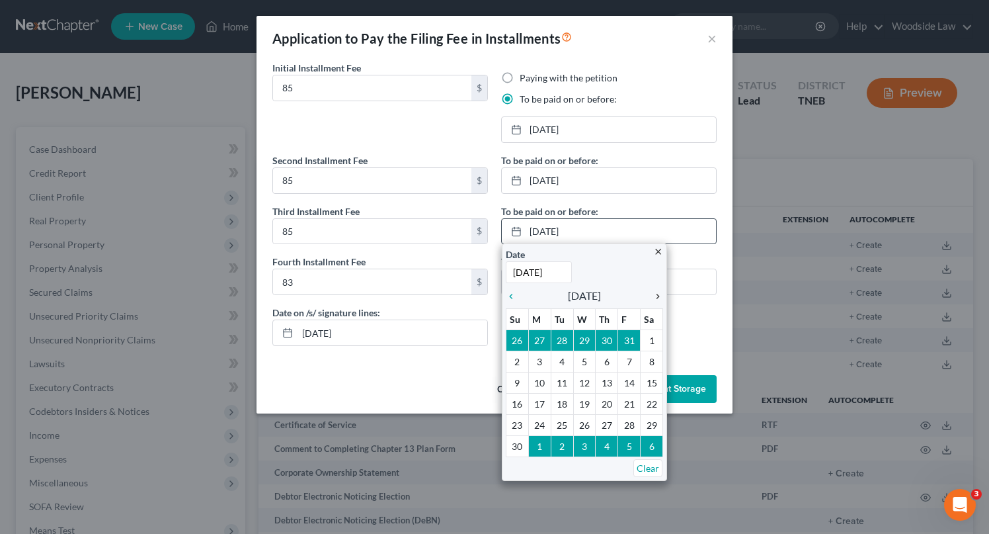
click at [654, 298] on icon "chevron_right" at bounding box center [654, 296] width 17 height 11
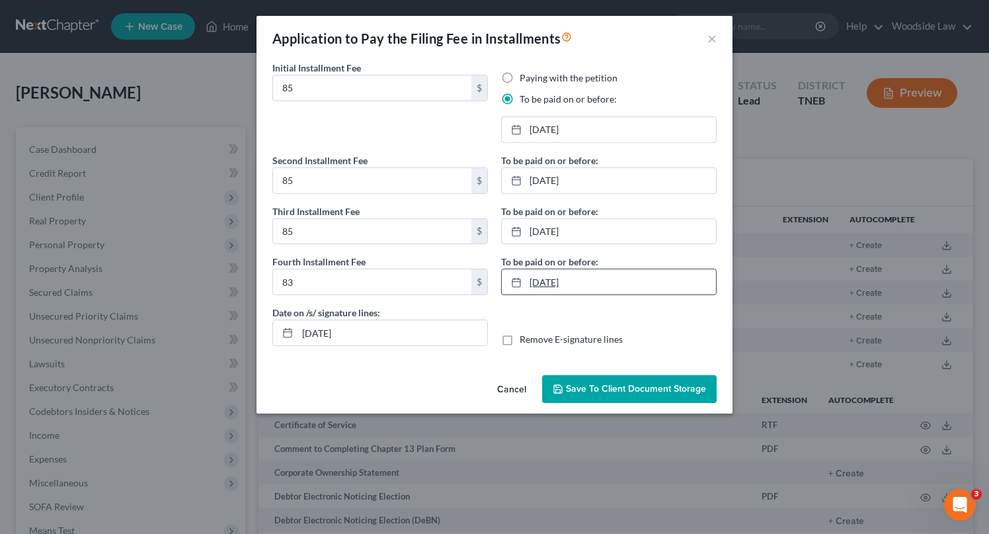
click at [548, 292] on link "[DATE]" at bounding box center [609, 281] width 214 height 25
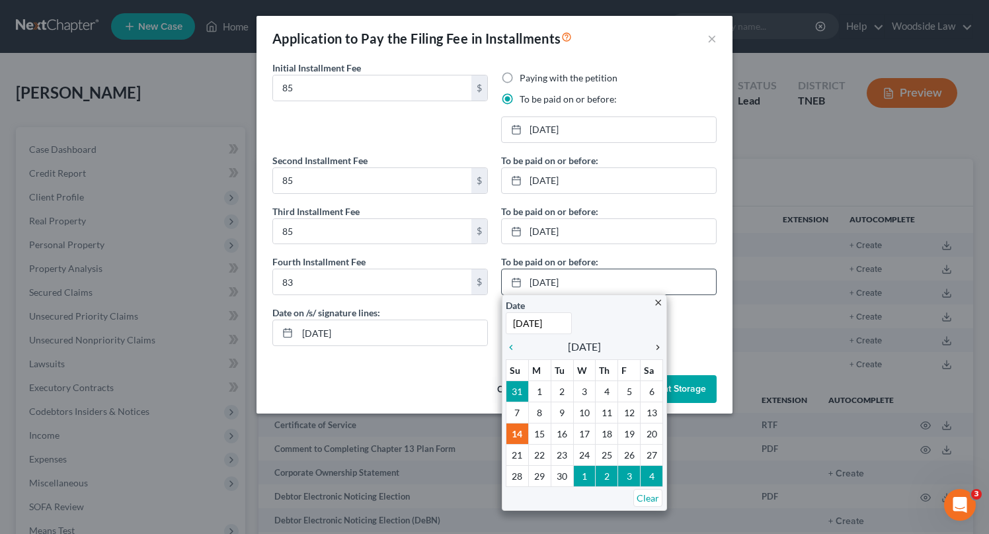
click at [654, 343] on icon "chevron_right" at bounding box center [654, 347] width 17 height 11
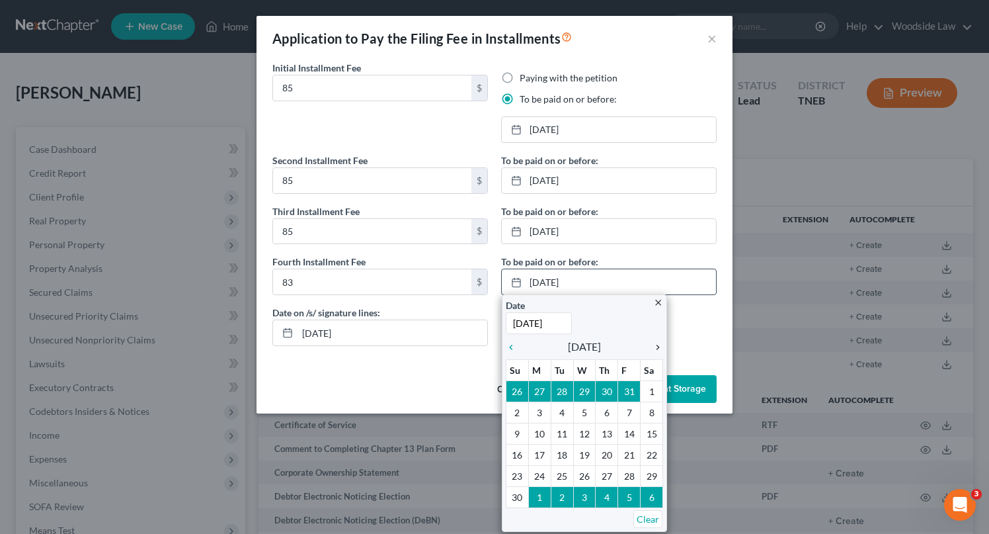
click at [654, 343] on icon "chevron_right" at bounding box center [654, 347] width 17 height 11
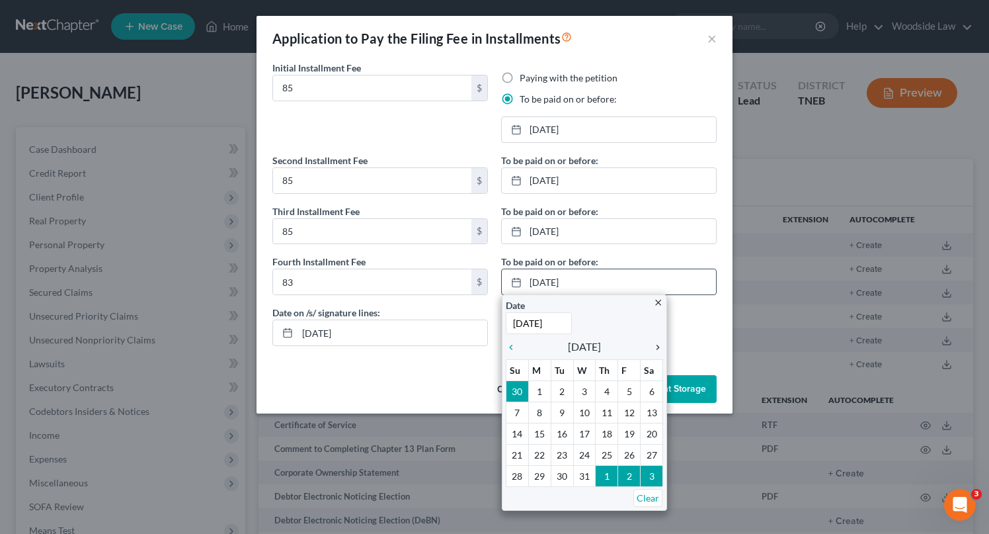
click at [654, 343] on icon "chevron_right" at bounding box center [654, 347] width 17 height 11
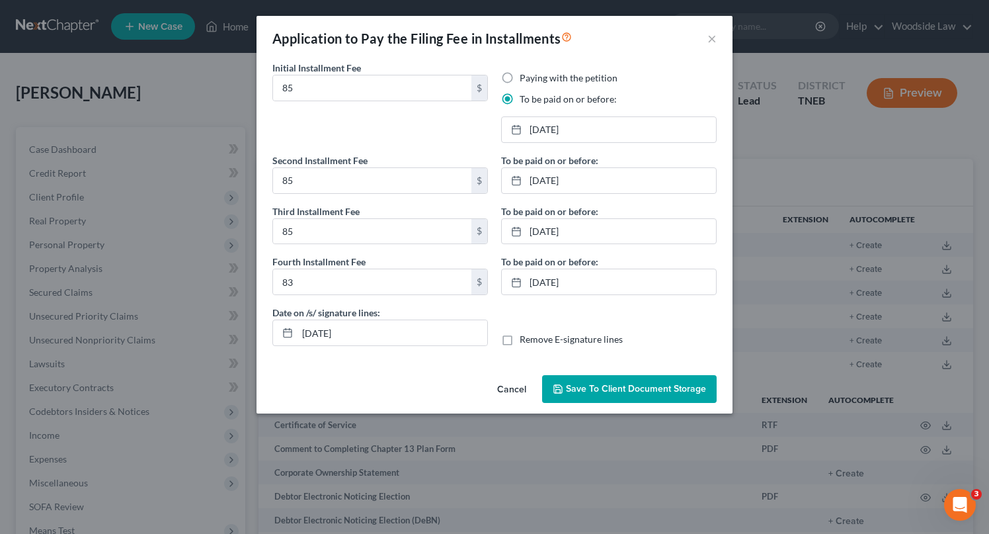
click at [623, 393] on span "Save to Client Document Storage" at bounding box center [636, 388] width 140 height 11
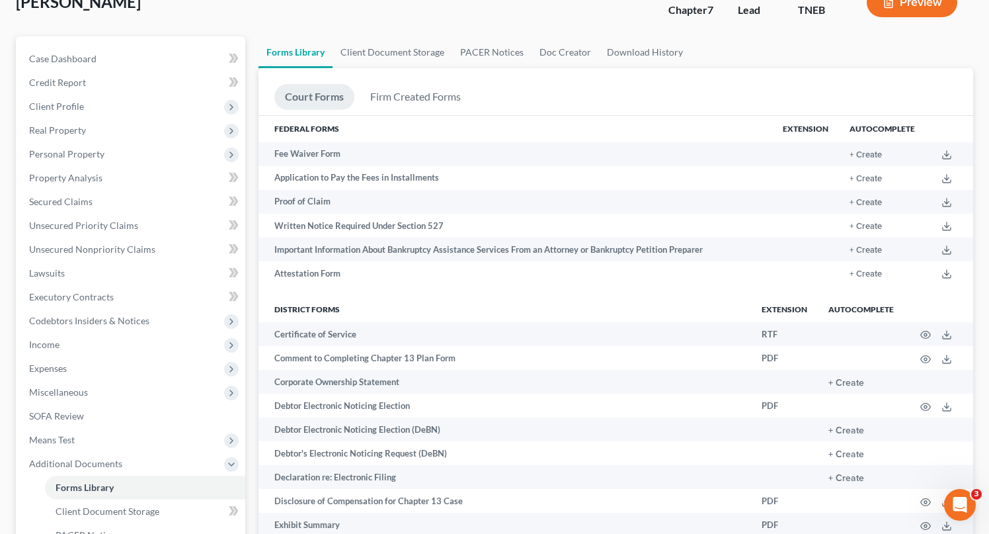
scroll to position [93, 0]
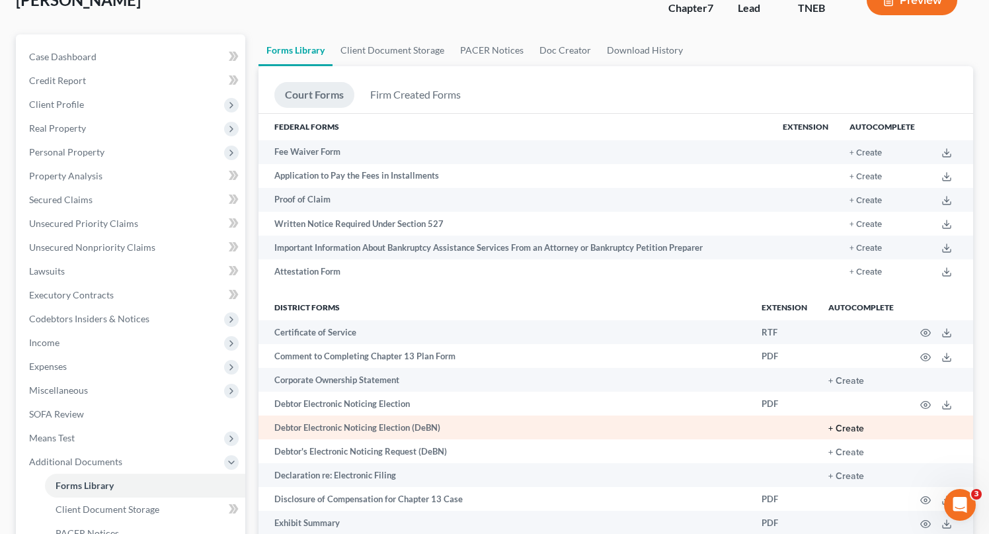
click at [844, 428] on button "+ Create" at bounding box center [846, 428] width 36 height 9
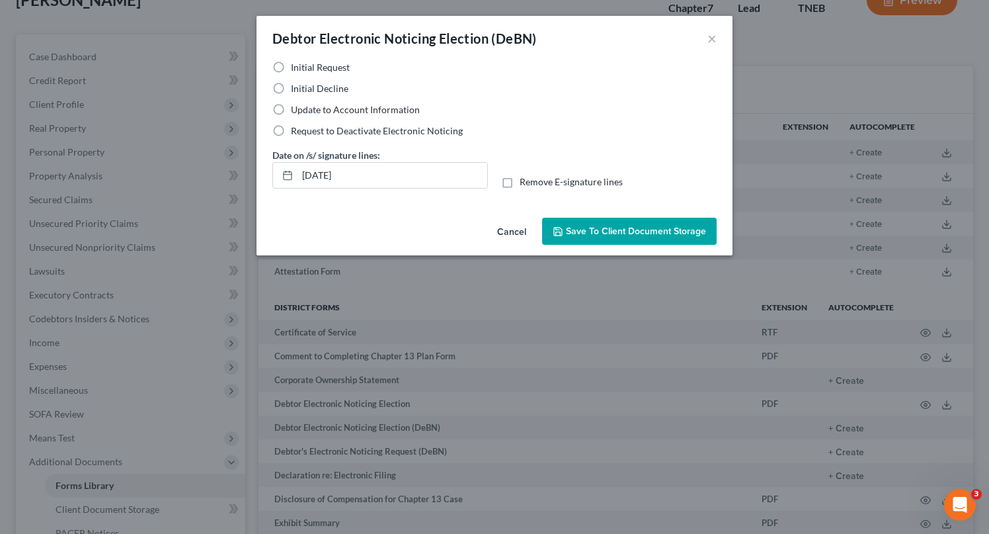
click at [291, 82] on label "Initial Decline" at bounding box center [320, 88] width 58 height 13
click at [296, 82] on input "Initial Decline" at bounding box center [300, 86] width 9 height 9
click at [327, 170] on input "[DATE]" at bounding box center [392, 175] width 190 height 25
click at [619, 229] on span "Save to Client Document Storage" at bounding box center [636, 230] width 140 height 11
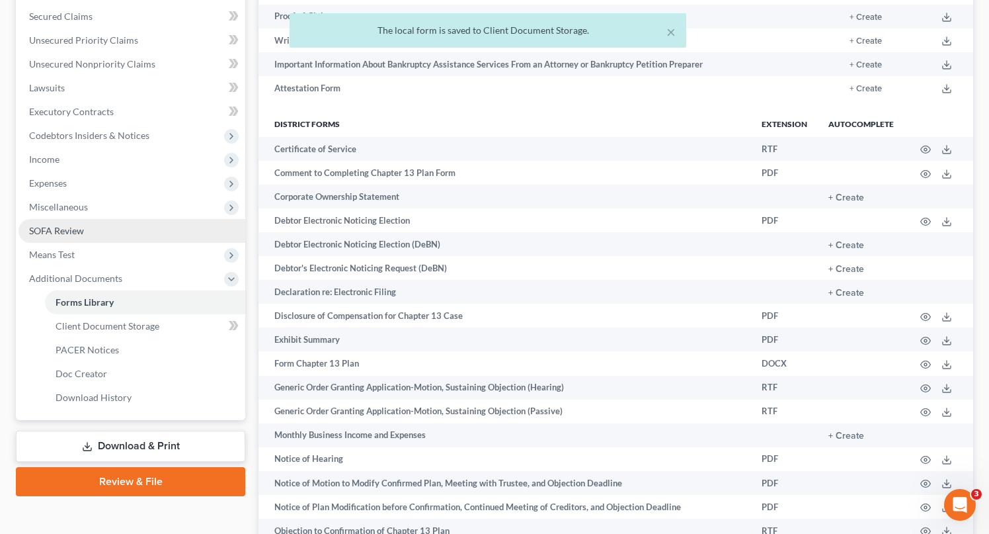
scroll to position [490, 0]
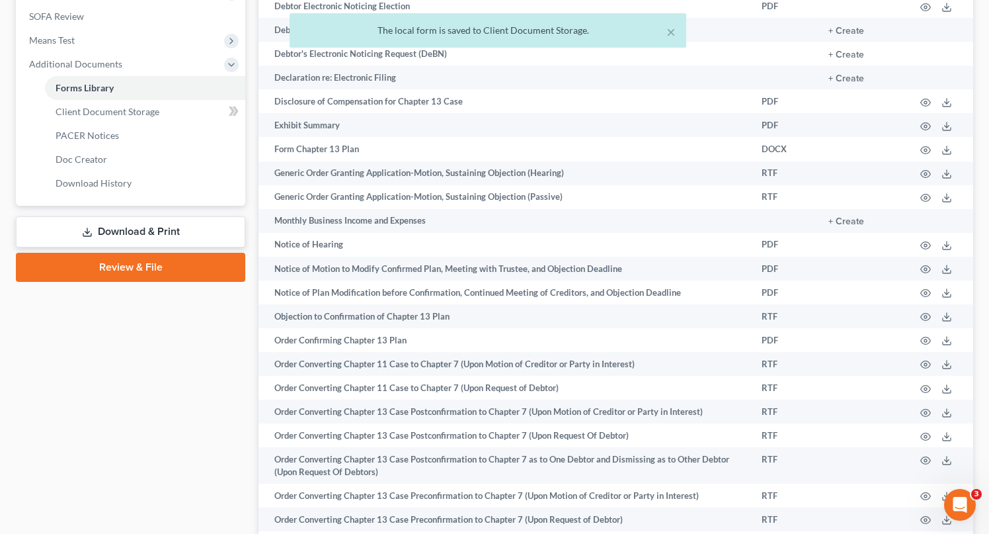
click at [130, 225] on link "Download & Print" at bounding box center [130, 231] width 229 height 31
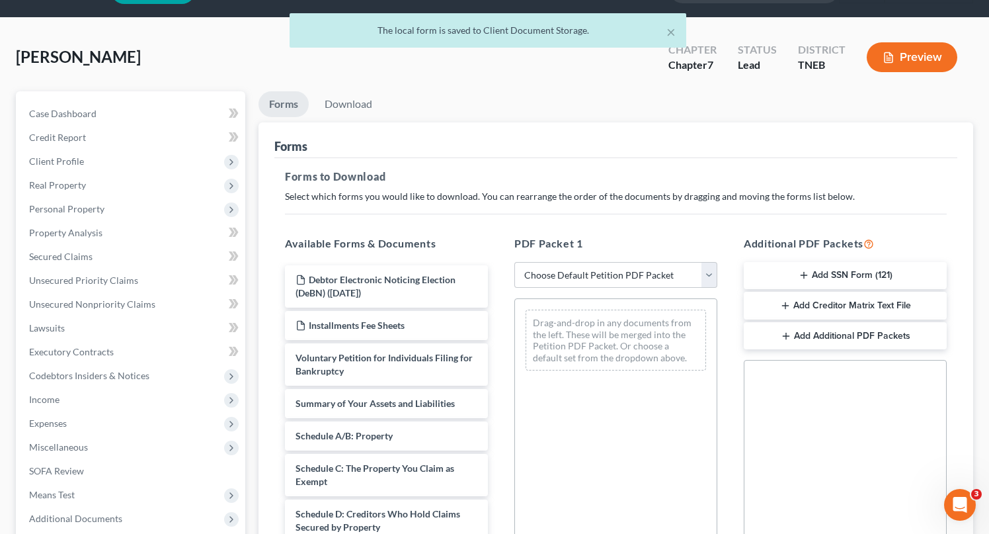
scroll to position [46, 0]
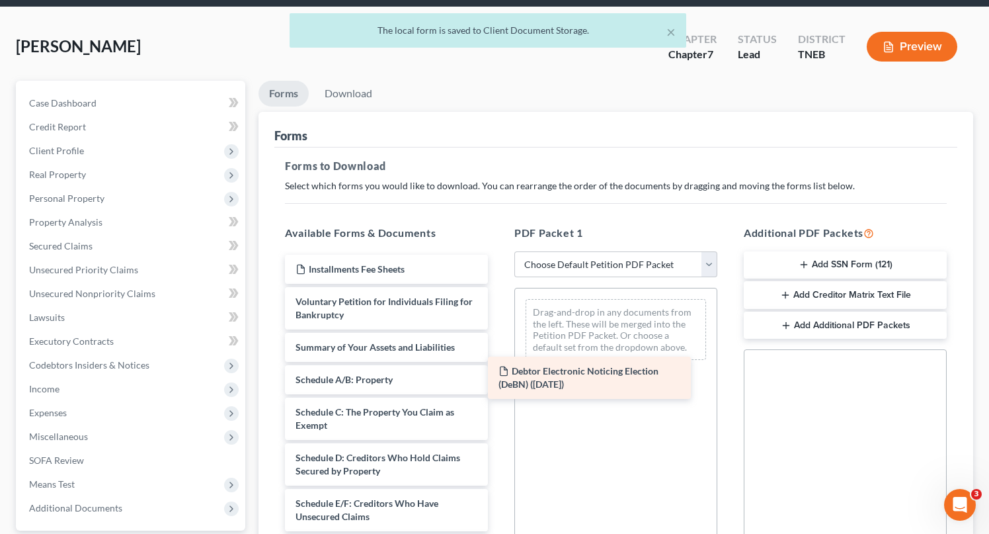
drag, startPoint x: 373, startPoint y: 292, endPoint x: 576, endPoint y: 395, distance: 227.4
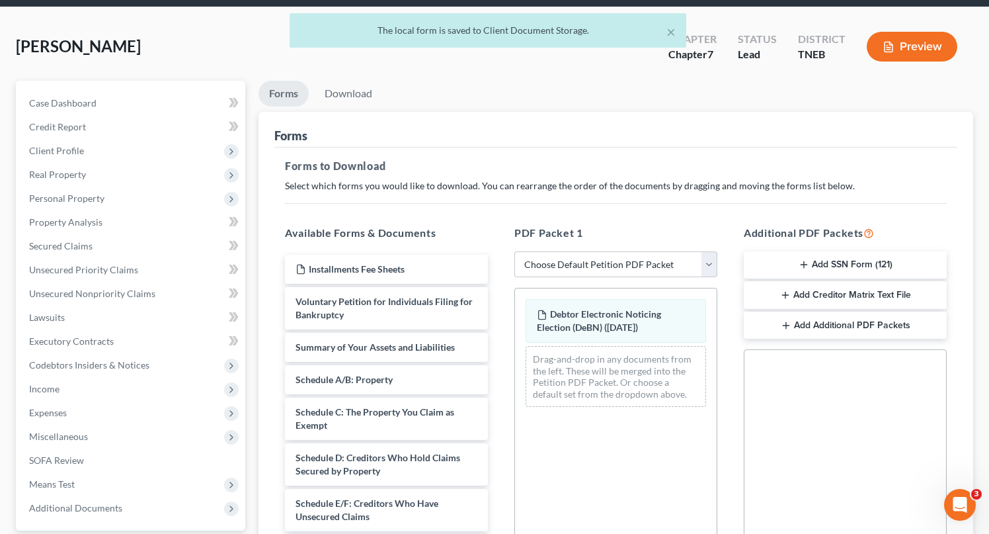
click at [831, 323] on button "Add Additional PDF Packets" at bounding box center [845, 325] width 203 height 28
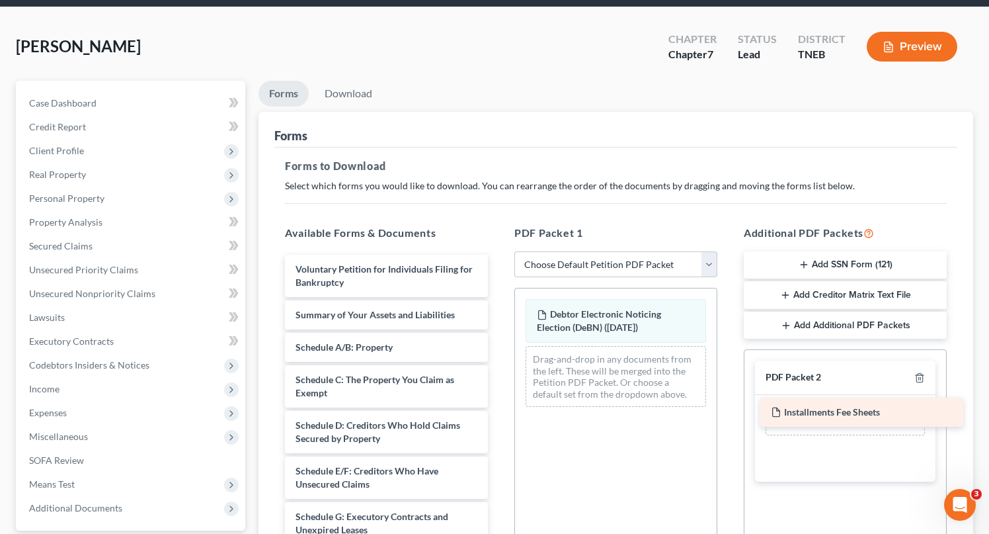
drag, startPoint x: 362, startPoint y: 264, endPoint x: 834, endPoint y: 413, distance: 495.5
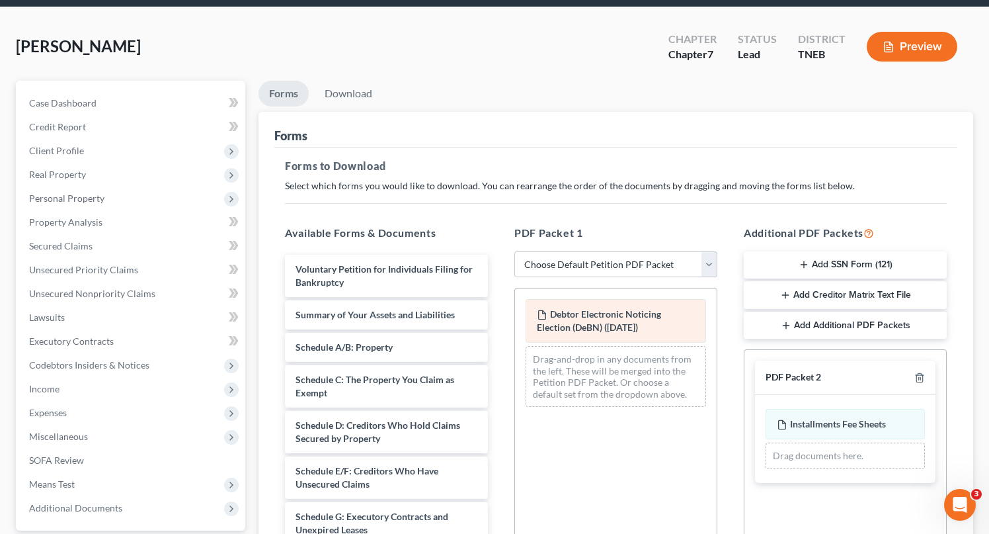
scroll to position [0, 0]
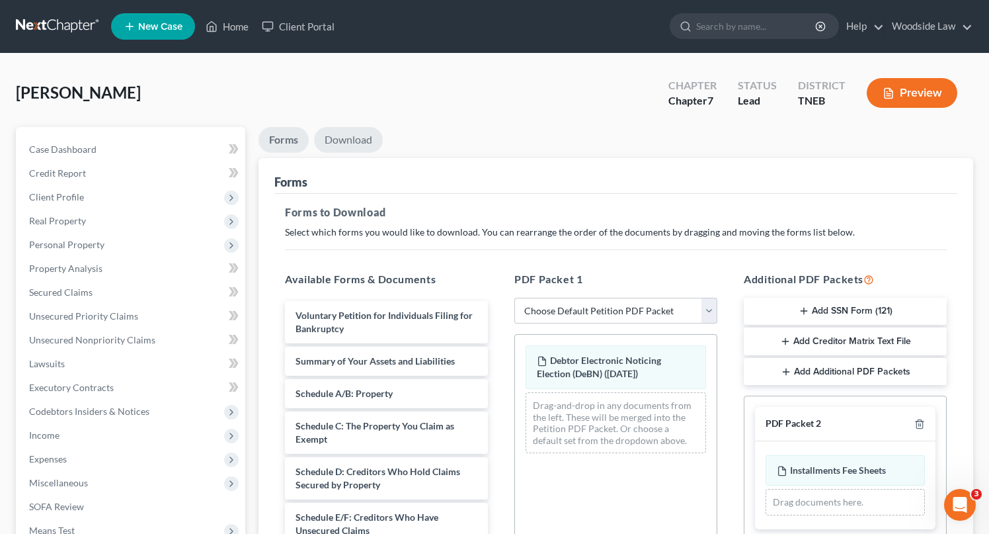
click at [367, 134] on link "Download" at bounding box center [348, 140] width 69 height 26
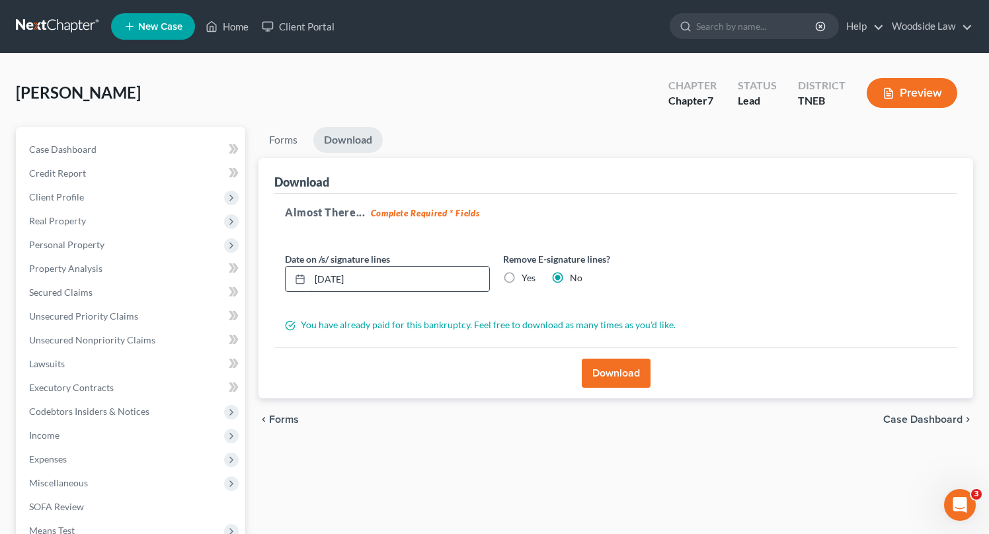
click at [408, 274] on input "[DATE]" at bounding box center [399, 278] width 179 height 25
click at [604, 360] on button "Download" at bounding box center [616, 372] width 69 height 29
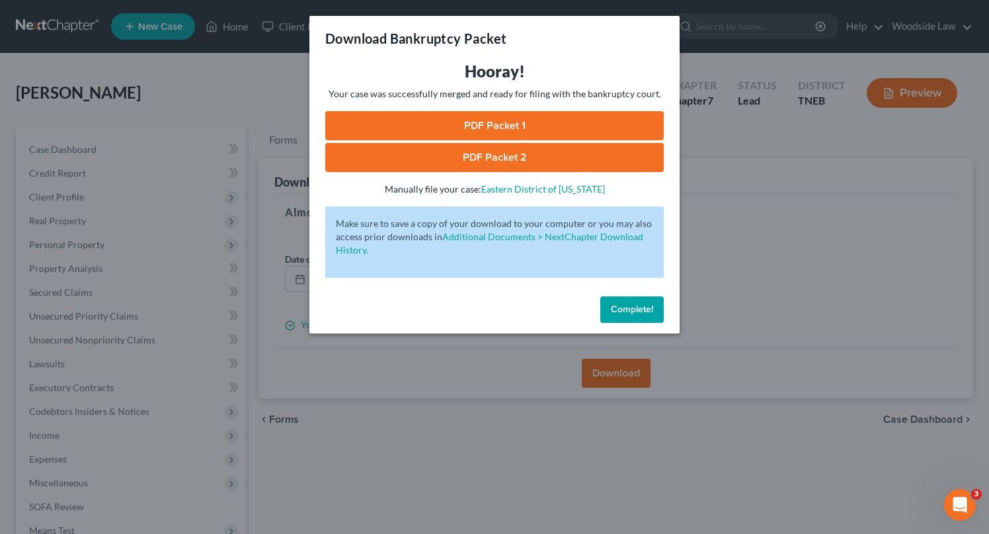
click at [522, 128] on link "PDF Packet 1" at bounding box center [494, 125] width 338 height 29
click at [508, 163] on link "PDF Packet 2" at bounding box center [494, 157] width 338 height 29
click at [653, 315] on button "Complete!" at bounding box center [631, 309] width 63 height 26
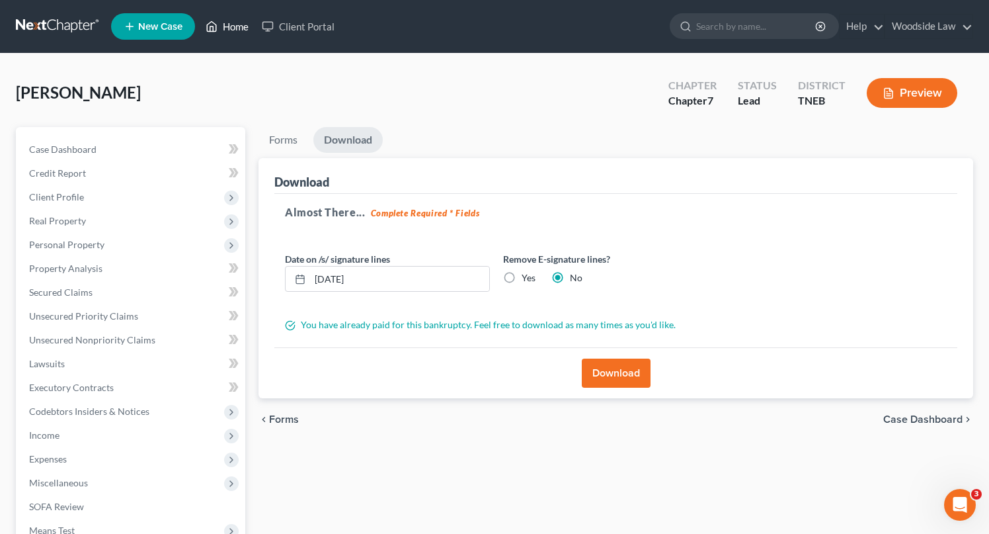
click at [241, 24] on link "Home" at bounding box center [227, 27] width 56 height 24
